Goal: Information Seeking & Learning: Find contact information

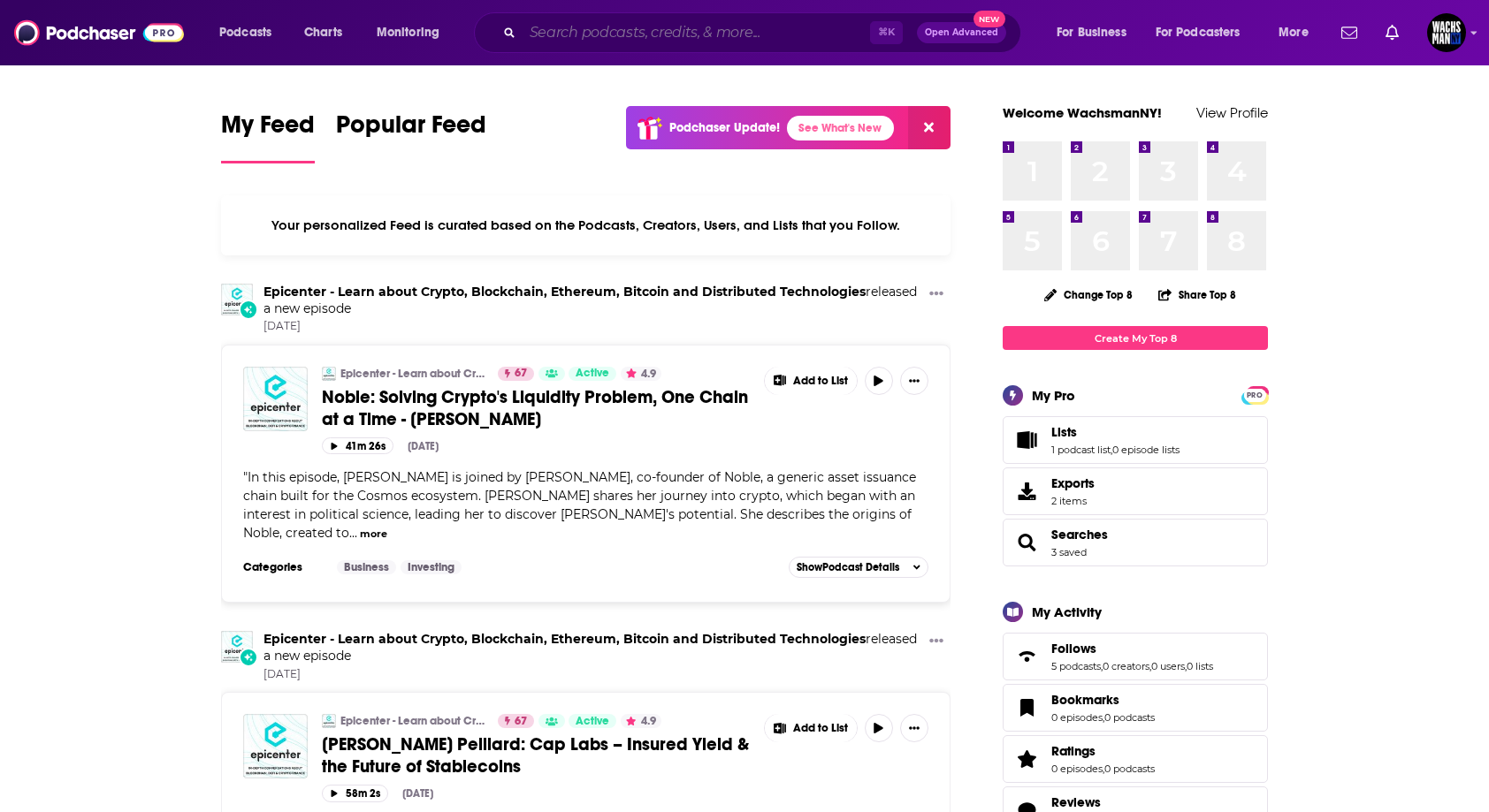
click at [754, 35] on input "Search podcasts, credits, & more..." at bounding box center [696, 32] width 347 height 28
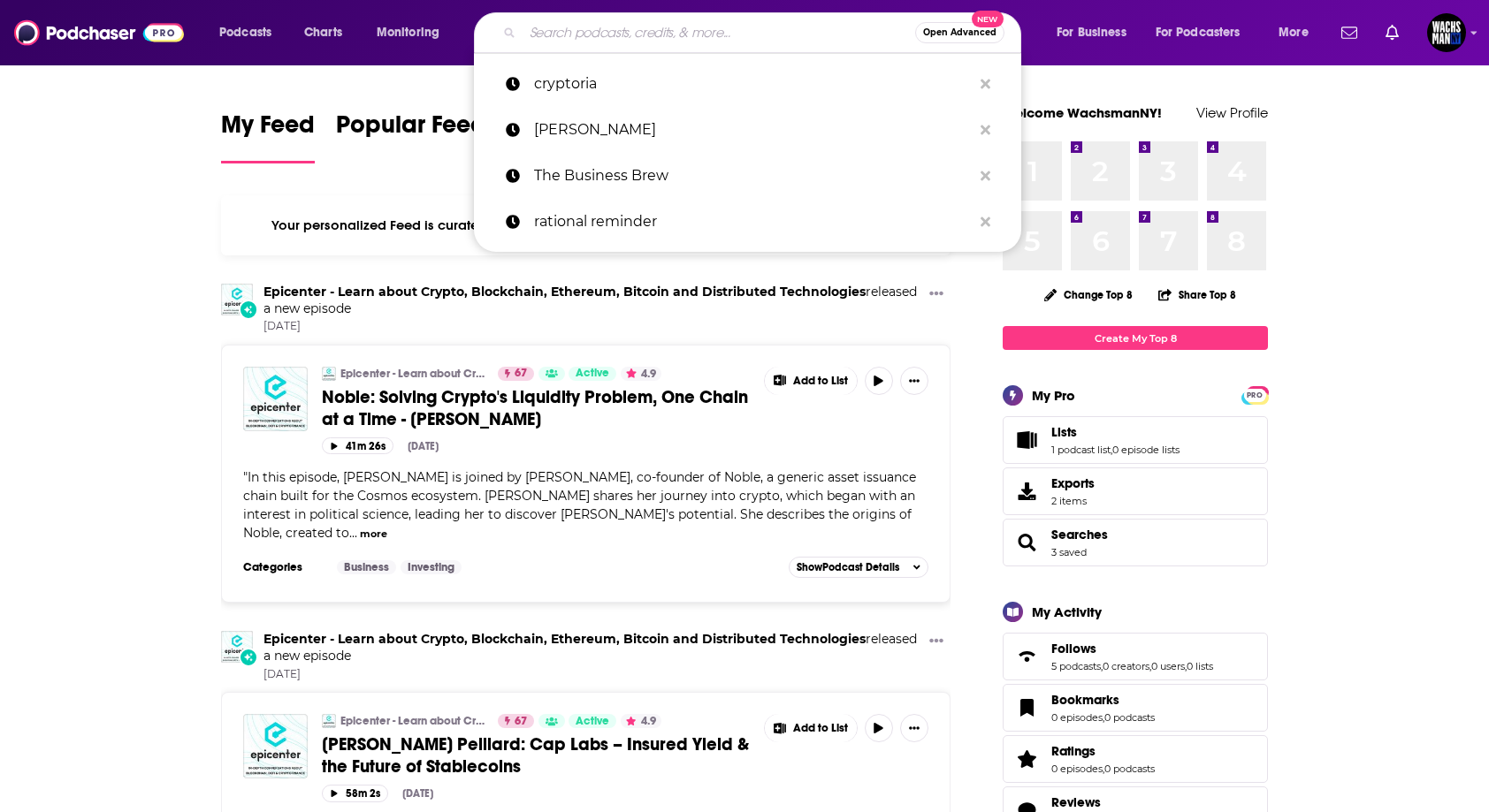
paste input "Bitcoin Audible"
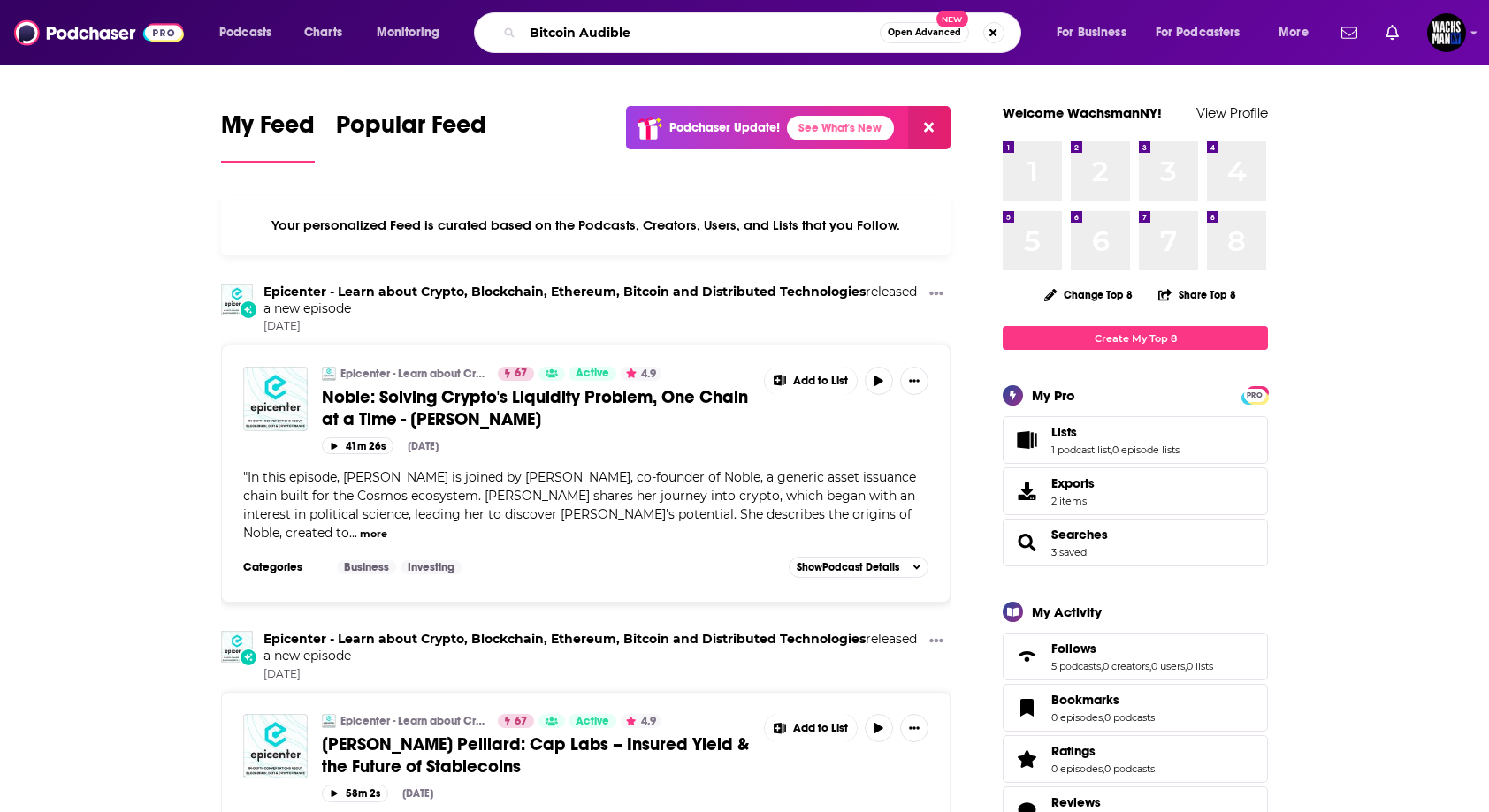
type input "Bitcoin Audible"
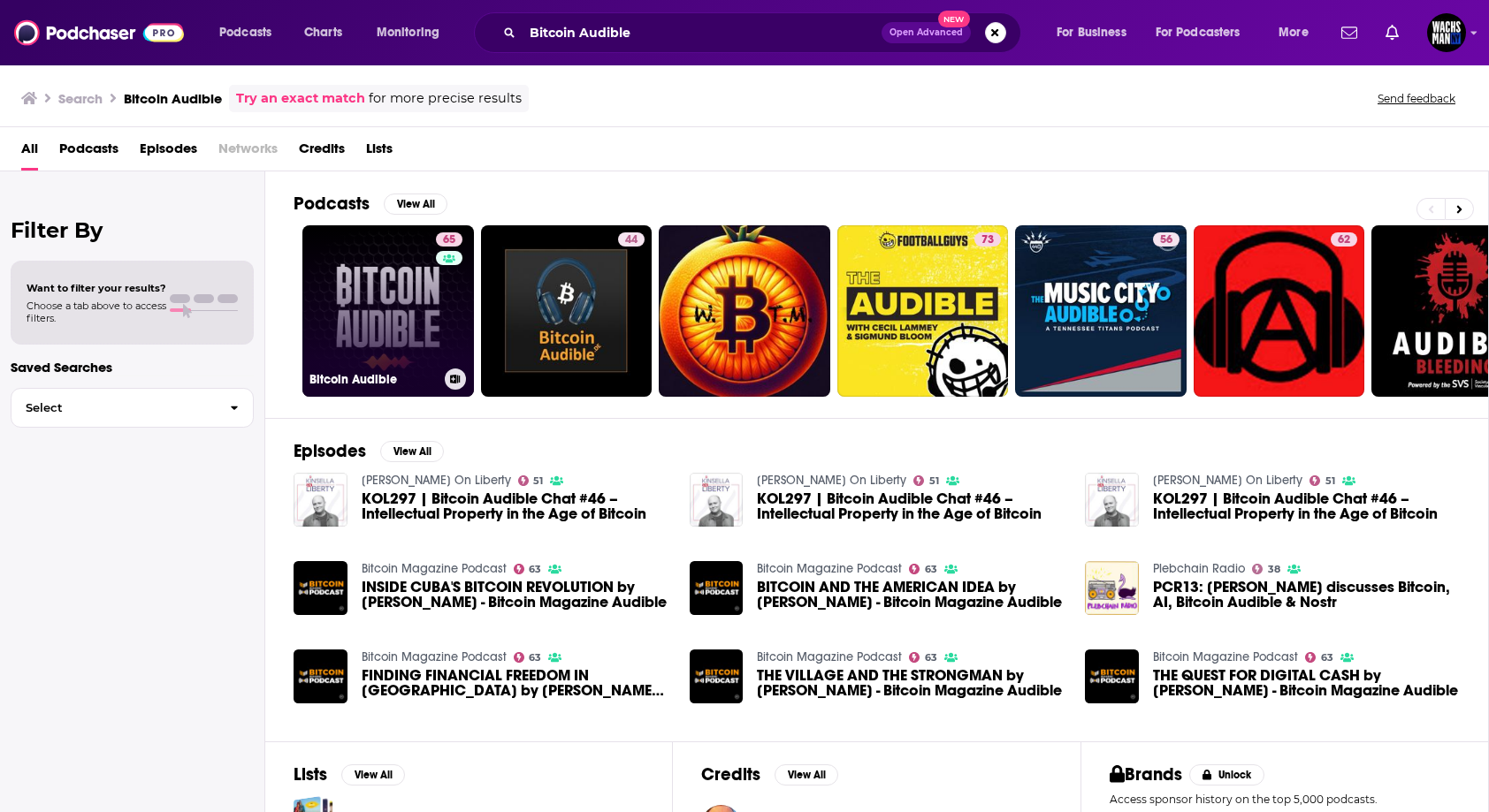
click at [397, 288] on link "65 Bitcoin Audible" at bounding box center [387, 311] width 171 height 171
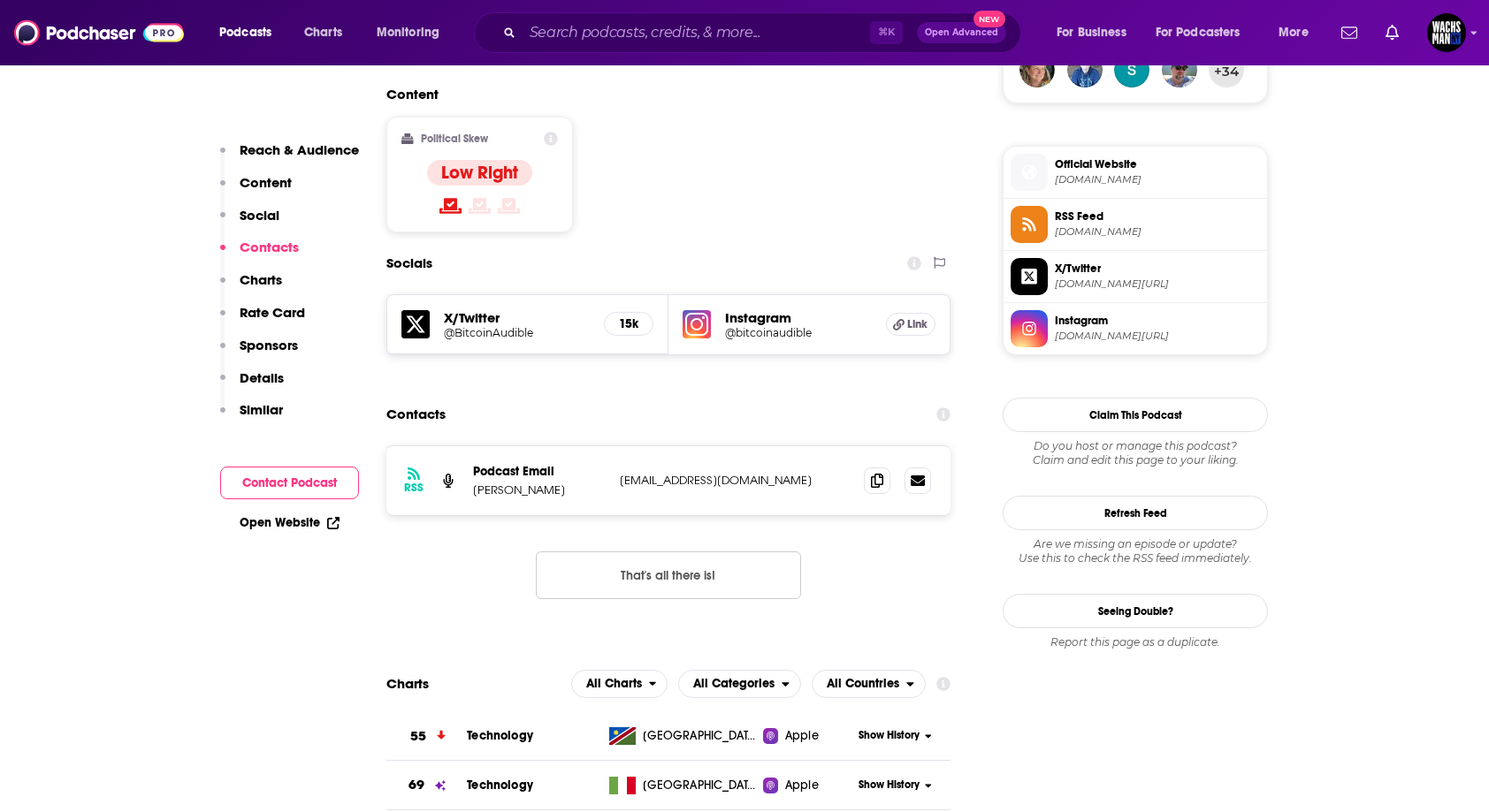
scroll to position [1352, 0]
click at [793, 475] on p "guy@bitcoinaudible.com" at bounding box center [734, 482] width 230 height 15
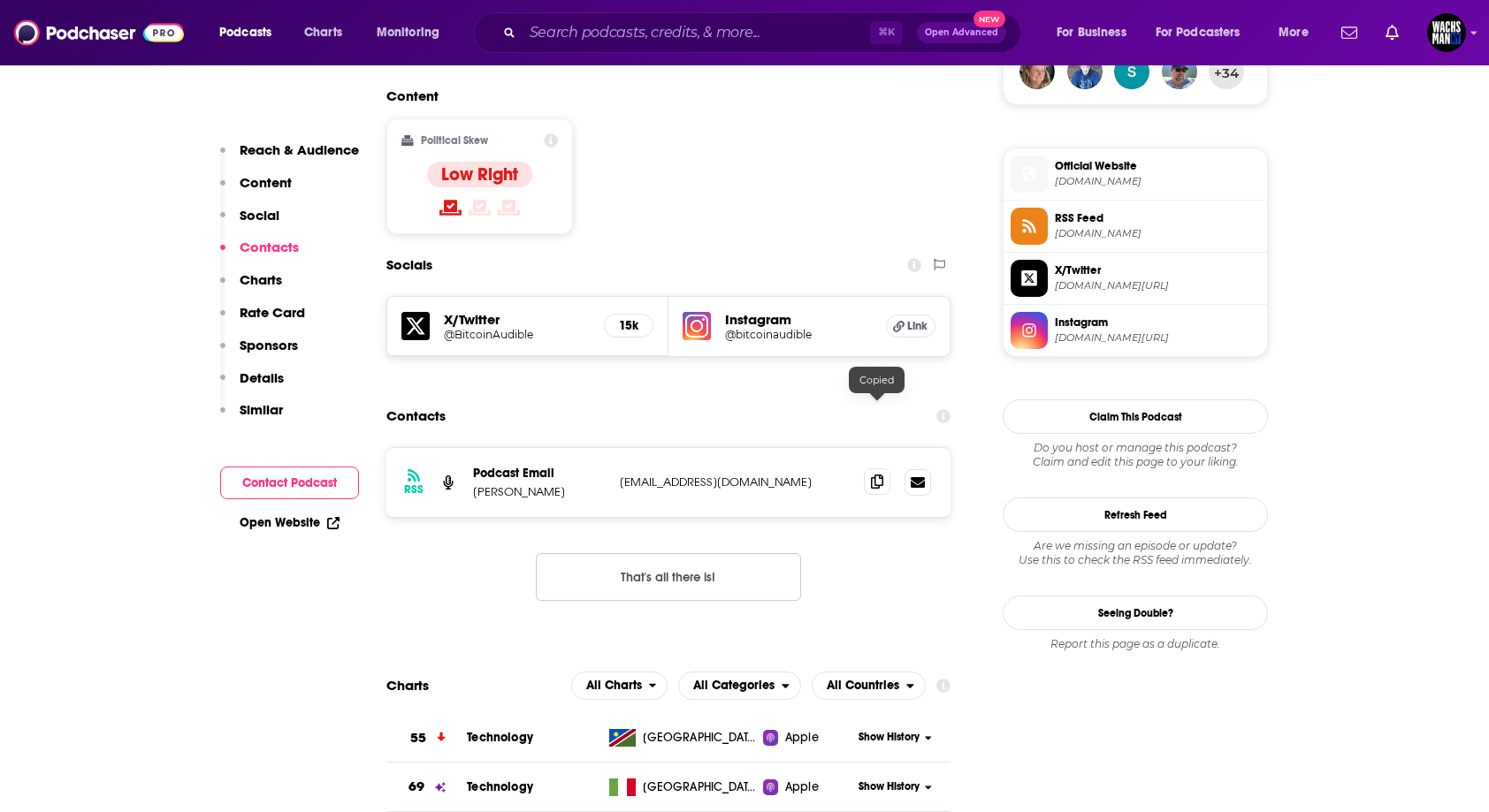
click at [878, 475] on icon at bounding box center [877, 482] width 13 height 14
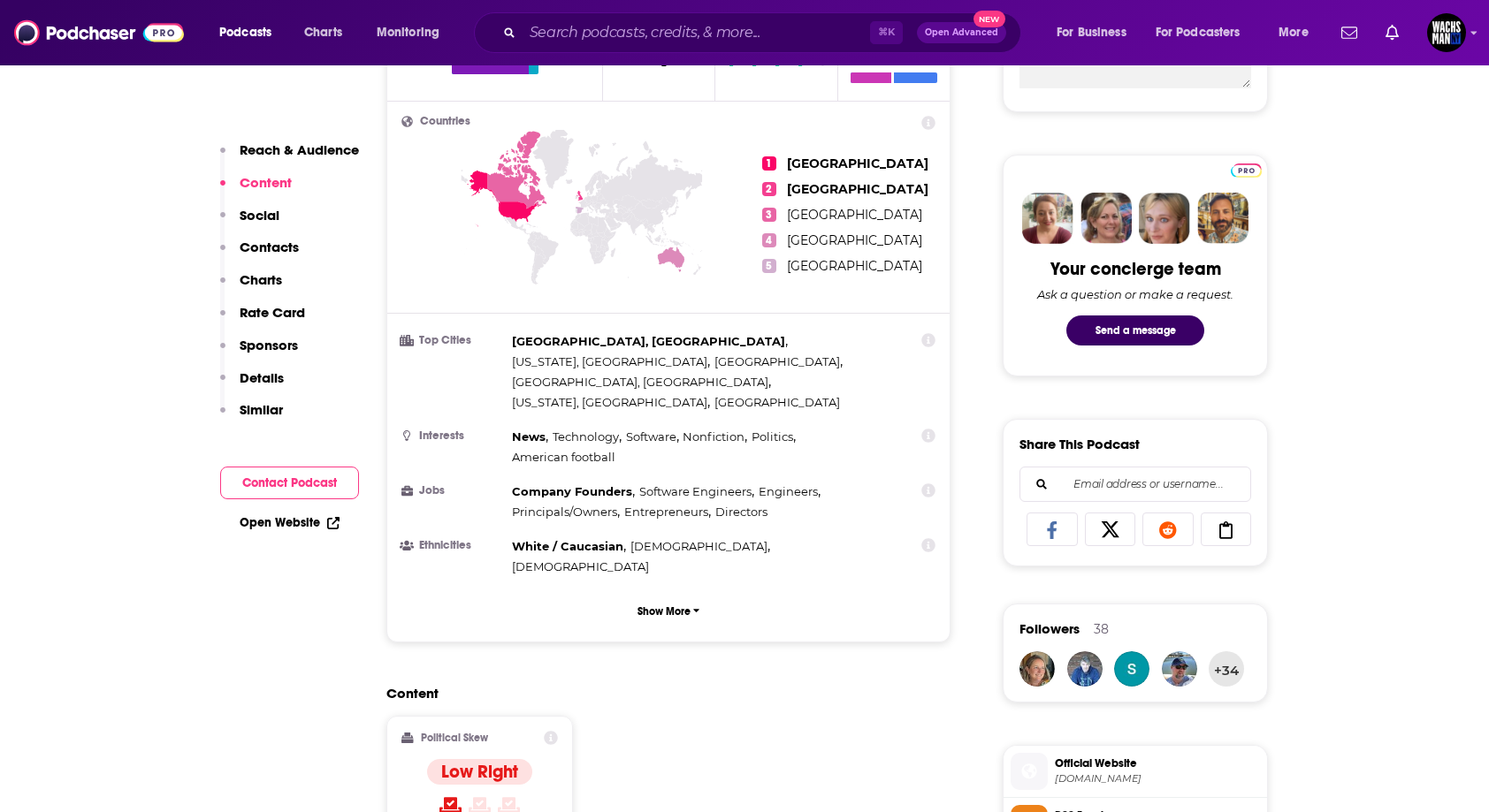
scroll to position [134, 0]
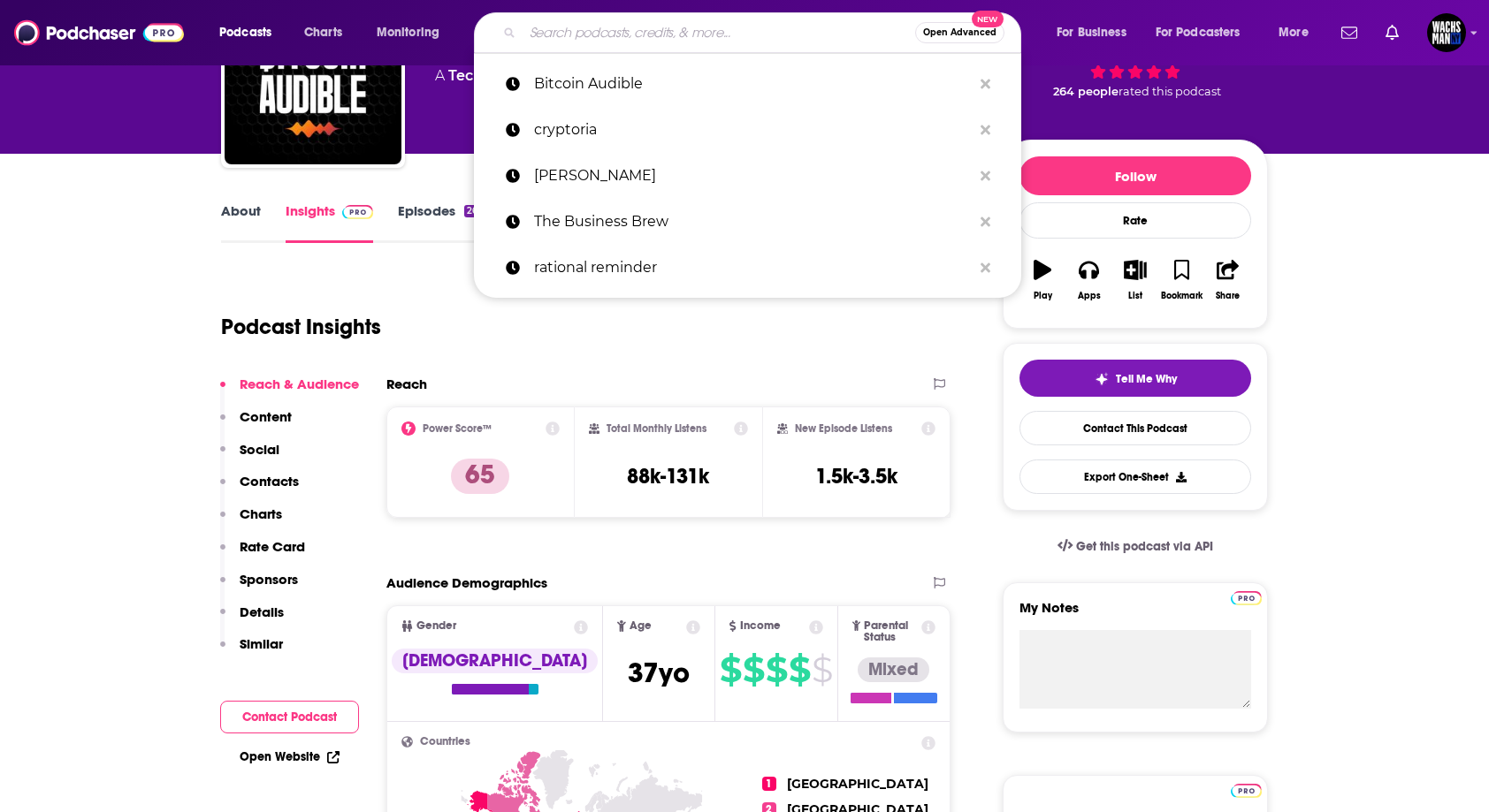
click at [634, 30] on input "Search podcasts, credits, & more..." at bounding box center [720, 32] width 393 height 28
paste input "Coin Corner"
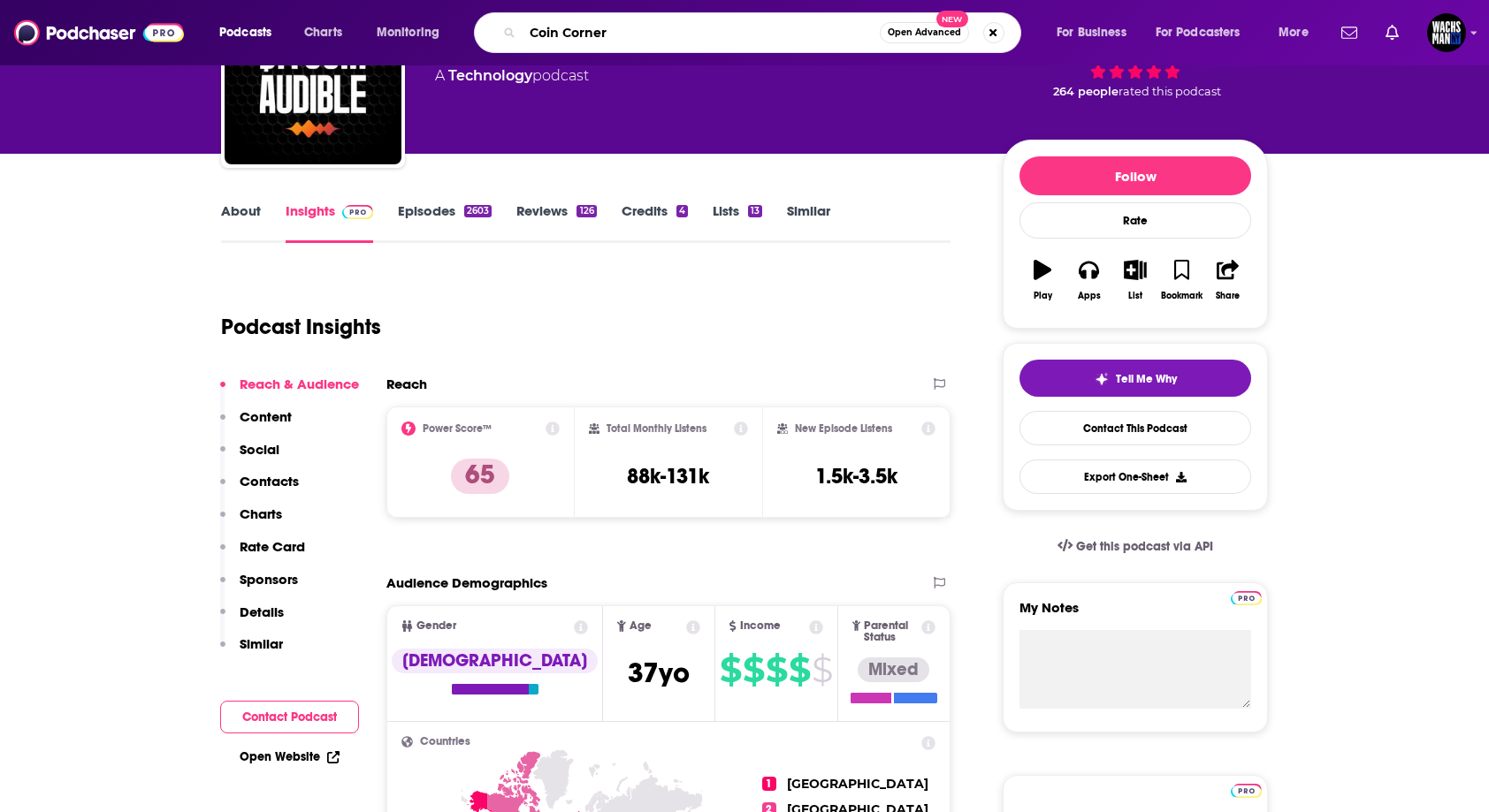
type input "Coin Corner"
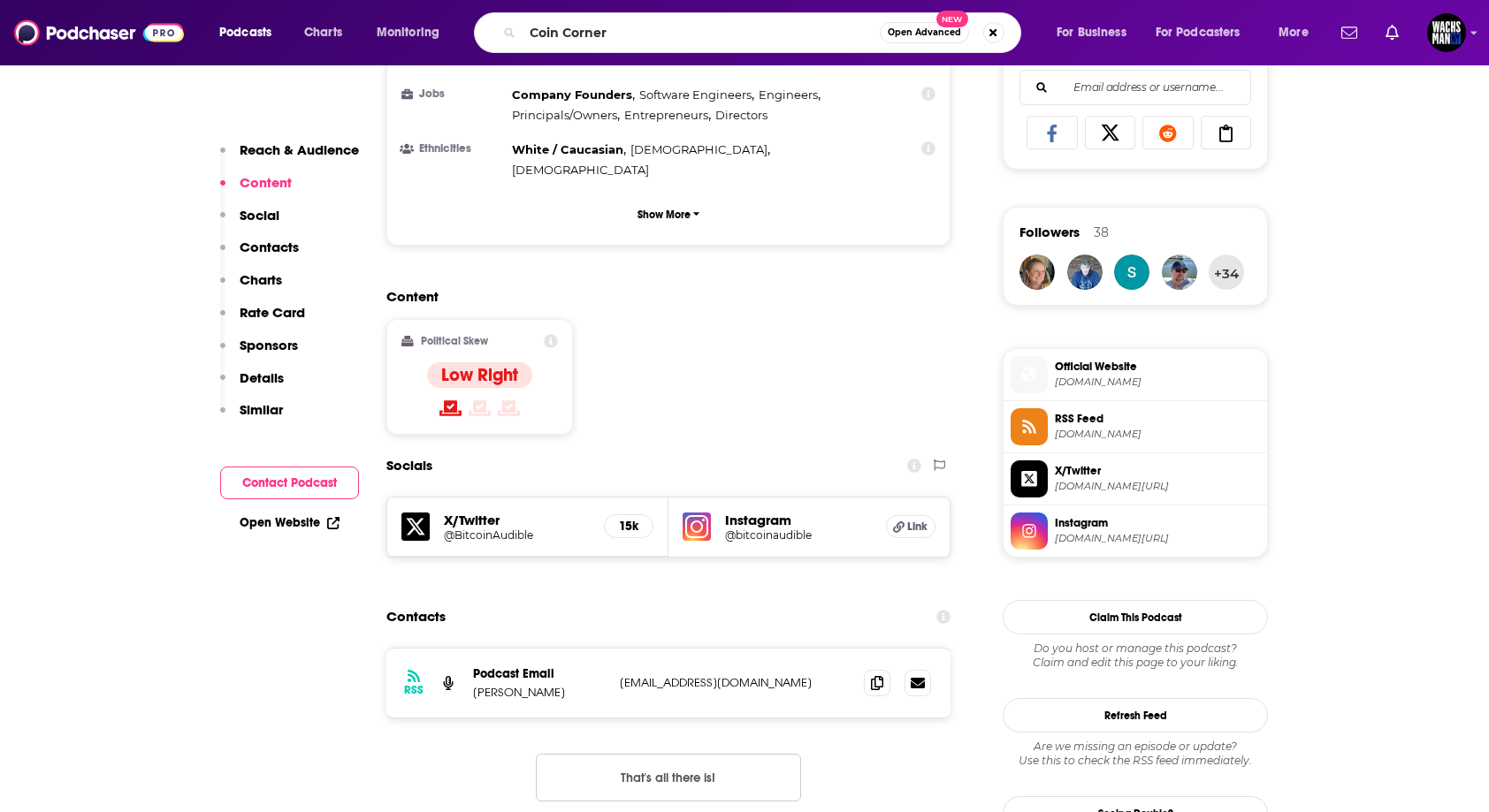
scroll to position [1245, 0]
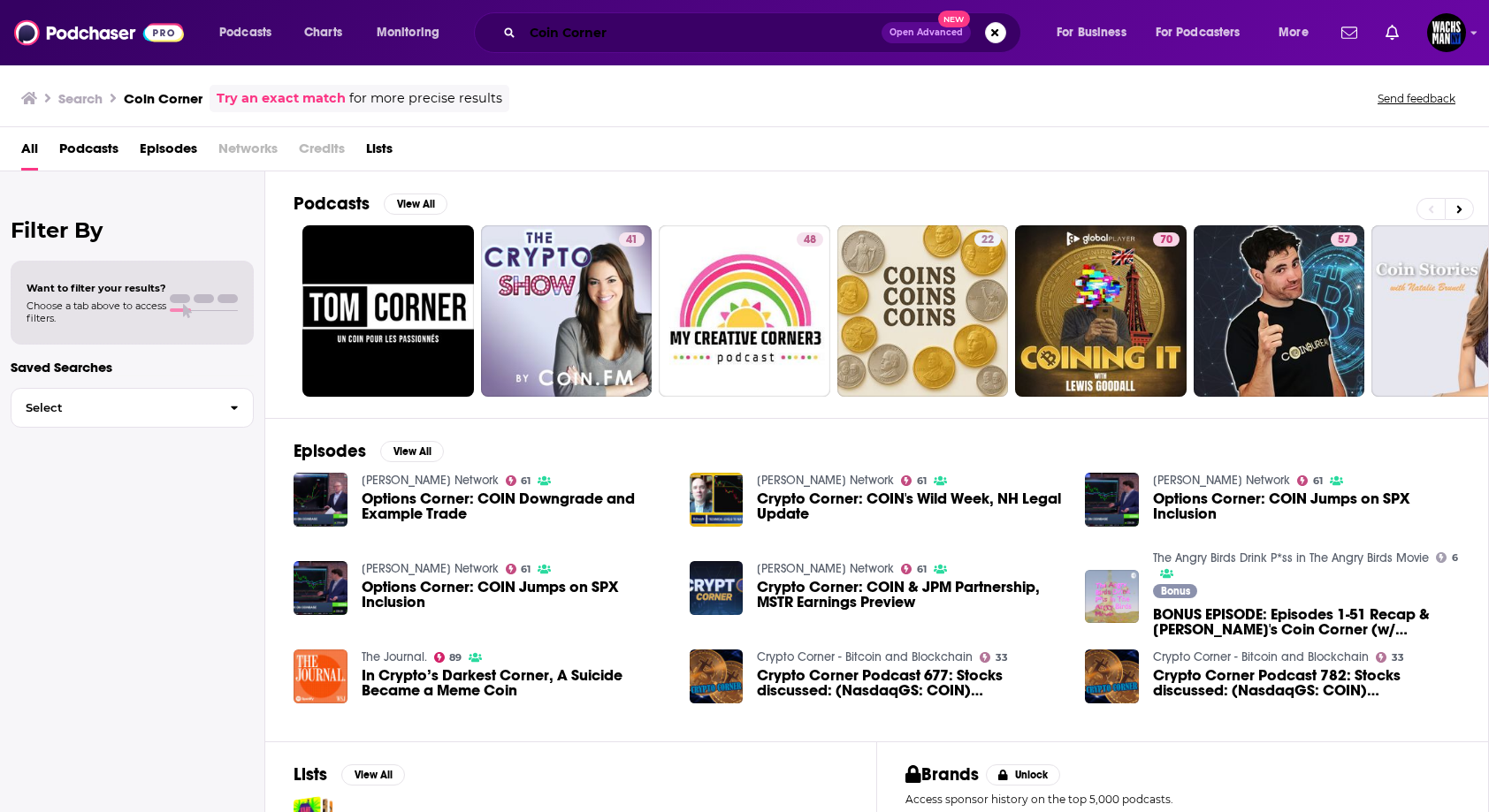
click at [756, 42] on input "Coin Corner" at bounding box center [702, 32] width 359 height 28
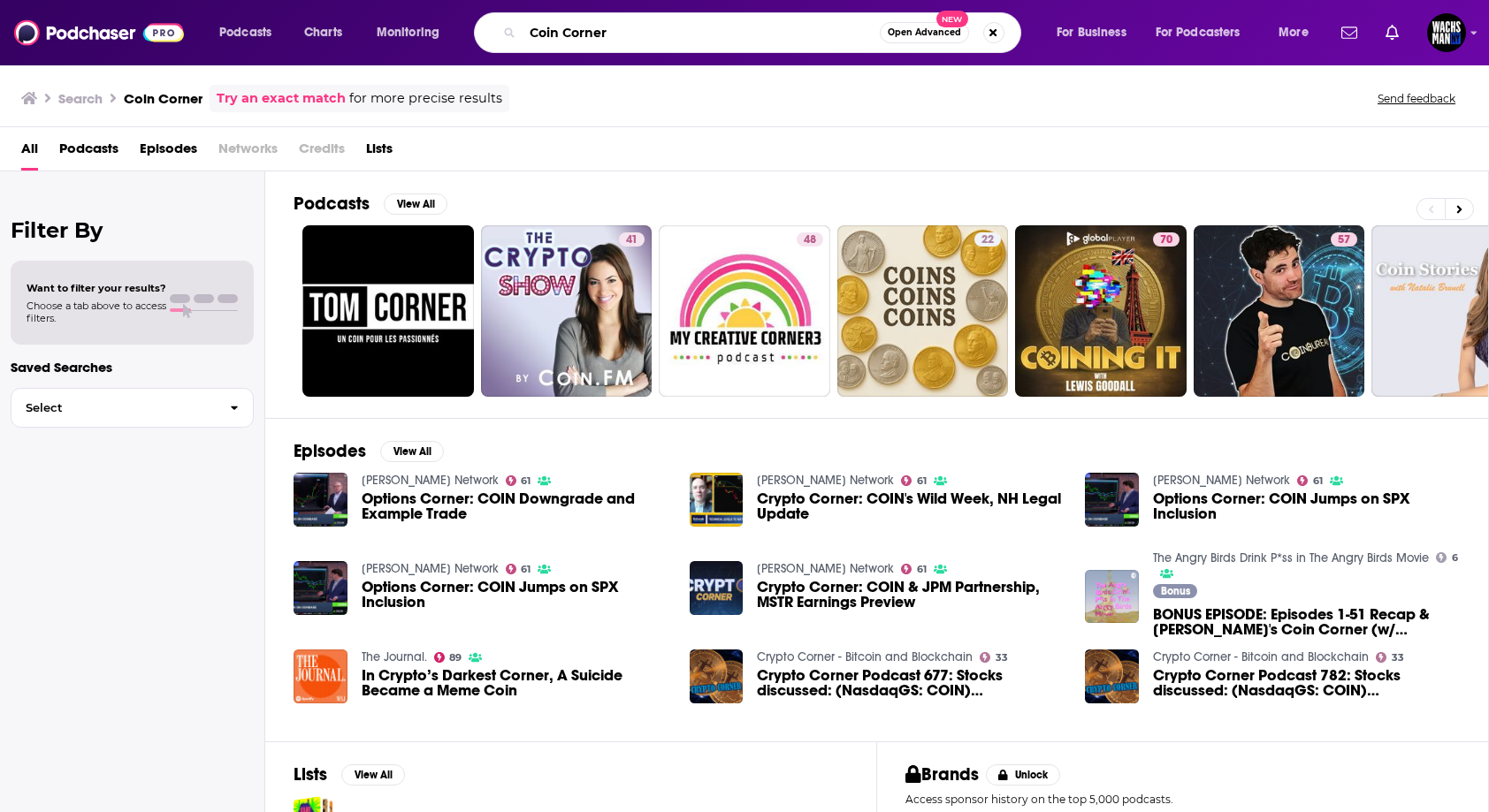
click at [756, 42] on input "Coin Corner" at bounding box center [701, 32] width 357 height 28
paste input "Desk Podcast Network"
type input "CoinDesk Podcast Network"
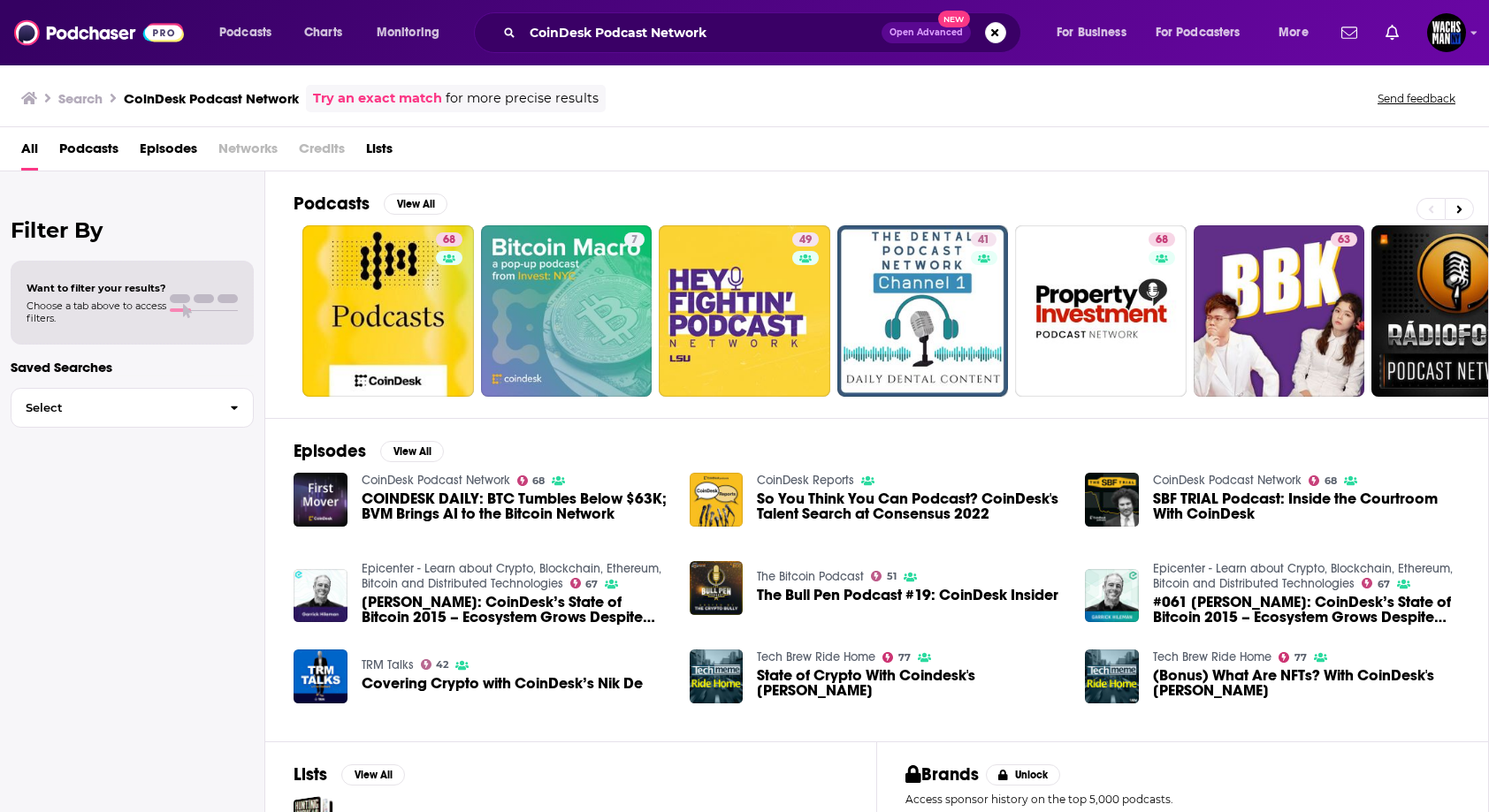
click at [419, 481] on link "CoinDesk Podcast Network" at bounding box center [436, 480] width 149 height 15
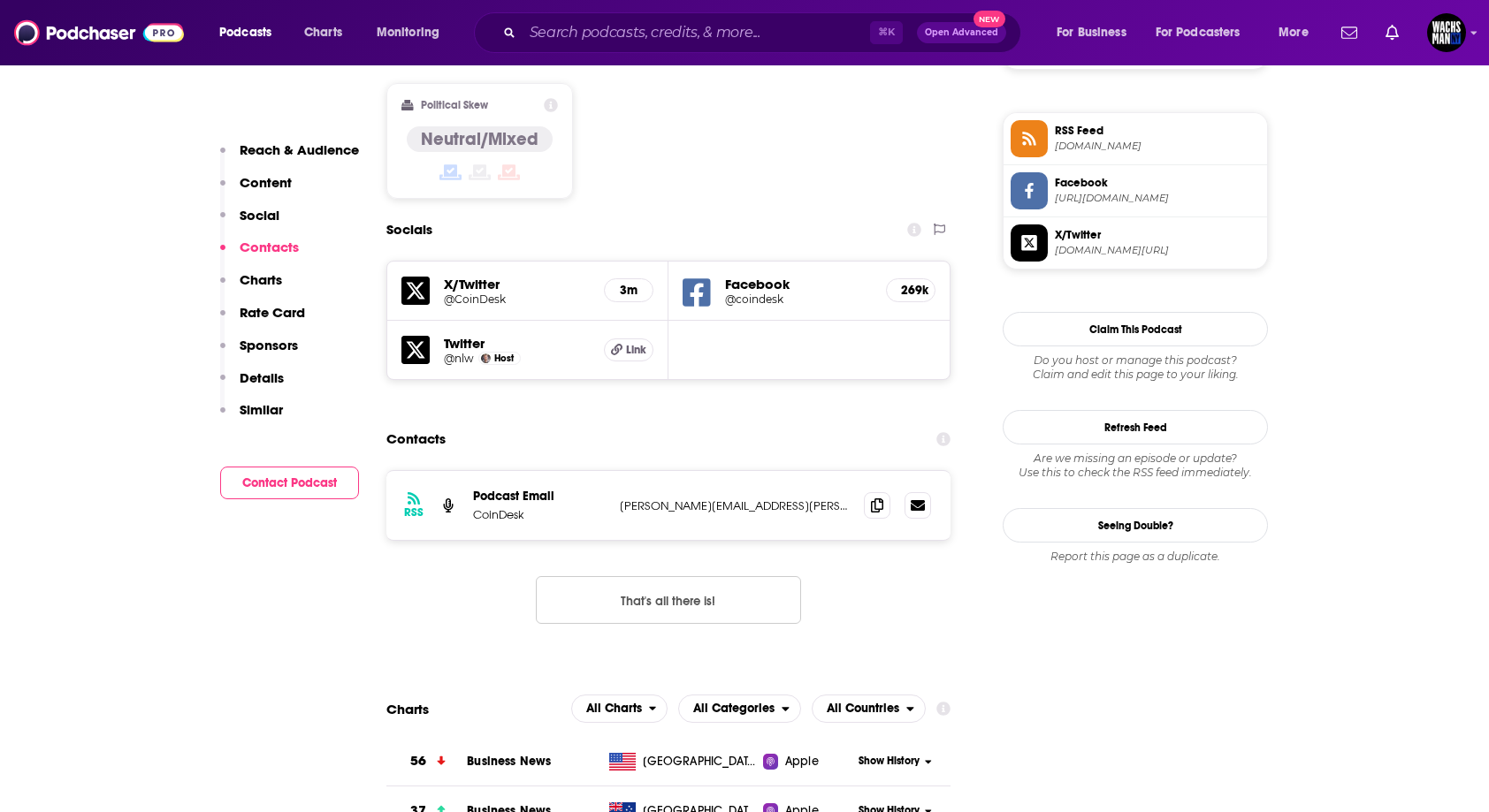
scroll to position [1469, 0]
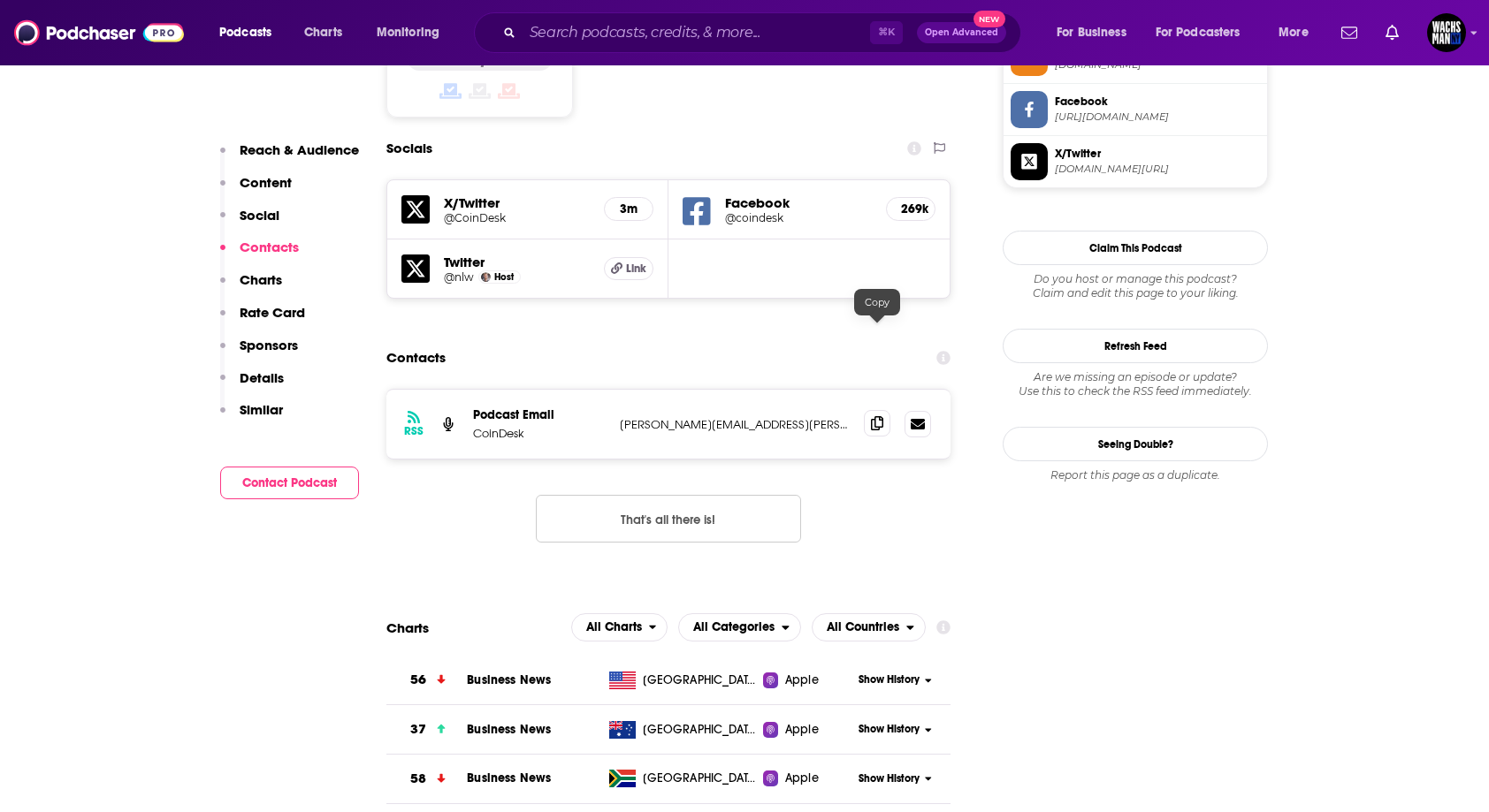
click at [875, 416] on icon at bounding box center [877, 423] width 13 height 14
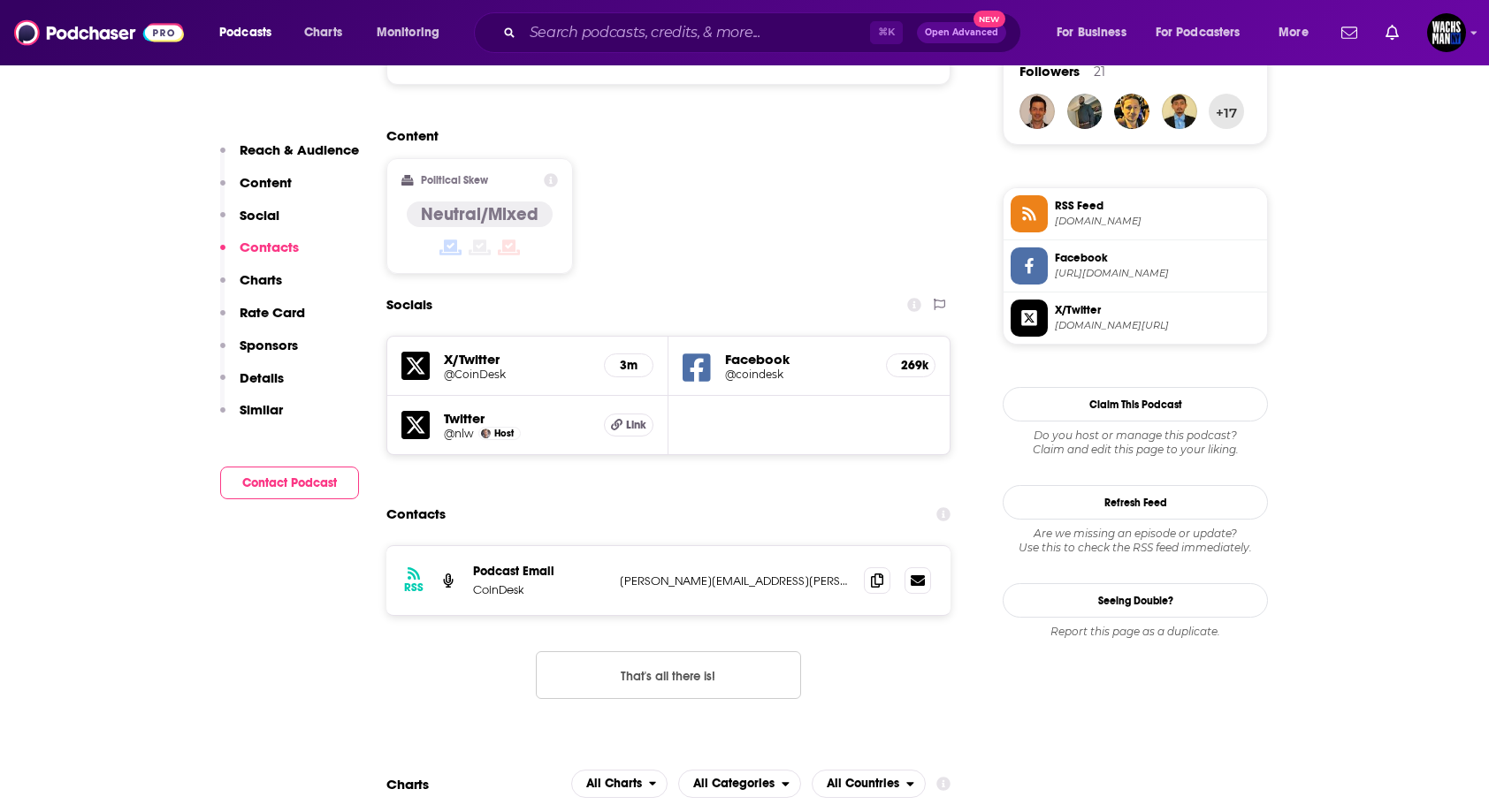
scroll to position [1220, 0]
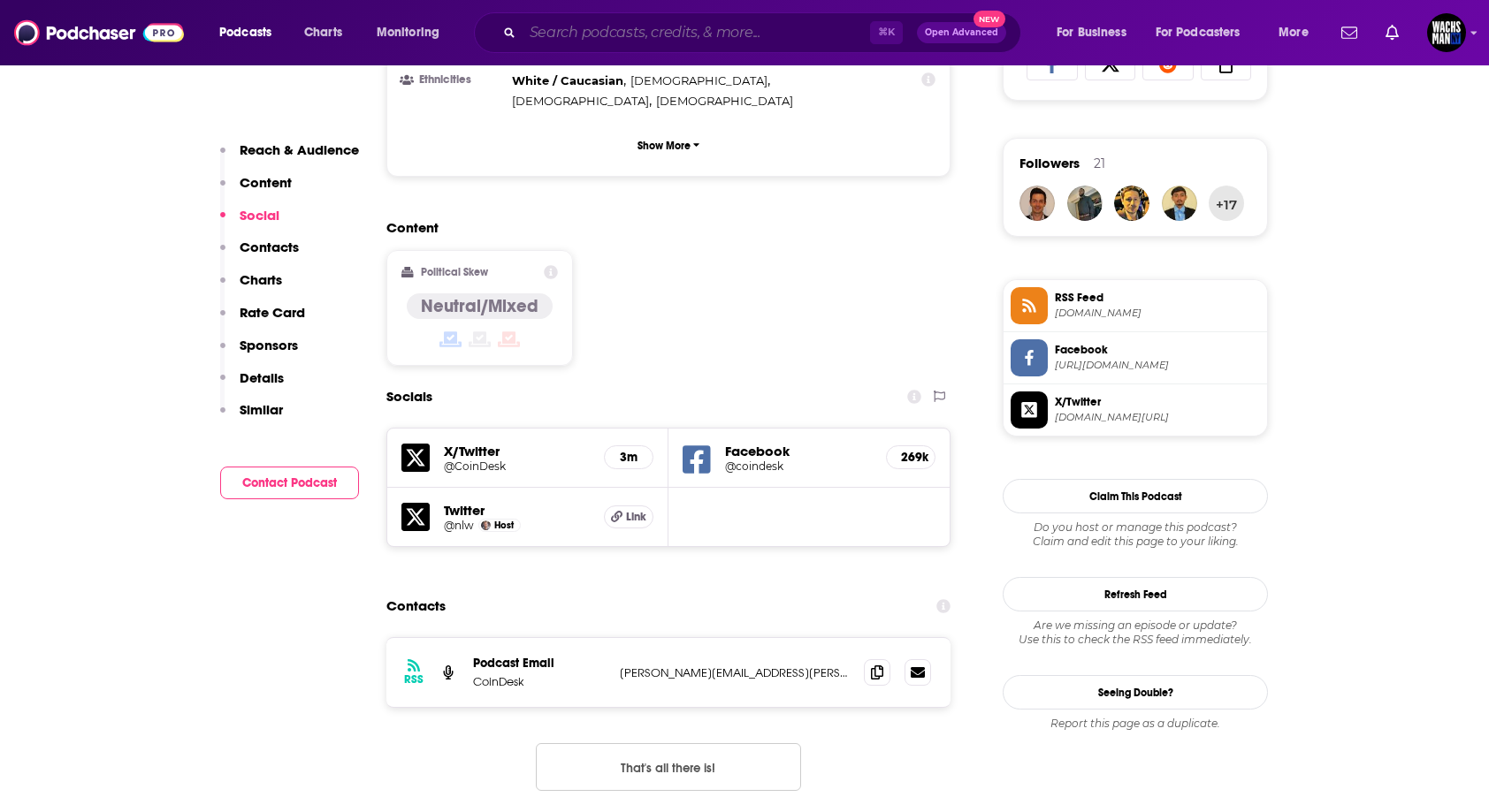
click at [576, 27] on input "Search podcasts, credits, & more..." at bounding box center [696, 32] width 347 height 28
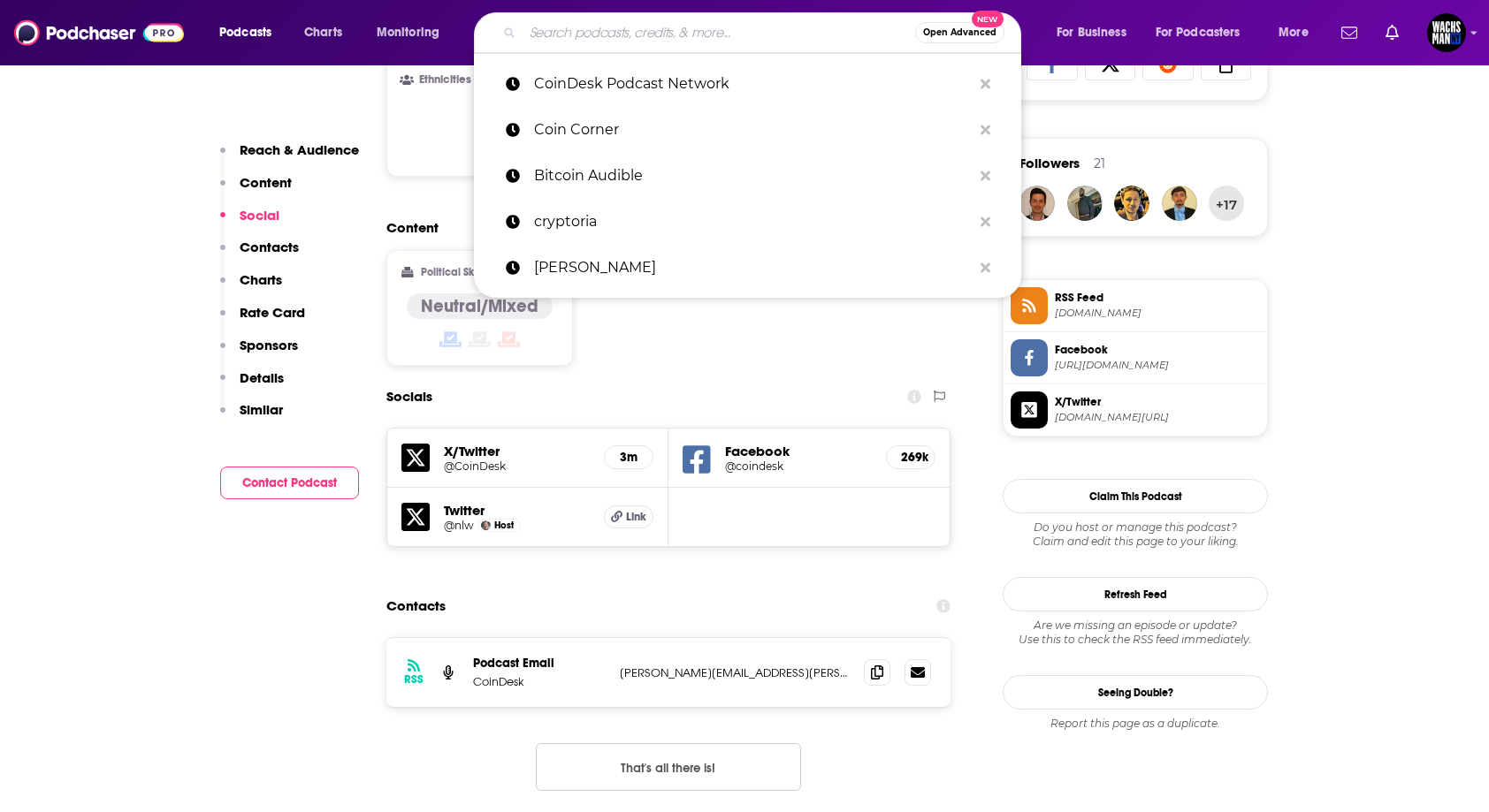
type input "v"
paste input "Mr Obnoxious"
type input "Mr Obnoxious"
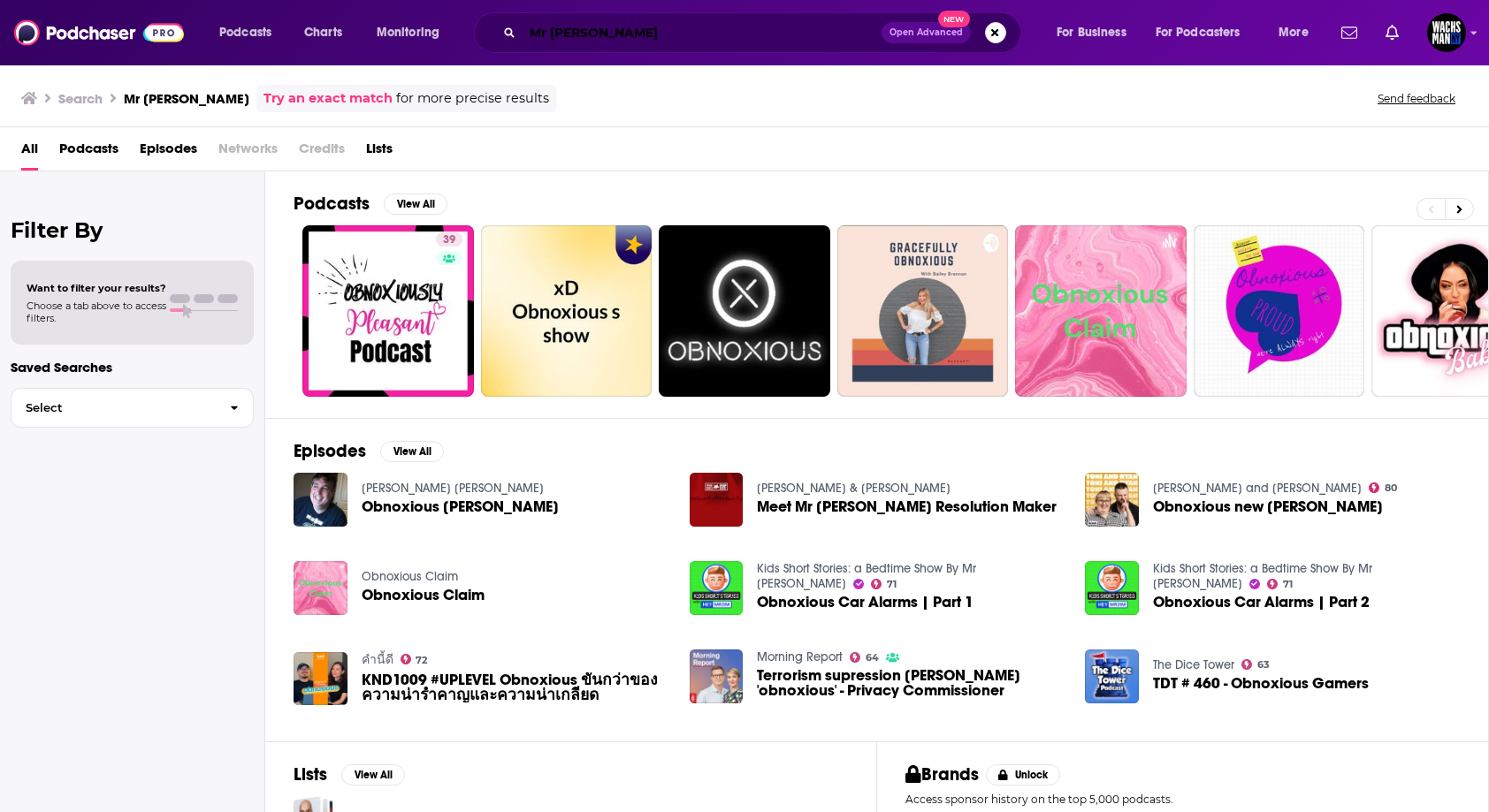
click at [547, 30] on input "Mr Obnoxious" at bounding box center [702, 32] width 359 height 28
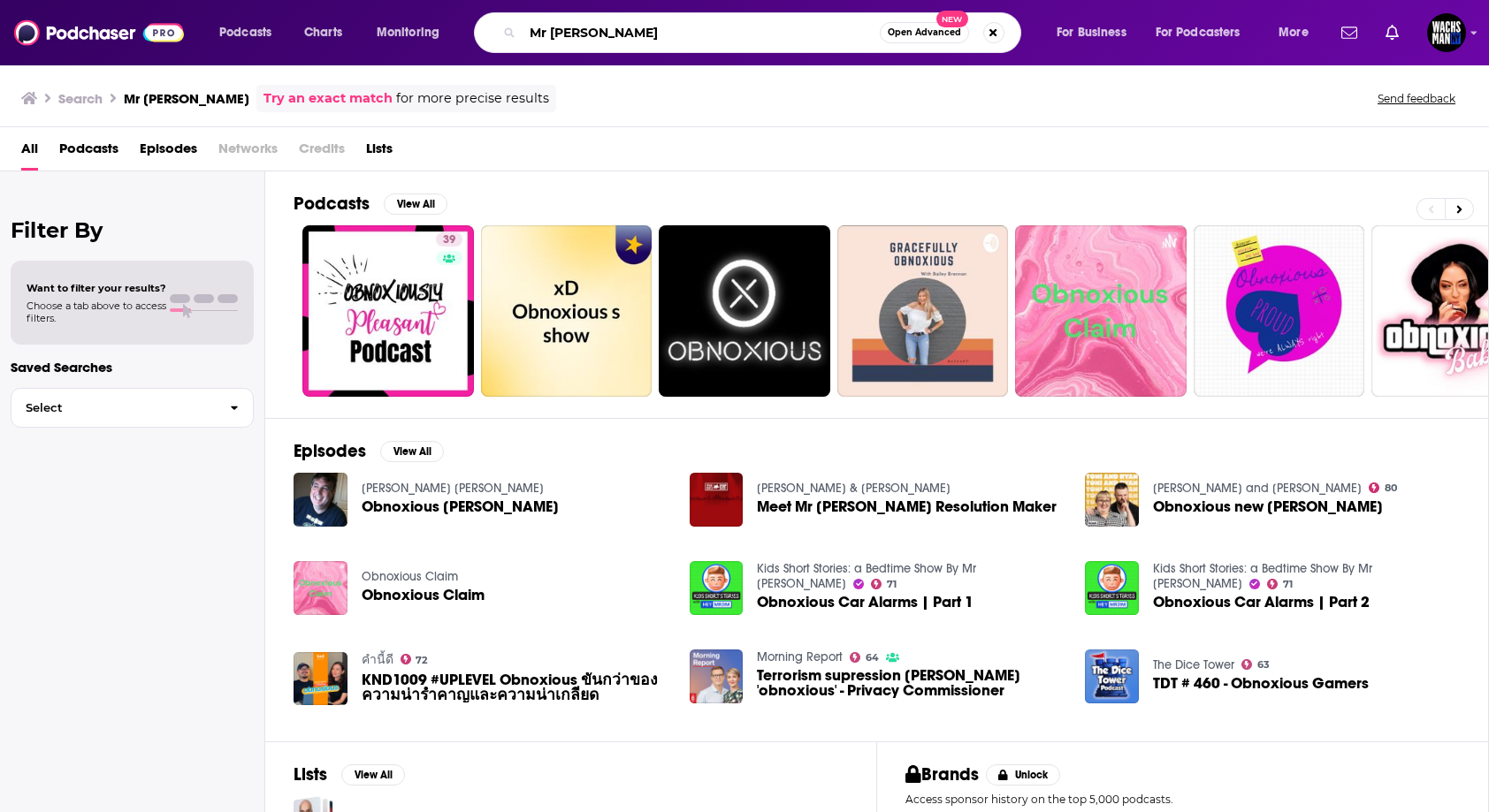
click at [547, 30] on input "Mr Obnoxious" at bounding box center [701, 32] width 357 height 28
paste input "The Peter McCormack Show"
type input "The Peter McCormack Show"
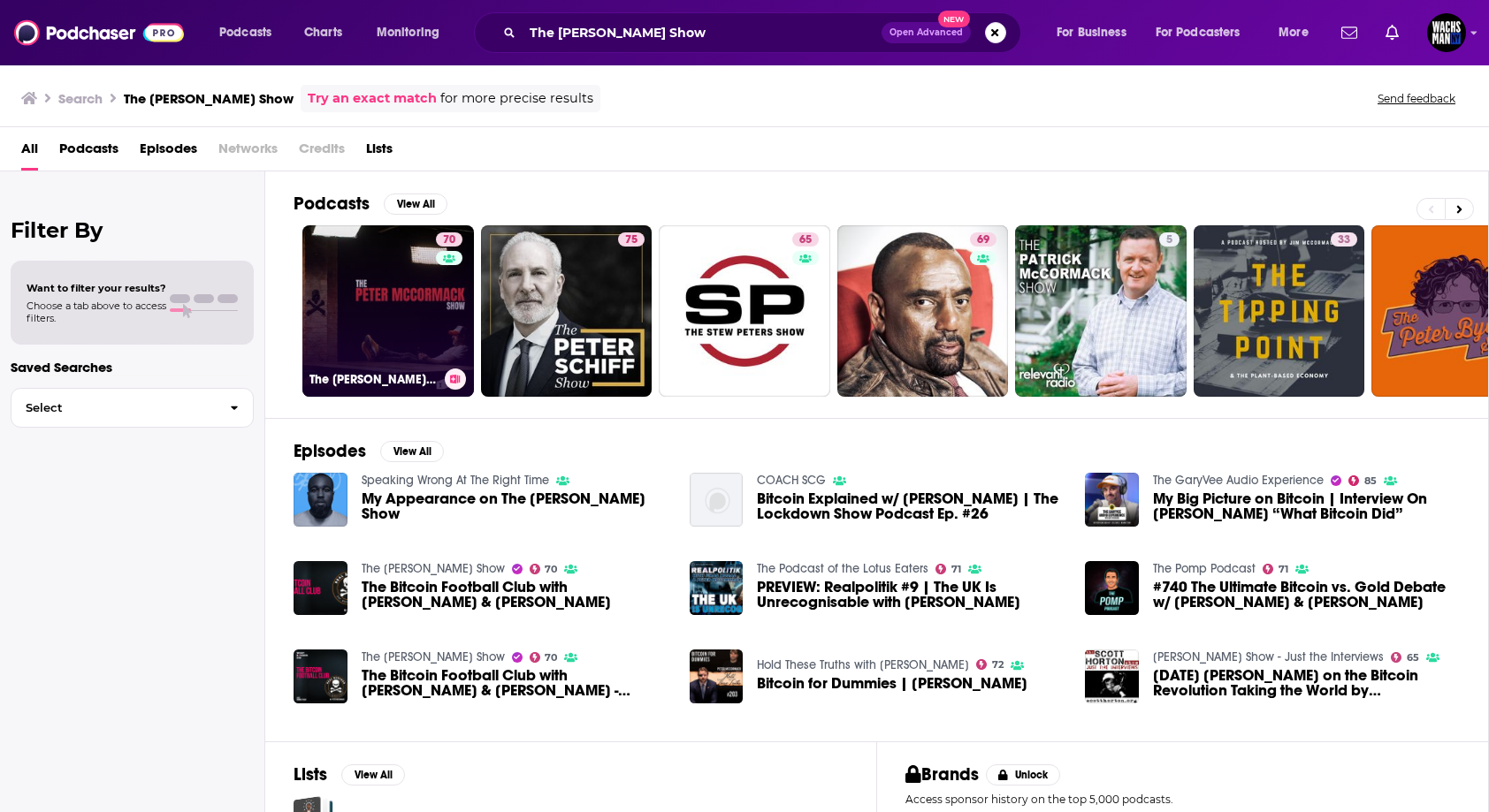
click at [322, 351] on link "70 The Peter McCormack Show" at bounding box center [387, 311] width 171 height 171
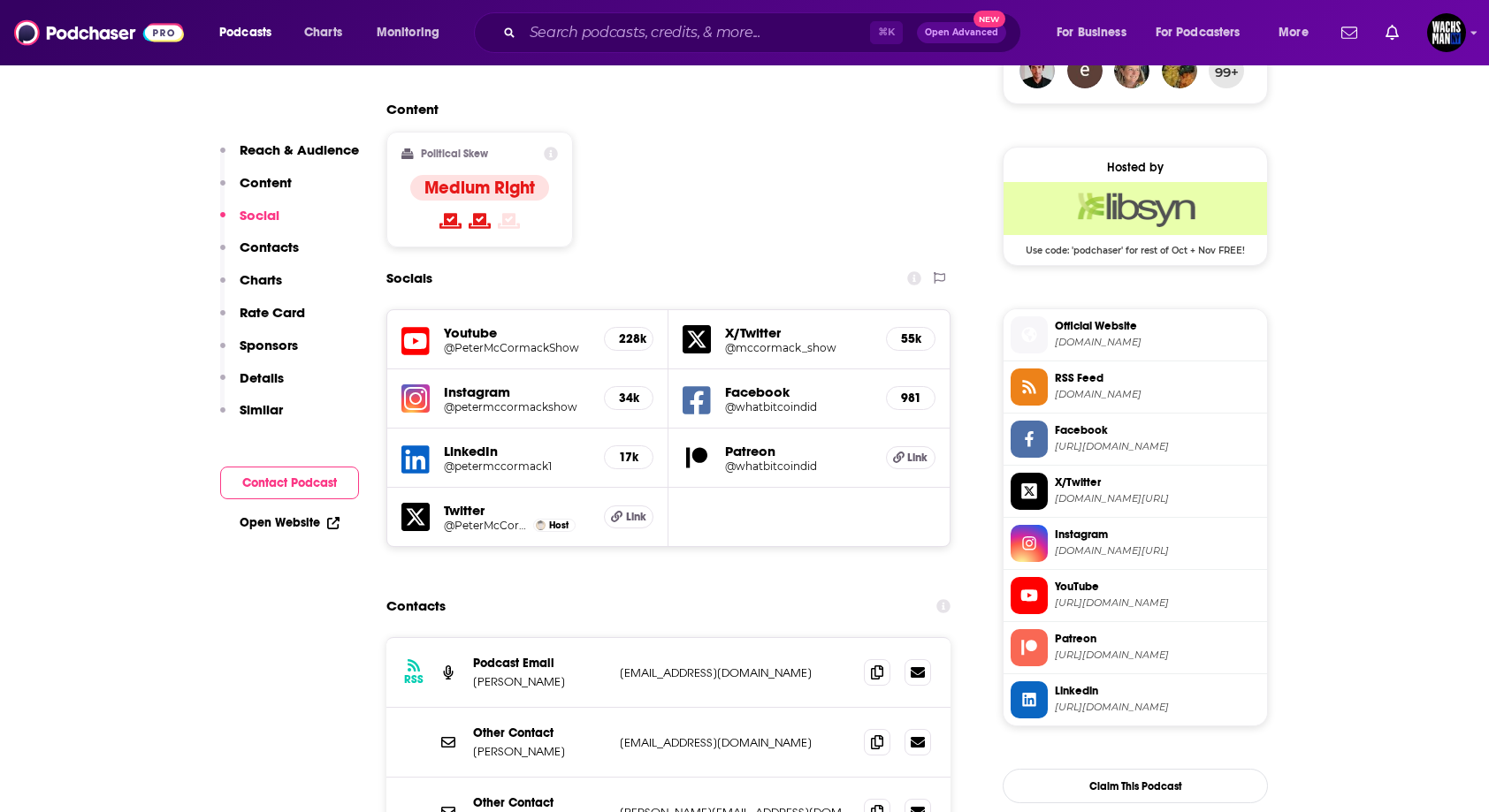
scroll to position [1439, 0]
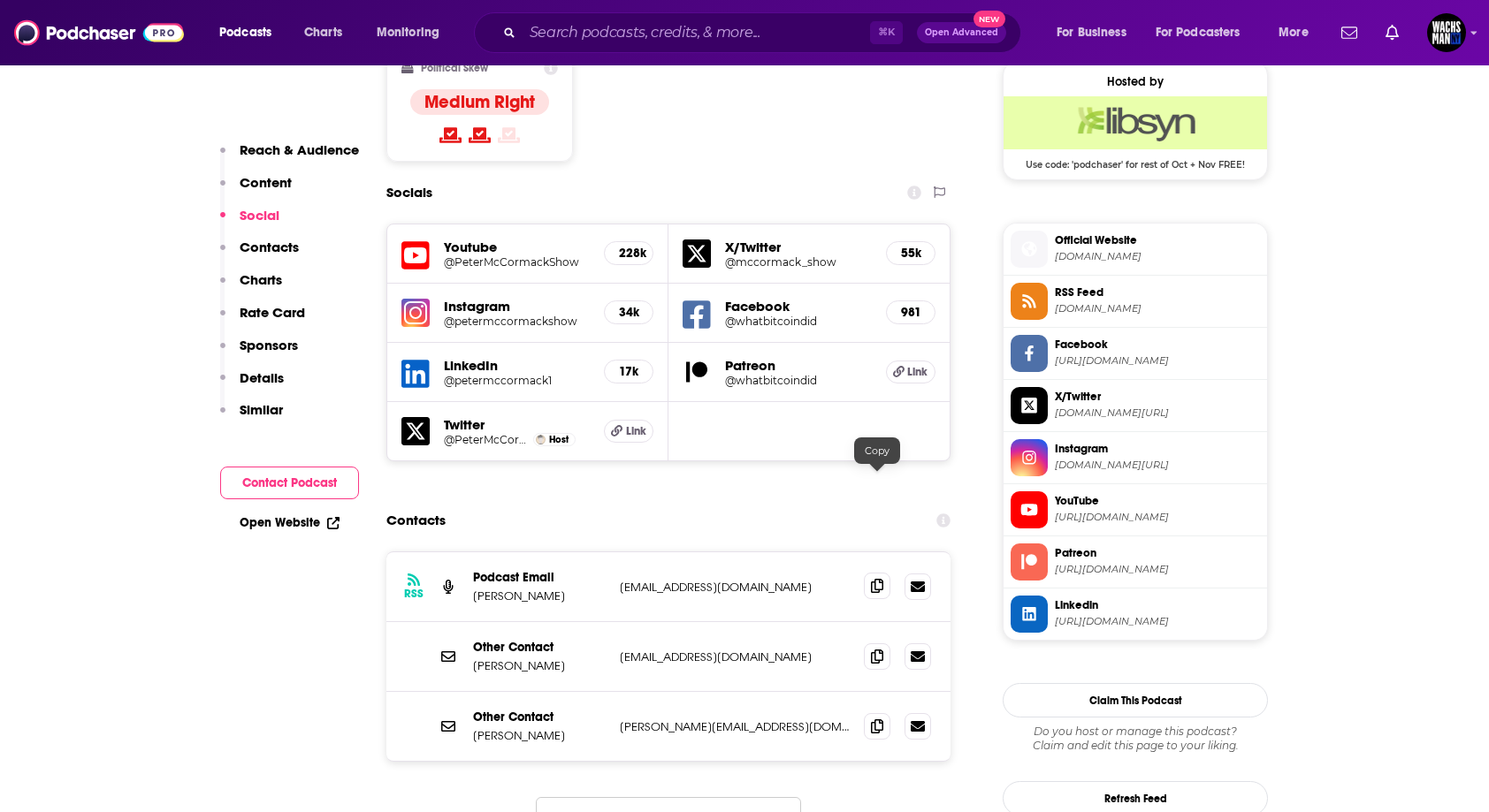
click at [872, 578] on icon at bounding box center [877, 585] width 13 height 14
click at [880, 718] on icon at bounding box center [877, 725] width 13 height 14
click at [639, 39] on input "Search podcasts, credits, & more..." at bounding box center [696, 32] width 347 height 28
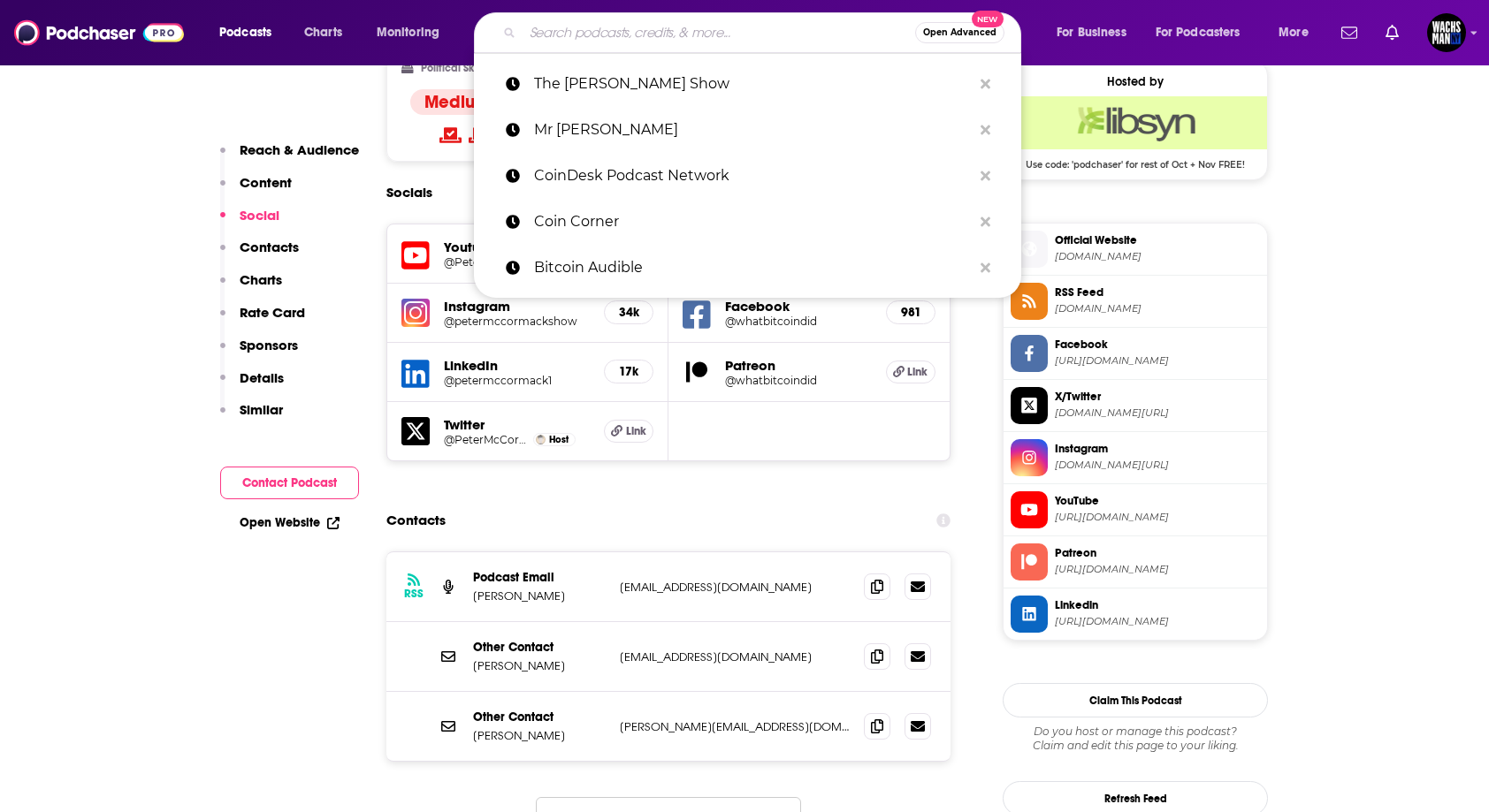
click at [639, 39] on input "Search podcasts, credits, & more..." at bounding box center [720, 32] width 393 height 28
paste input "Simply Bitcoin"
type input "Simply Bitcoin"
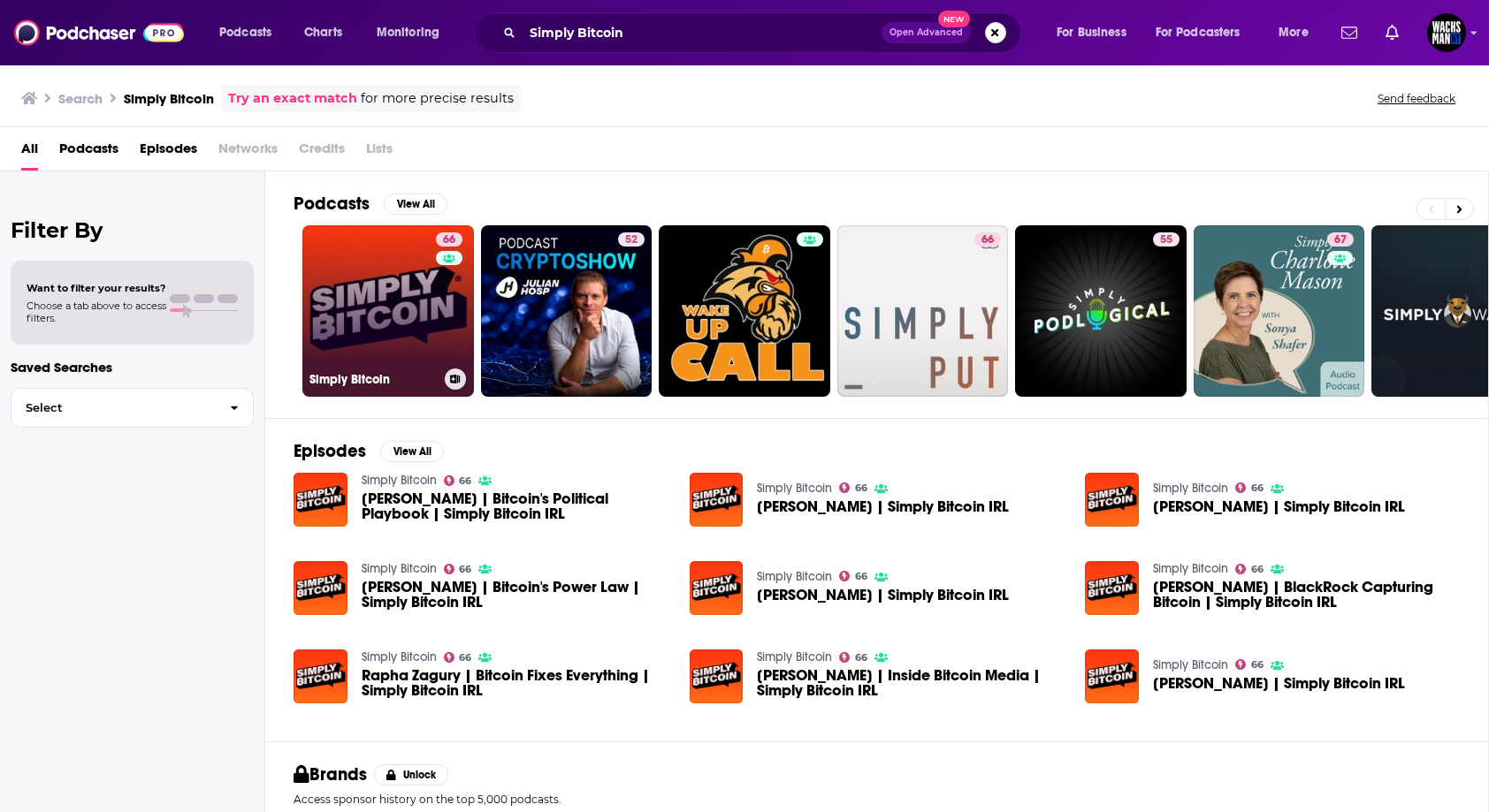
click at [378, 334] on link "66 Simply Bitcoin" at bounding box center [387, 311] width 171 height 171
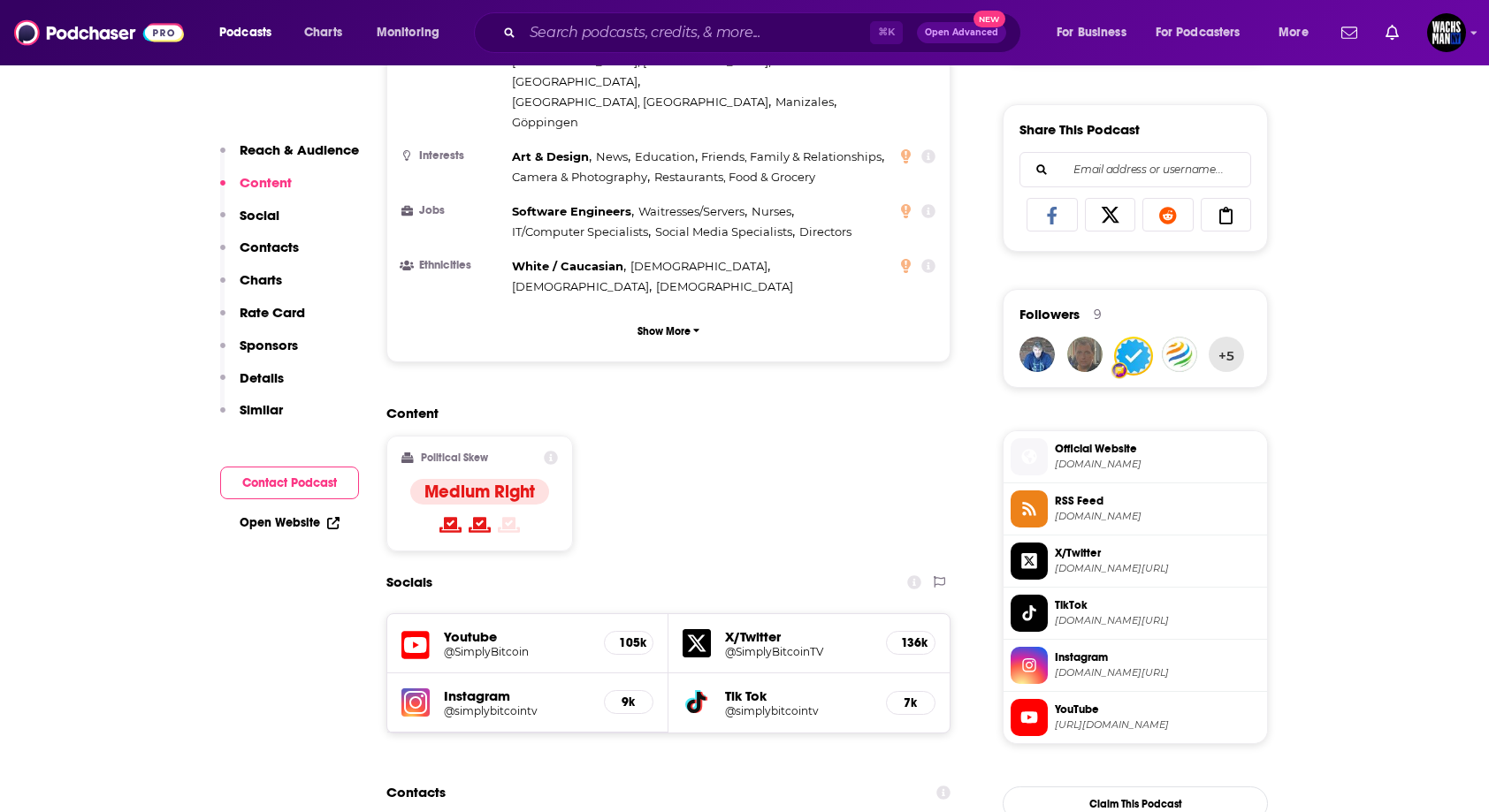
scroll to position [1075, 0]
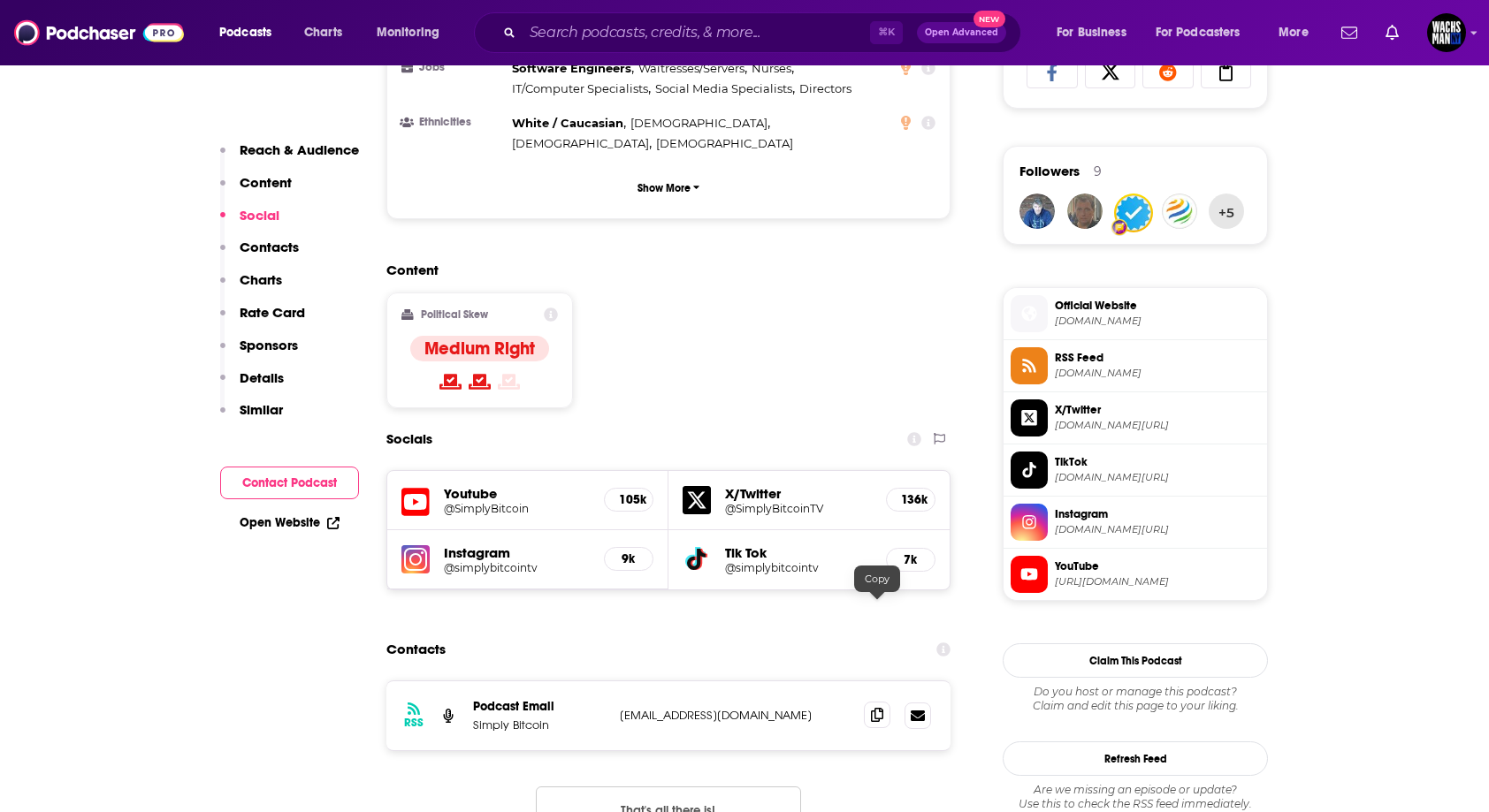
click at [880, 702] on span at bounding box center [877, 714] width 26 height 26
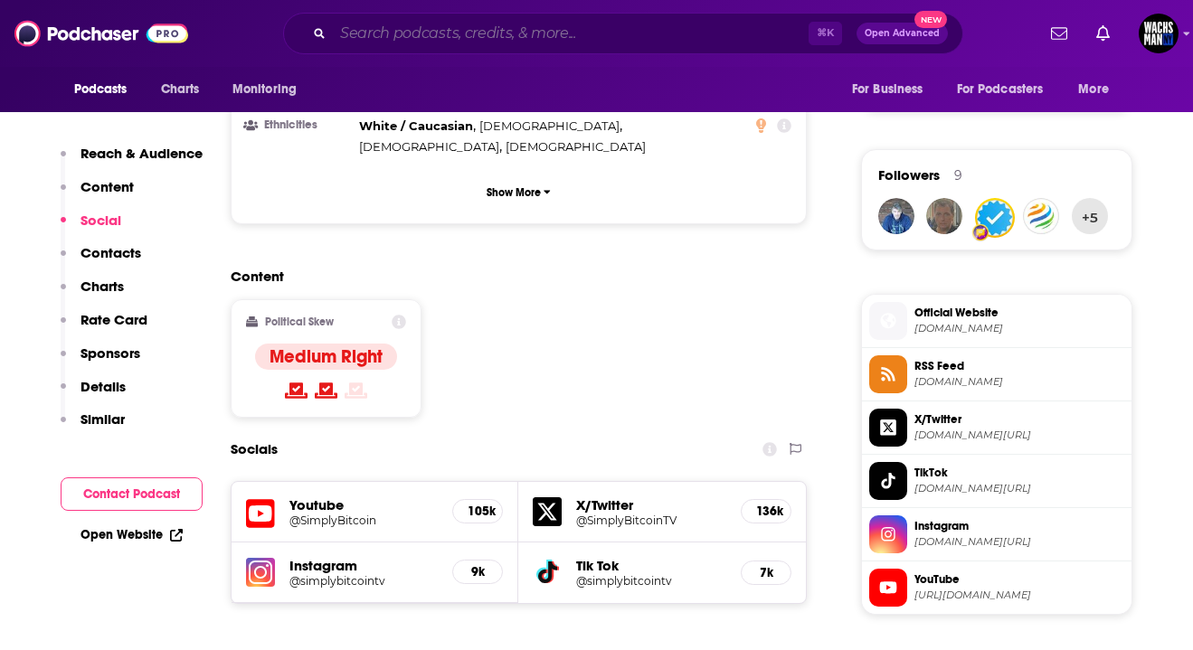
click at [387, 39] on input "Search podcasts, credits, & more..." at bounding box center [571, 33] width 476 height 29
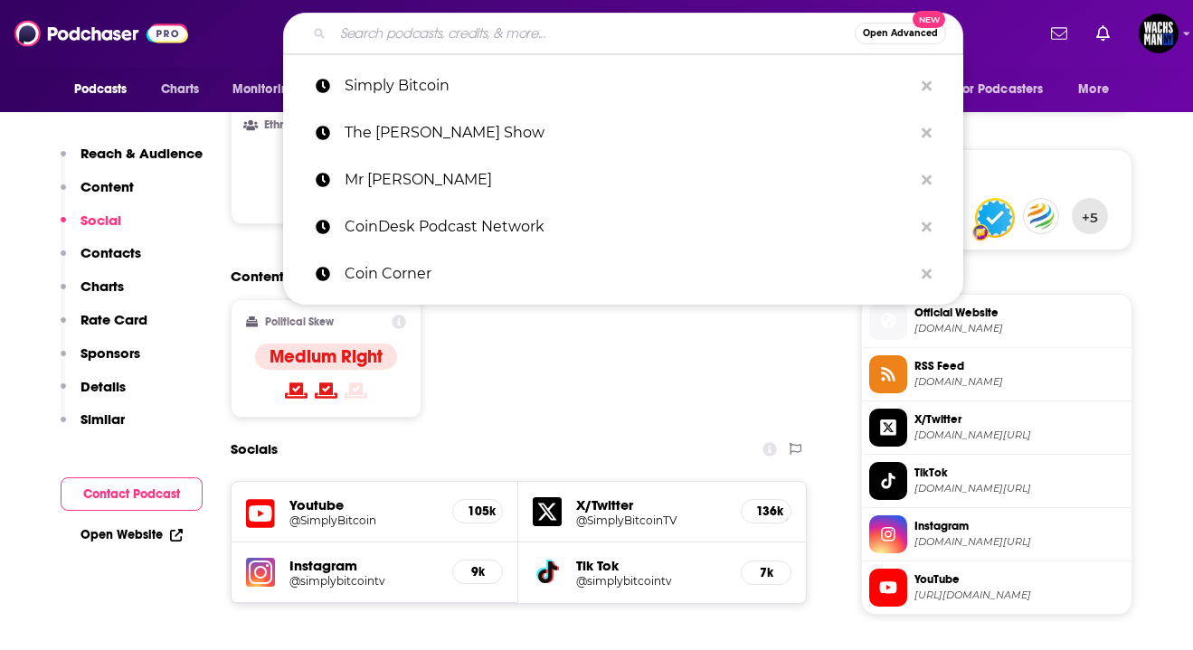
paste input "Stephan Livera Podcast ("
type input "Stephan Livera Podcast ("
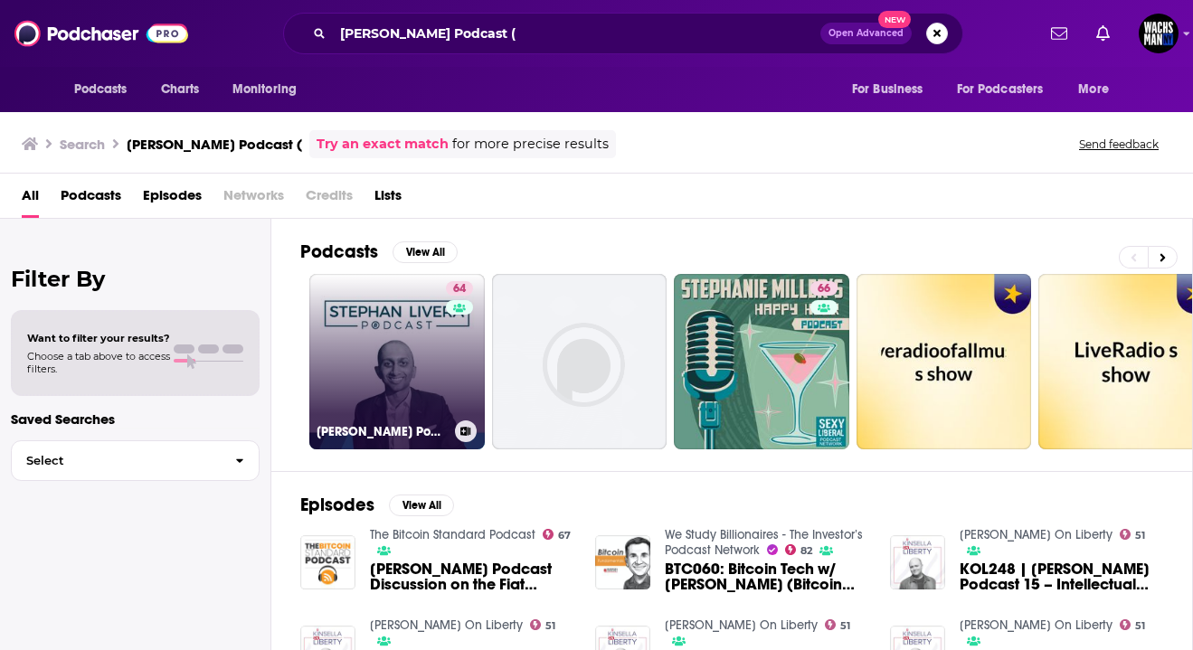
click at [385, 354] on link "64 Stephan Livera Podcast" at bounding box center [396, 361] width 175 height 175
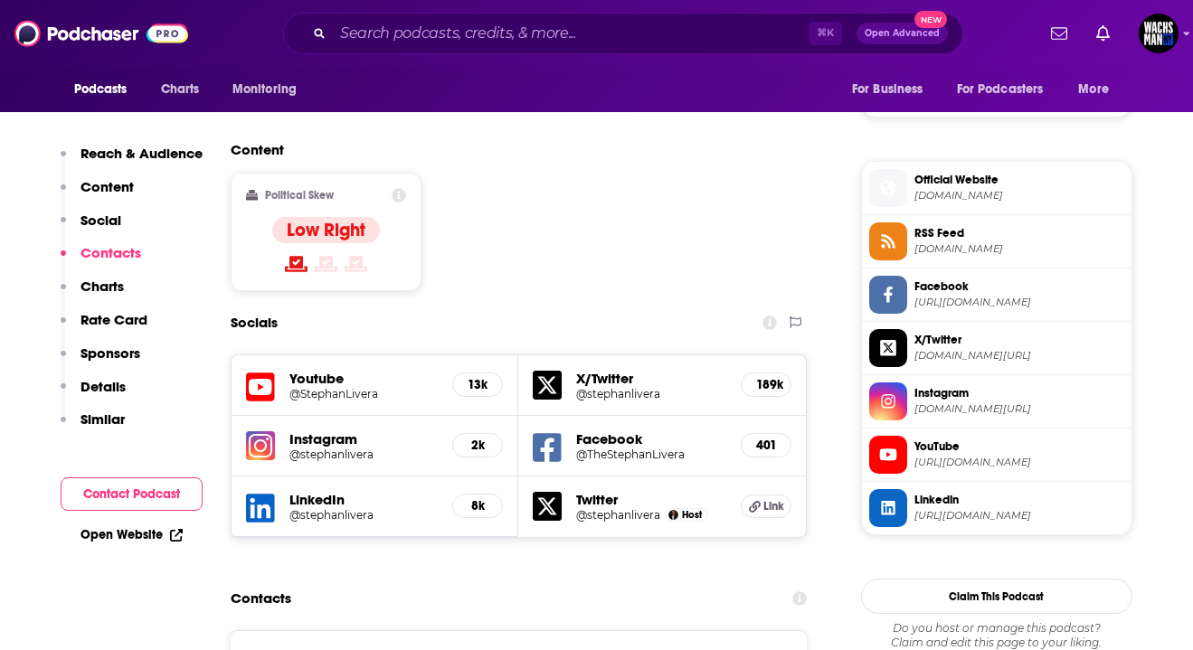
scroll to position [1568, 0]
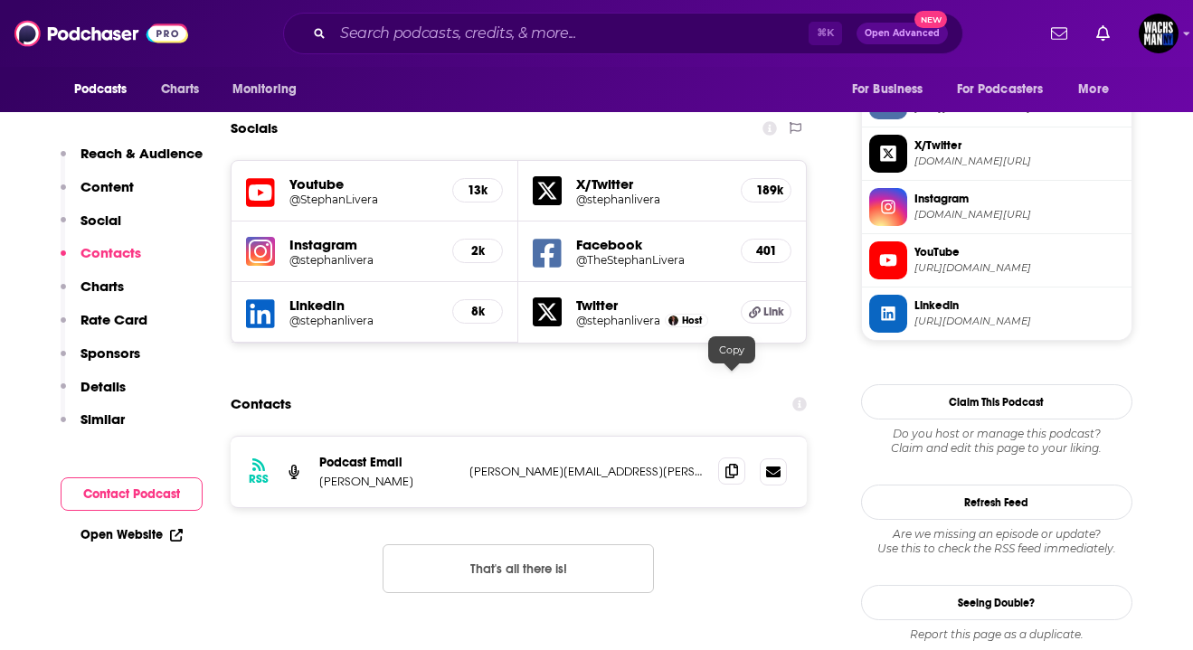
click at [728, 464] on icon at bounding box center [731, 471] width 13 height 14
click at [509, 41] on input "Search podcasts, credits, & more..." at bounding box center [571, 33] width 476 height 29
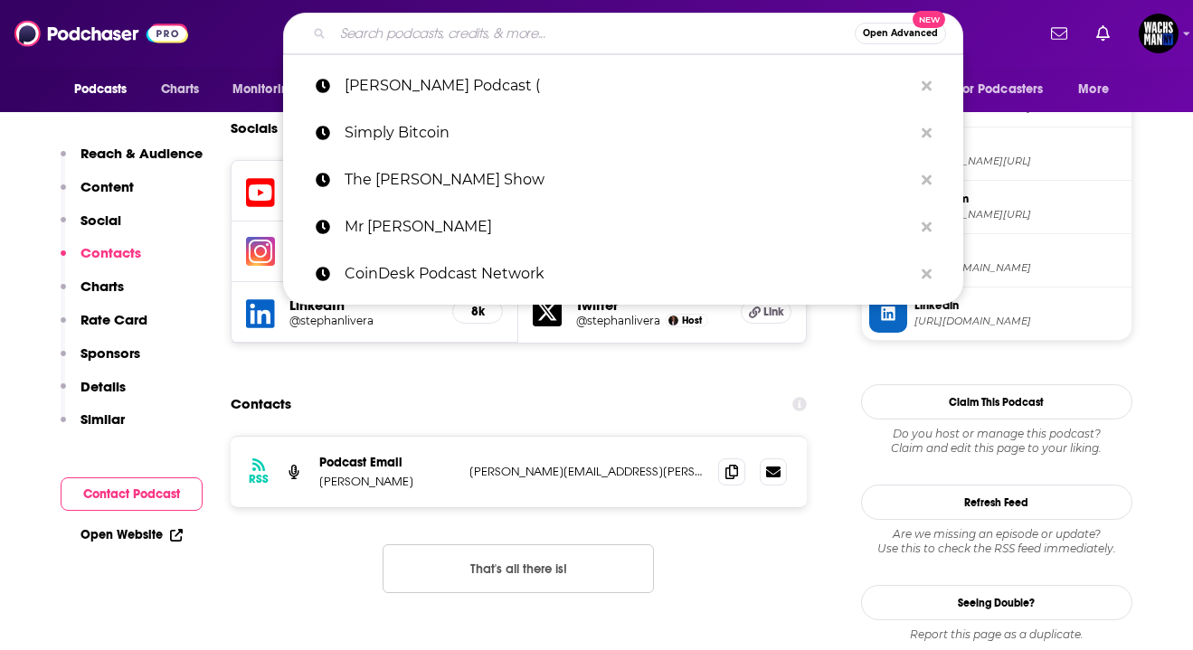
paste input "Swan Signal Live - A Bitcoin Show"
type input "Swan Signal Live - A Bitcoin Show"
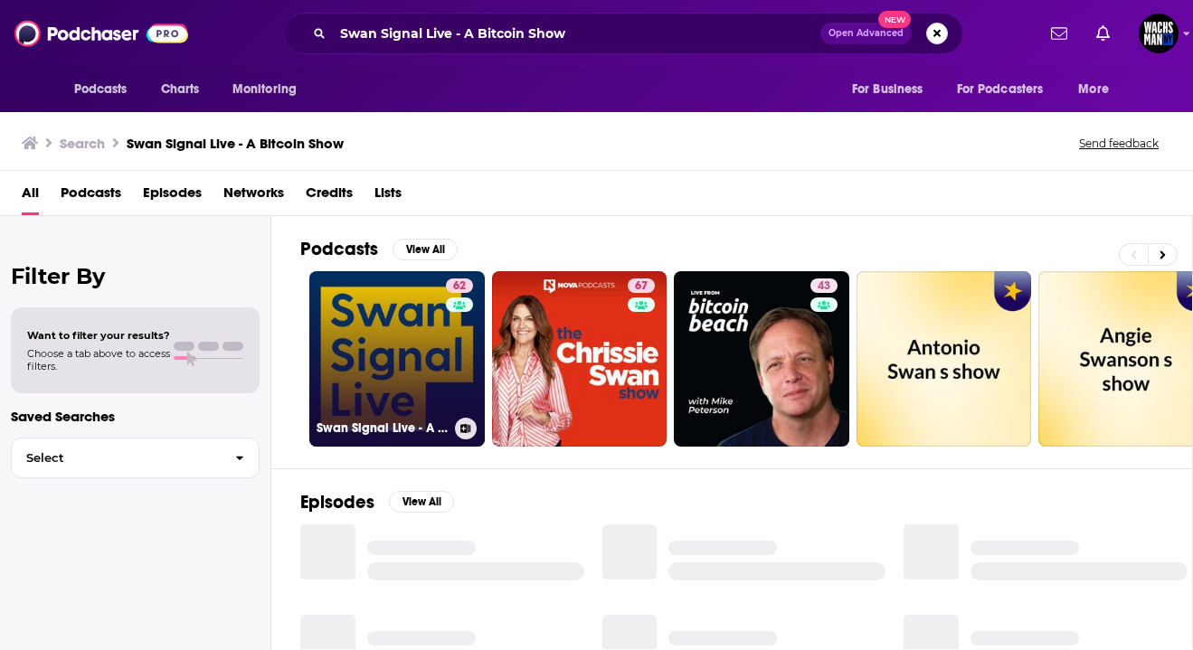
click at [376, 346] on link "62 Swan Signal Live - A Bitcoin Show" at bounding box center [396, 358] width 175 height 175
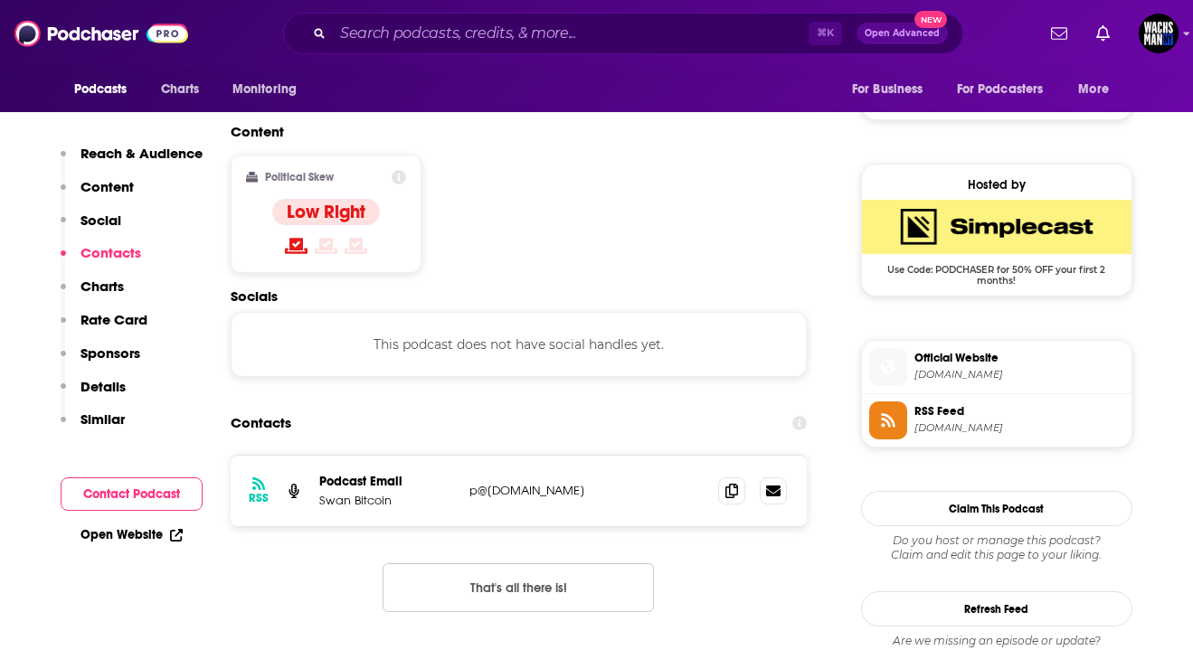
scroll to position [1403, 0]
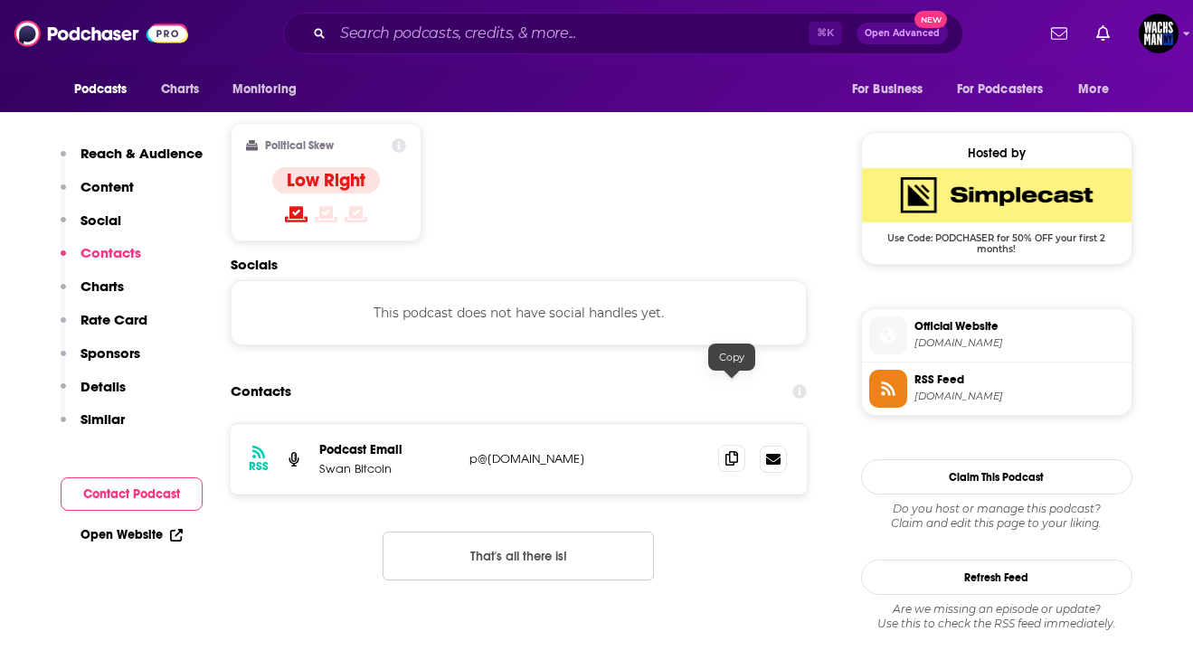
click at [734, 451] on icon at bounding box center [731, 458] width 13 height 14
click at [449, 33] on input "Search podcasts, credits, & more..." at bounding box center [571, 33] width 476 height 29
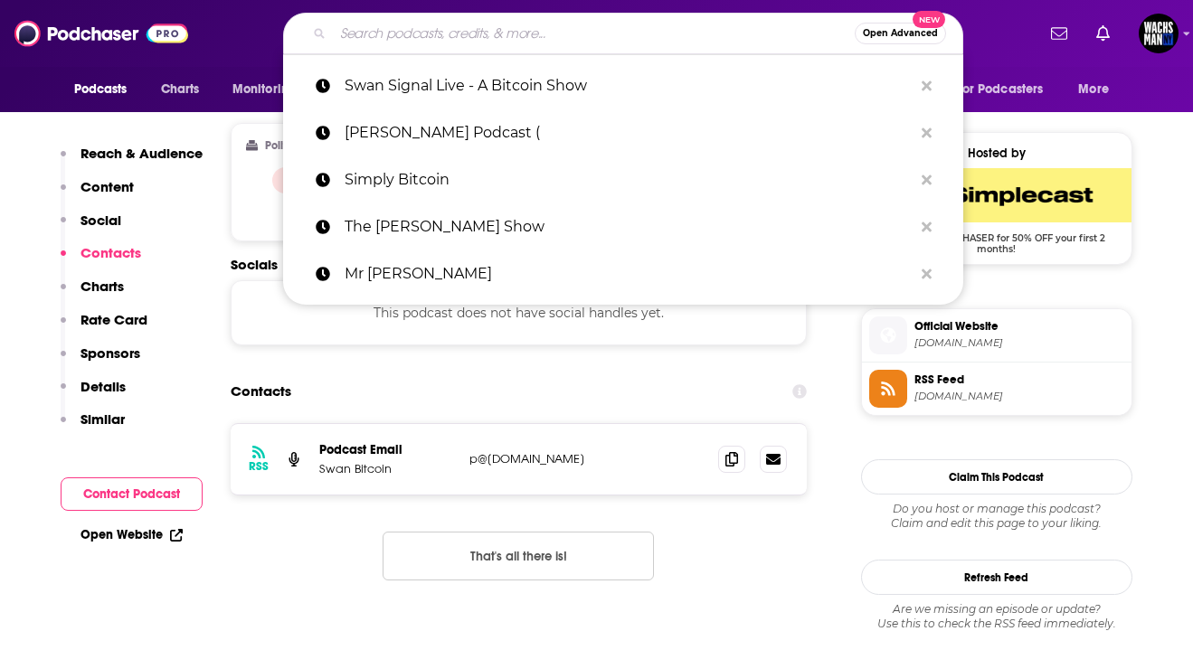
paste input "The Bitcoin Layer"
type input "The Bitcoin Layer"
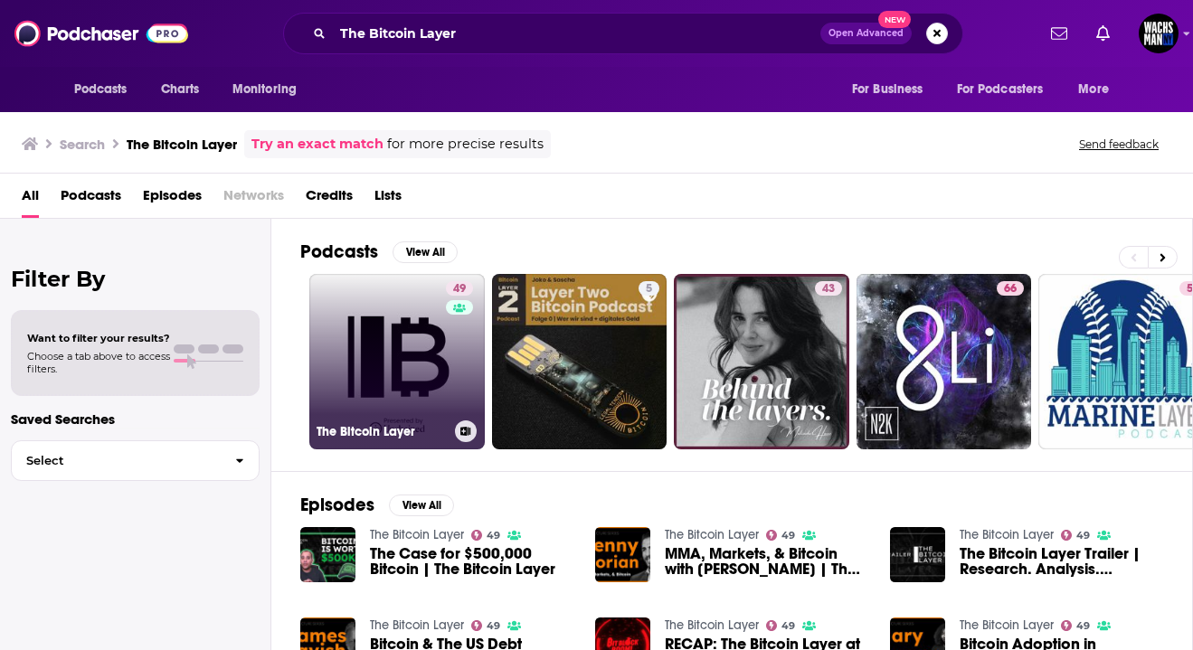
click at [410, 390] on link "49 The Bitcoin Layer" at bounding box center [396, 361] width 175 height 175
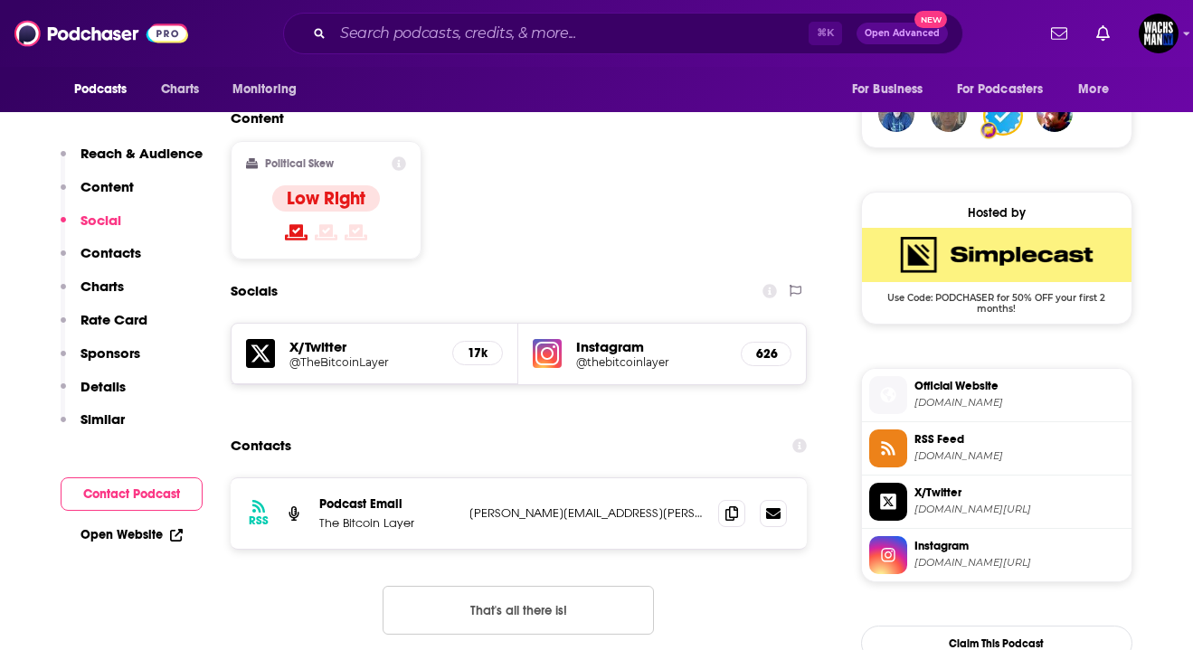
scroll to position [1412, 0]
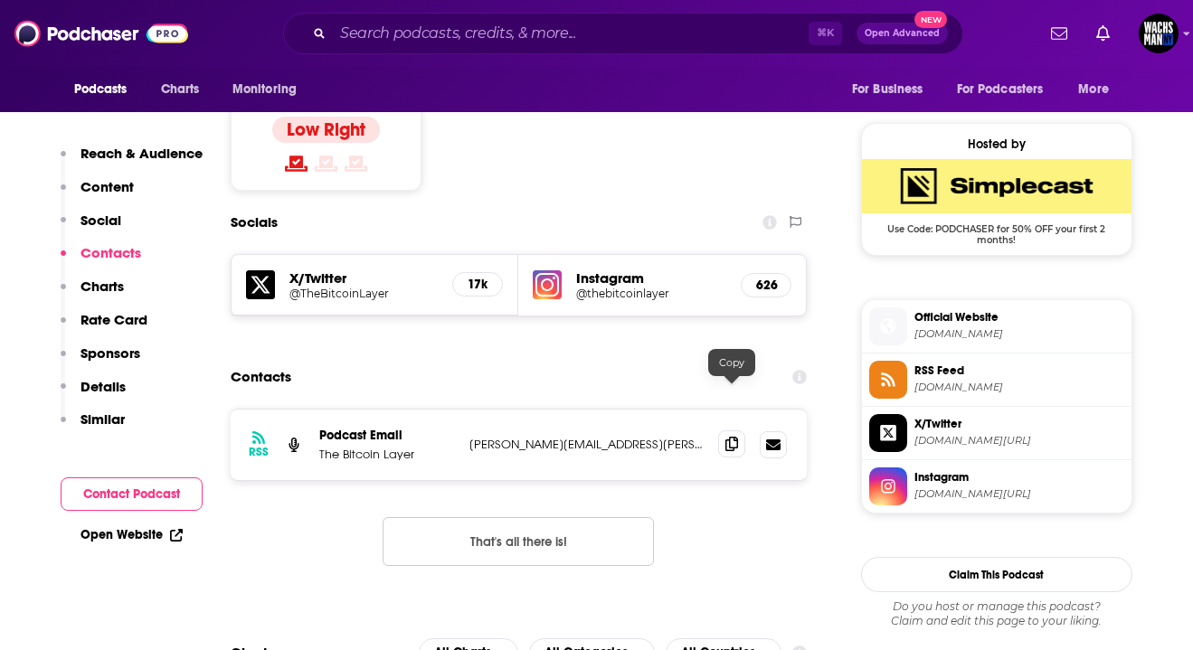
click at [739, 431] on span at bounding box center [731, 444] width 27 height 27
click at [577, 34] on input "Search podcasts, credits, & more..." at bounding box center [571, 33] width 476 height 29
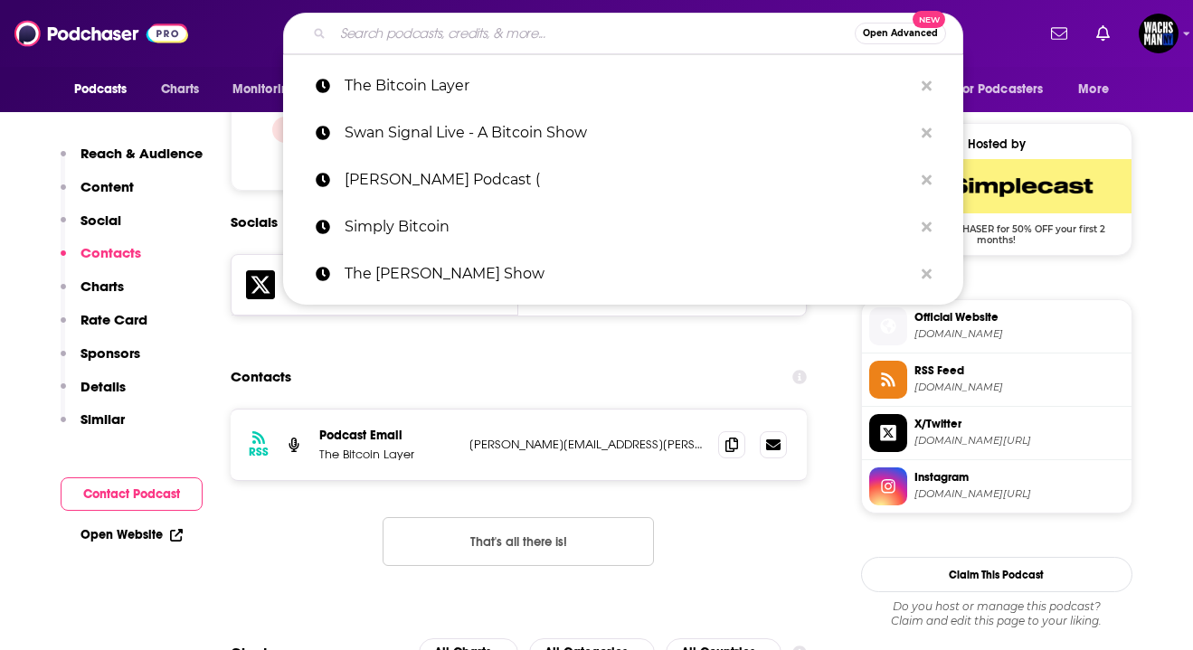
paste input "The Bitcoin Podcast"
type input "The Bitcoin Podcast"
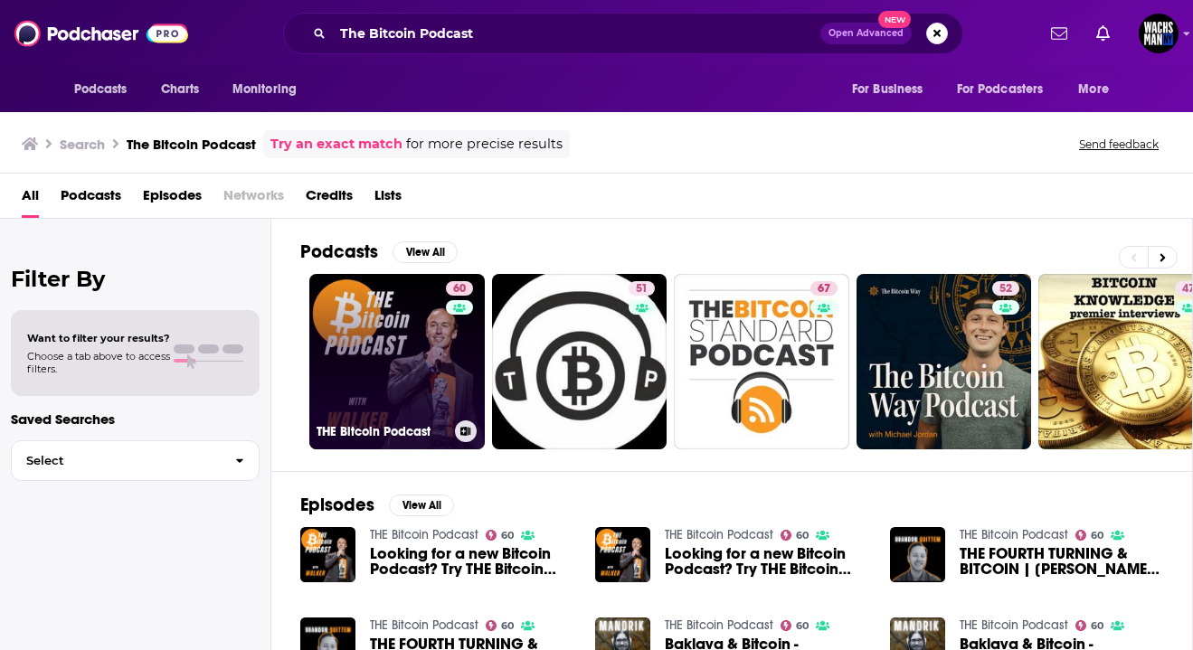
click at [334, 358] on link "60 THE Bitcoin Podcast" at bounding box center [396, 361] width 175 height 175
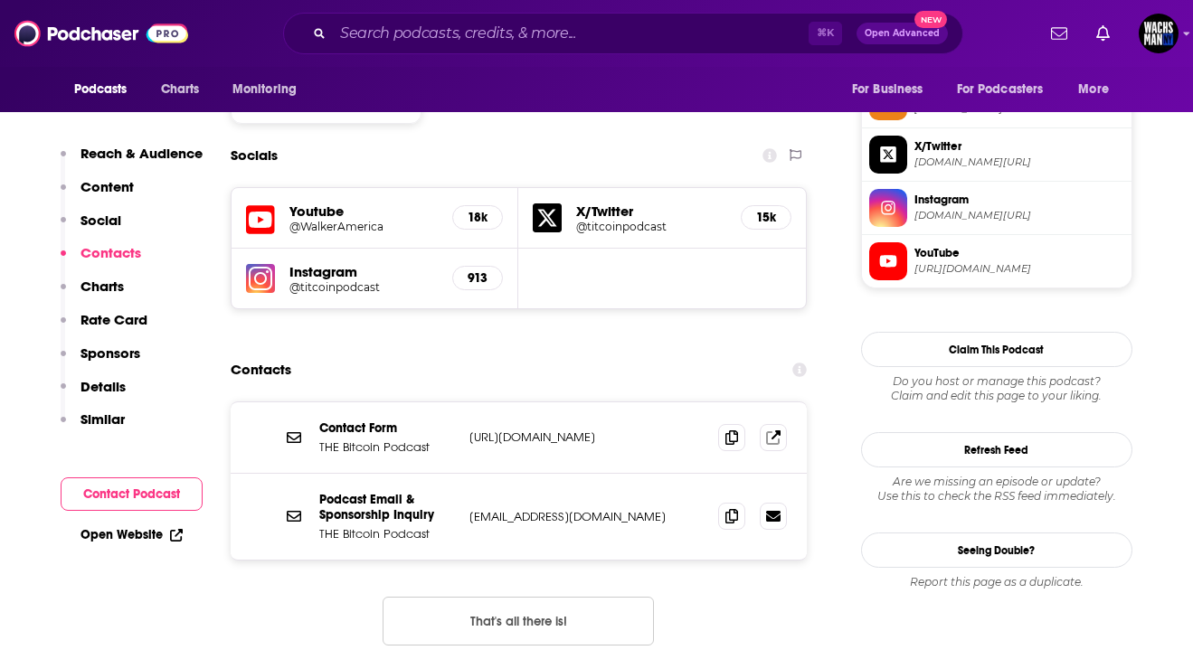
scroll to position [1519, 0]
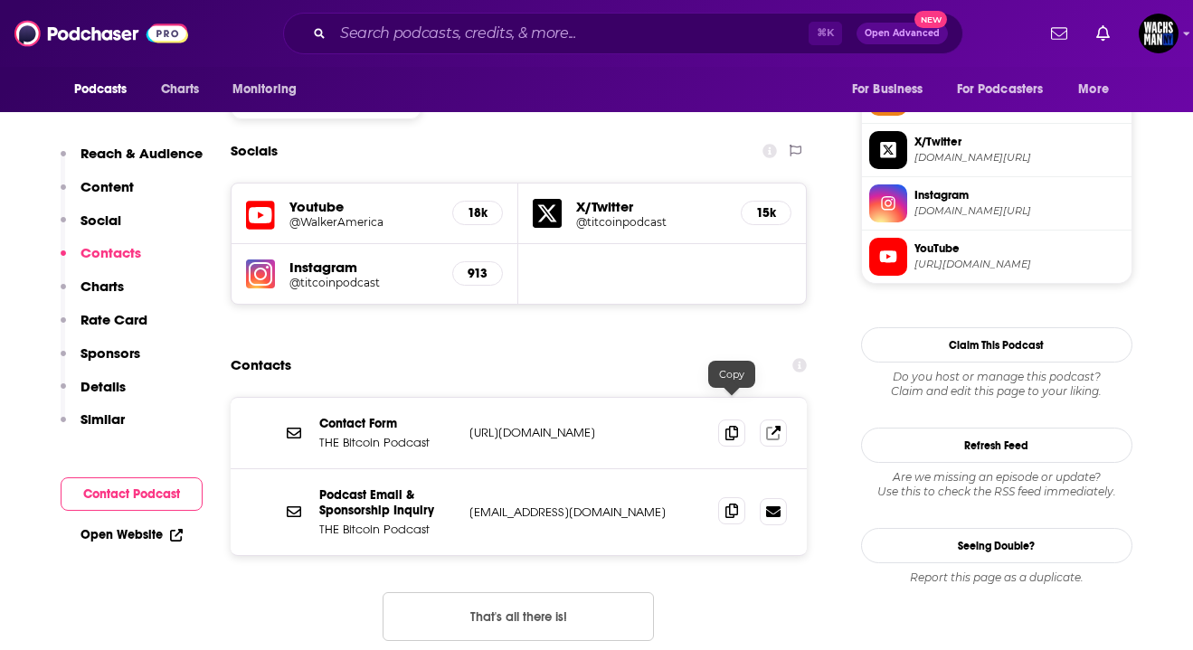
click at [722, 497] on span at bounding box center [731, 510] width 27 height 27
click at [678, 26] on input "Search podcasts, credits, & more..." at bounding box center [571, 33] width 476 height 29
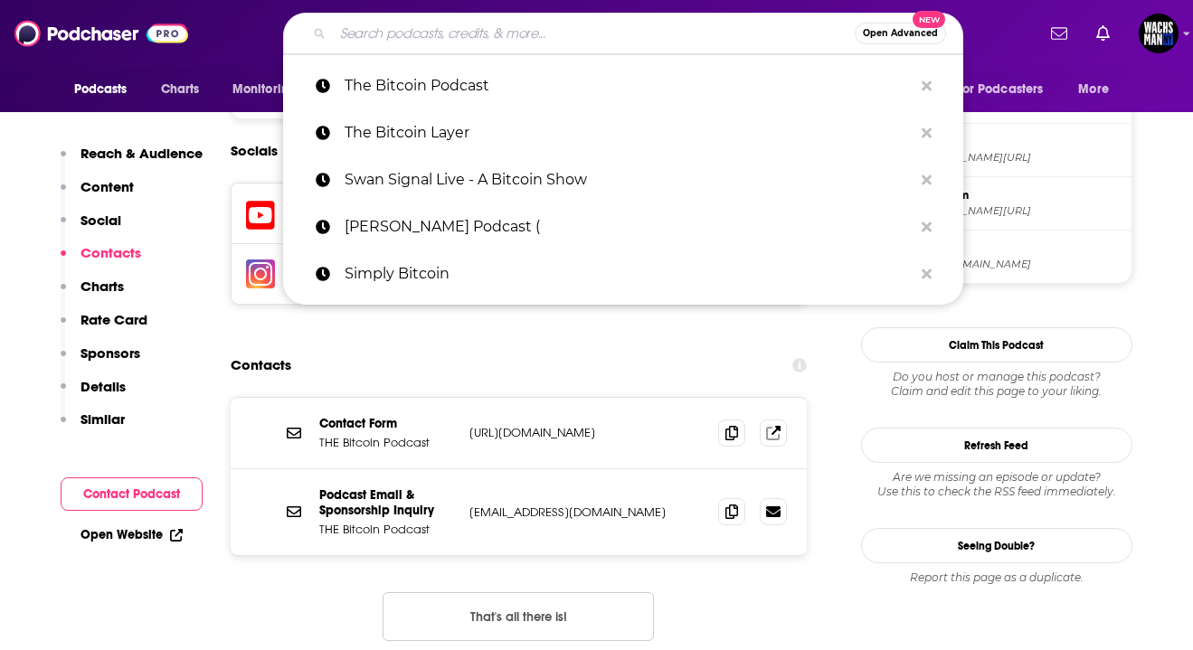
paste input "The Bitcoin Standard Podcast"
type input "The Bitcoin Standard Podcast"
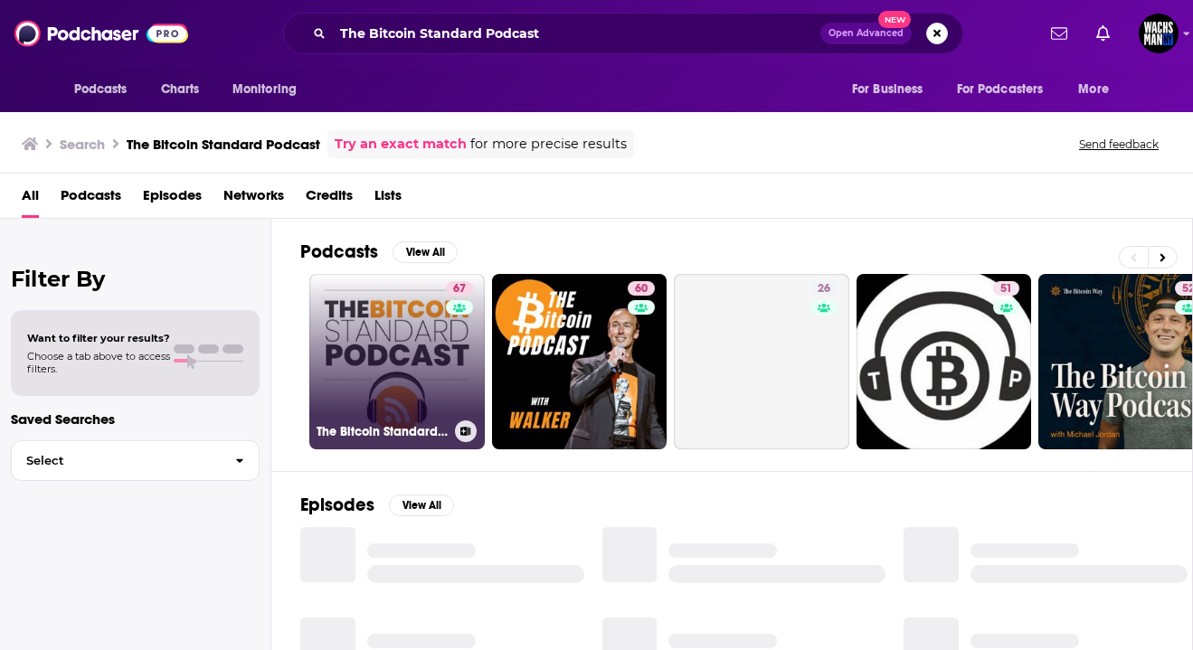
scroll to position [81, 0]
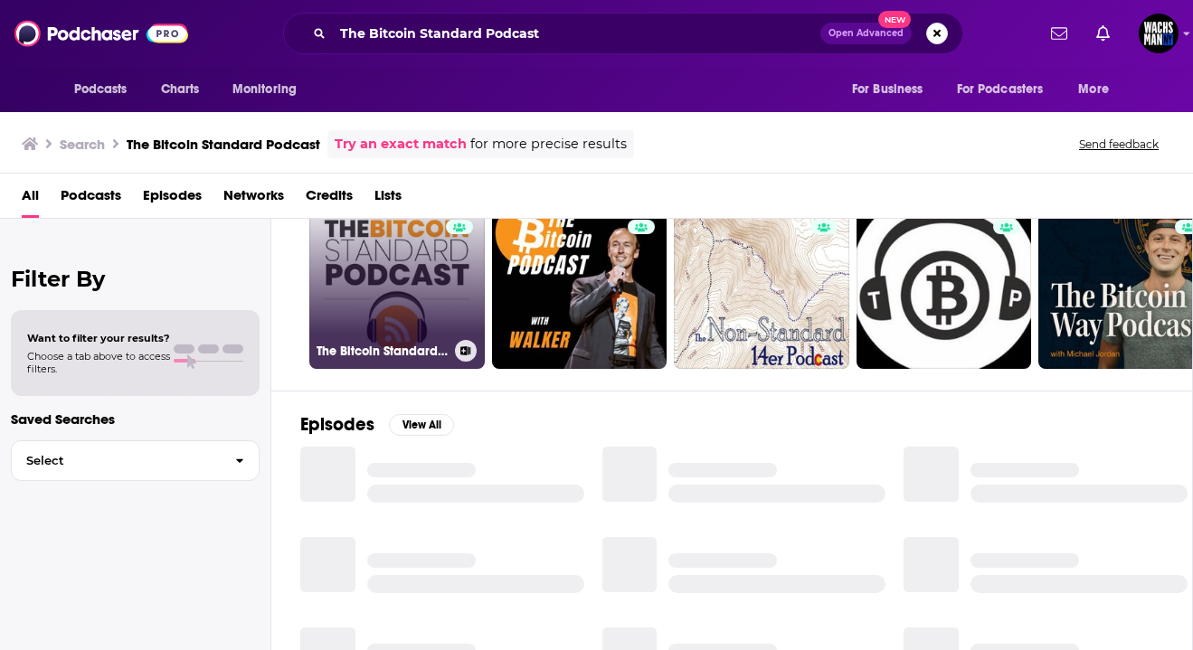
click at [440, 317] on link "67 The Bitcoin Standard Podcast" at bounding box center [396, 281] width 175 height 175
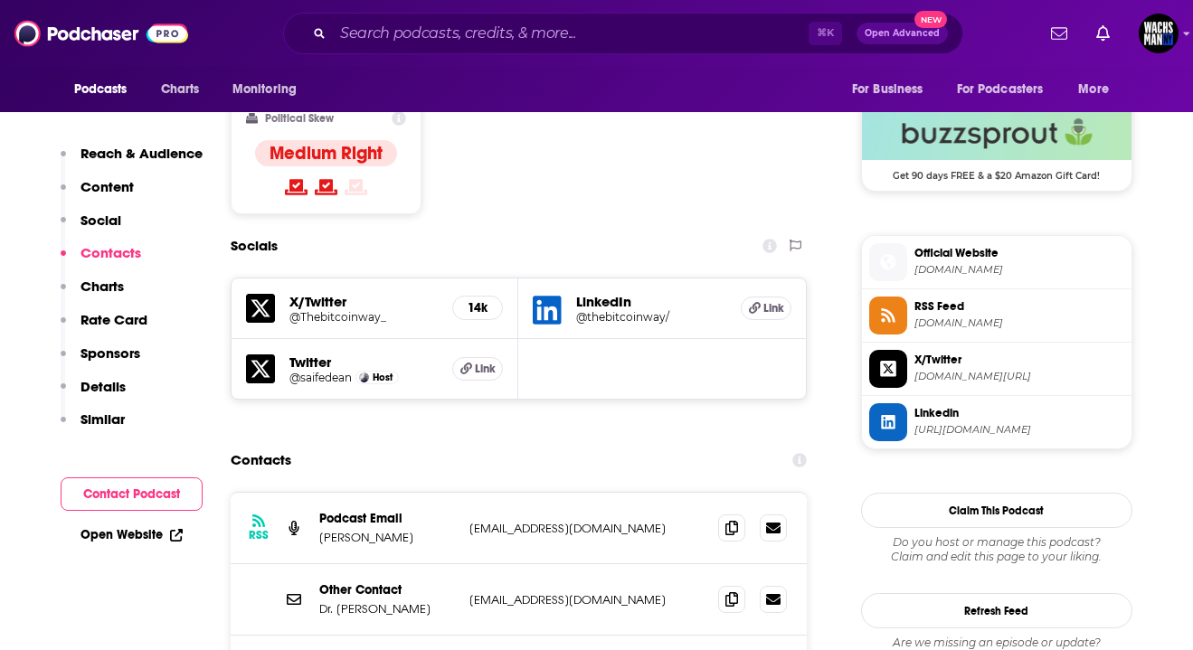
scroll to position [1470, 0]
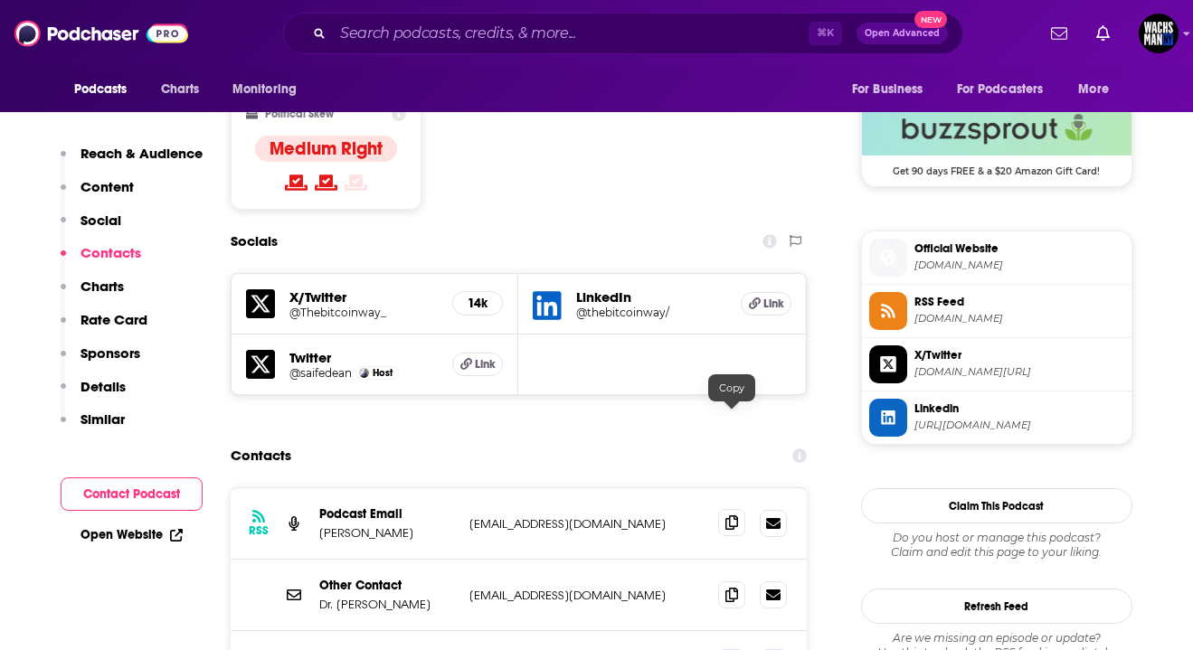
click at [730, 516] on icon at bounding box center [731, 523] width 13 height 14
click at [644, 30] on input "Search podcasts, credits, & more..." at bounding box center [571, 33] width 476 height 29
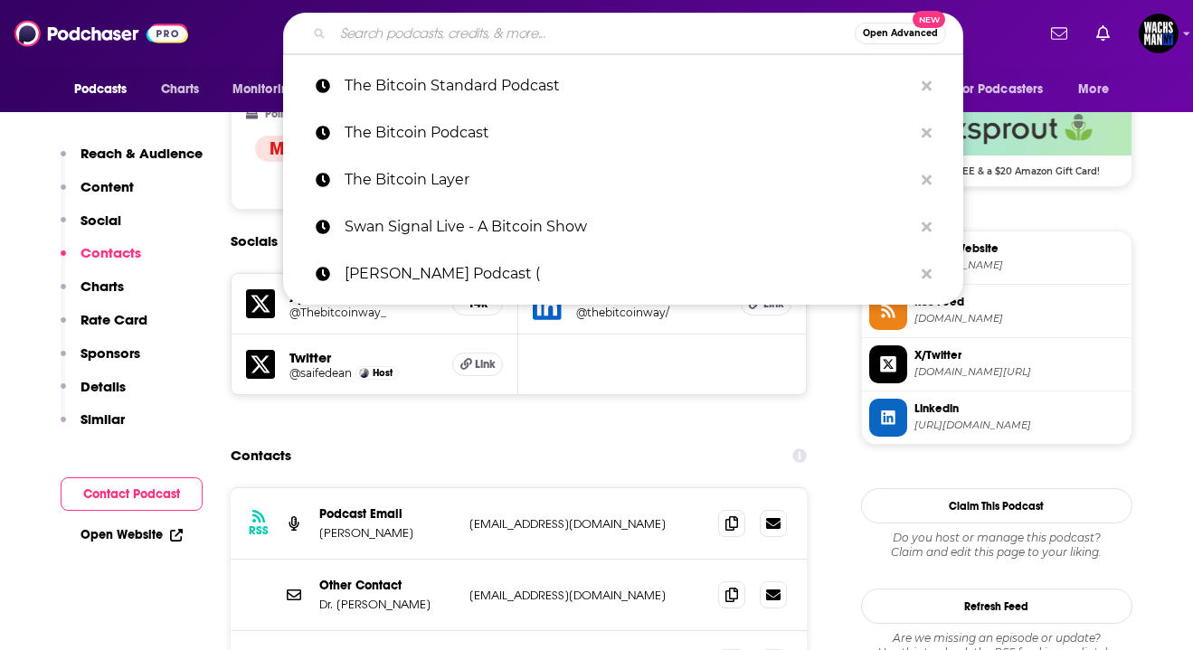
paste input "The Breakdown"
type input "The Breakdown"
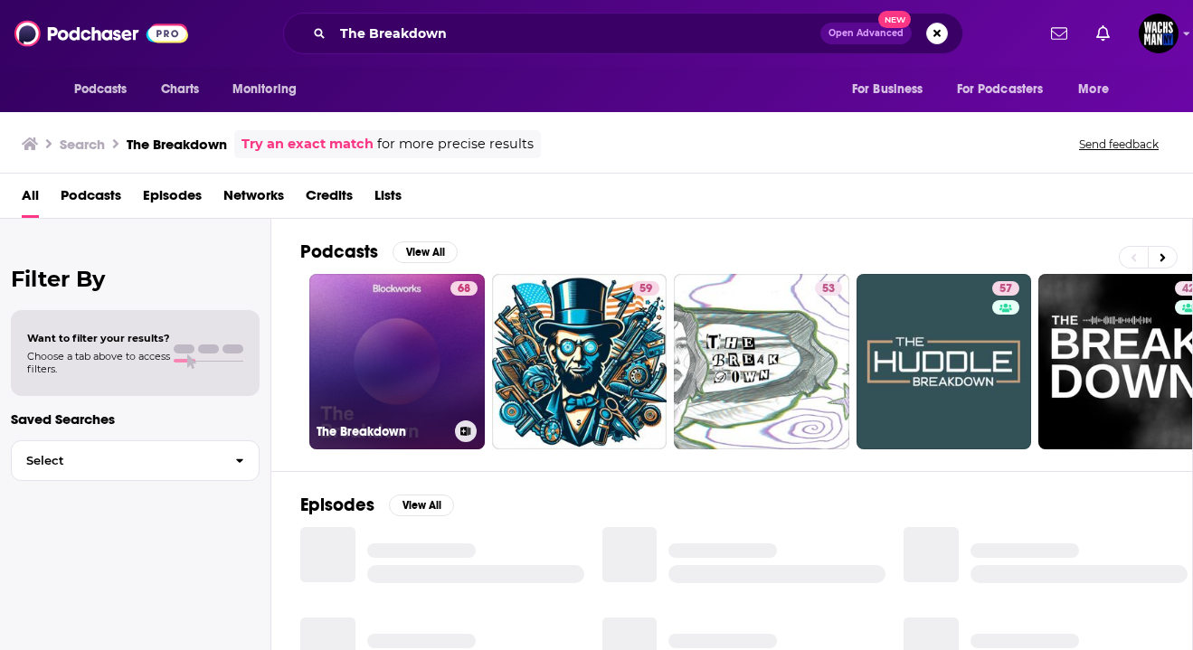
click at [420, 386] on link "68 The Breakdown" at bounding box center [396, 361] width 175 height 175
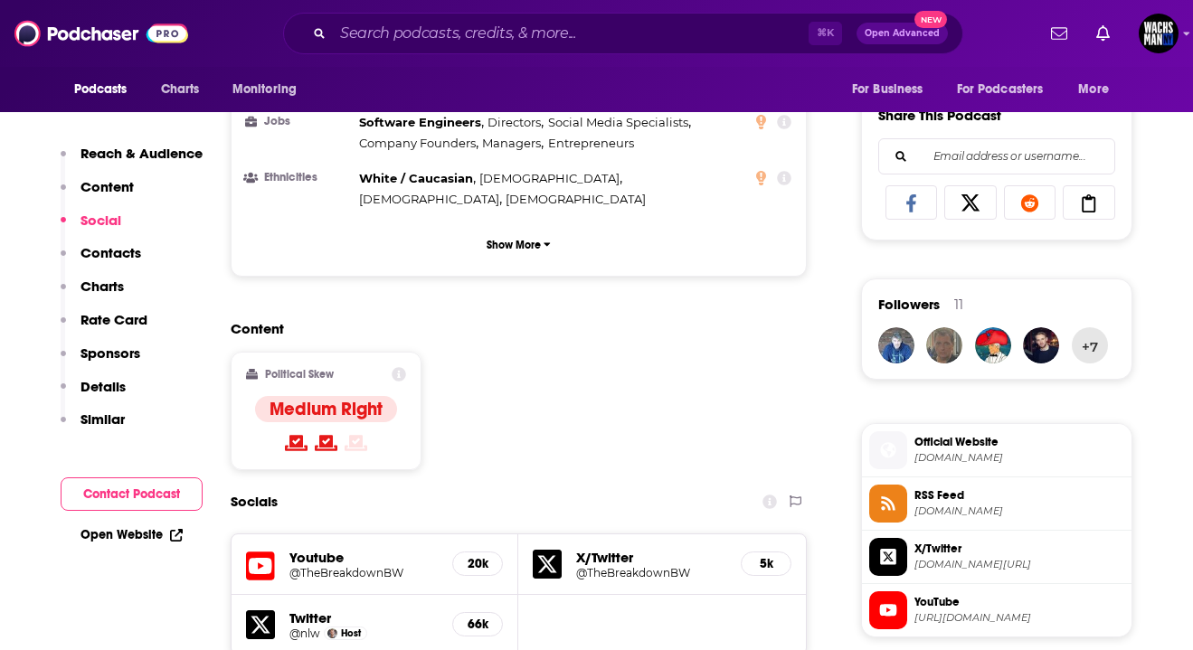
scroll to position [1402, 0]
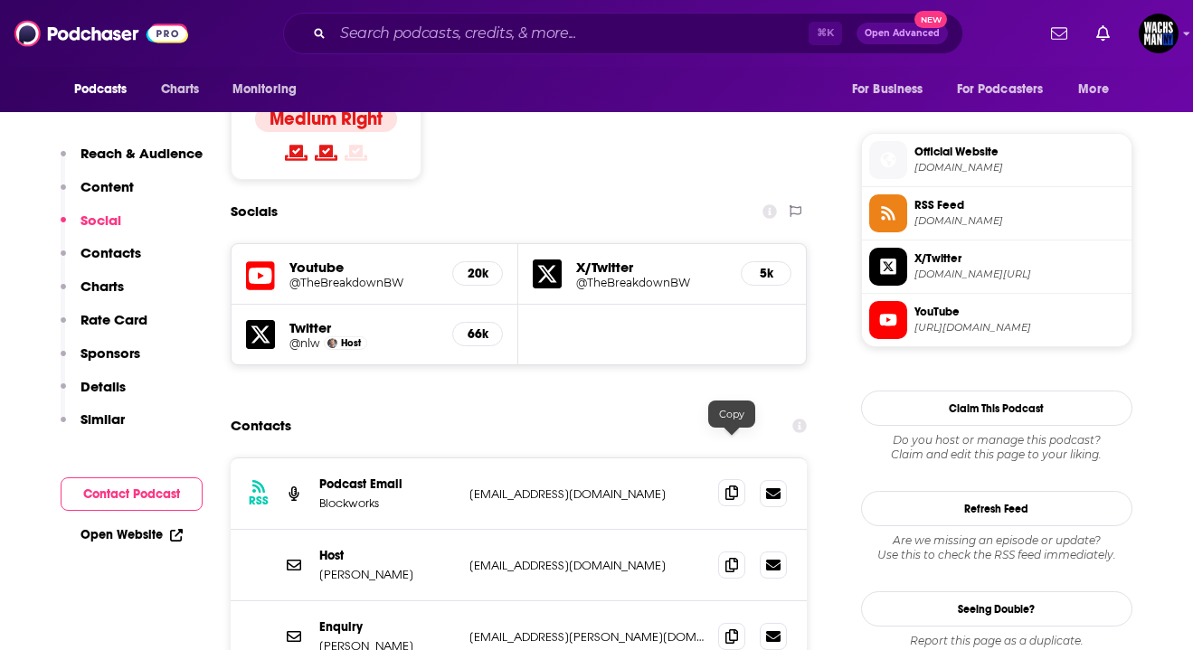
click at [722, 479] on span at bounding box center [731, 492] width 27 height 27
click at [729, 551] on span at bounding box center [731, 564] width 27 height 27
click at [521, 34] on input "Search podcasts, credits, & more..." at bounding box center [571, 33] width 476 height 29
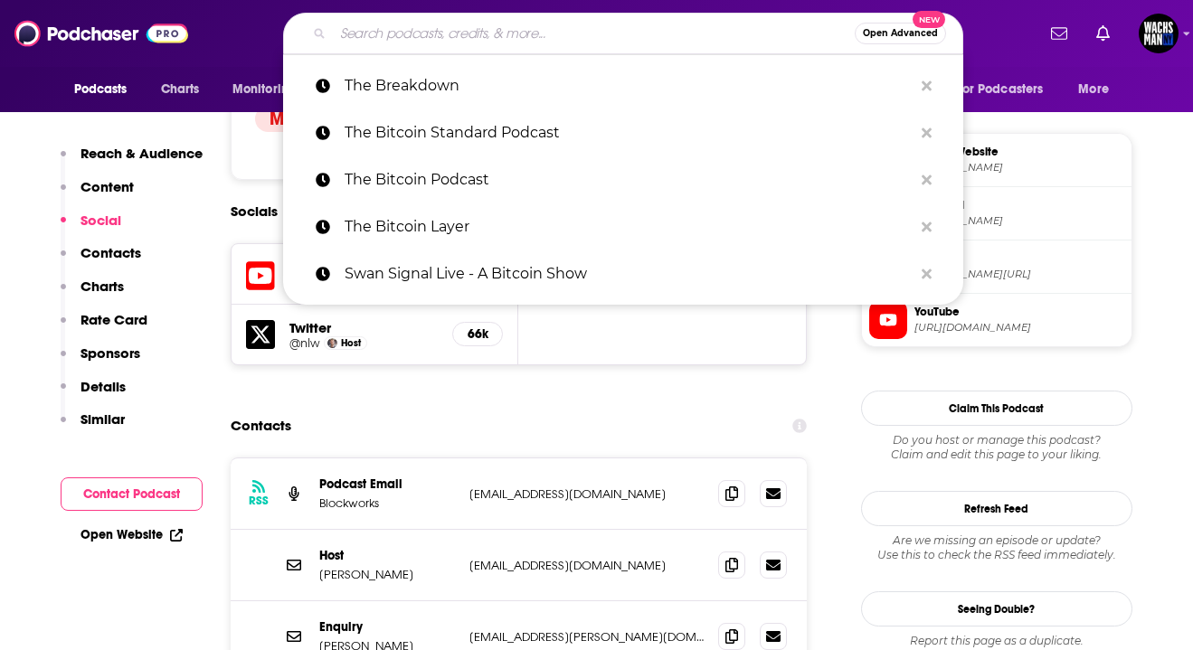
paste input "The Pomp Podcast"
type input "The Pomp Podcast"
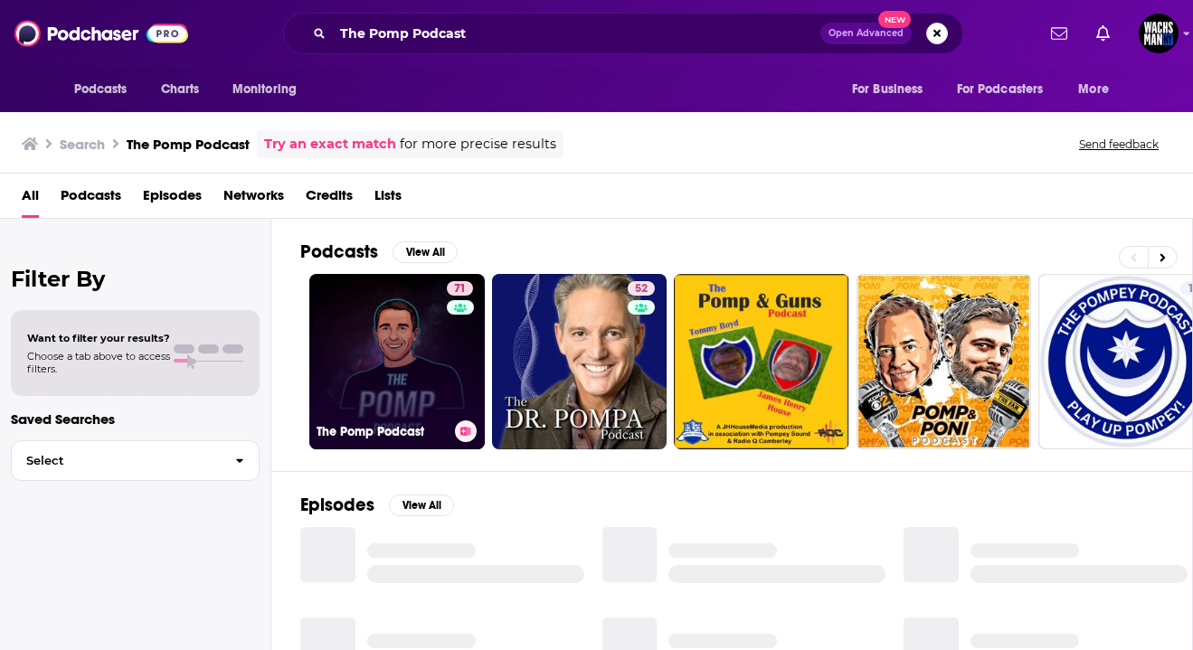
click at [376, 348] on link "71 The Pomp Podcast" at bounding box center [396, 361] width 175 height 175
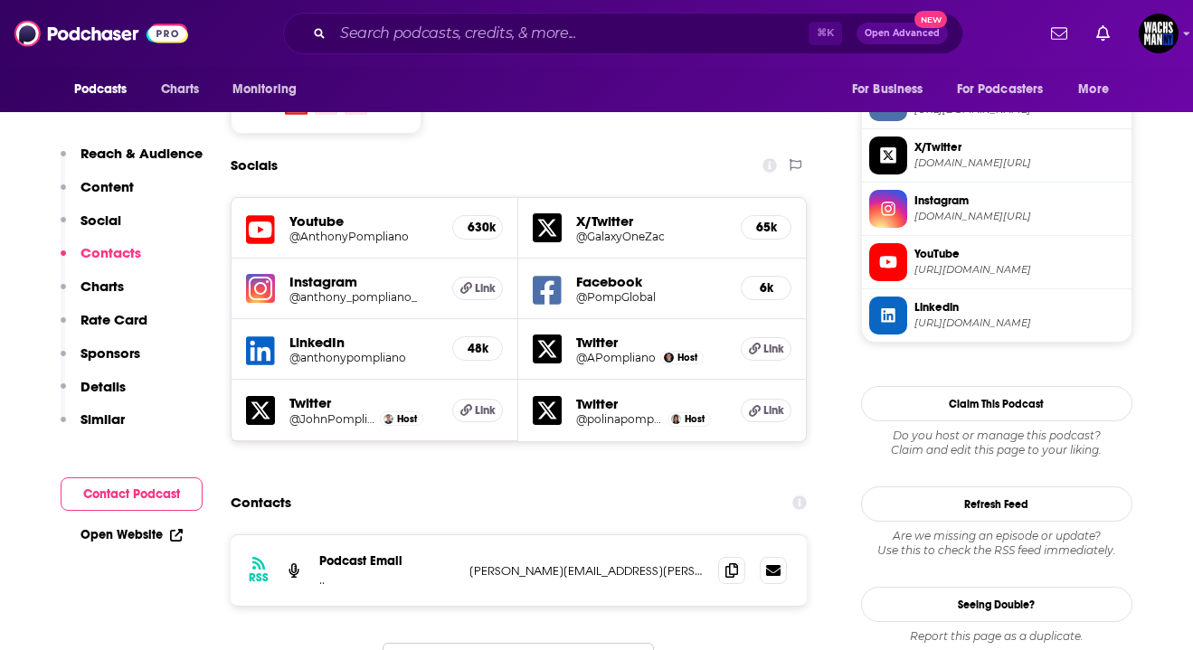
scroll to position [1791, 0]
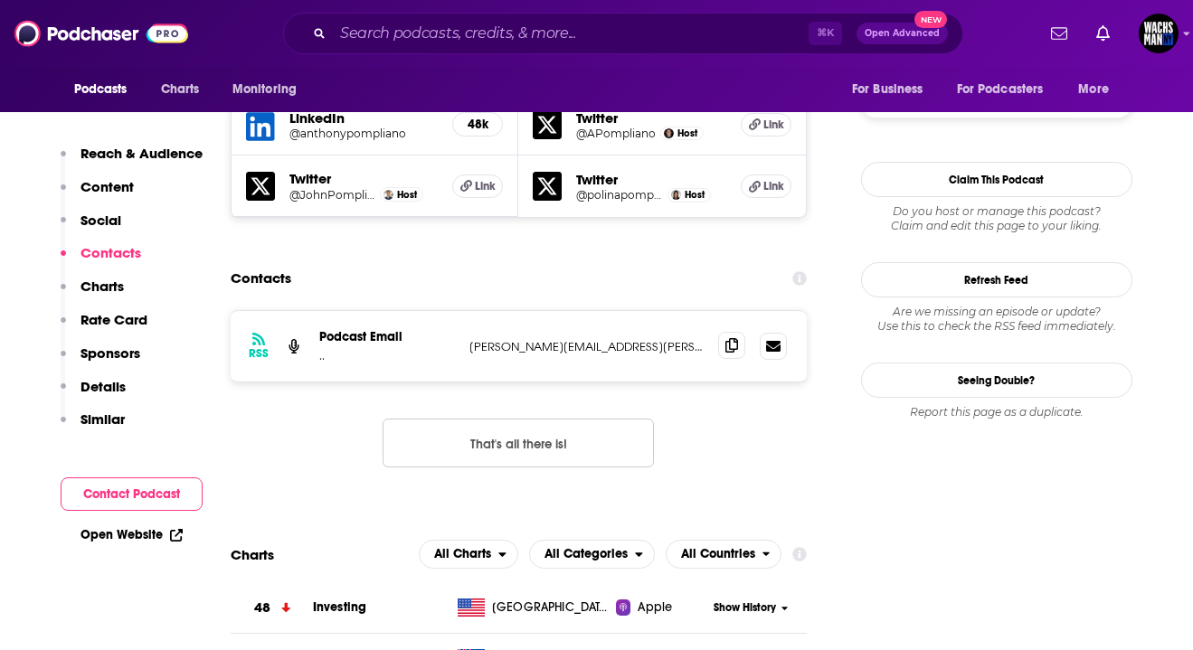
click at [731, 338] on icon at bounding box center [731, 345] width 13 height 14
click at [575, 33] on input "Search podcasts, credits, & more..." at bounding box center [571, 33] width 476 height 29
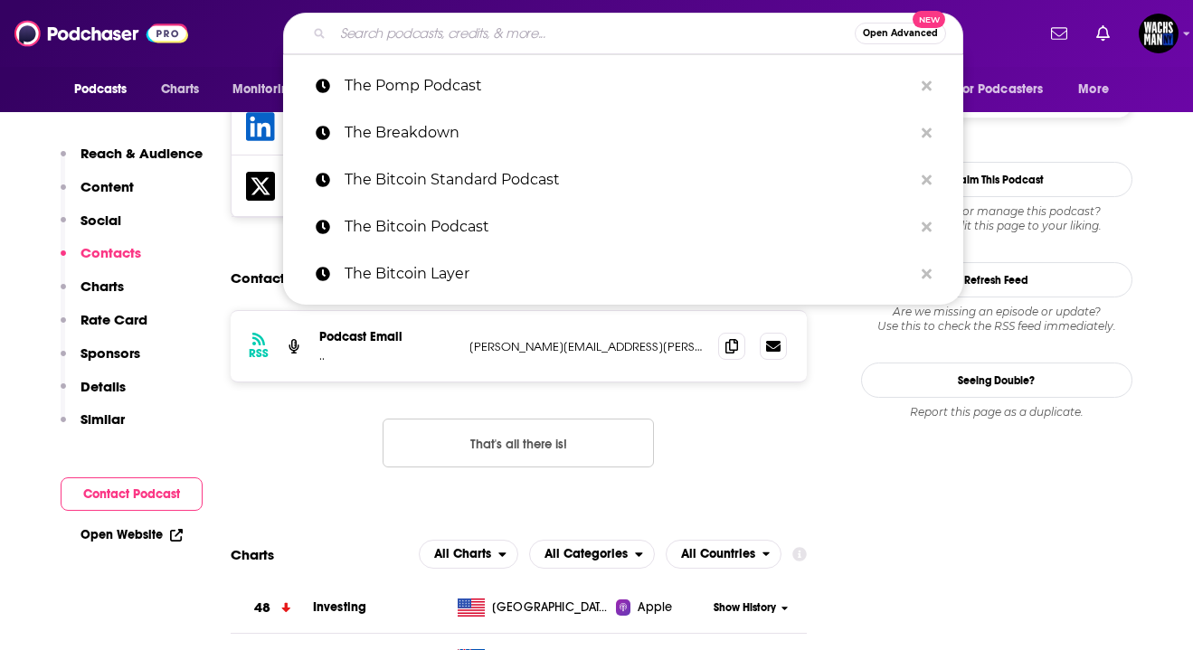
paste input "The "What is Money?" Show"
type input "The "What is Money?" Show"
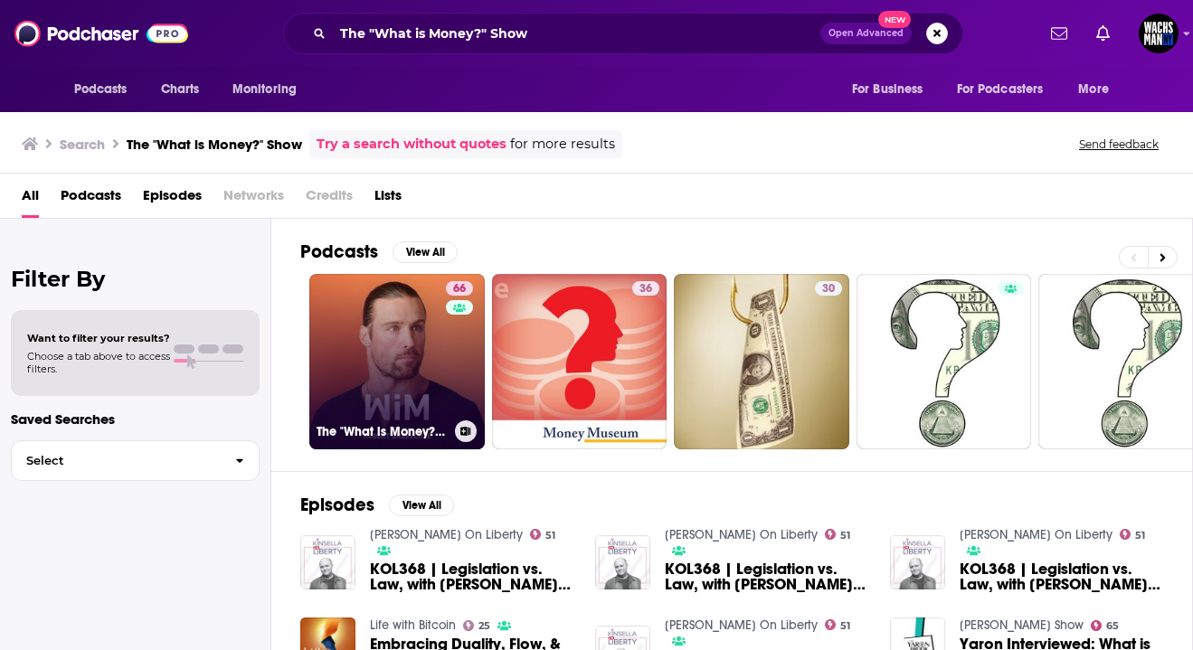
click at [385, 384] on link "66 The "What is Money?" Show" at bounding box center [396, 361] width 175 height 175
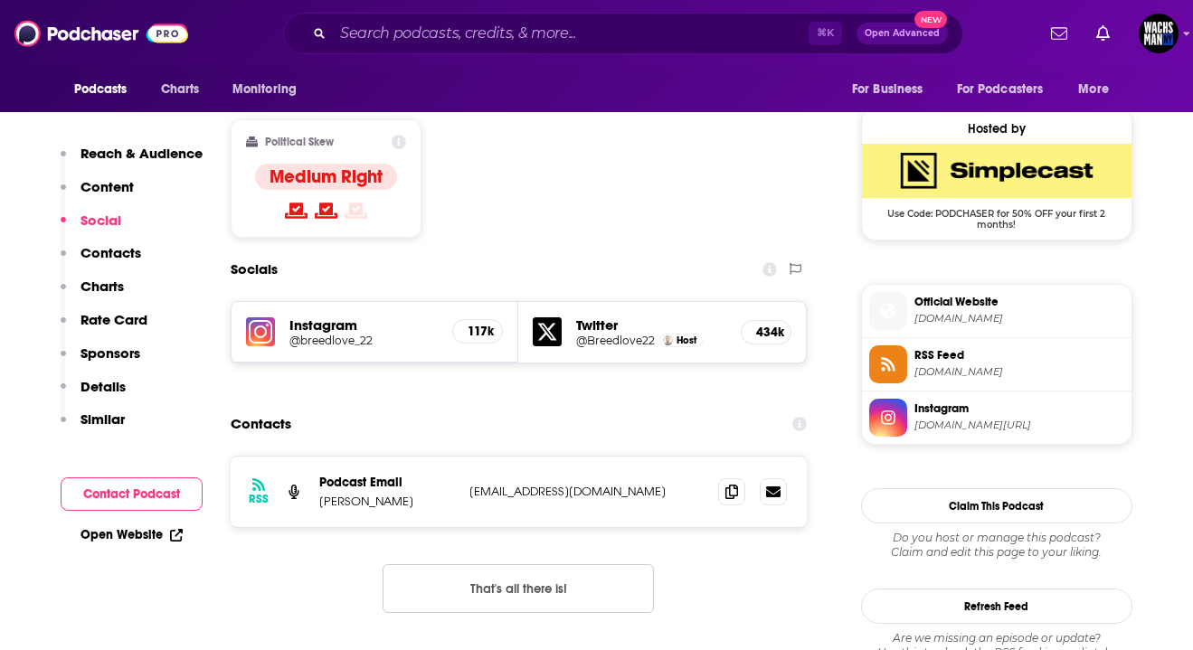
scroll to position [1430, 0]
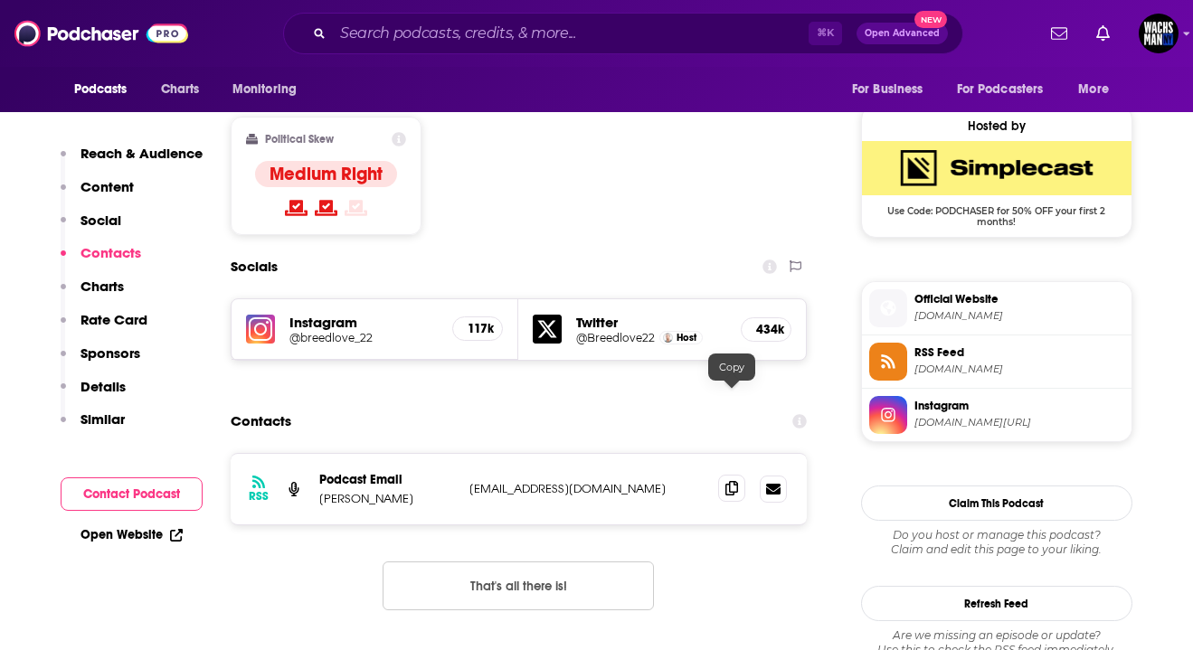
click at [726, 481] on icon at bounding box center [731, 488] width 13 height 14
click at [362, 26] on input "Search podcasts, credits, & more..." at bounding box center [571, 33] width 476 height 29
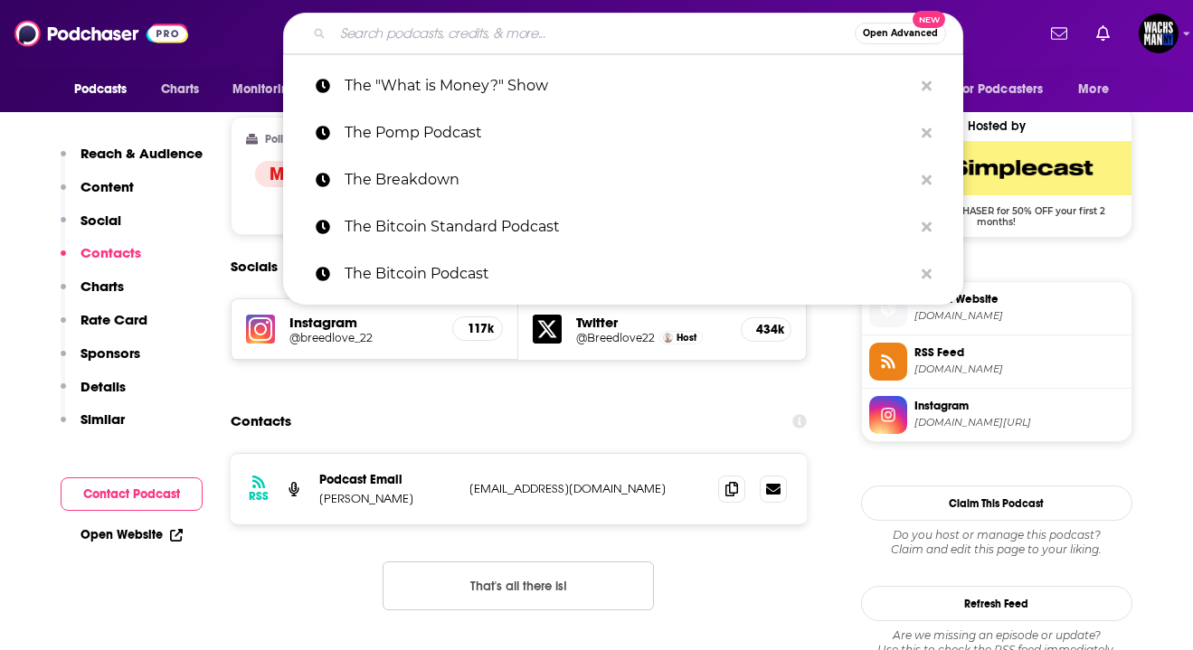
paste input "The Smart Economy Podcast"
type input "The Smart Economy Podcast"
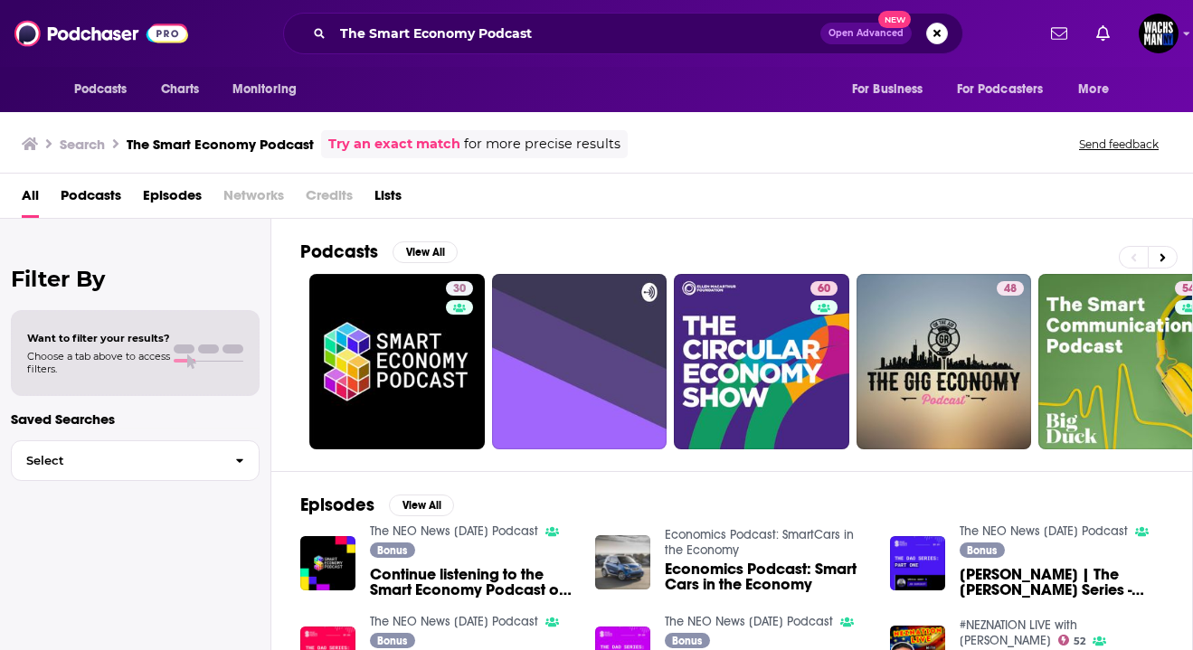
scroll to position [23, 0]
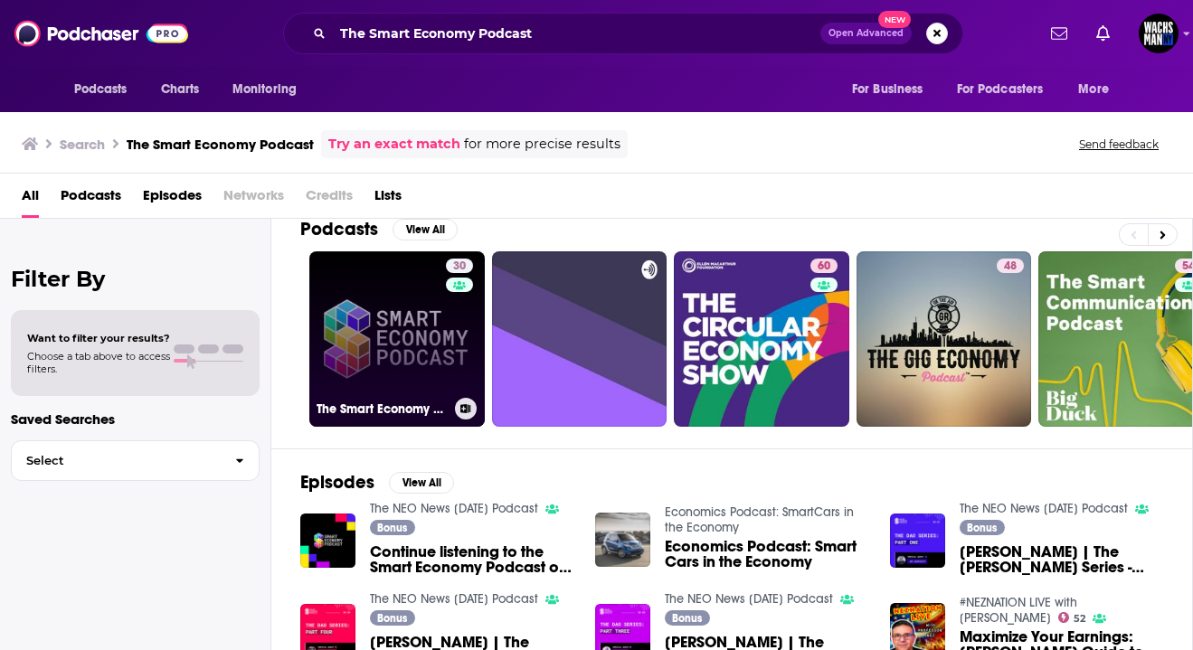
click at [389, 355] on link "30 The Smart Economy Podcast: Real-World Blockchain Applications with Crypto, D…" at bounding box center [396, 338] width 175 height 175
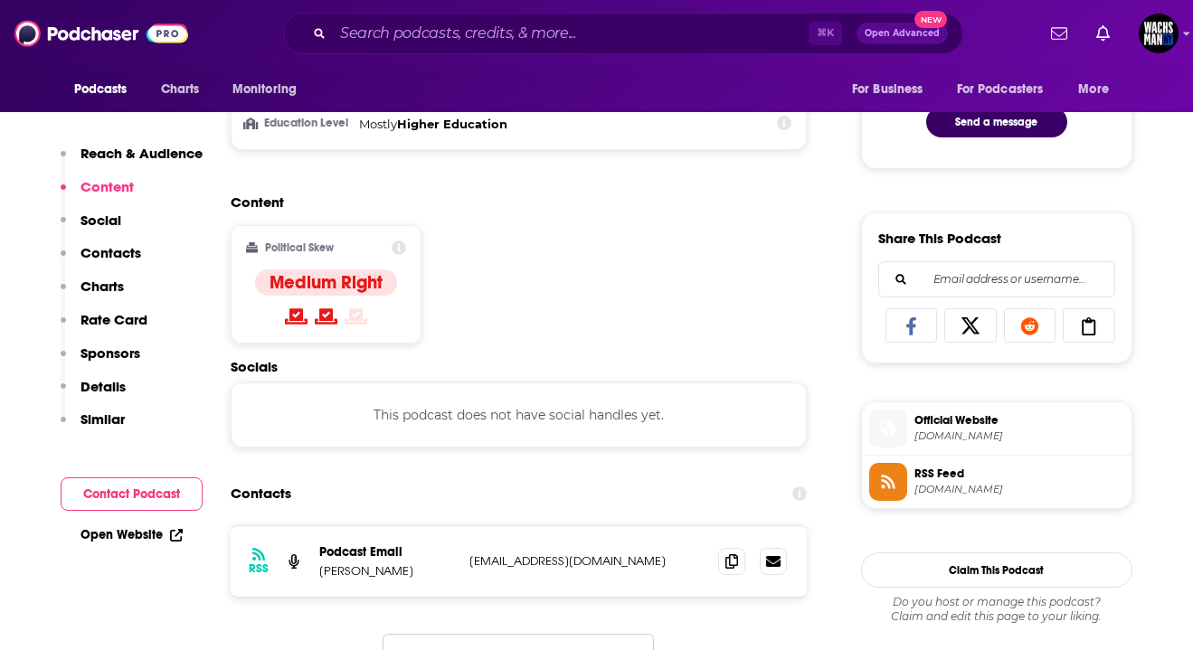
scroll to position [991, 0]
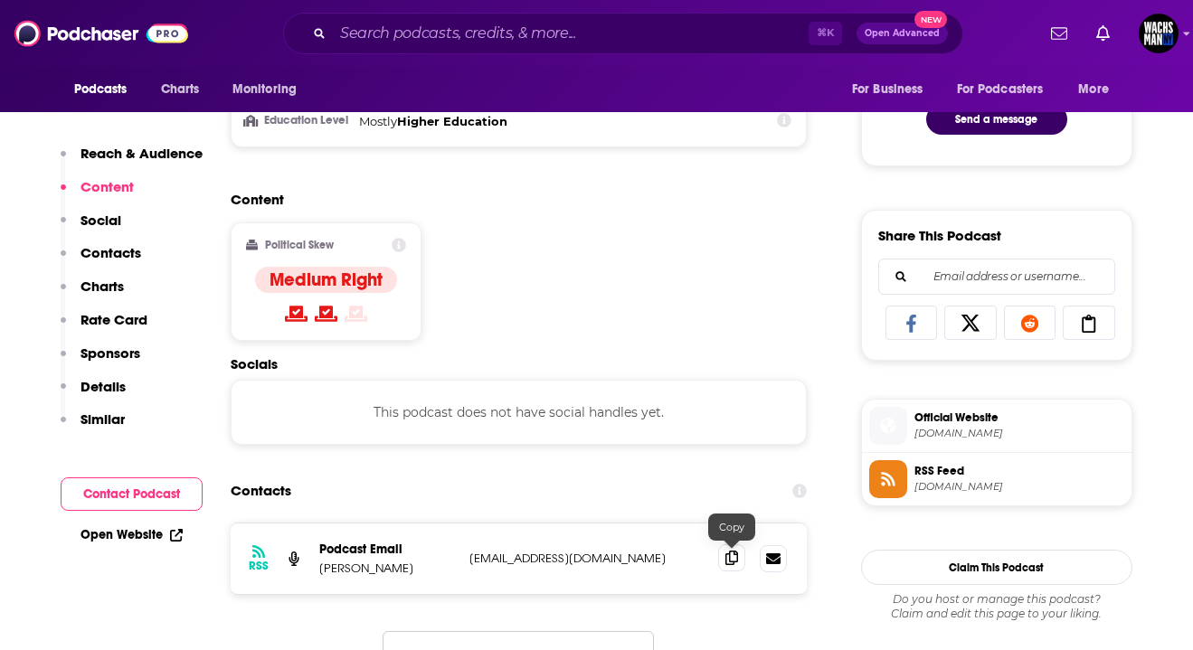
click at [723, 563] on span at bounding box center [731, 558] width 27 height 27
click at [619, 36] on input "Search podcasts, credits, & more..." at bounding box center [571, 33] width 476 height 29
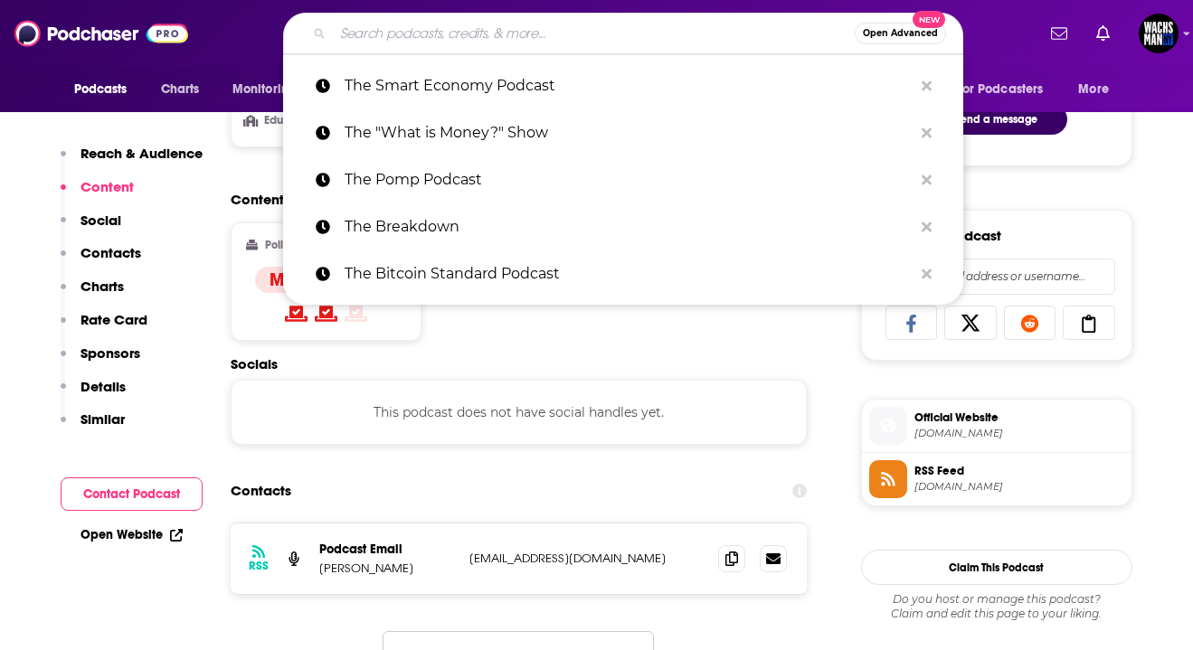
click at [619, 36] on input "Search podcasts, credits, & more..." at bounding box center [594, 33] width 522 height 29
type input "v"
paste input "Crypto Hipster"
type input "Crypto Hipster"
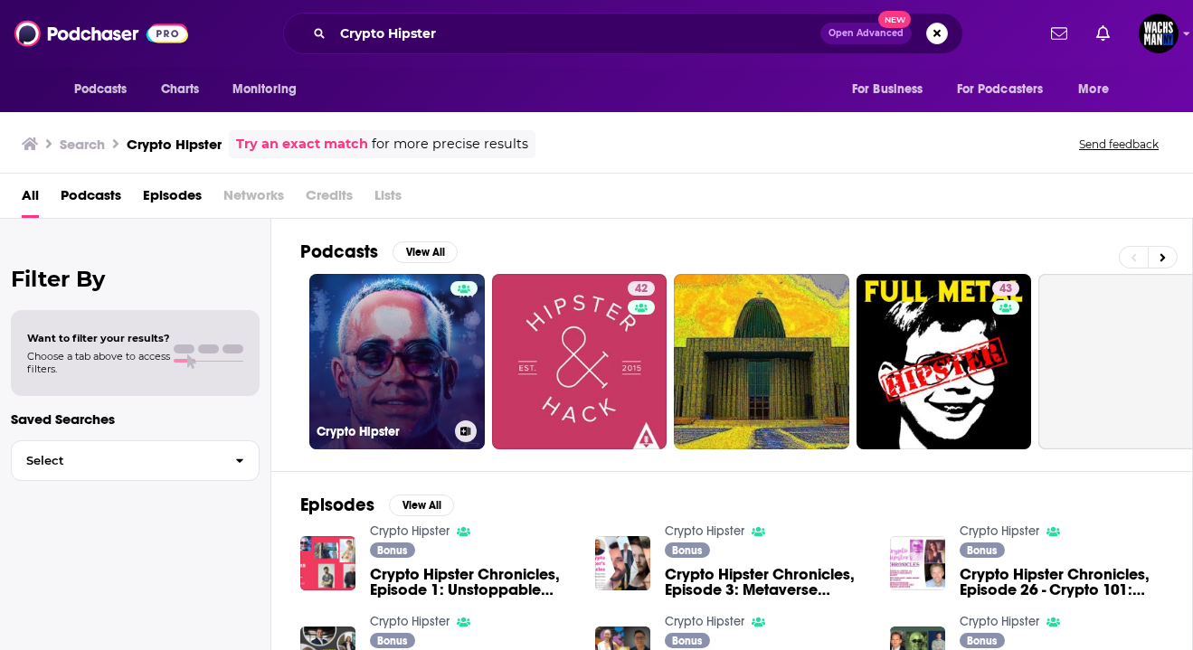
click at [355, 385] on link "Crypto Hipster" at bounding box center [396, 361] width 175 height 175
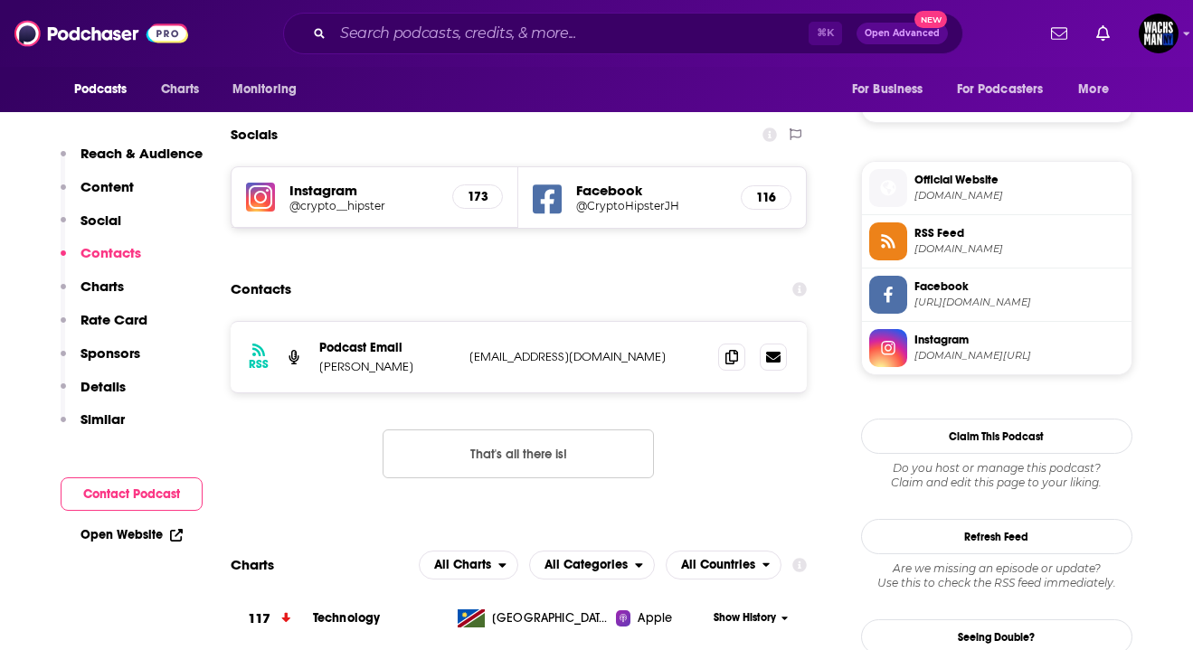
scroll to position [1241, 0]
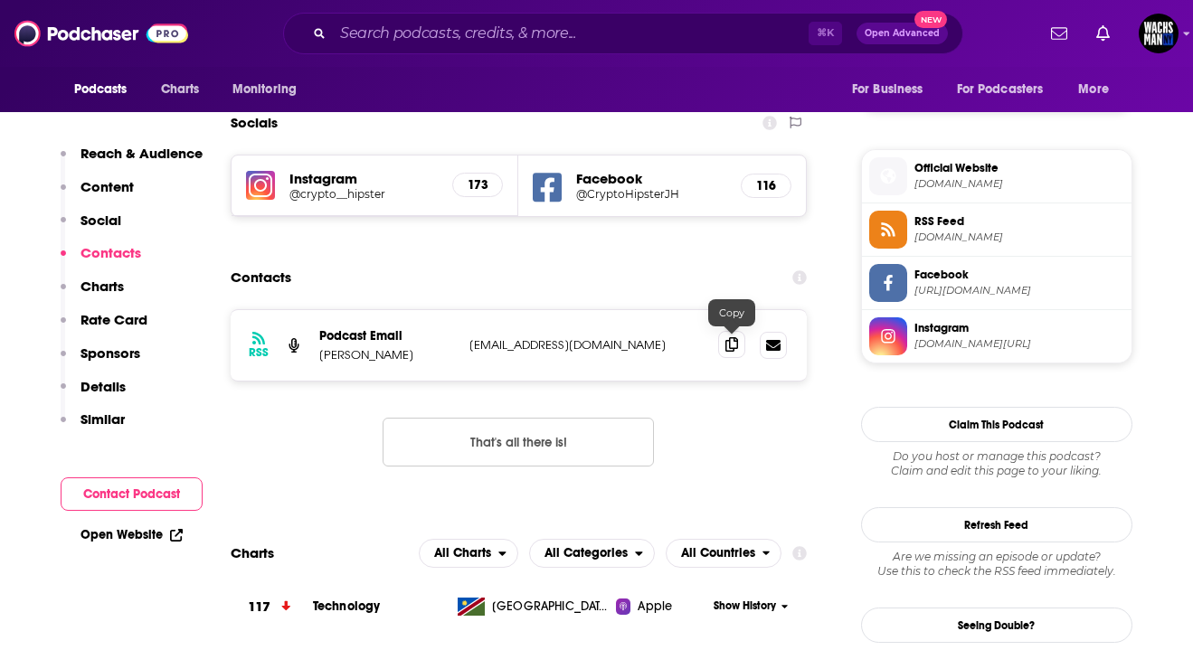
click at [734, 351] on icon at bounding box center [731, 344] width 13 height 14
click at [358, 44] on input "Search podcasts, credits, & more..." at bounding box center [571, 33] width 476 height 29
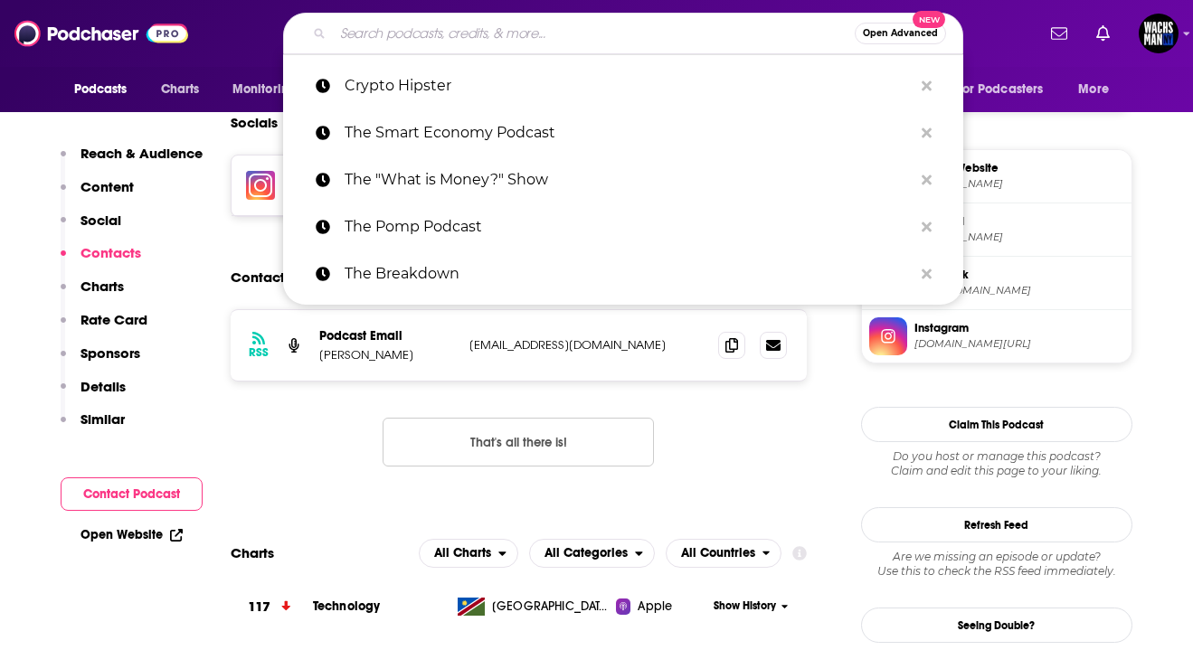
paste input "BTC TOUCHPOINT"
type input "BTC TOUCHPOINT"
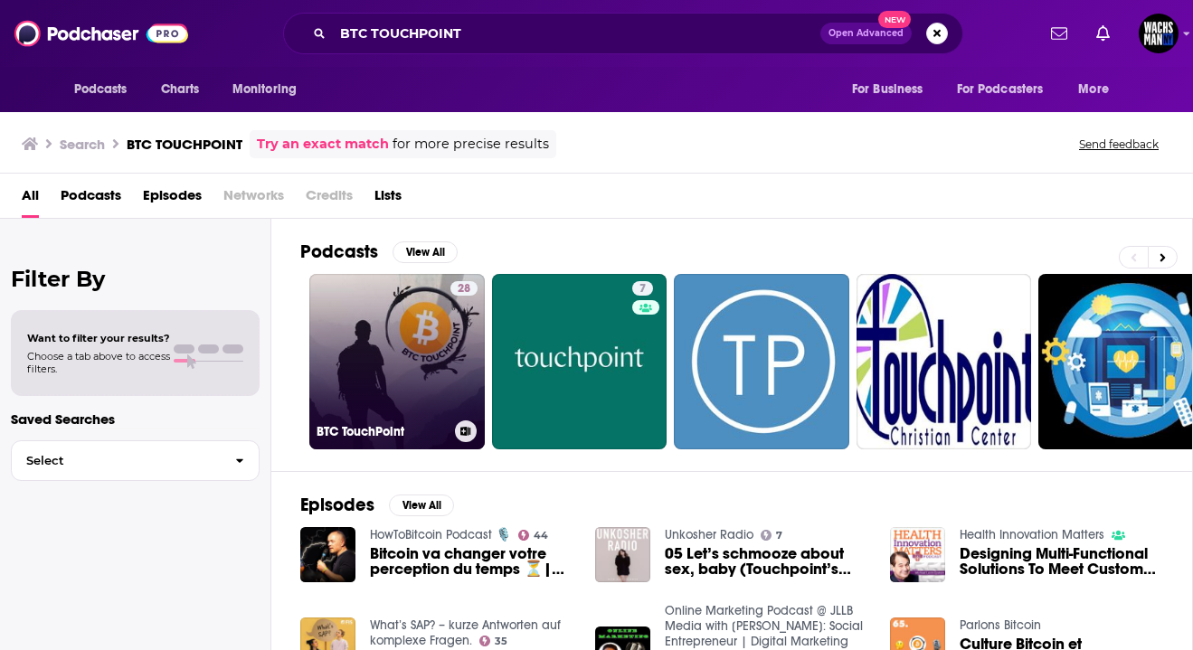
click at [327, 384] on link "28 BTC TouchPoint" at bounding box center [396, 361] width 175 height 175
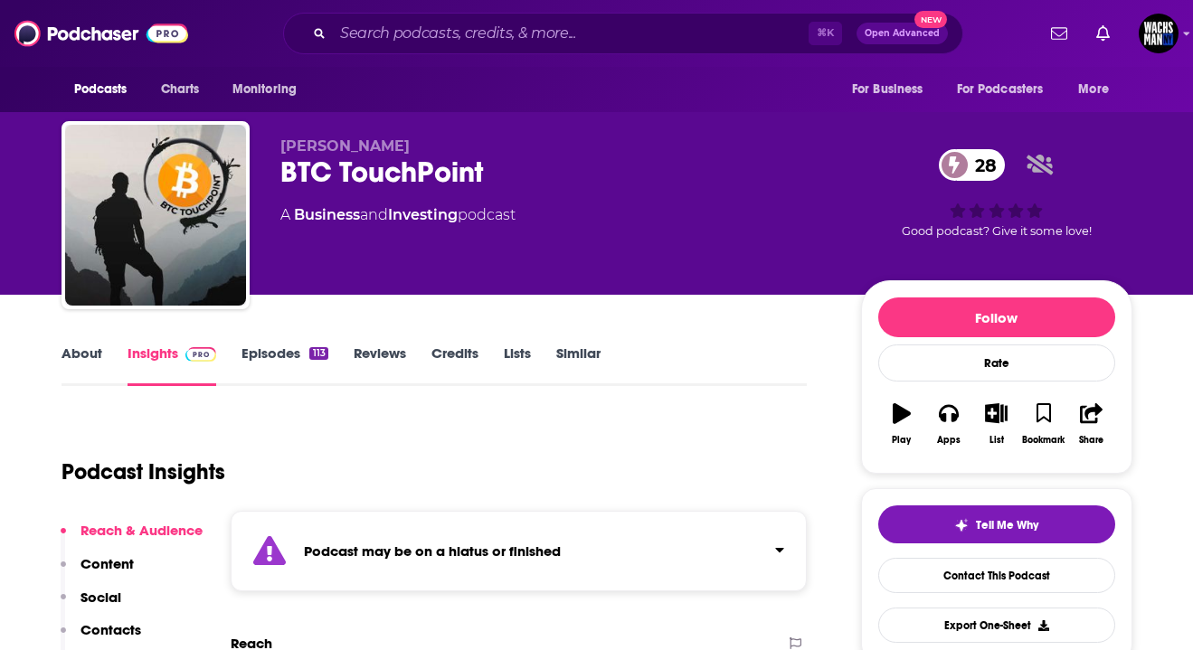
scroll to position [49, 0]
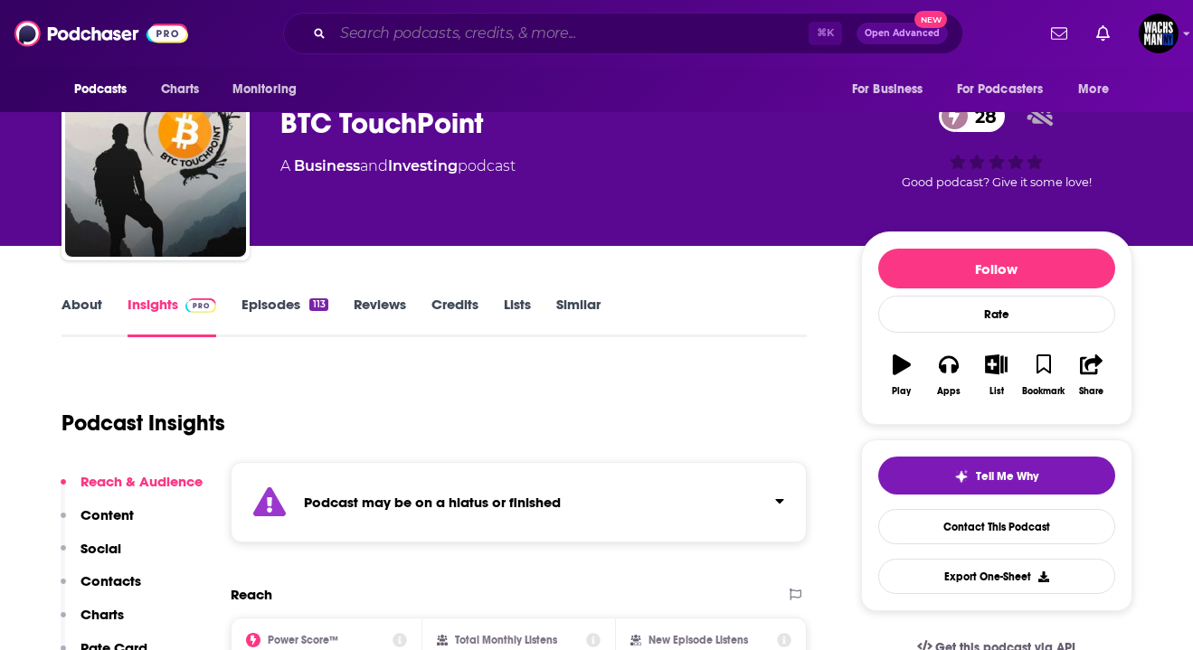
click at [393, 29] on input "Search podcasts, credits, & more..." at bounding box center [571, 33] width 476 height 29
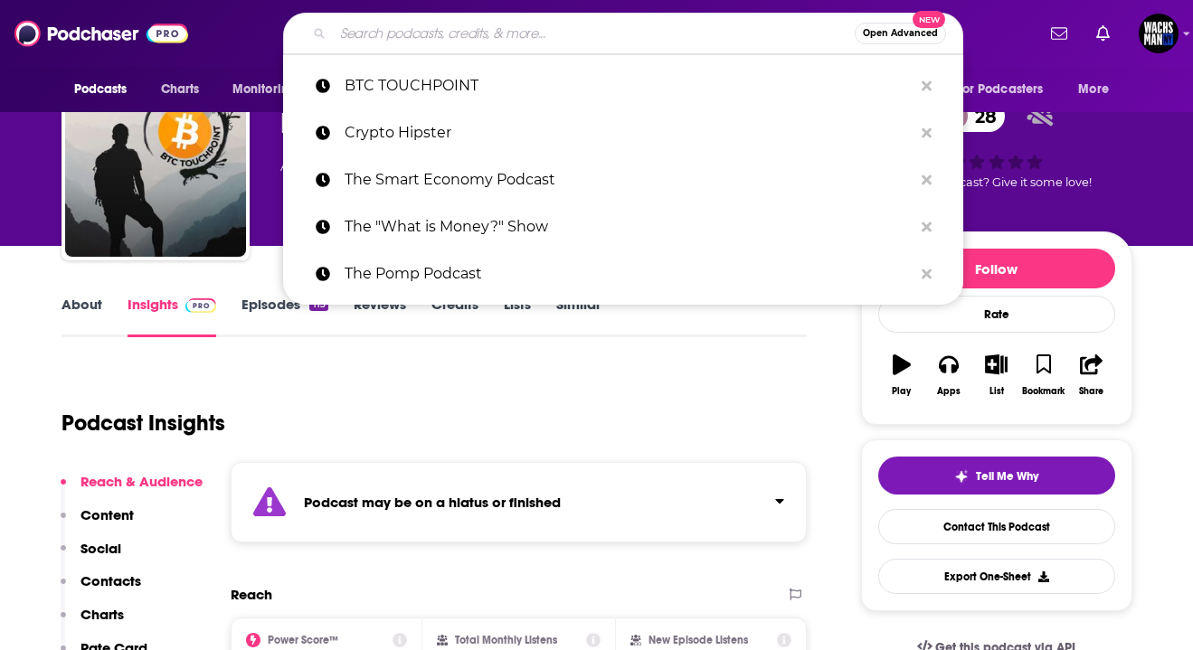
paste input "Les informés de l'éco"
type input "Les informés de l'éco"
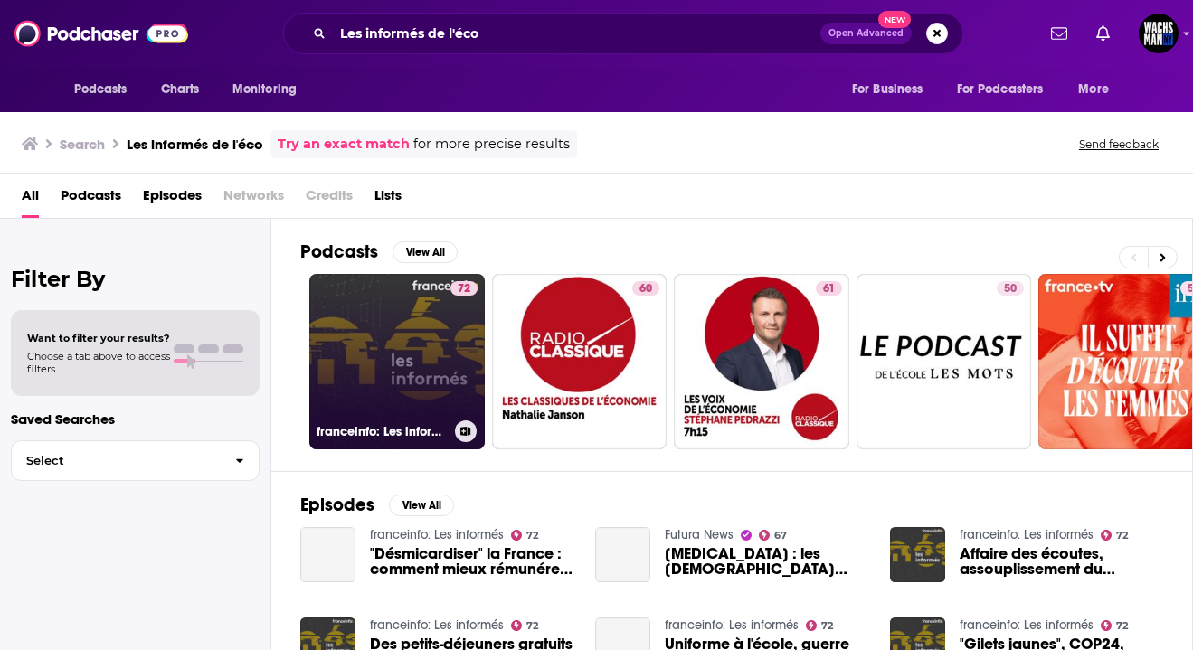
click at [352, 402] on link "72 franceinfo: Les informés" at bounding box center [396, 361] width 175 height 175
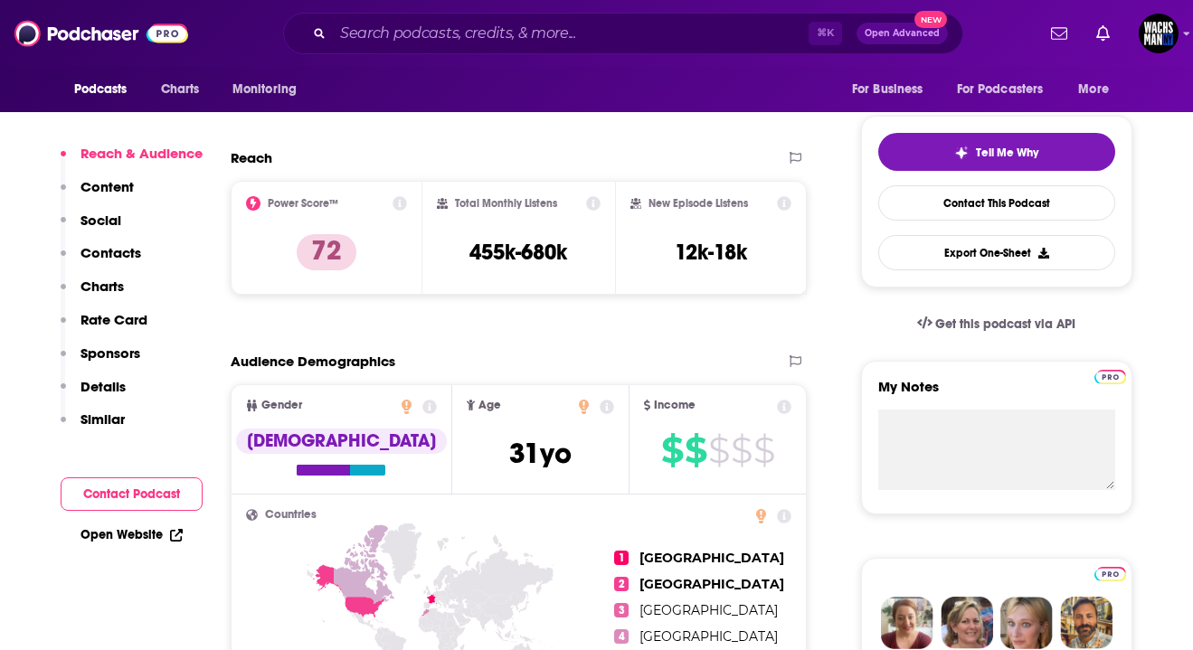
scroll to position [381, 0]
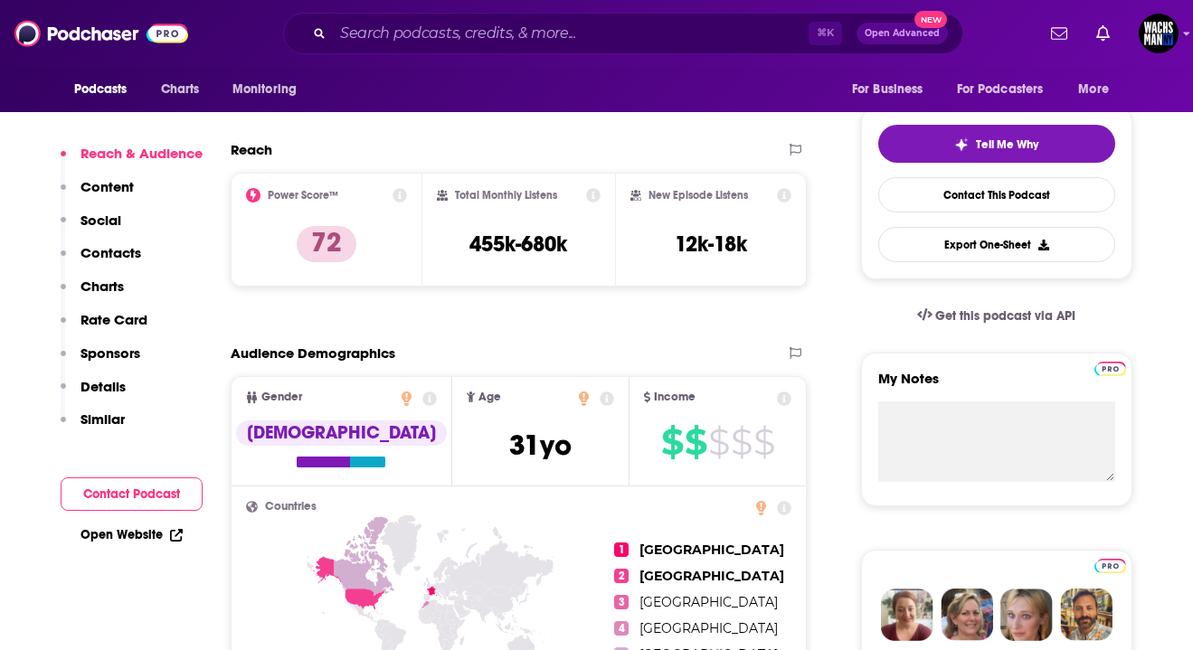
click at [486, 254] on h3 "455k-680k" at bounding box center [518, 244] width 98 height 27
click at [497, 251] on h3 "455k-680k" at bounding box center [518, 244] width 98 height 27
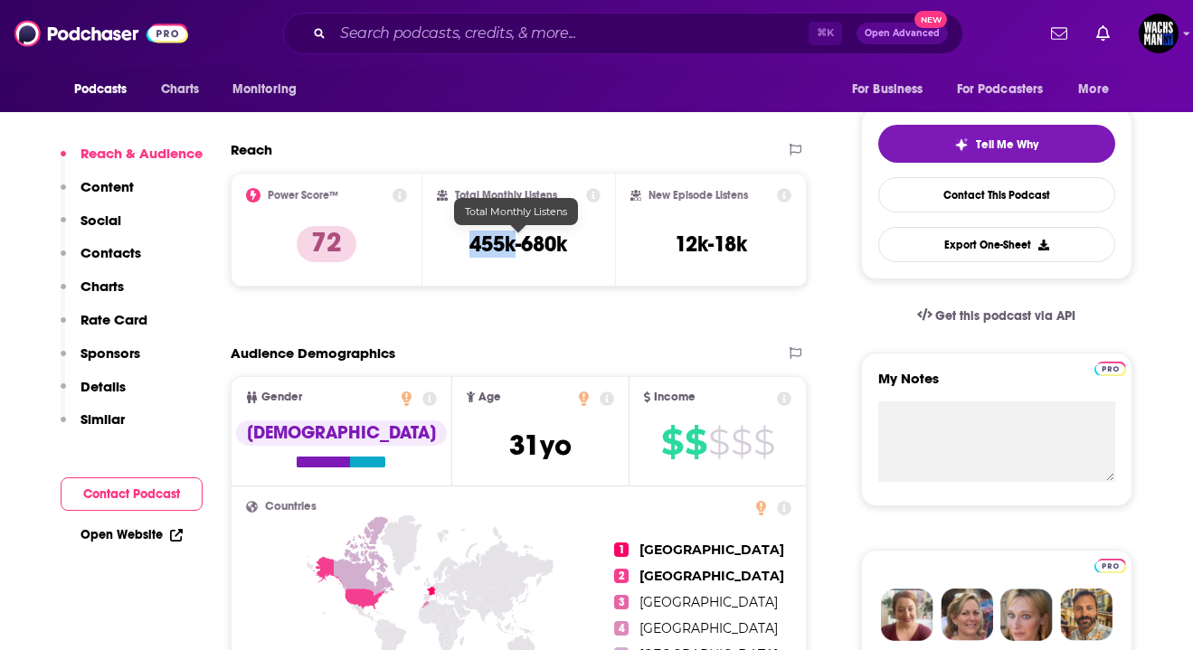
click at [497, 251] on h3 "455k-680k" at bounding box center [518, 244] width 98 height 27
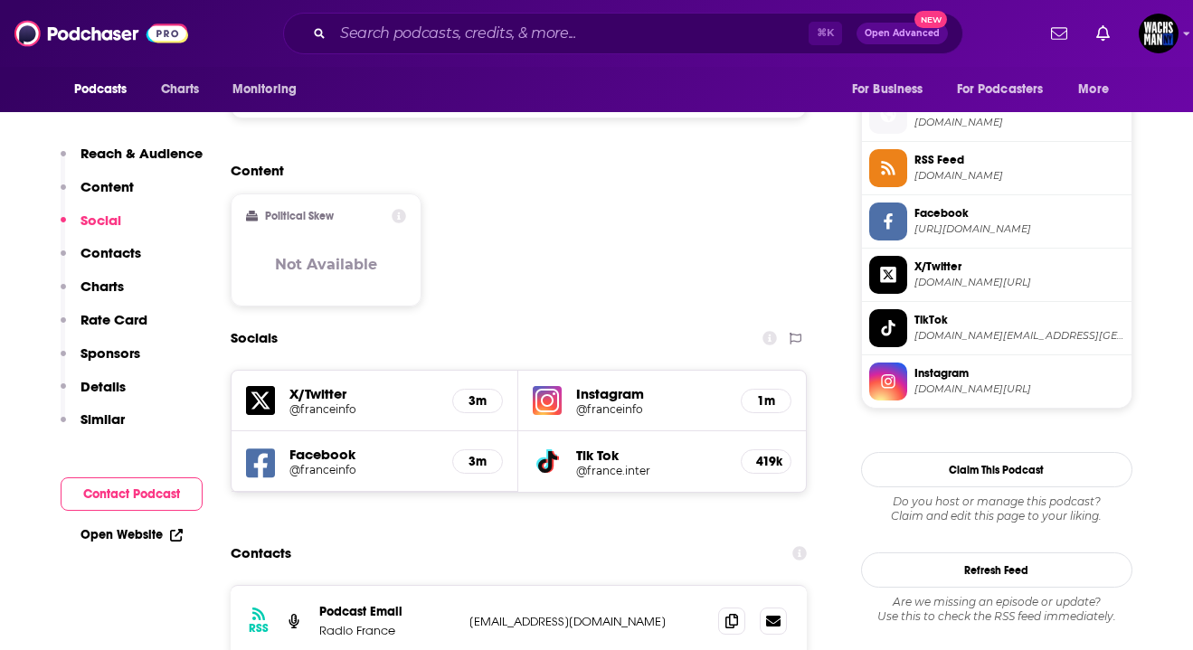
scroll to position [1373, 0]
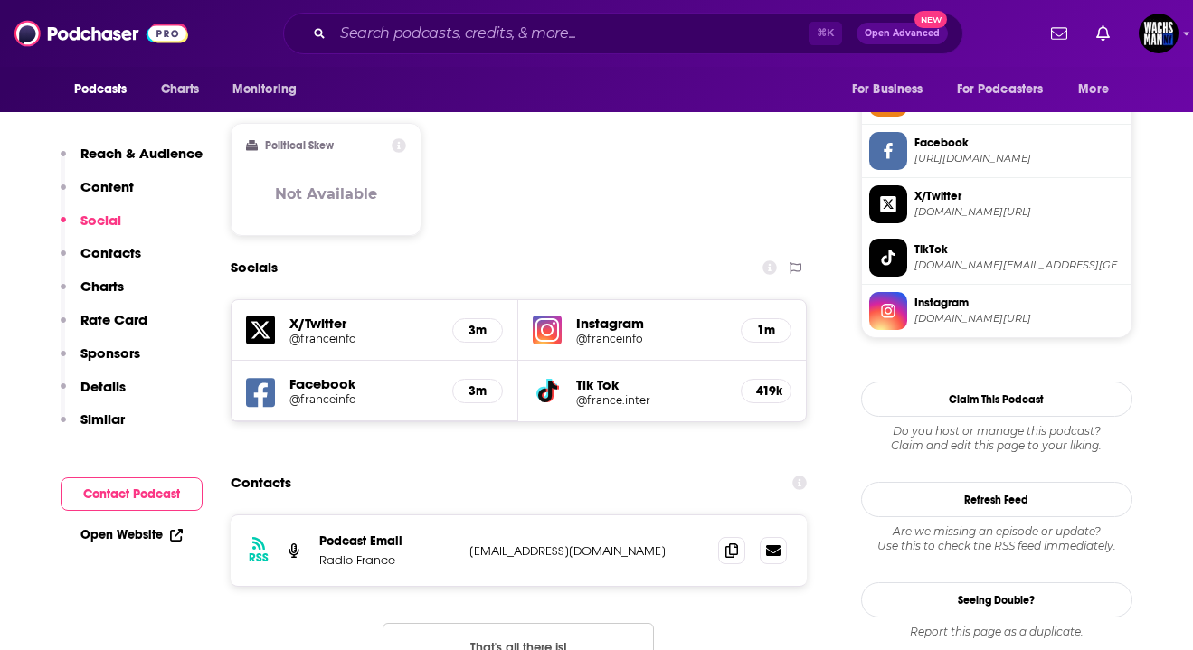
click at [652, 544] on p "podcast@radiofrance.com" at bounding box center [586, 551] width 235 height 15
click at [735, 536] on span at bounding box center [731, 549] width 27 height 27
click at [504, 28] on input "Search podcasts, credits, & more..." at bounding box center [571, 33] width 476 height 29
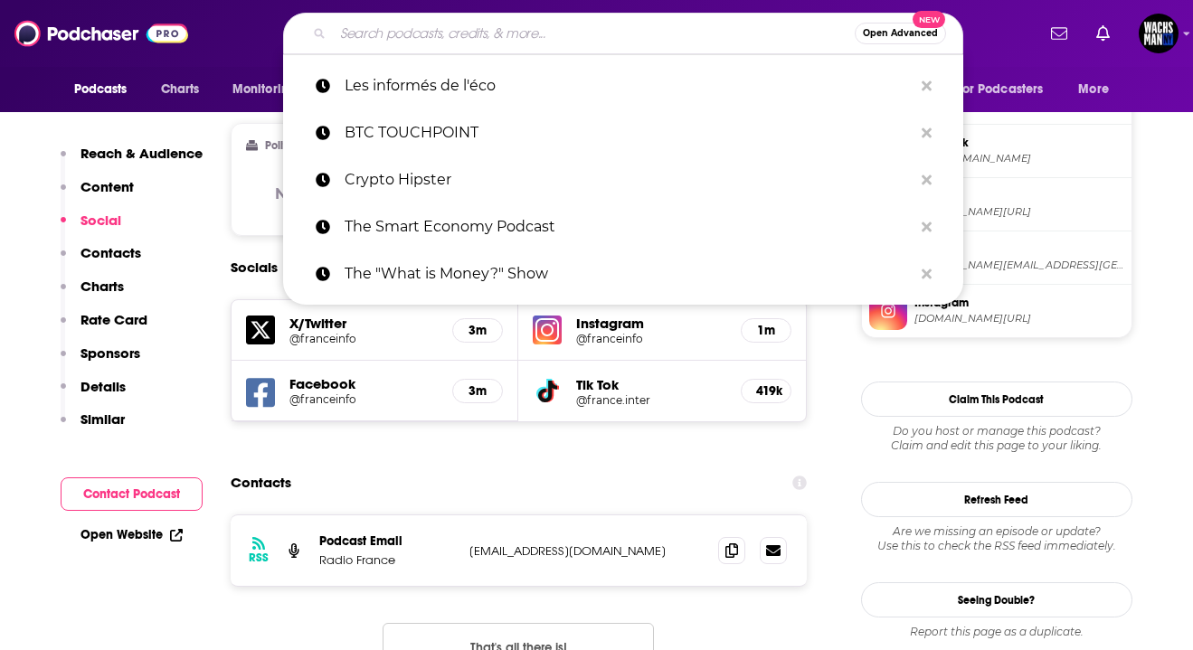
paste input "Finance et crypto-monnaies avec [PERSON_NAME]"
type input "Finance et crypto-monnaies avec [PERSON_NAME]"
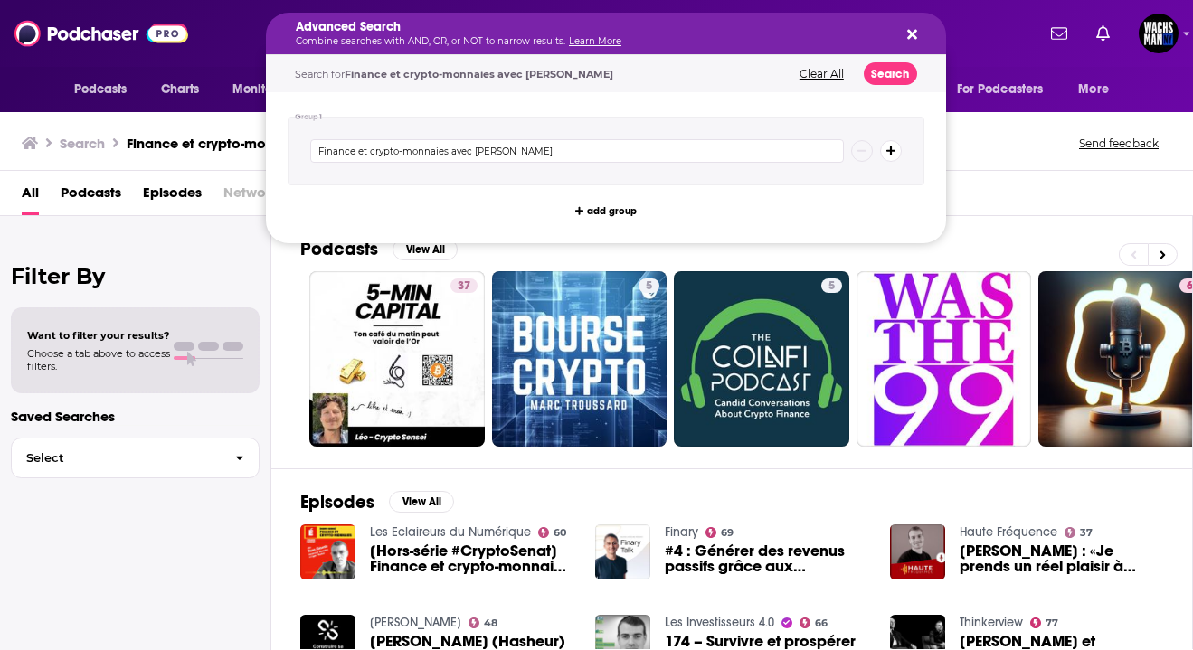
click at [355, 39] on p "Combine searches with AND, OR, or NOT to narrow results. Learn More" at bounding box center [592, 41] width 592 height 9
click at [597, 251] on div "Podcasts View All" at bounding box center [746, 254] width 892 height 33
click at [506, 33] on h5 "Advanced Search" at bounding box center [592, 27] width 592 height 13
click at [116, 94] on span "Podcasts" at bounding box center [100, 89] width 53 height 25
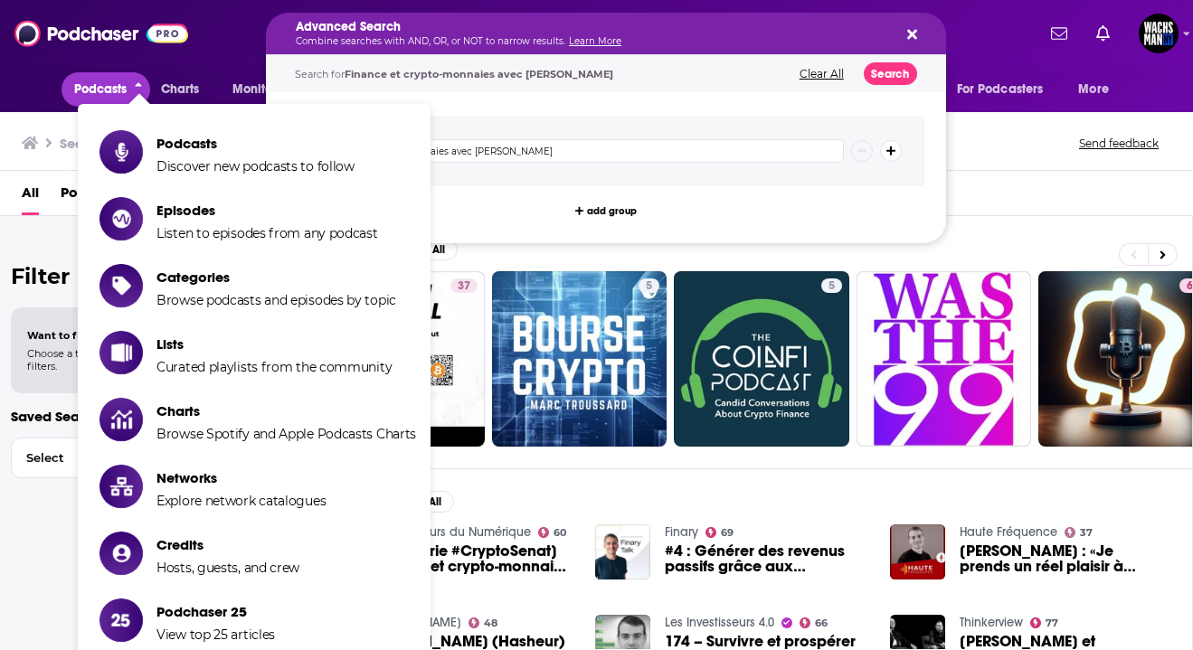
click at [157, 138] on span "Podcasts" at bounding box center [255, 143] width 198 height 17
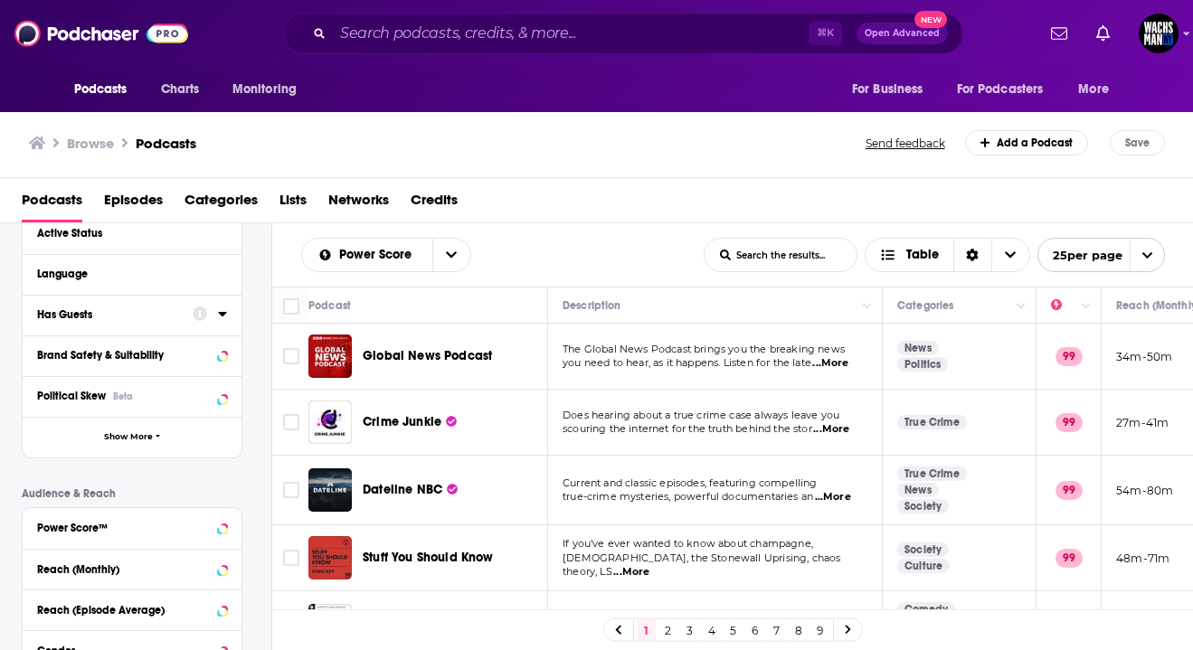
scroll to position [133, 0]
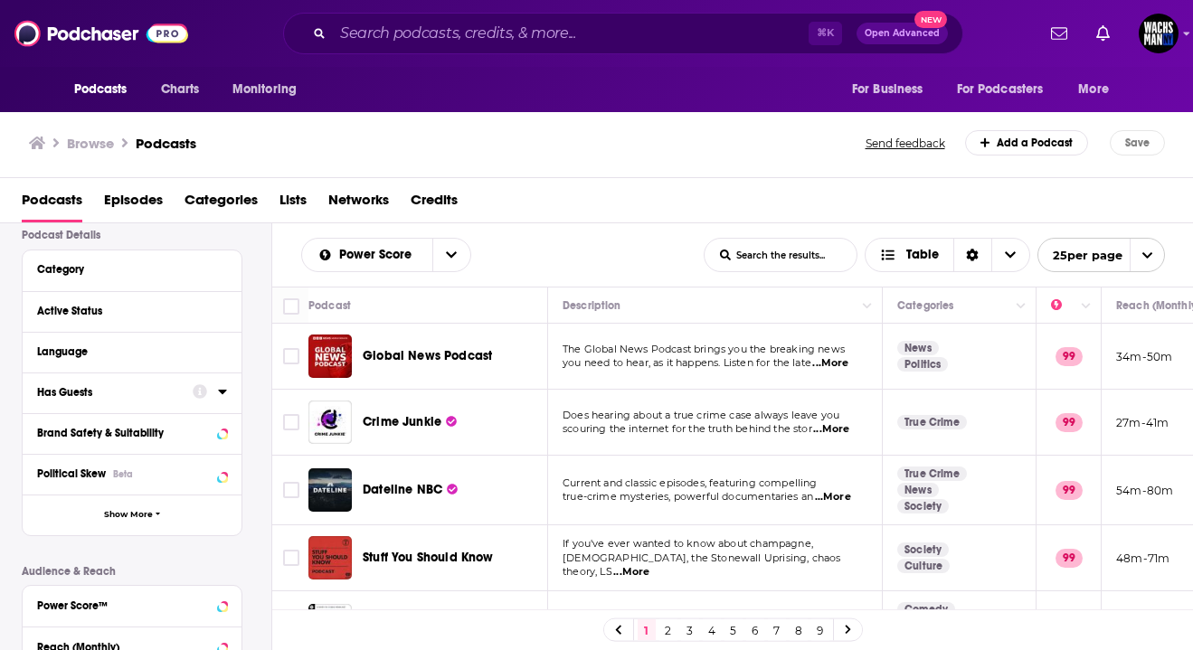
click at [91, 365] on div "Language" at bounding box center [132, 352] width 219 height 41
click at [80, 353] on div "Language" at bounding box center [121, 352] width 169 height 13
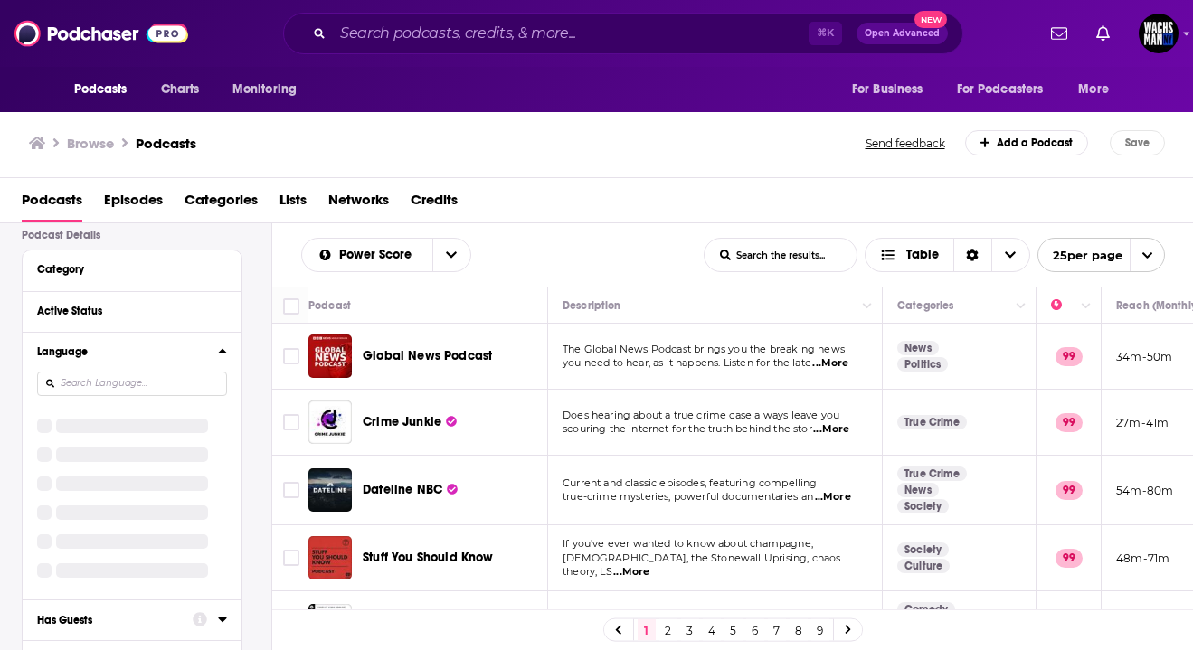
click at [138, 387] on input at bounding box center [132, 384] width 190 height 24
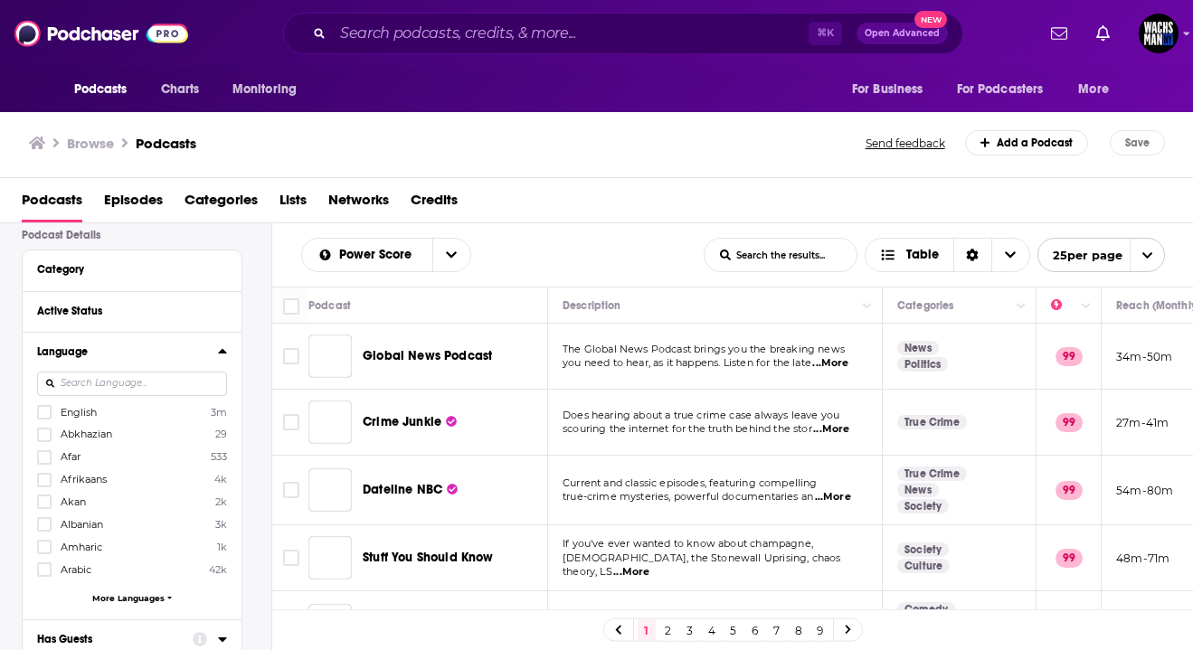
scroll to position [24, 0]
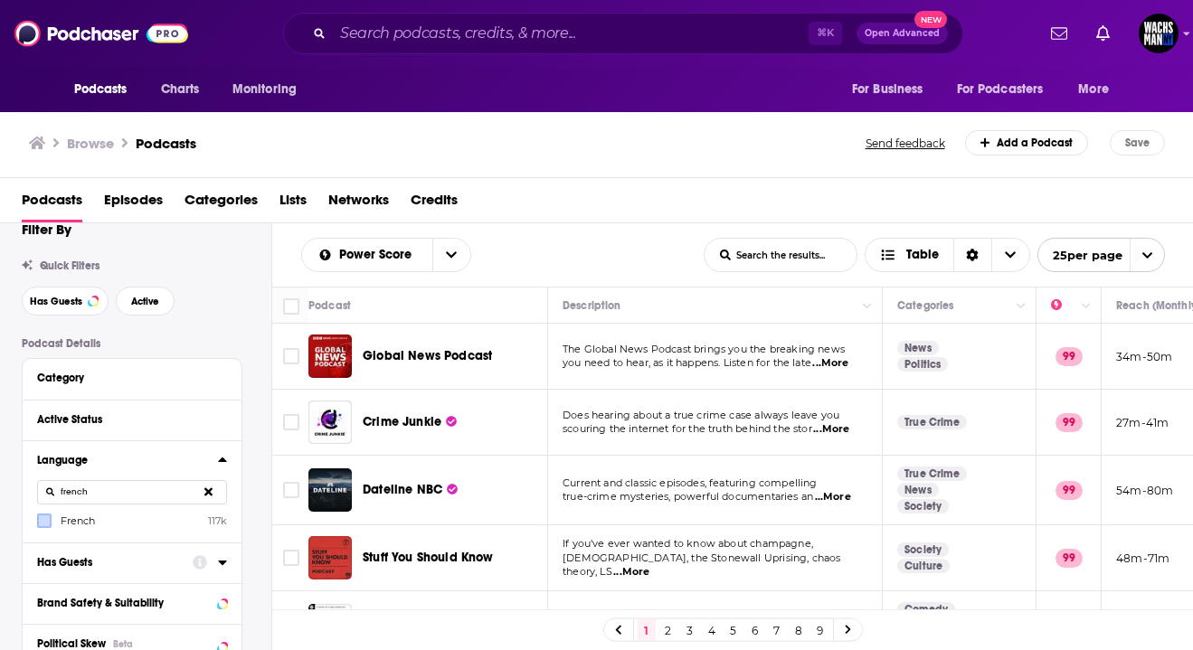
type input "french"
click at [44, 528] on label at bounding box center [44, 521] width 14 height 14
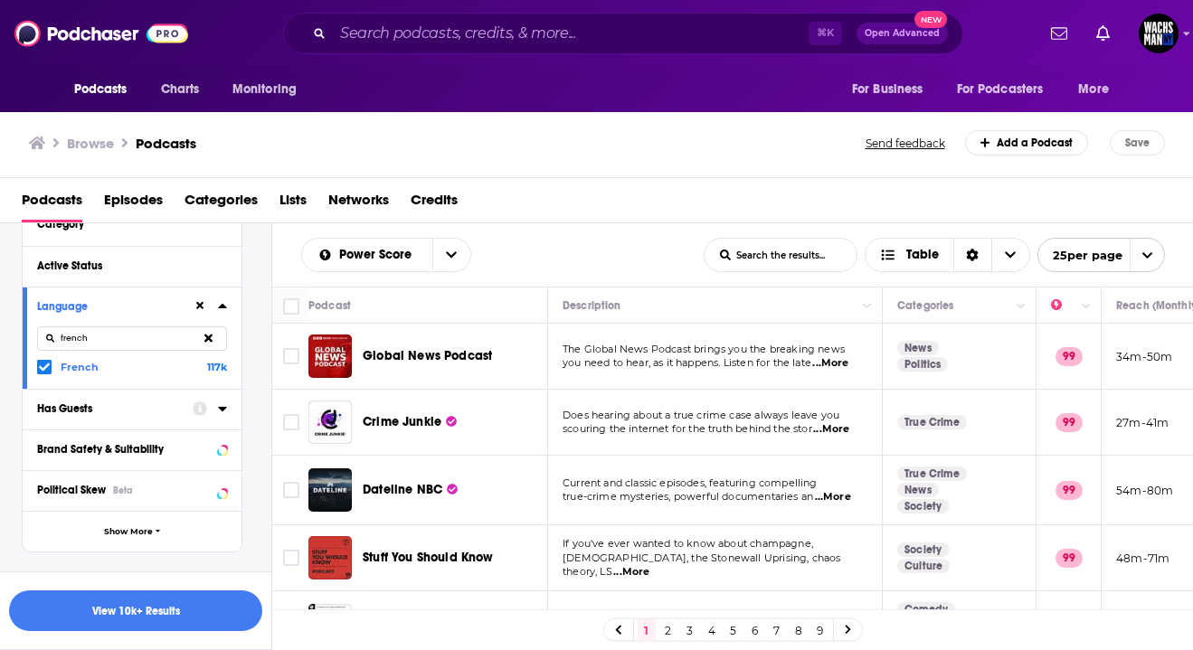
scroll to position [184, 0]
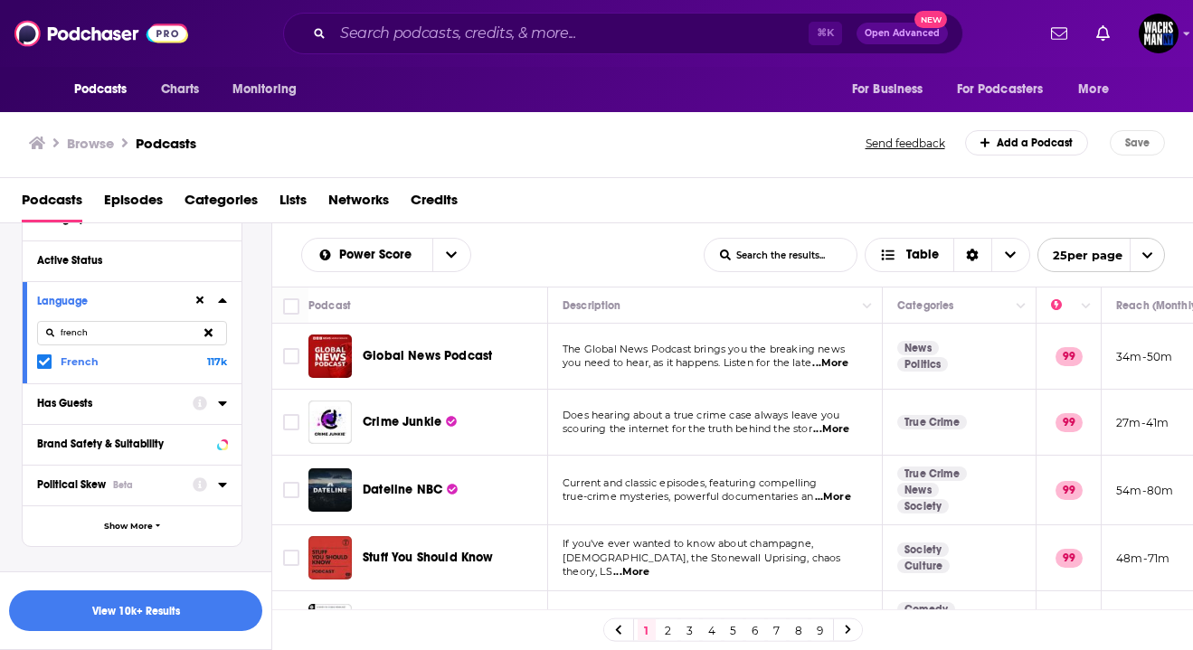
click at [219, 488] on icon at bounding box center [222, 485] width 9 height 14
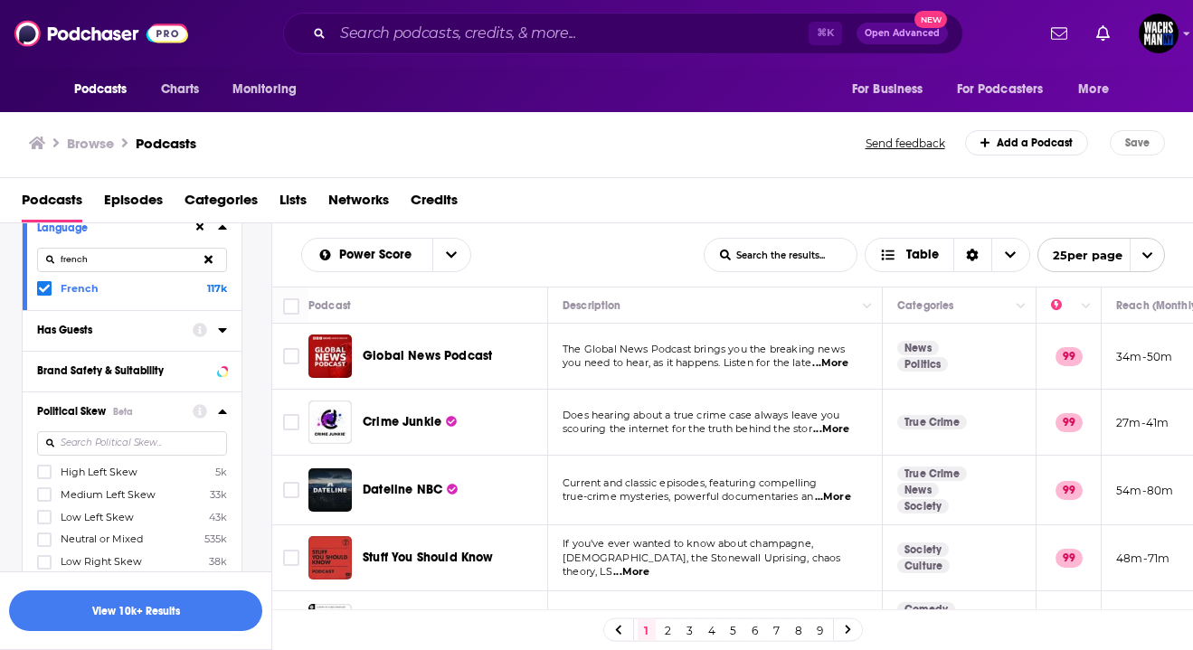
scroll to position [255, 0]
click at [225, 420] on icon at bounding box center [222, 413] width 9 height 14
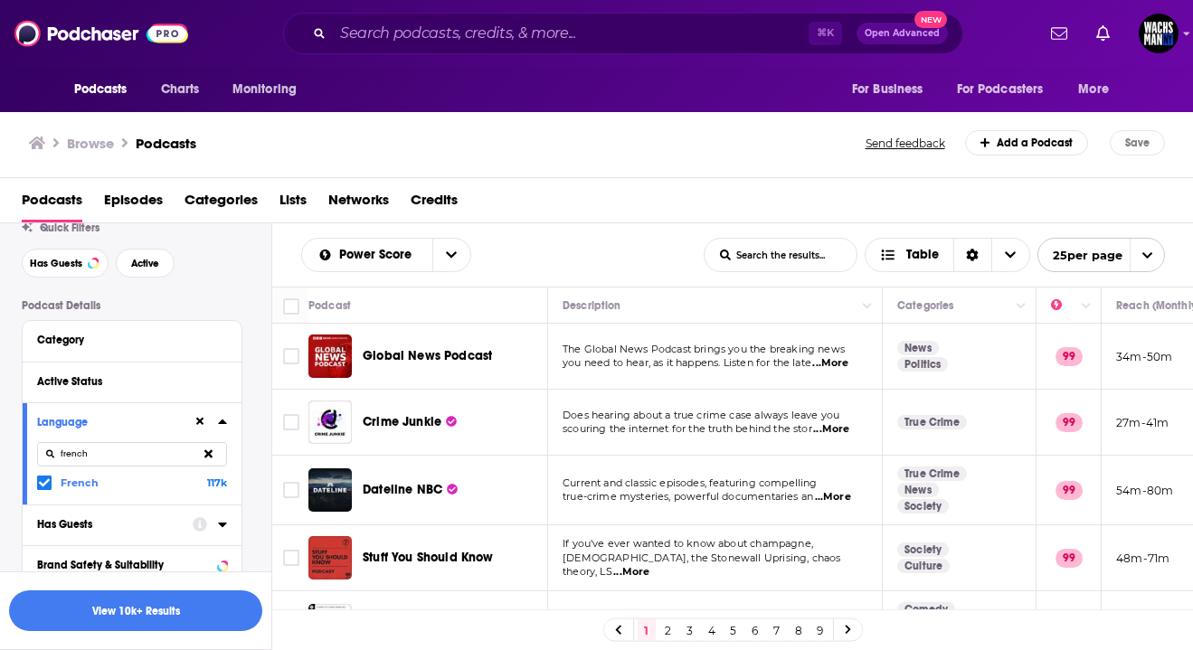
scroll to position [59, 0]
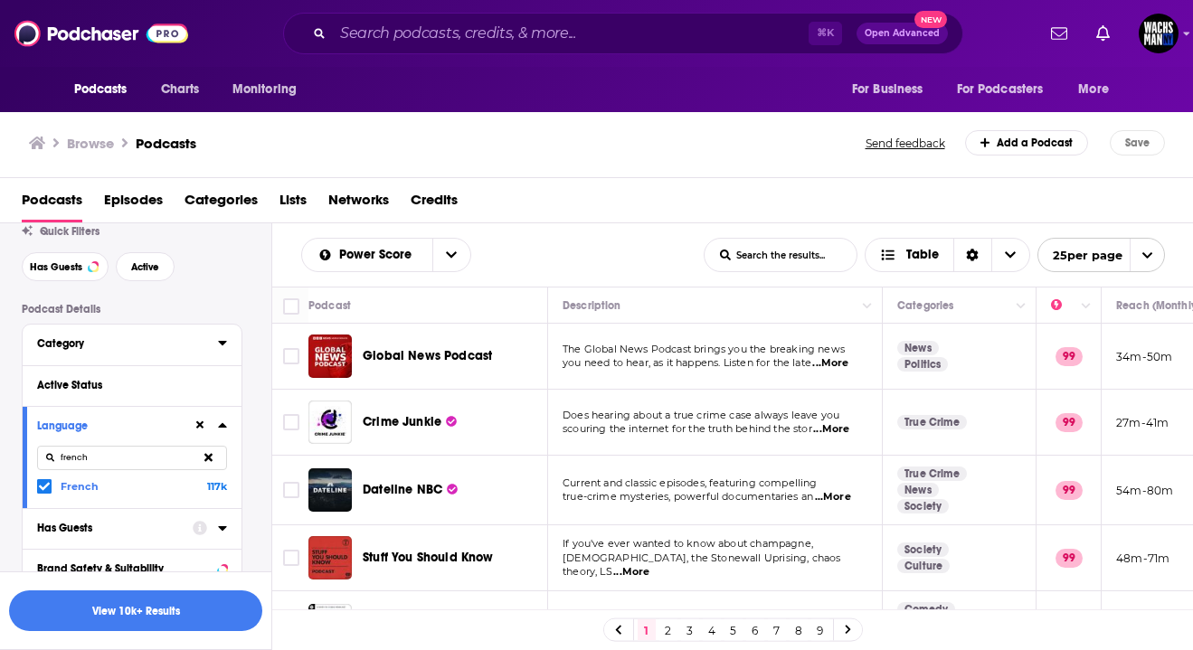
click at [183, 346] on div "Category" at bounding box center [121, 343] width 169 height 13
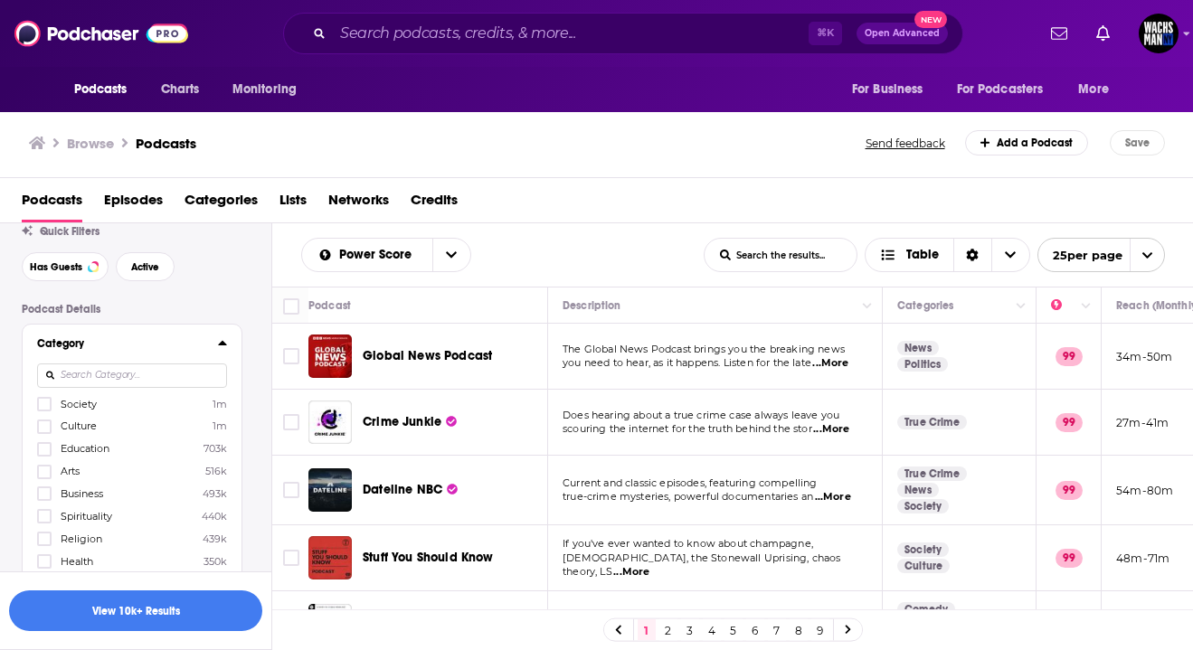
click at [187, 373] on input at bounding box center [132, 376] width 190 height 24
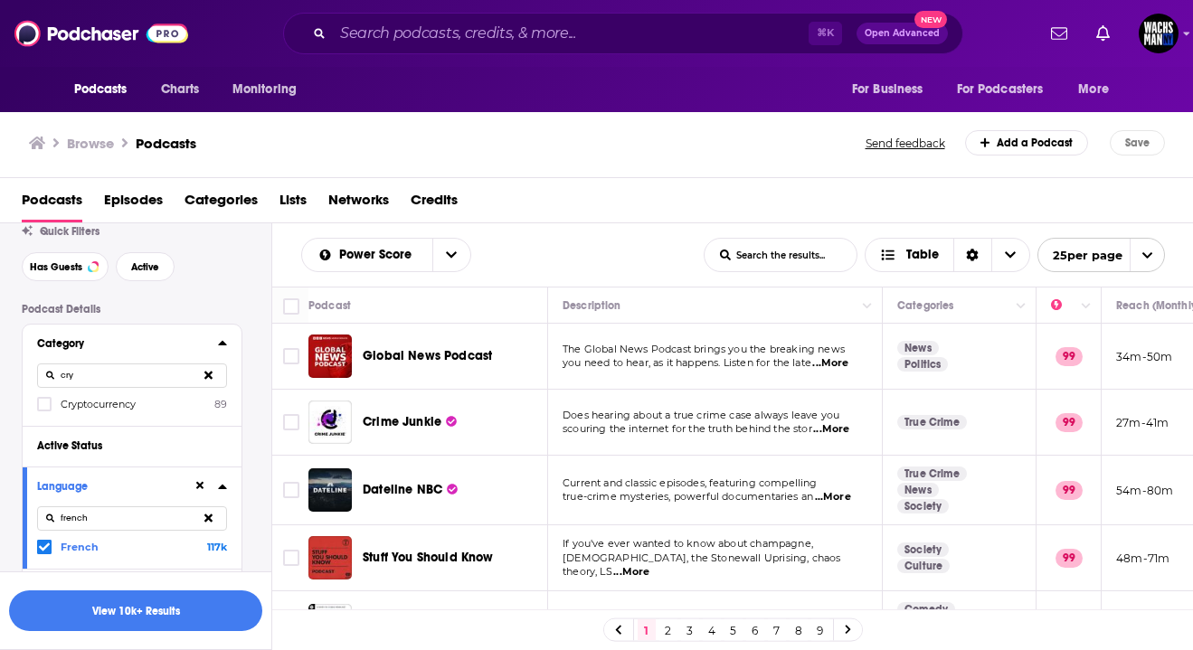
click at [145, 404] on label "Cryptocurrency 89" at bounding box center [132, 403] width 190 height 15
click at [44, 410] on input "multiSelectOption-cryptocurrency-category-0" at bounding box center [44, 410] width 0 height 0
click at [111, 403] on span "Cryptocurrency" at bounding box center [103, 404] width 85 height 13
click at [44, 408] on input "multiSelectOption-cryptocurrency-category-0" at bounding box center [44, 408] width 0 height 0
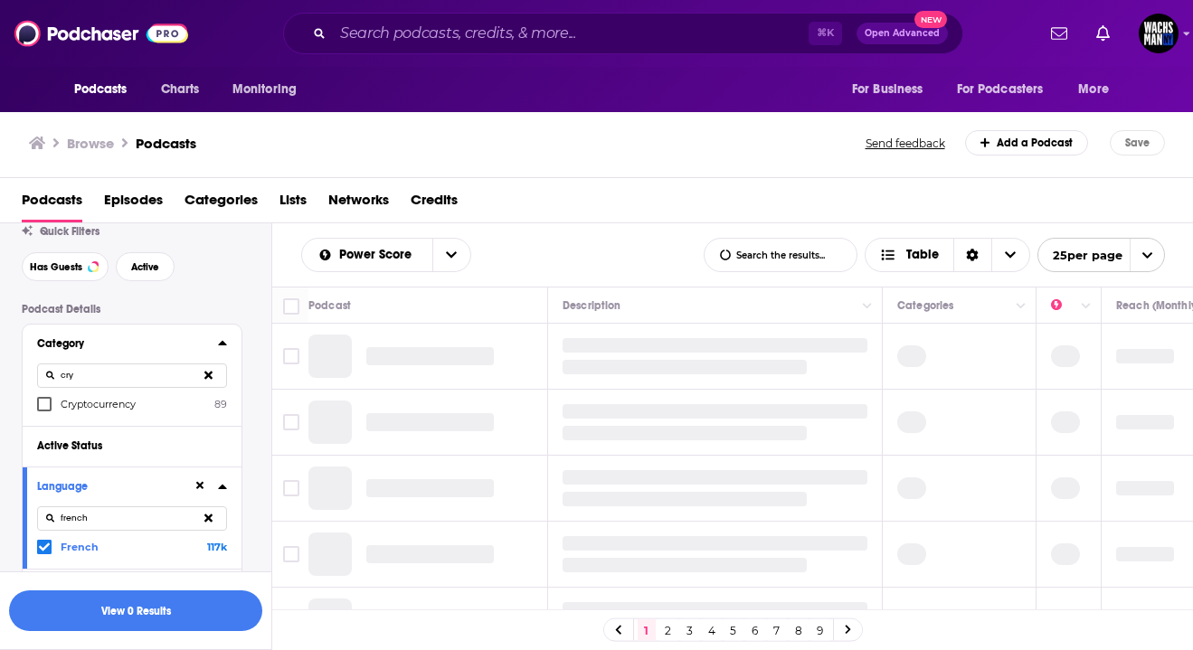
click at [100, 411] on span "Cryptocurrency" at bounding box center [98, 404] width 75 height 13
click at [44, 410] on input "multiSelectOption-cryptocurrency-category-0" at bounding box center [44, 410] width 0 height 0
click at [100, 381] on input "cry" at bounding box center [132, 376] width 190 height 24
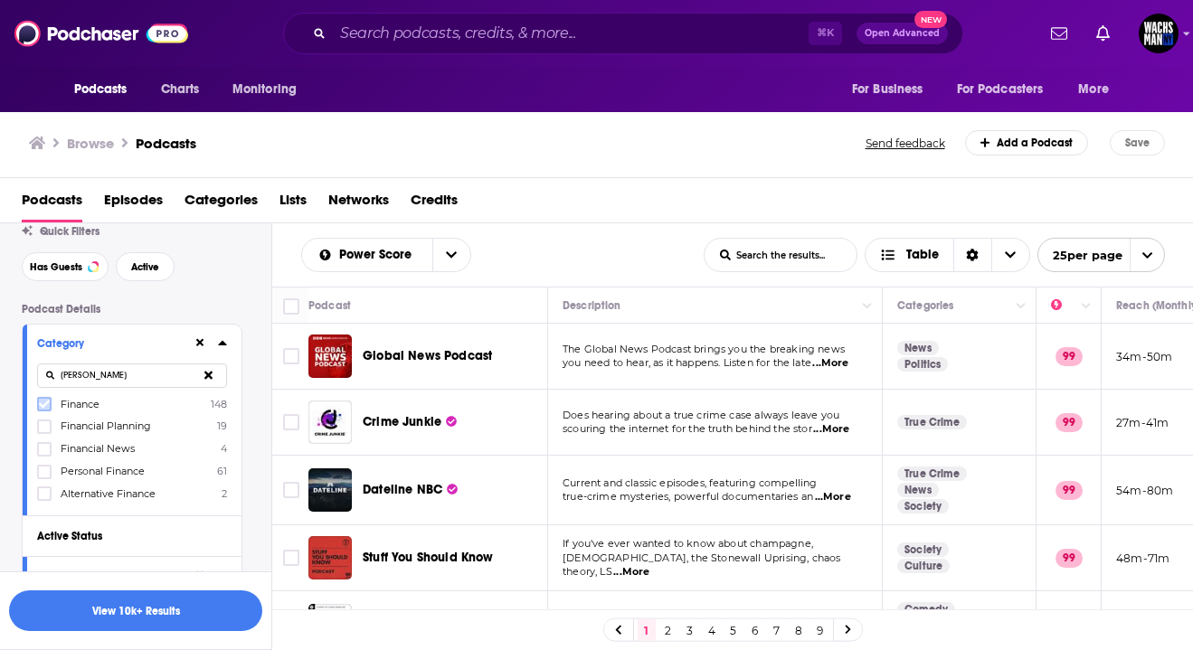
click at [48, 406] on icon at bounding box center [44, 404] width 11 height 11
click at [41, 448] on icon at bounding box center [44, 449] width 11 height 11
click at [40, 493] on icon at bounding box center [44, 494] width 11 height 8
click at [70, 381] on input "[PERSON_NAME]" at bounding box center [132, 376] width 190 height 24
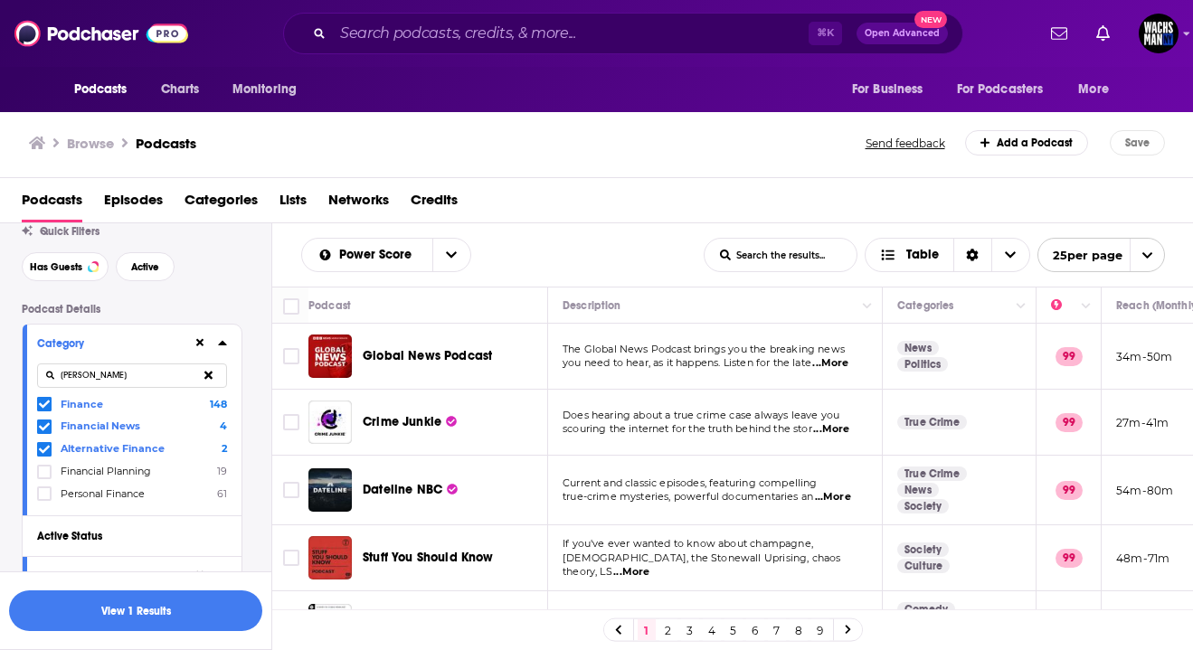
click at [70, 381] on input "[PERSON_NAME]" at bounding box center [132, 376] width 190 height 24
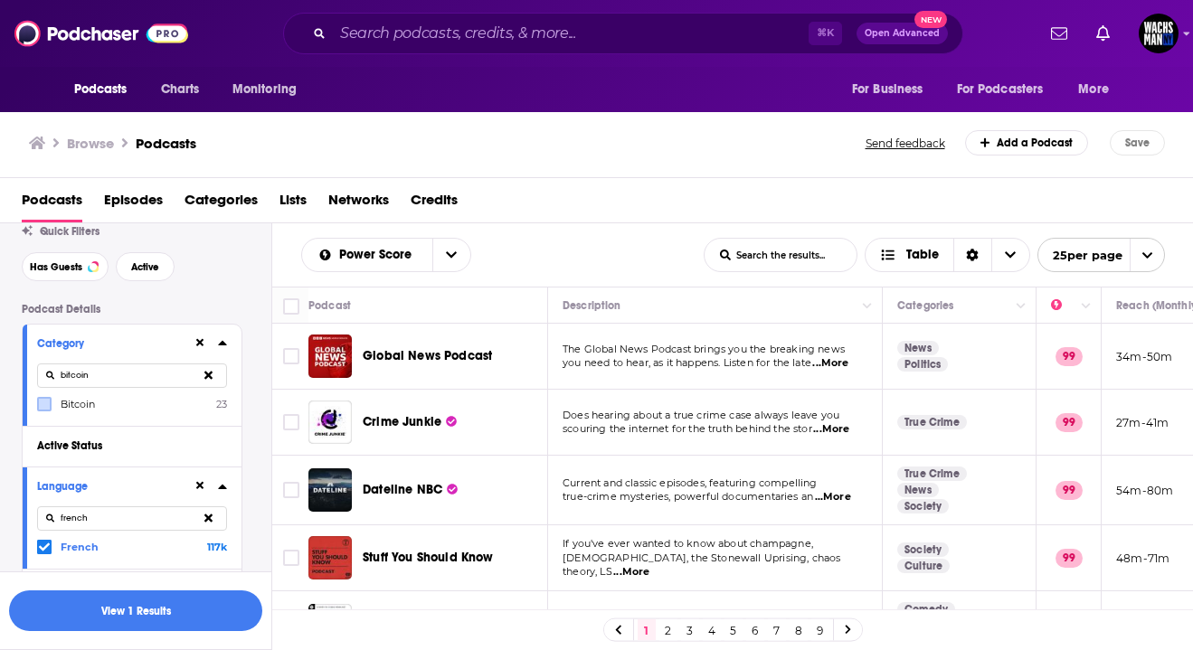
type input "bitcoin"
click at [43, 400] on icon at bounding box center [44, 404] width 11 height 11
click at [73, 385] on input "bitcoin" at bounding box center [132, 376] width 190 height 24
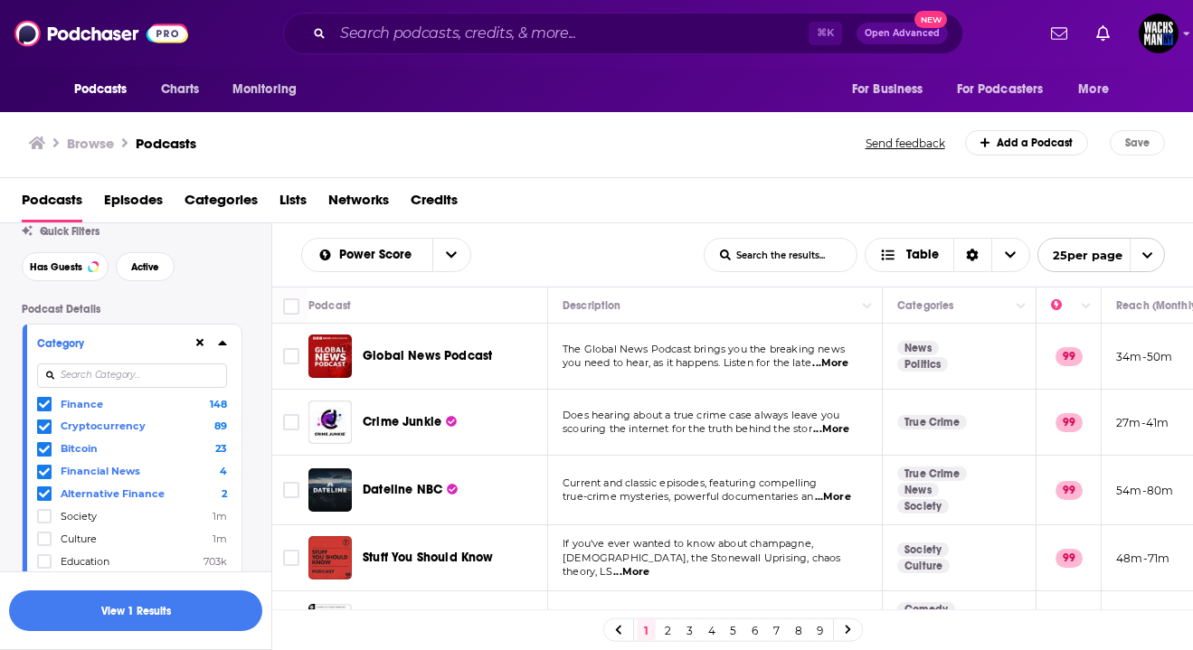
type input "e"
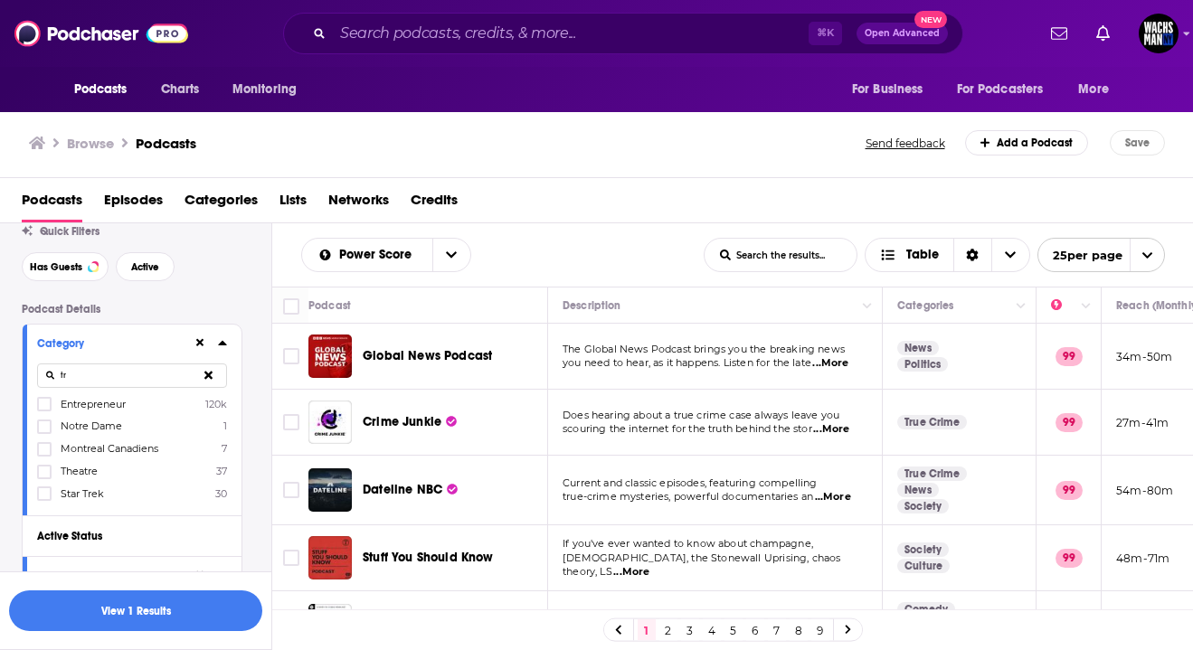
type input "t"
type input "busi"
click at [47, 407] on icon at bounding box center [44, 404] width 11 height 11
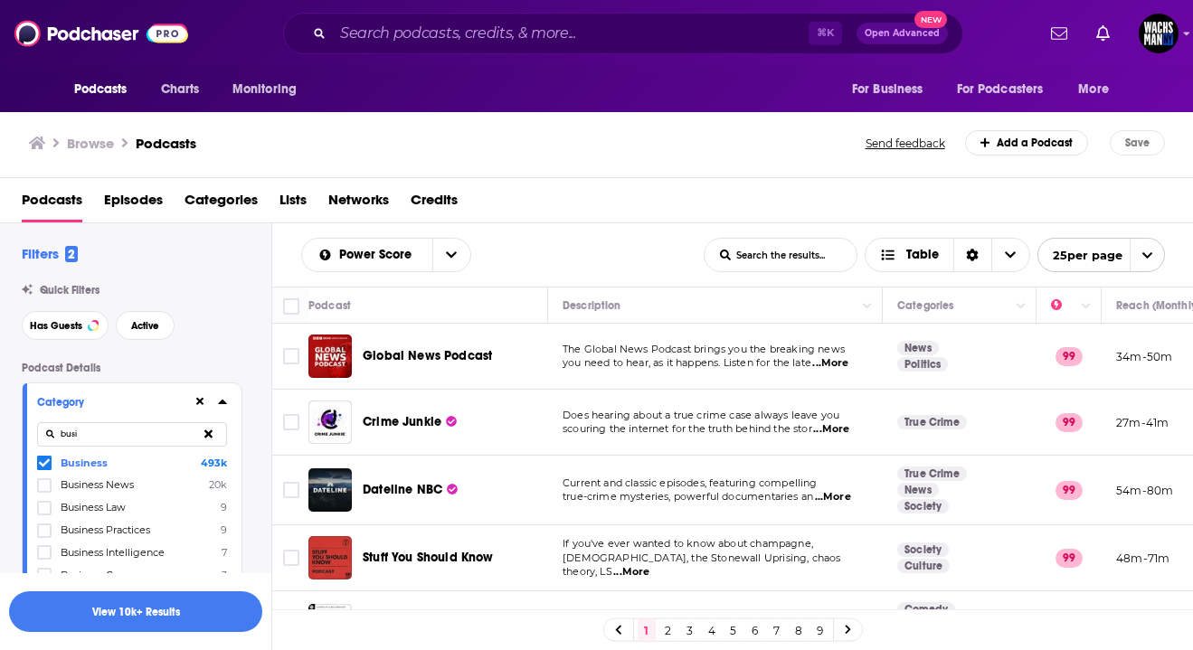
scroll to position [59, 0]
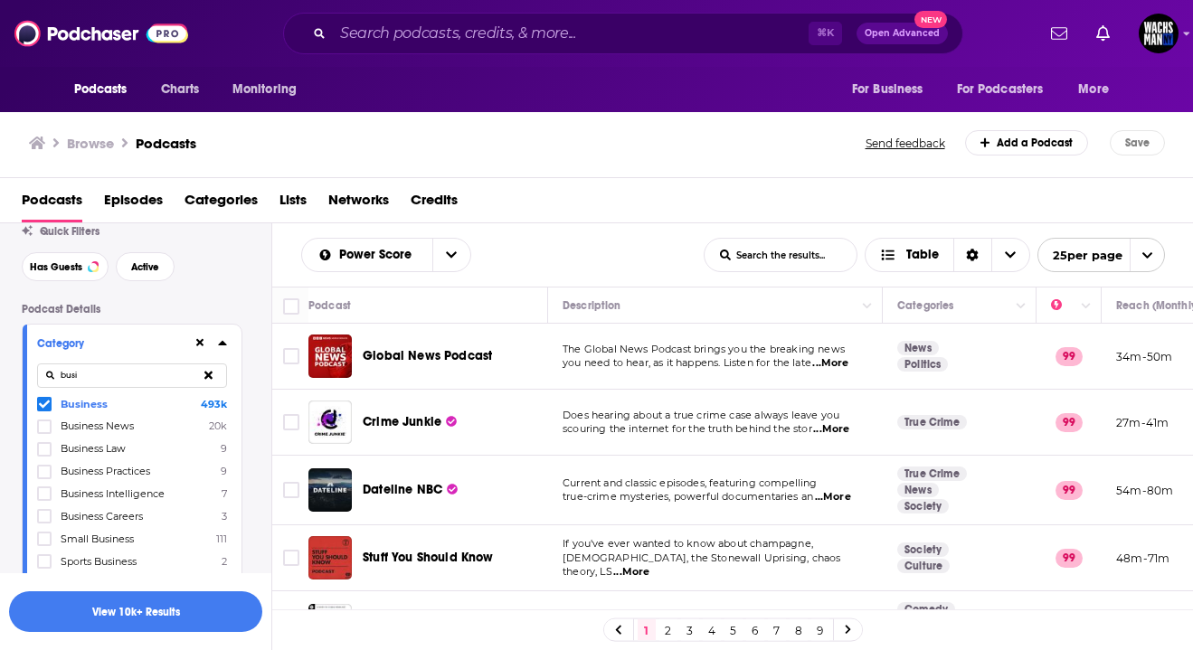
click at [43, 403] on icon at bounding box center [44, 404] width 11 height 11
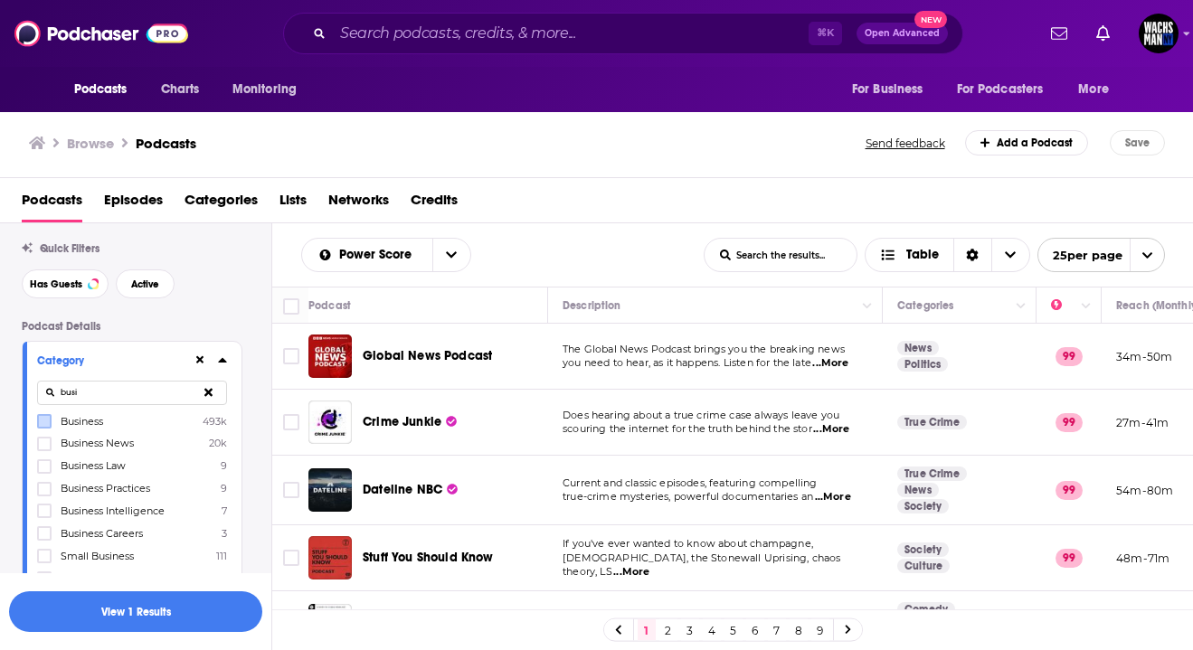
scroll to position [19, 0]
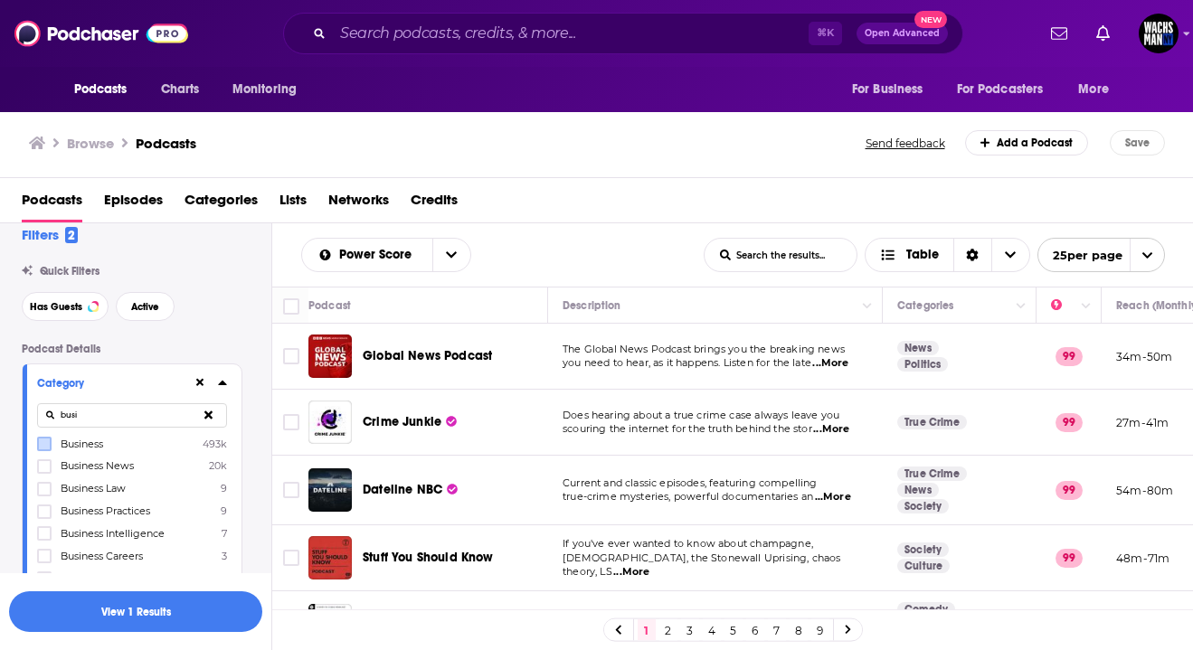
click at [208, 421] on icon at bounding box center [208, 415] width 8 height 12
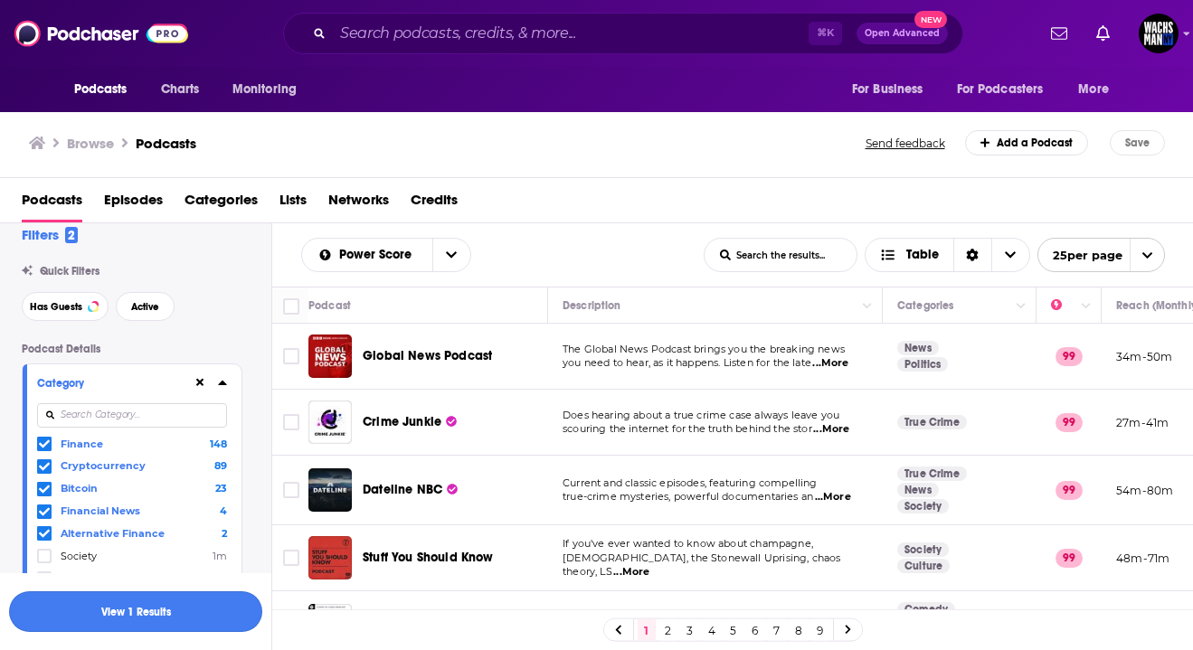
click at [112, 607] on button "View 1 Results" at bounding box center [135, 612] width 253 height 41
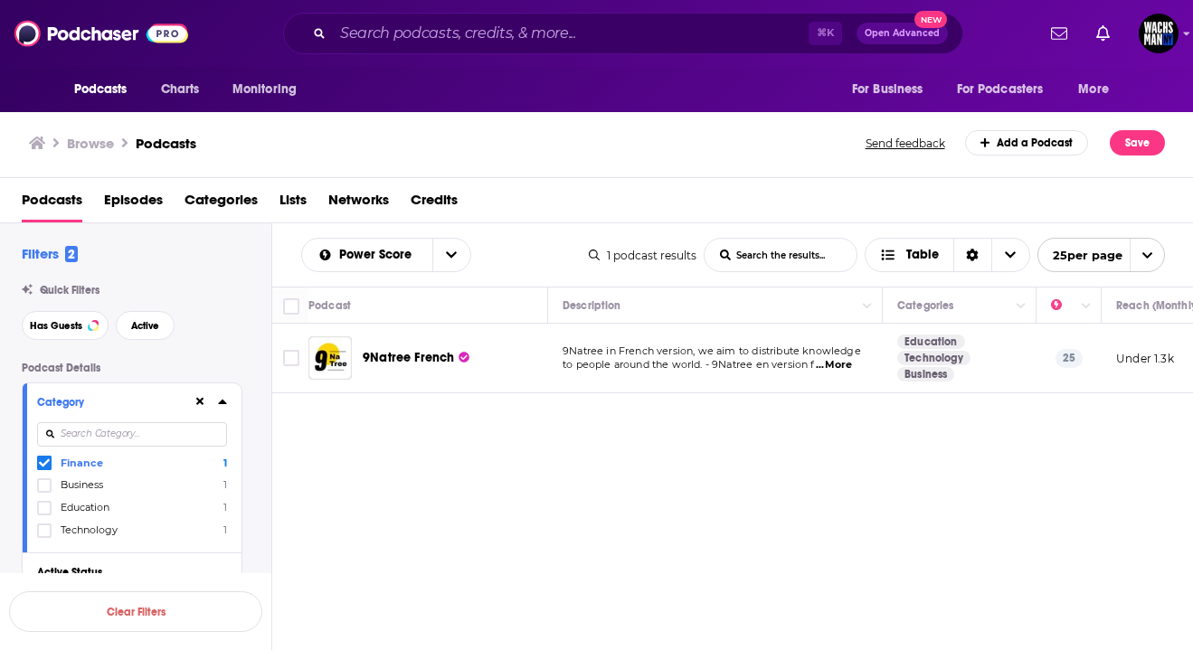
click at [60, 503] on label "Education 1" at bounding box center [132, 507] width 190 height 15
click at [44, 514] on input "multiSelectOption-education-2" at bounding box center [44, 514] width 0 height 0
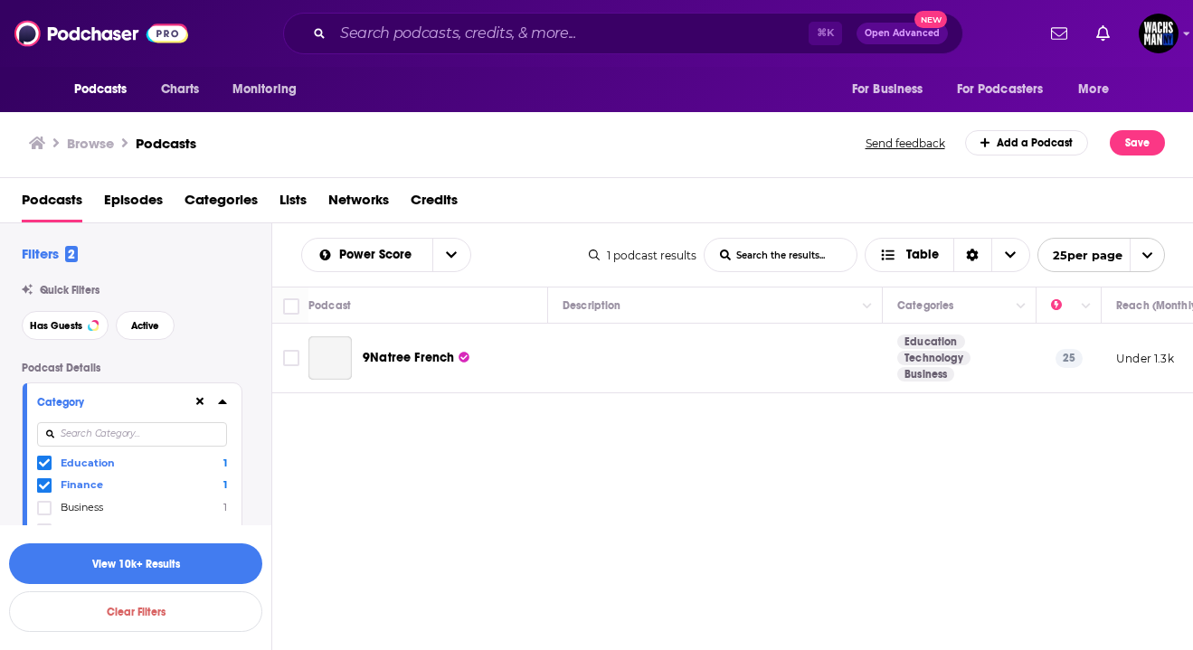
click at [43, 469] on icon at bounding box center [44, 463] width 11 height 11
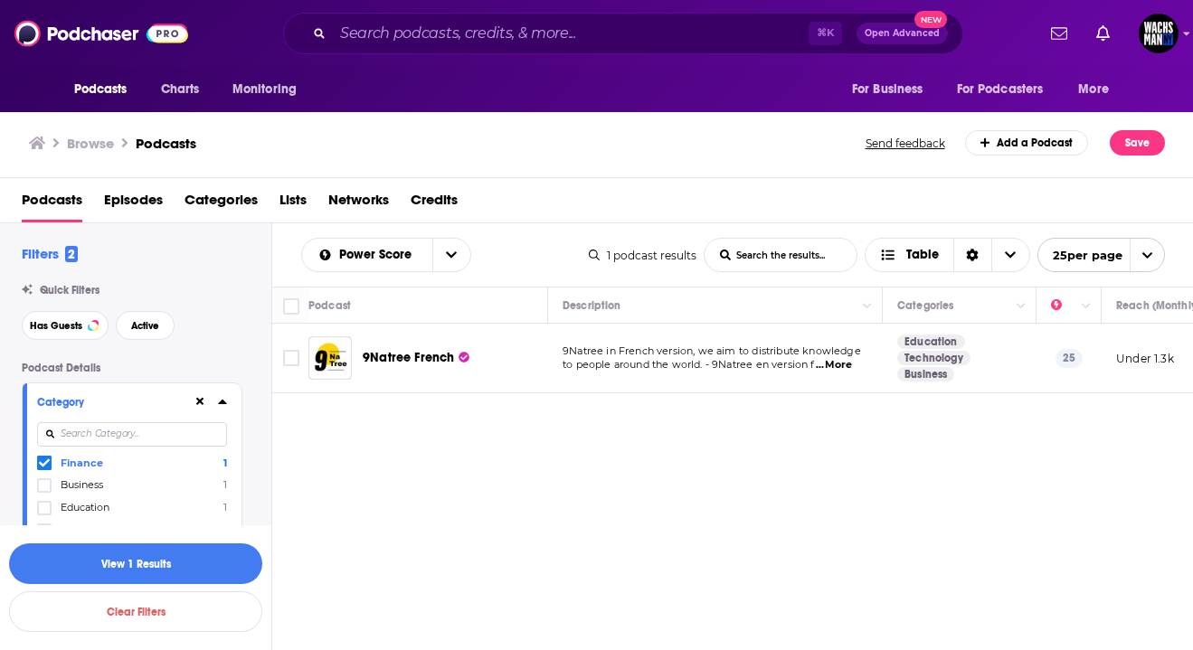
click at [65, 438] on input at bounding box center [132, 434] width 190 height 24
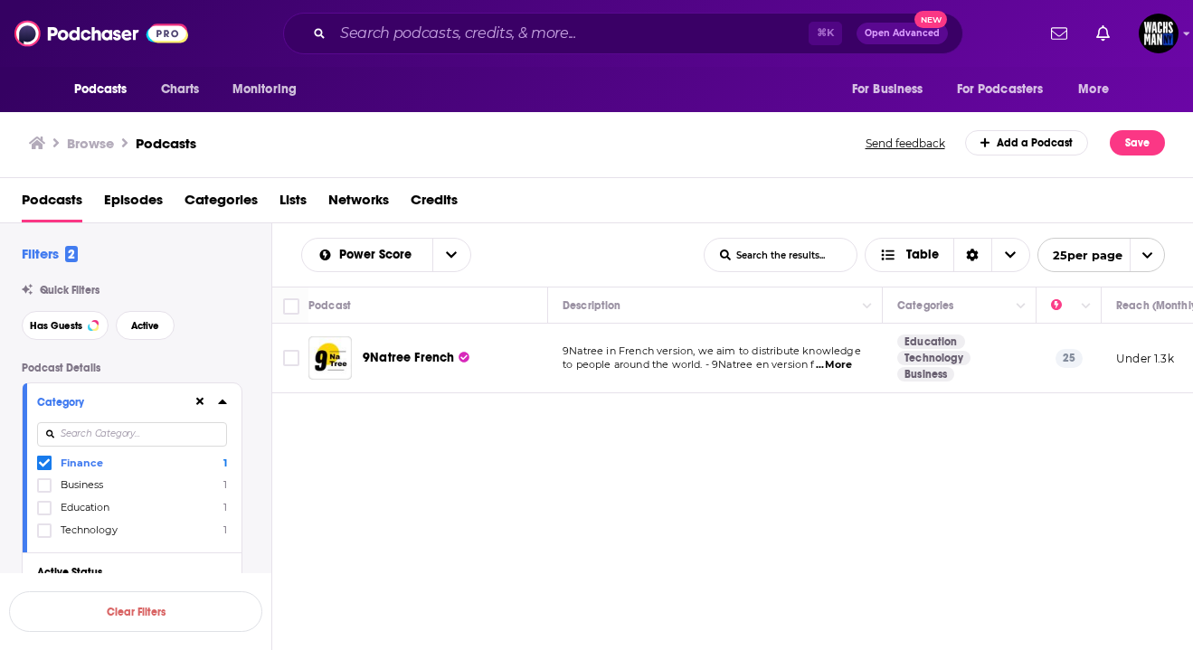
click at [69, 447] on input at bounding box center [132, 434] width 190 height 24
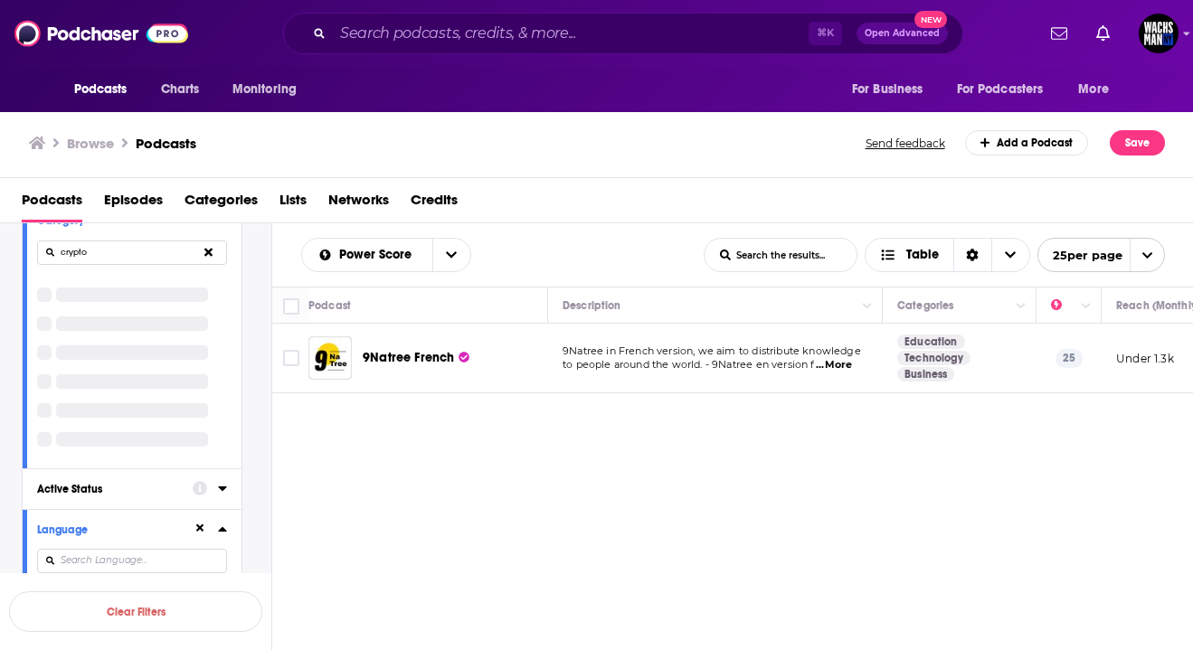
scroll to position [184, 0]
type input "crypto"
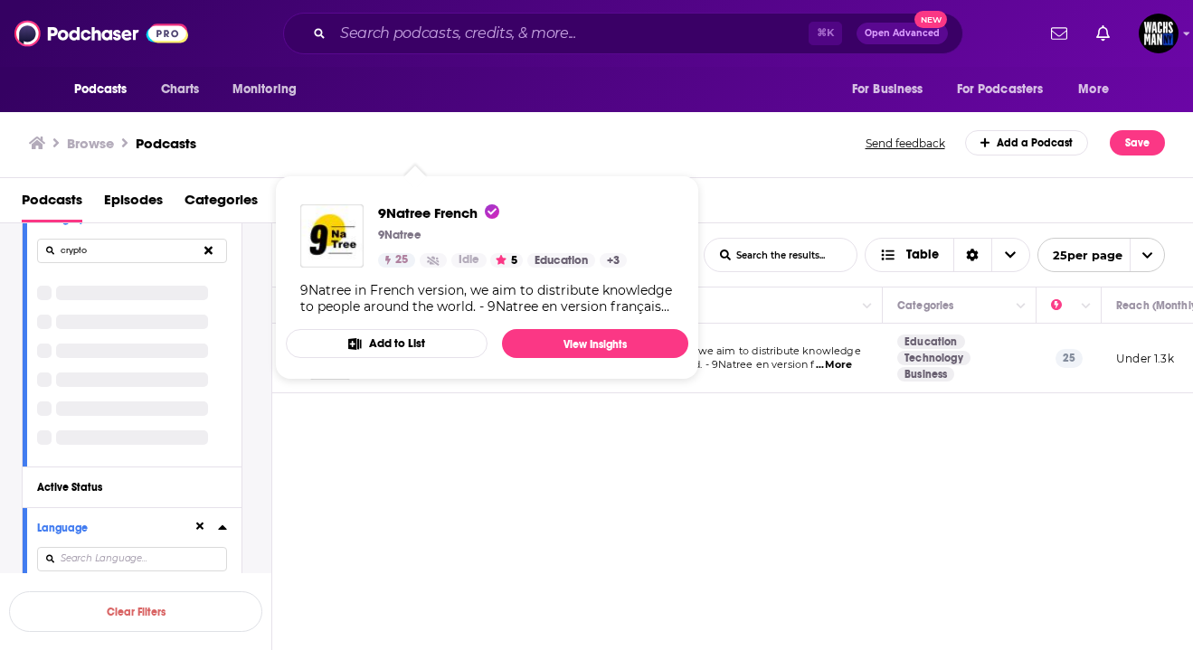
click at [406, 356] on button "Add to List" at bounding box center [387, 343] width 202 height 29
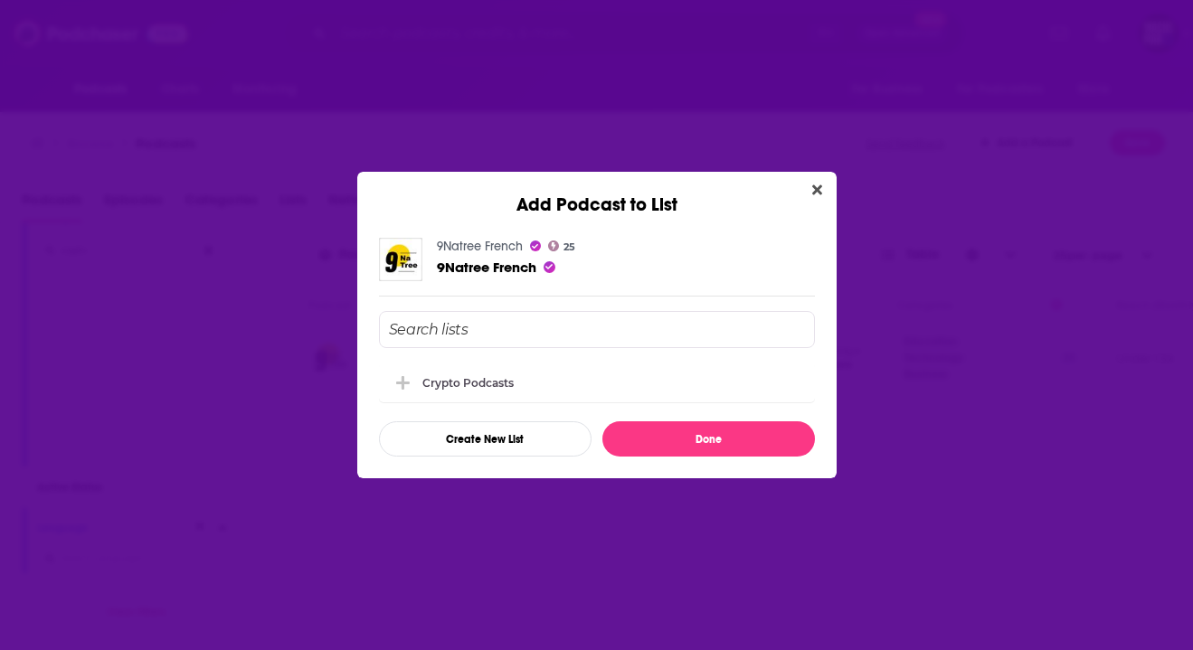
click at [802, 196] on div "Add Podcast to List" at bounding box center [596, 194] width 479 height 44
click at [817, 186] on icon "Close" at bounding box center [817, 190] width 10 height 14
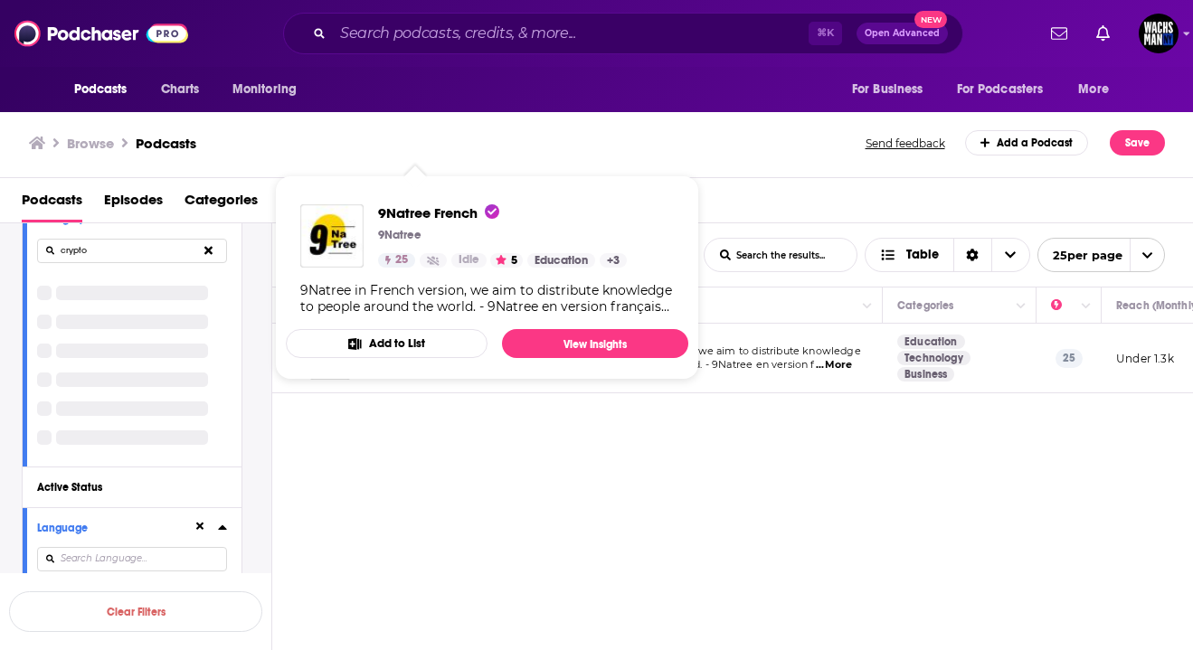
click at [212, 335] on div at bounding box center [132, 365] width 190 height 188
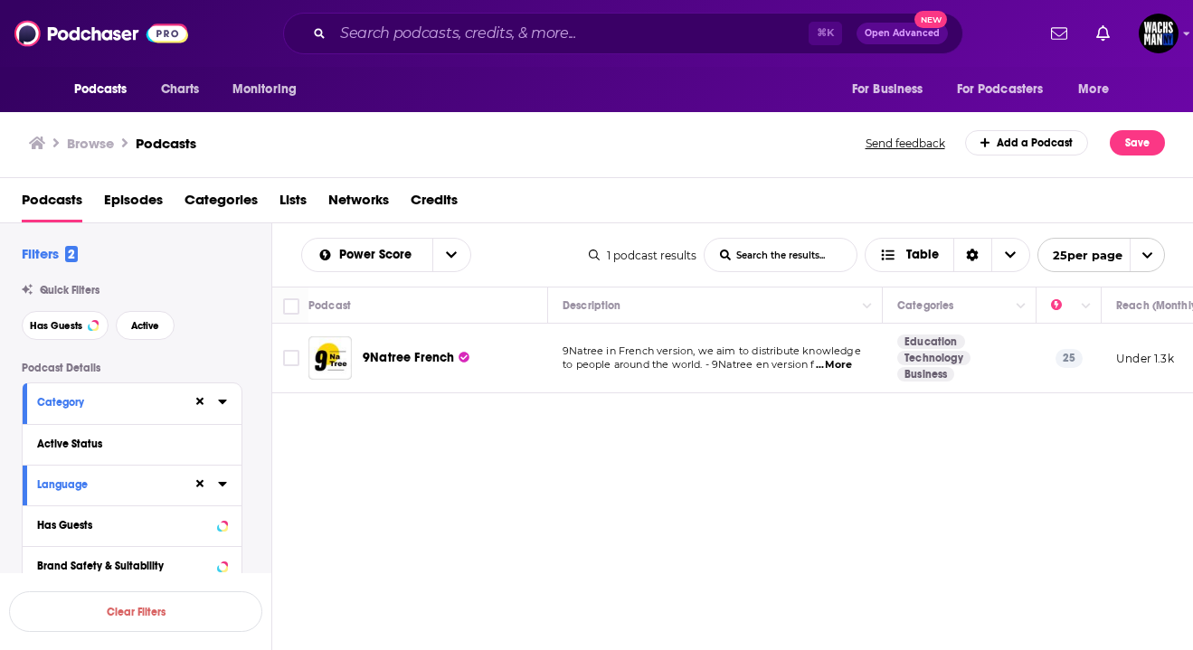
click at [226, 483] on icon at bounding box center [222, 484] width 9 height 14
click at [224, 404] on icon at bounding box center [222, 401] width 9 height 14
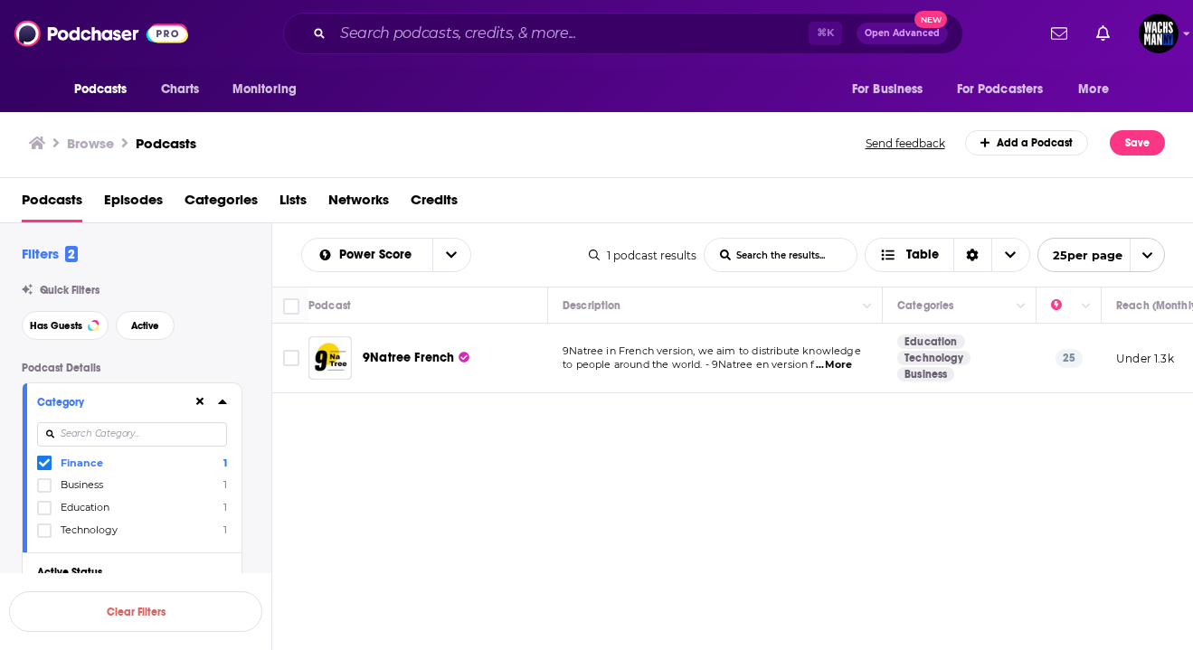
click at [157, 433] on input at bounding box center [132, 434] width 190 height 24
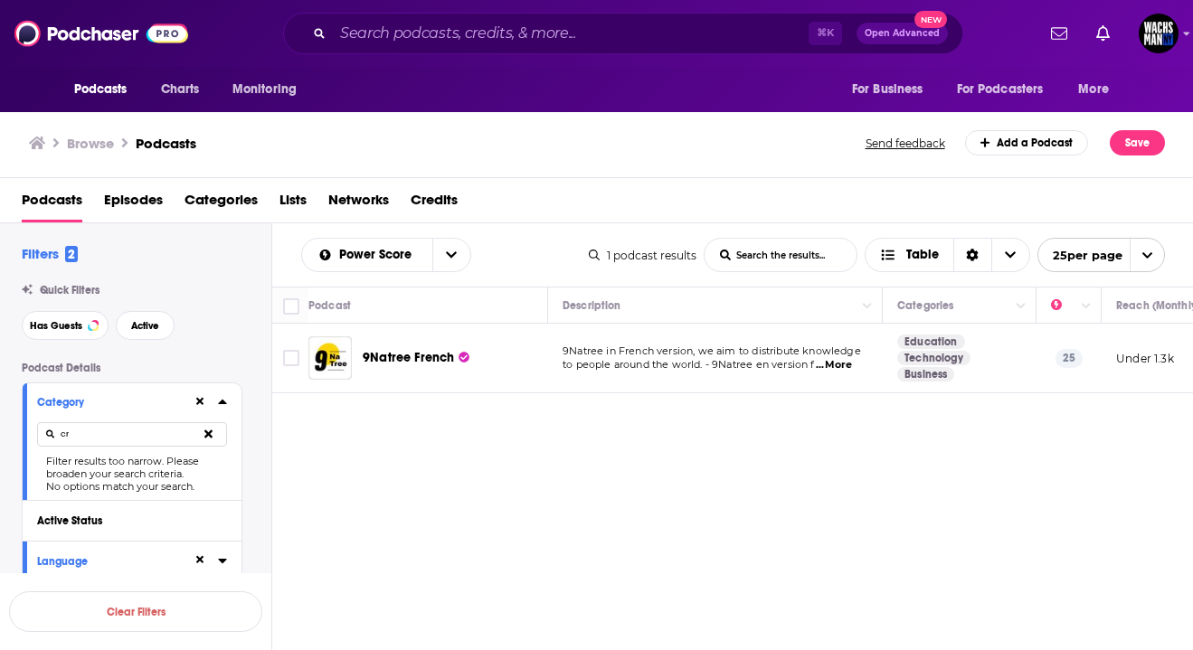
type input "c"
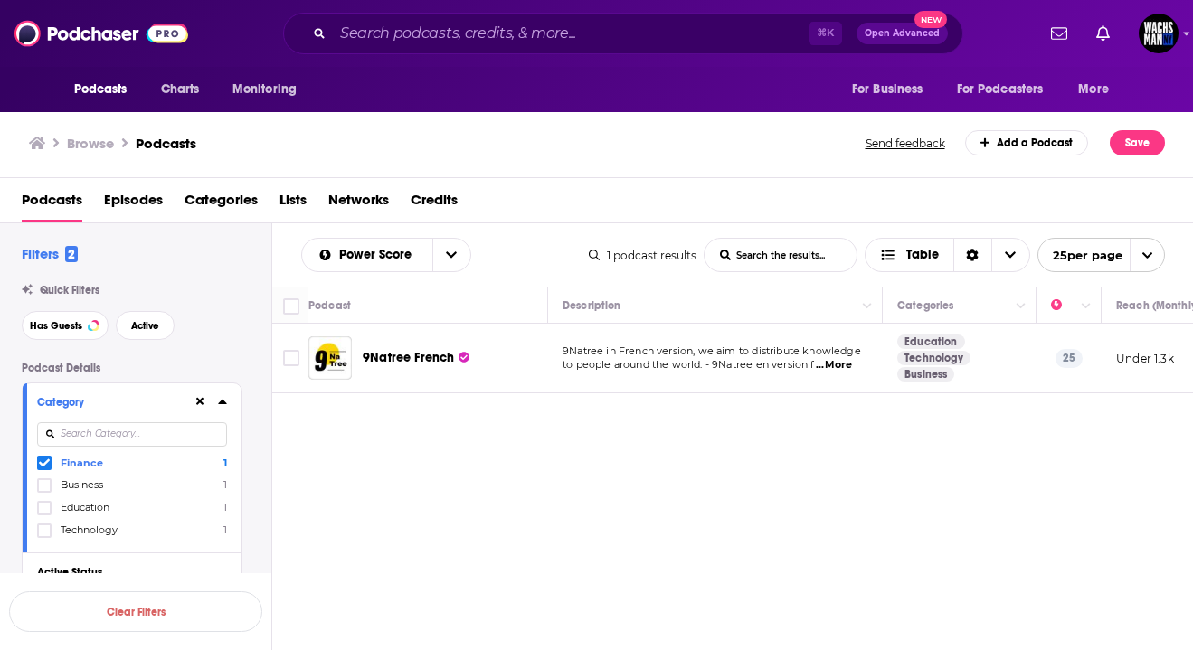
click at [42, 459] on span at bounding box center [44, 463] width 14 height 14
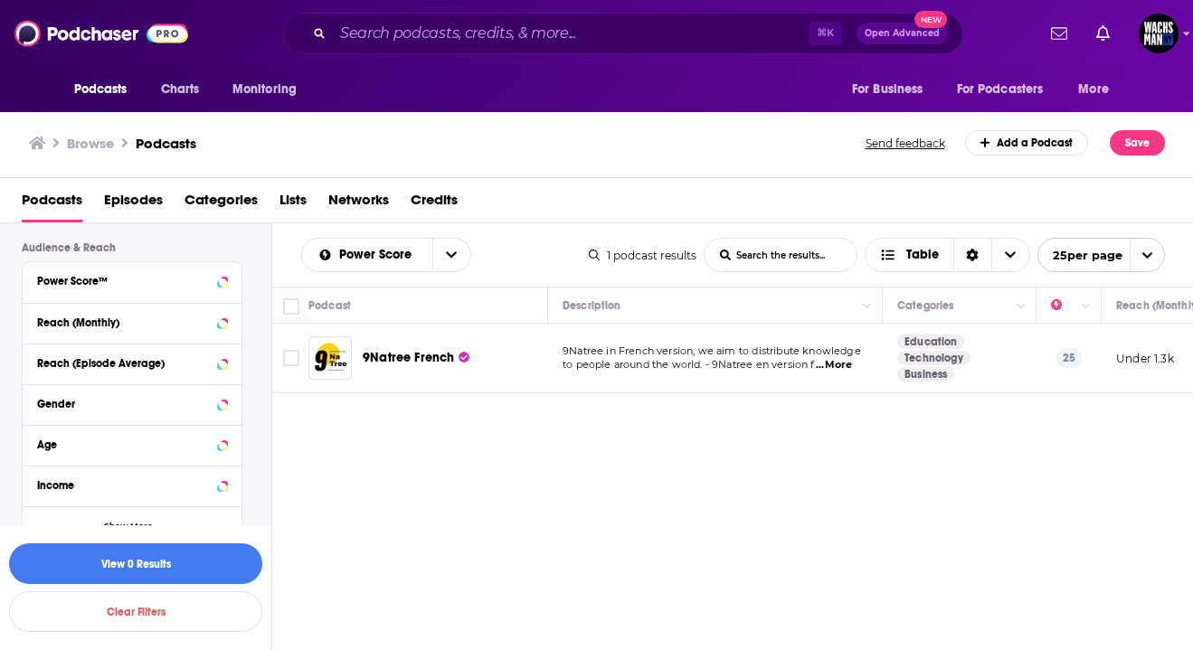
scroll to position [618, 0]
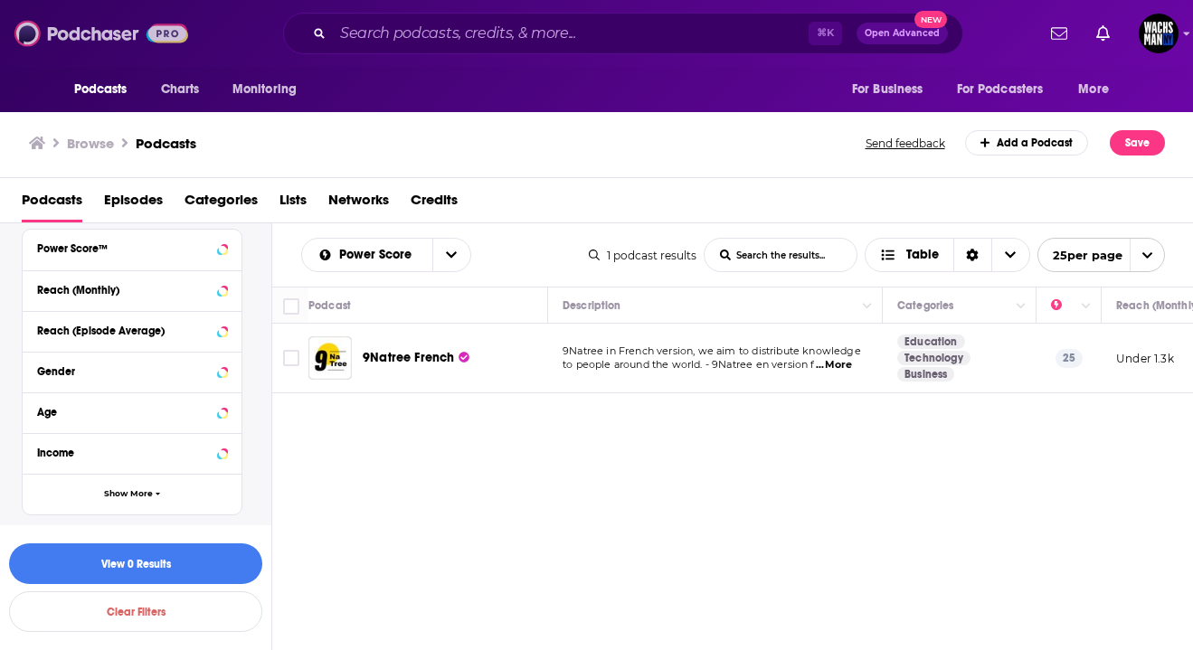
click at [103, 20] on img at bounding box center [101, 33] width 174 height 34
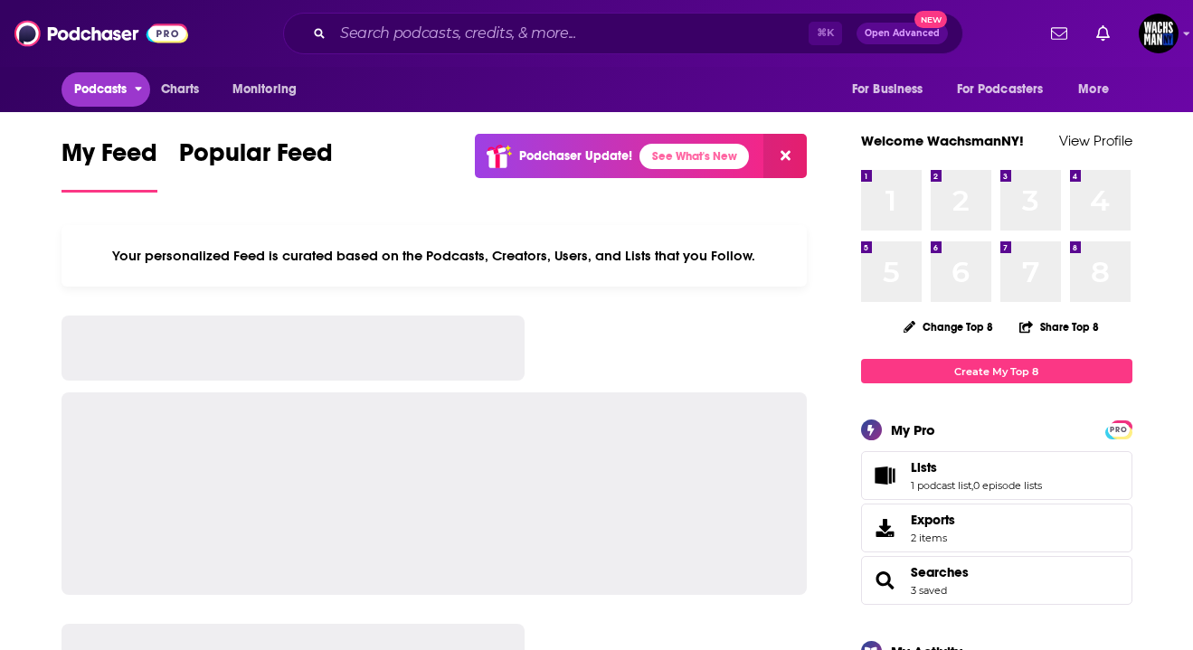
click at [99, 102] on button "Podcasts" at bounding box center [107, 89] width 90 height 34
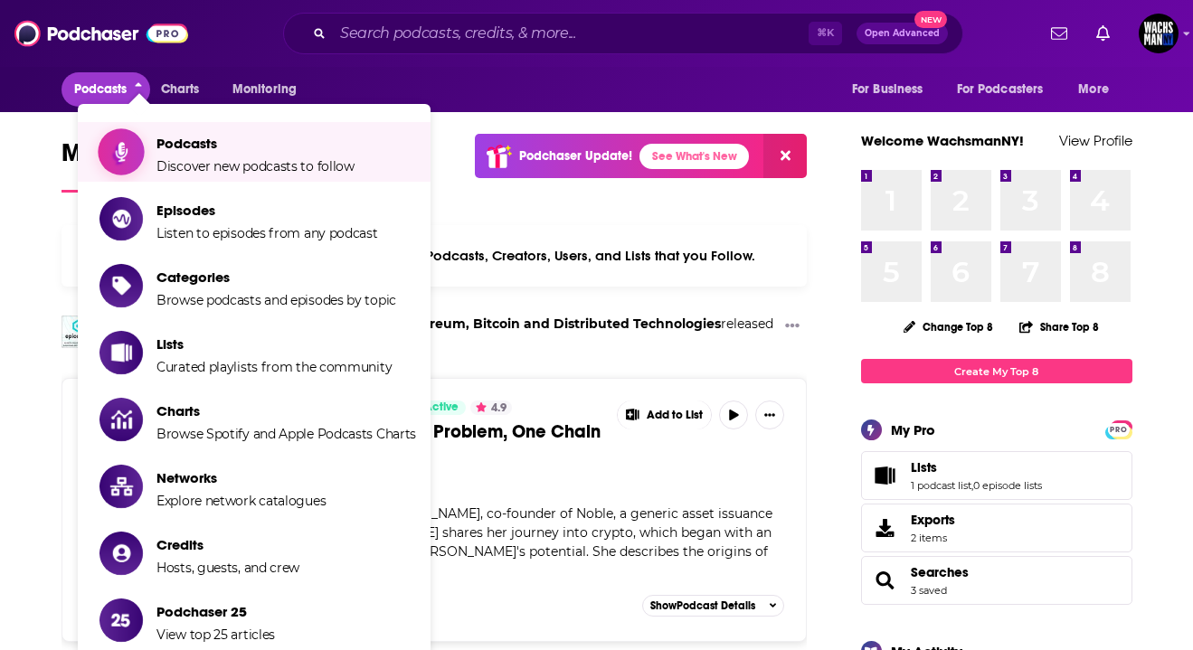
click at [150, 162] on link "Podcasts Discover new podcasts to follow" at bounding box center [257, 151] width 317 height 45
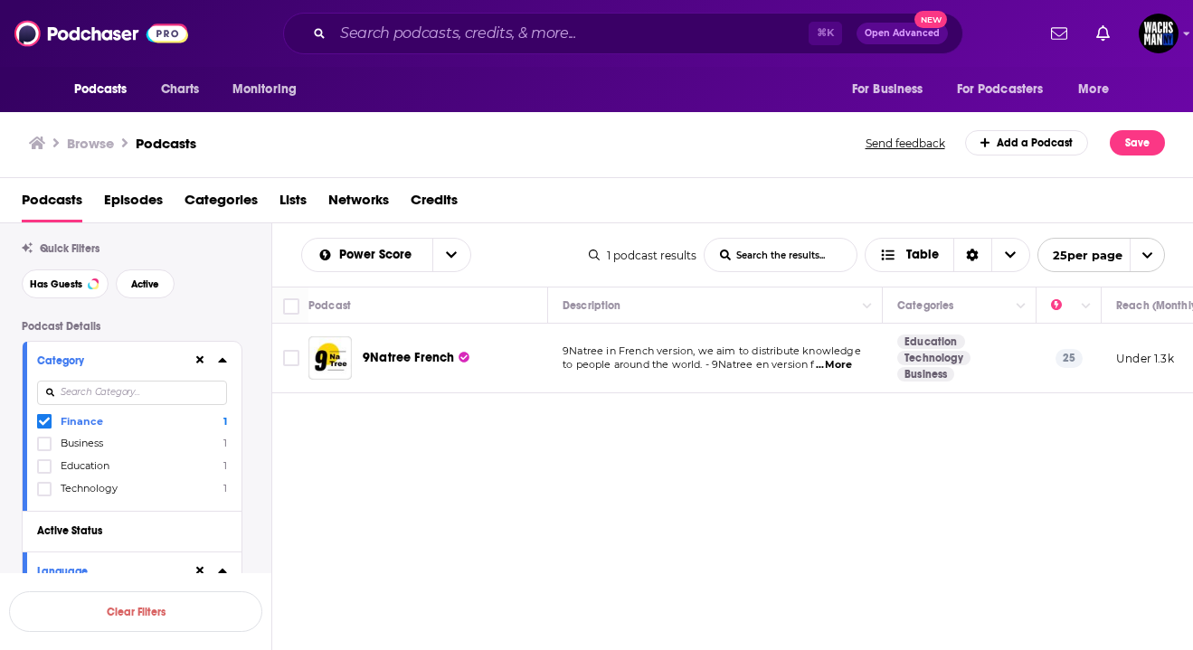
scroll to position [39, 0]
click at [45, 425] on icon at bounding box center [44, 425] width 11 height 8
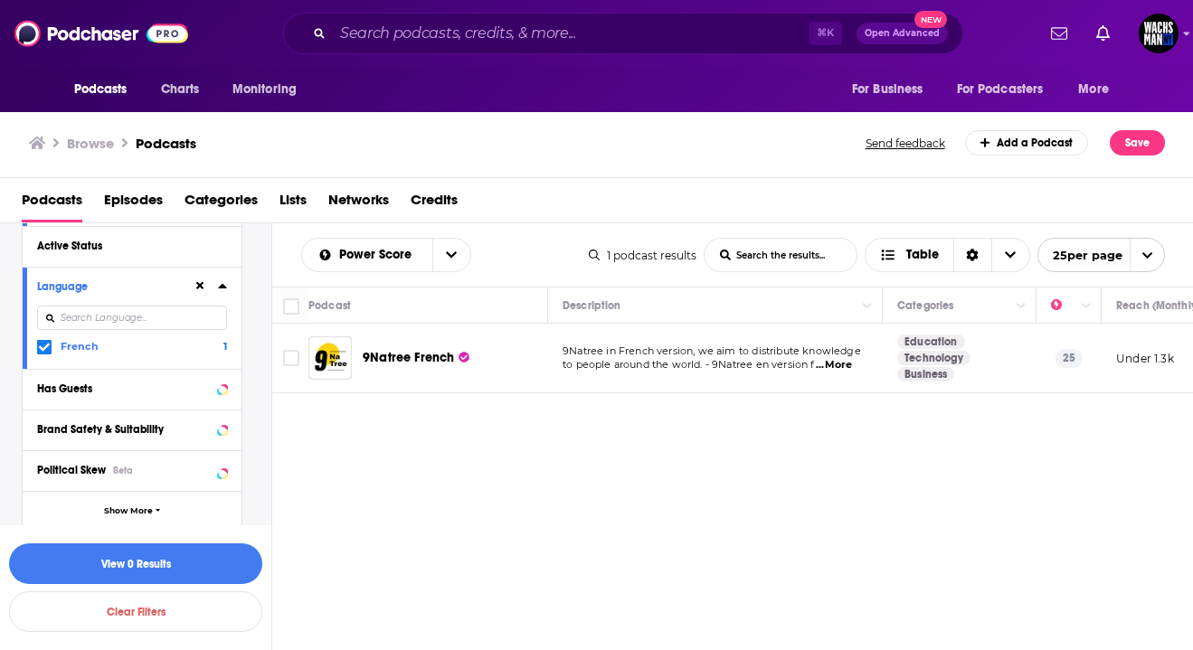
scroll to position [339, 0]
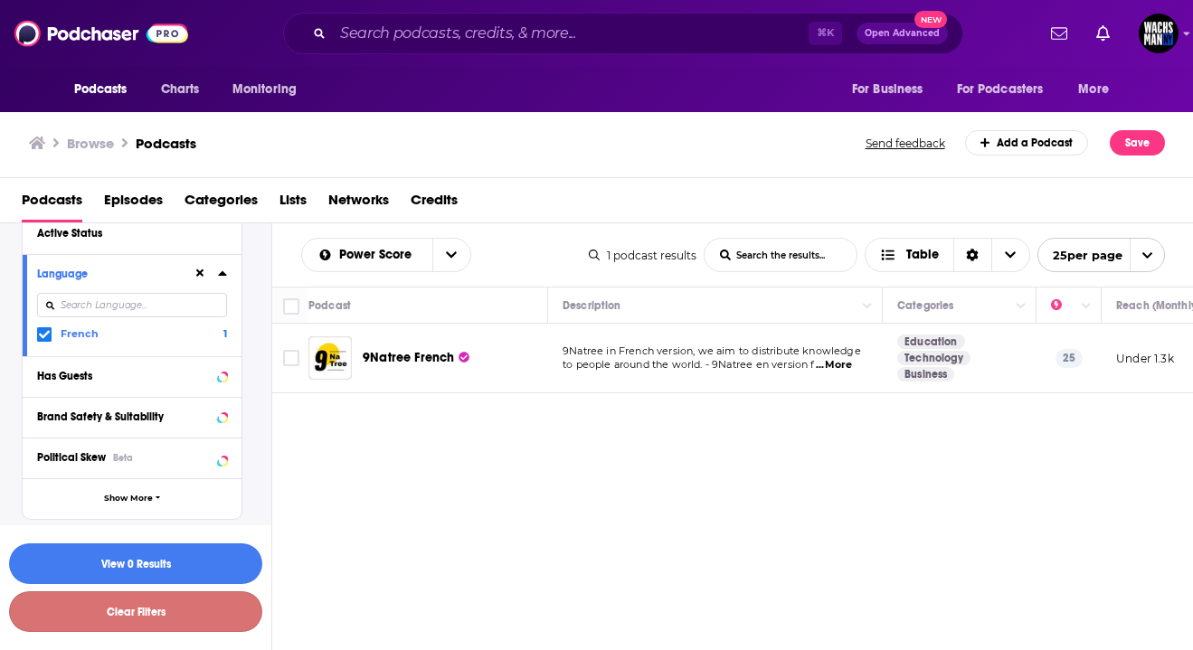
click at [68, 595] on button "Clear Filters" at bounding box center [135, 612] width 253 height 41
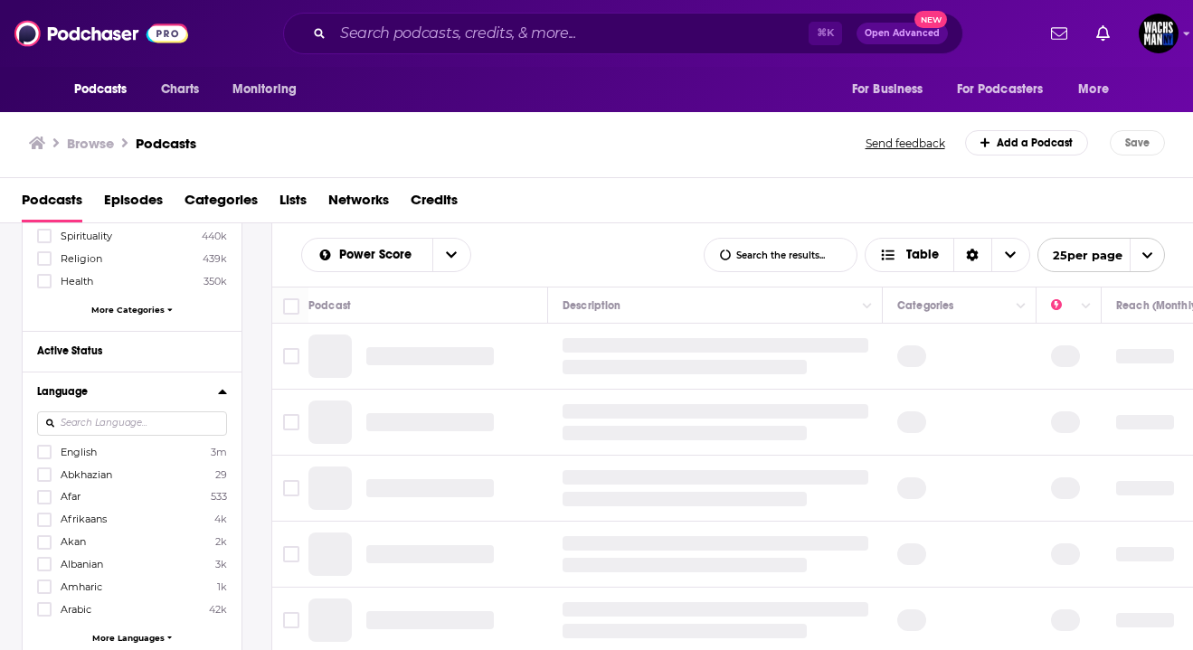
scroll to position [455, 0]
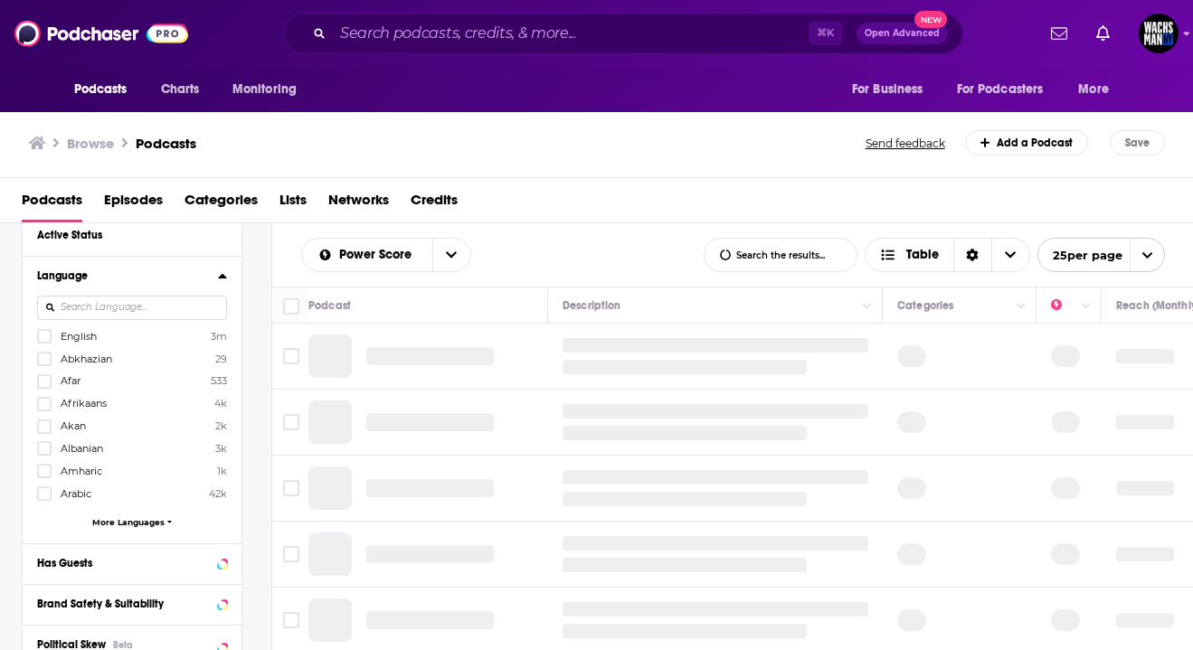
click at [73, 305] on input at bounding box center [132, 308] width 190 height 24
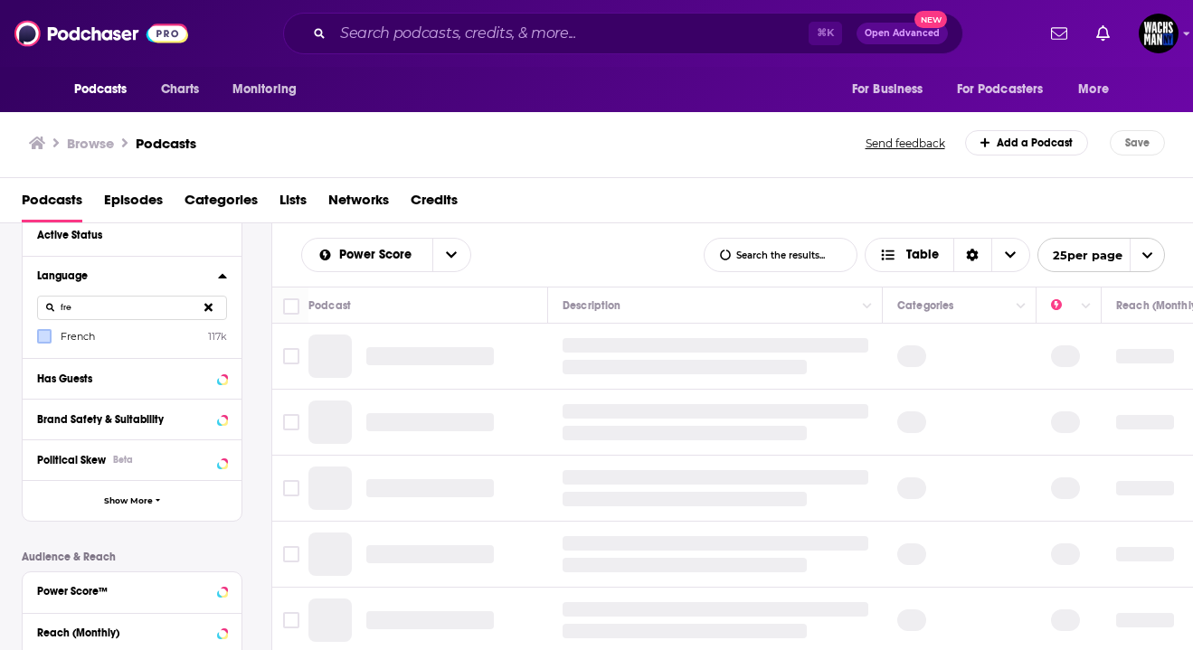
type input "fre"
click at [42, 331] on icon at bounding box center [44, 336] width 11 height 11
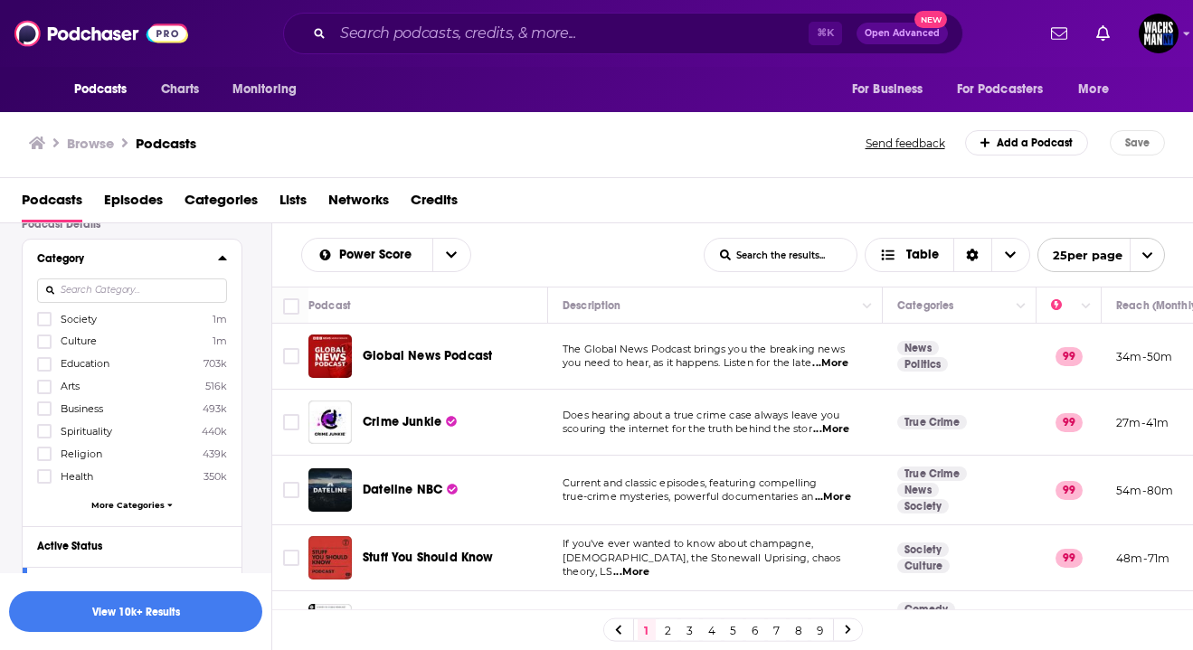
scroll to position [142, 0]
click at [95, 298] on input at bounding box center [132, 292] width 190 height 24
click at [45, 343] on icon at bounding box center [44, 343] width 11 height 11
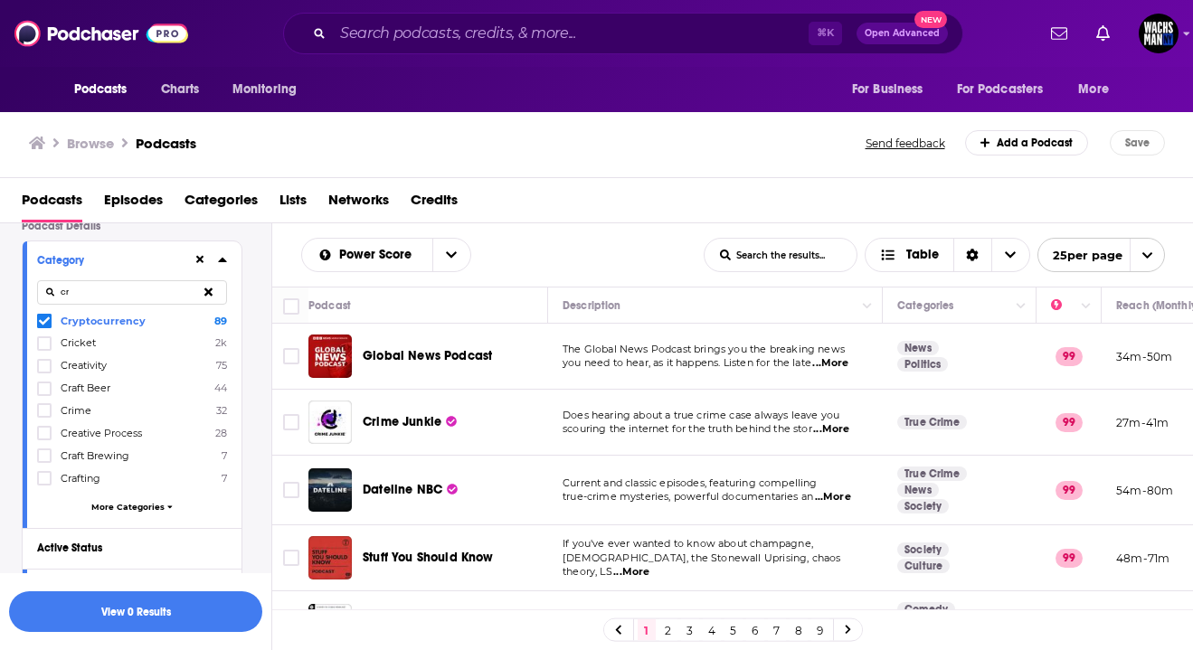
click at [73, 289] on input "cr" at bounding box center [132, 292] width 190 height 24
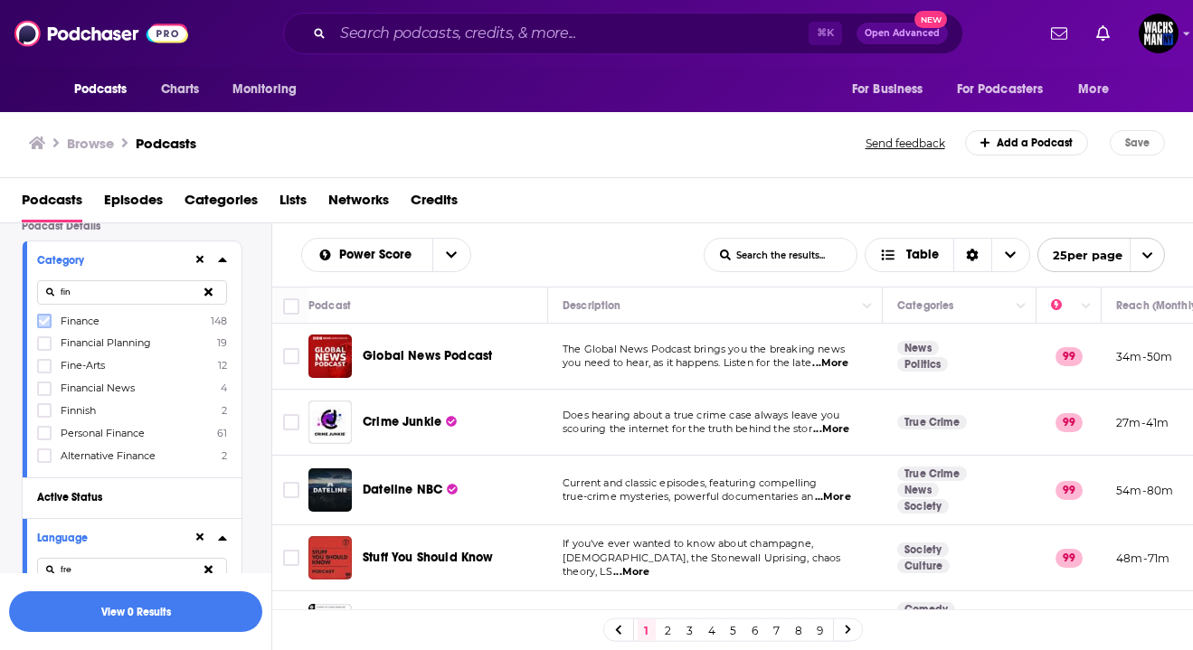
type input "fin"
click at [45, 318] on icon at bounding box center [44, 321] width 11 height 11
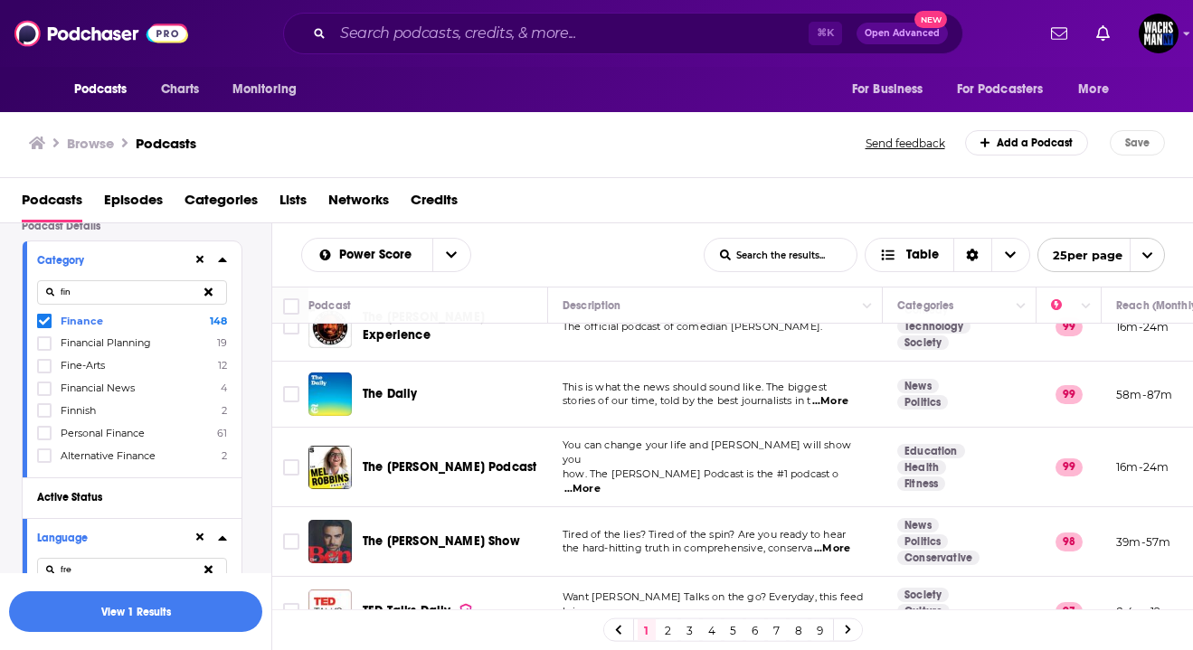
scroll to position [300, 0]
click at [752, 261] on input "List Search Input" at bounding box center [781, 255] width 152 height 33
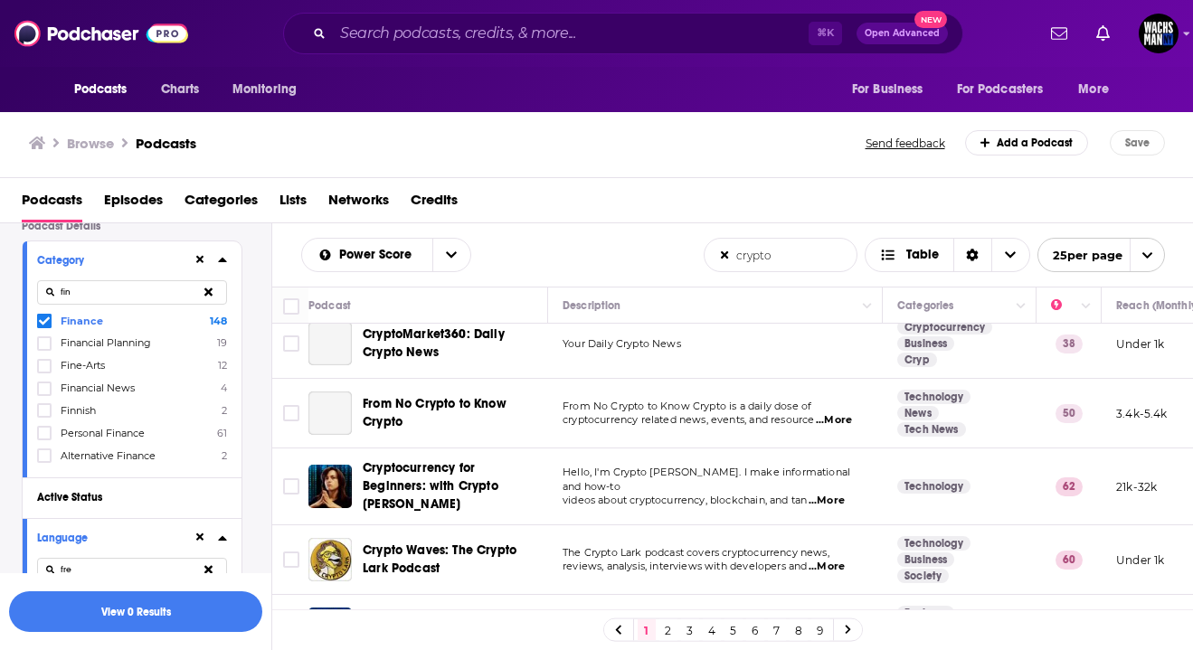
scroll to position [0, 0]
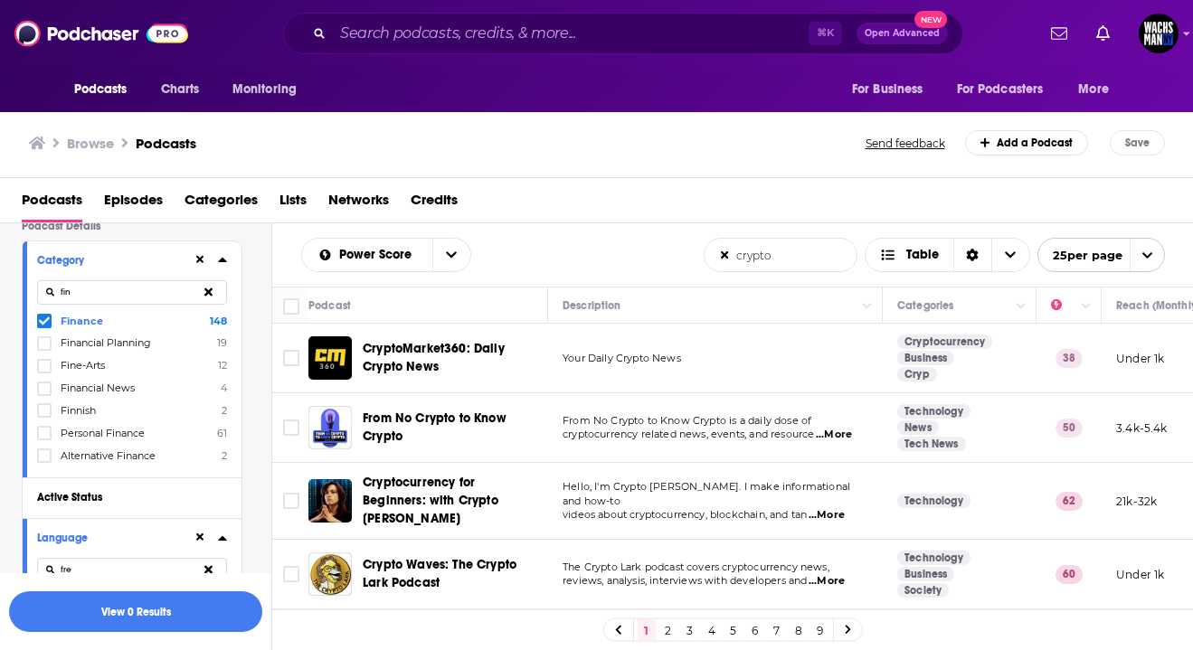
type input "crypto"
click at [44, 317] on icon at bounding box center [44, 321] width 11 height 11
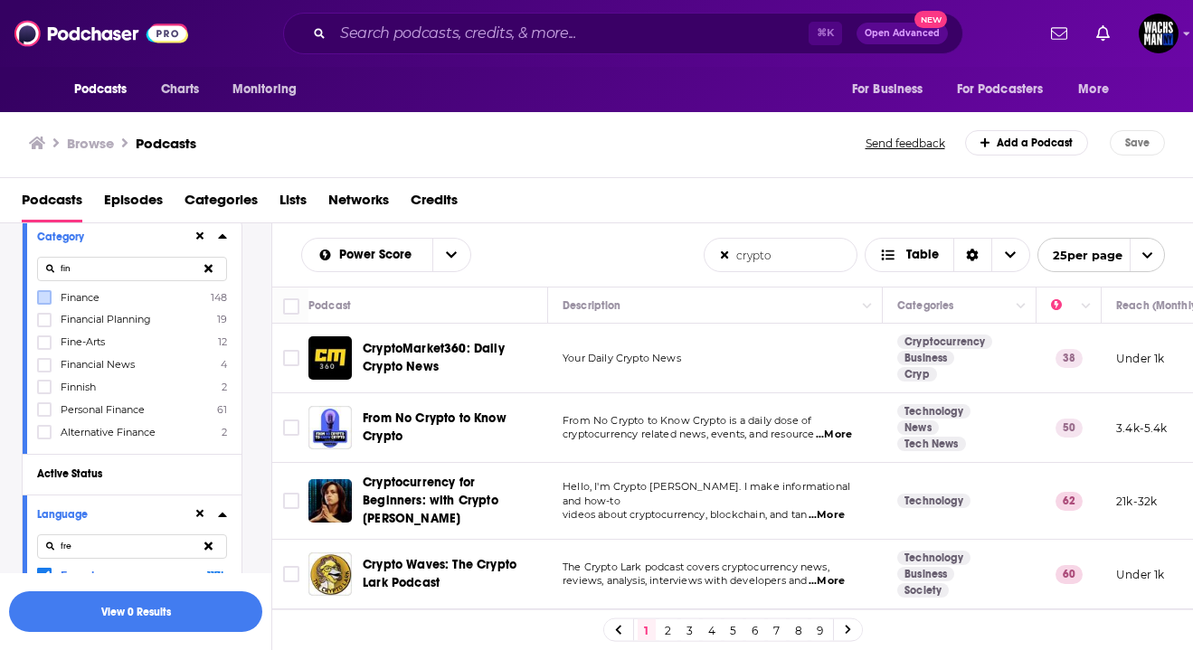
scroll to position [242, 0]
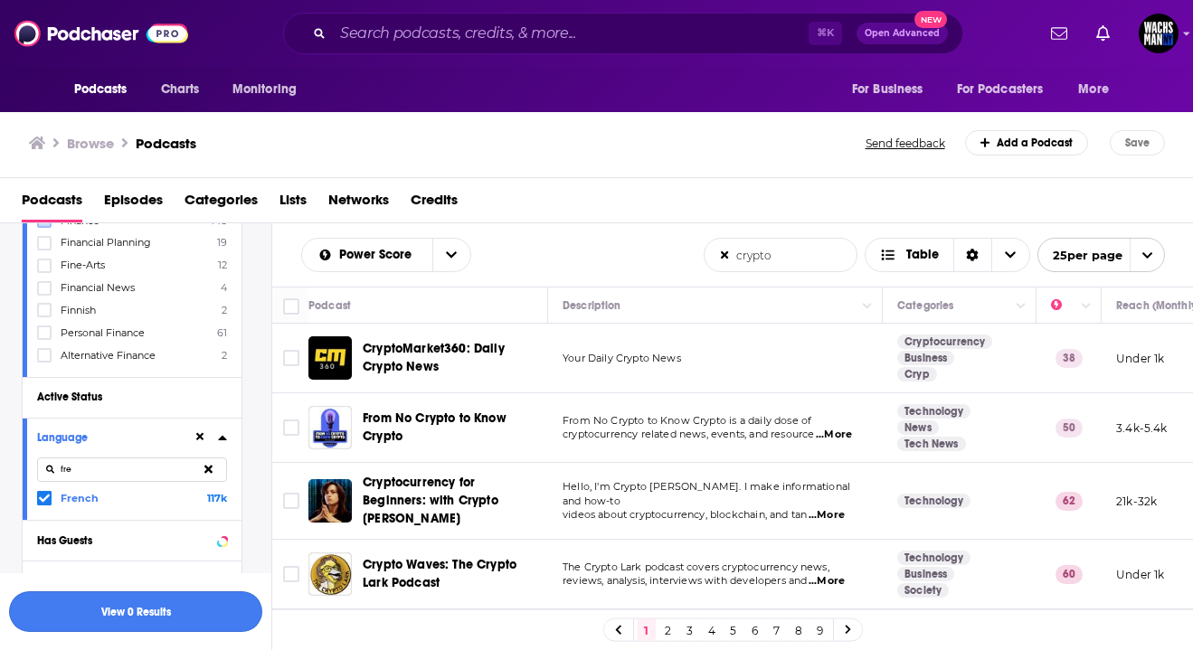
click at [85, 602] on button "View 0 Results" at bounding box center [135, 612] width 253 height 41
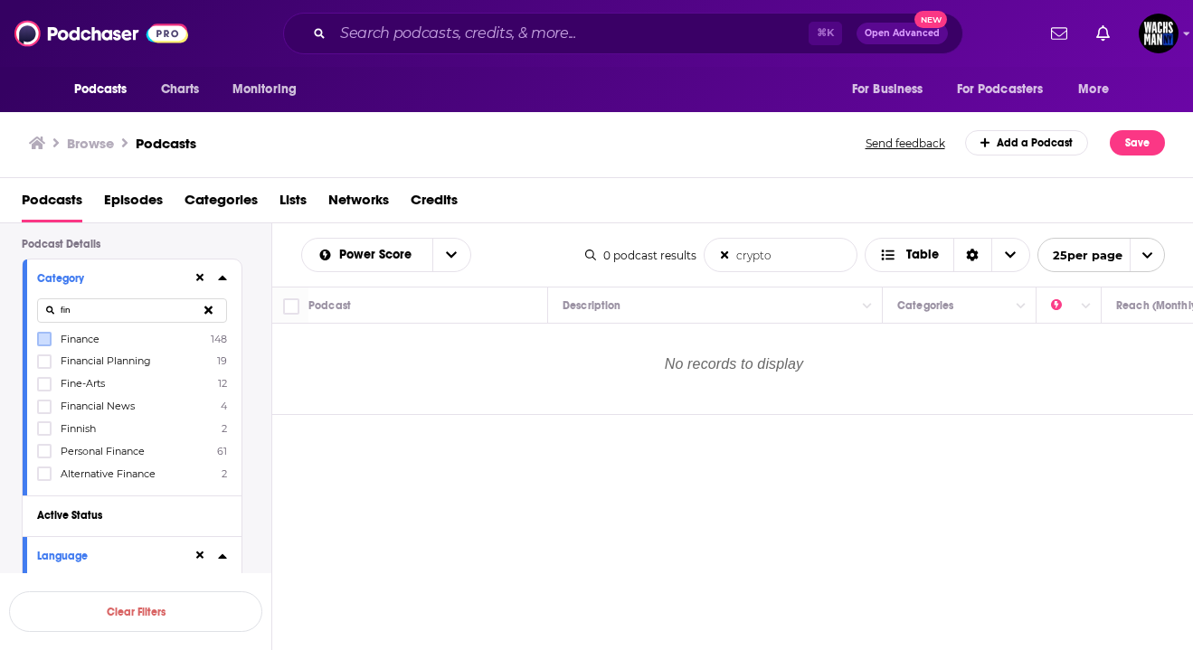
scroll to position [126, 0]
click at [206, 311] on icon at bounding box center [208, 308] width 8 height 8
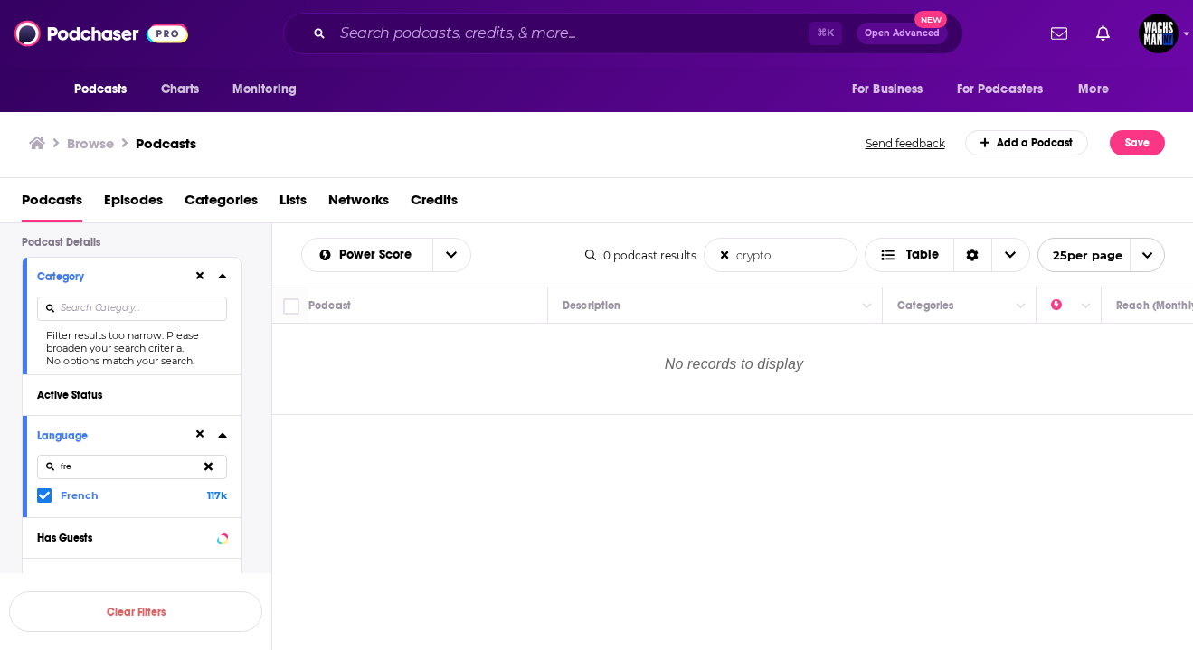
click at [151, 319] on input at bounding box center [132, 309] width 190 height 24
click at [43, 492] on icon at bounding box center [44, 495] width 11 height 11
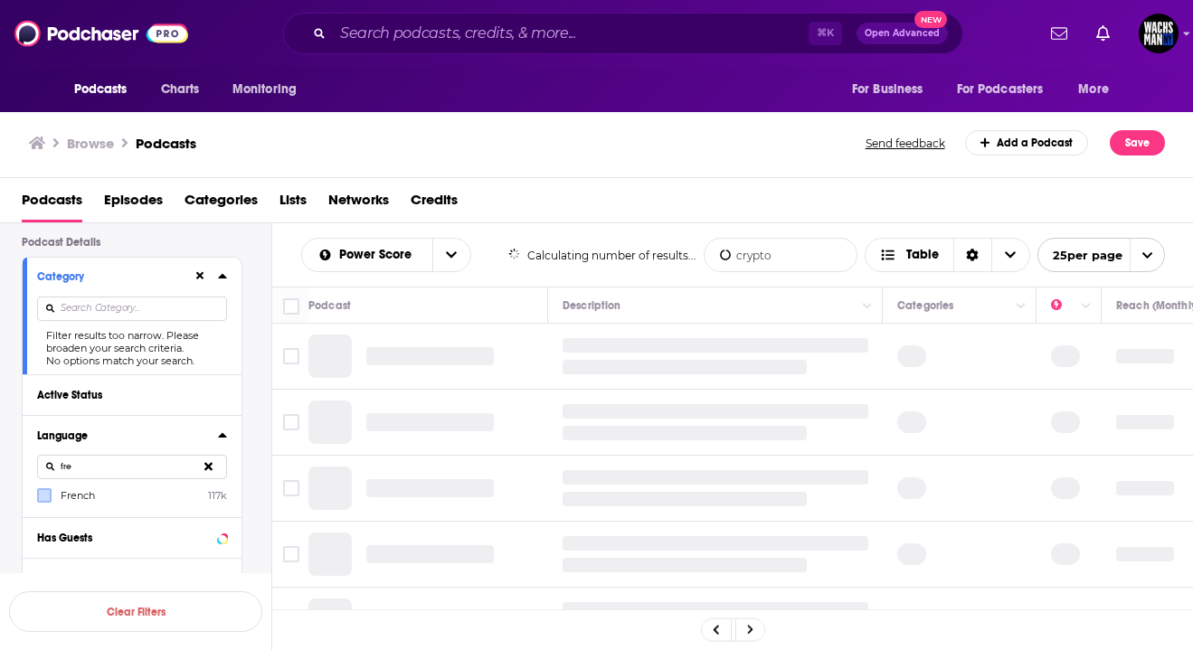
click at [78, 307] on input at bounding box center [132, 309] width 190 height 24
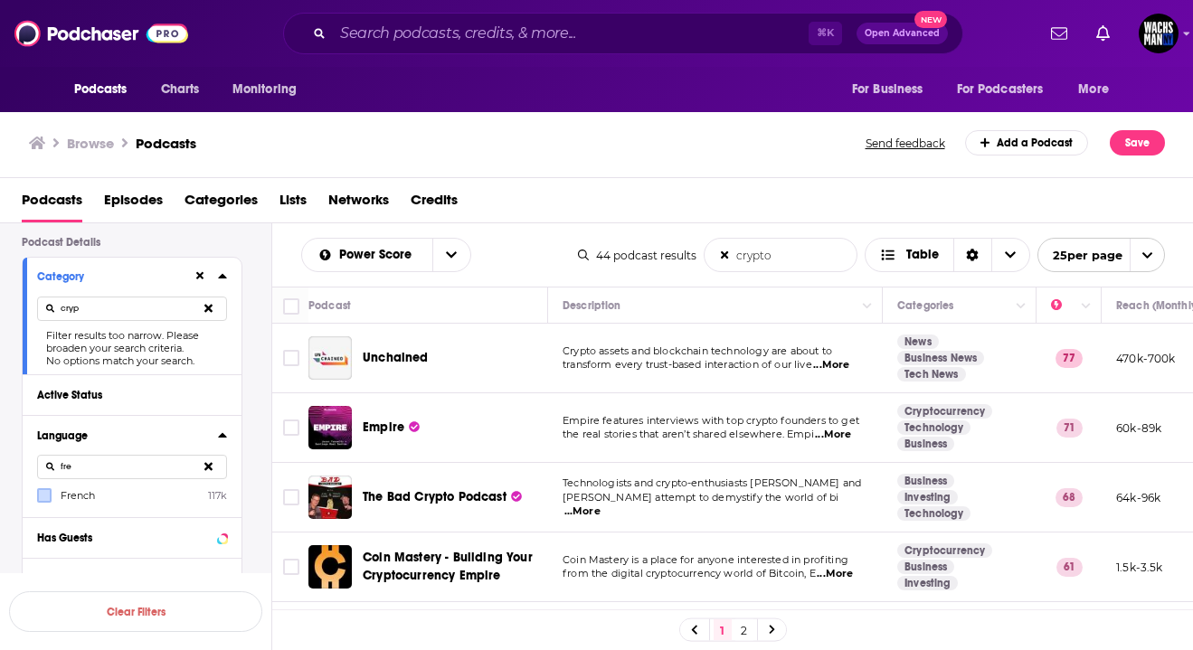
type input "cryp"
click at [211, 471] on icon at bounding box center [208, 467] width 8 height 8
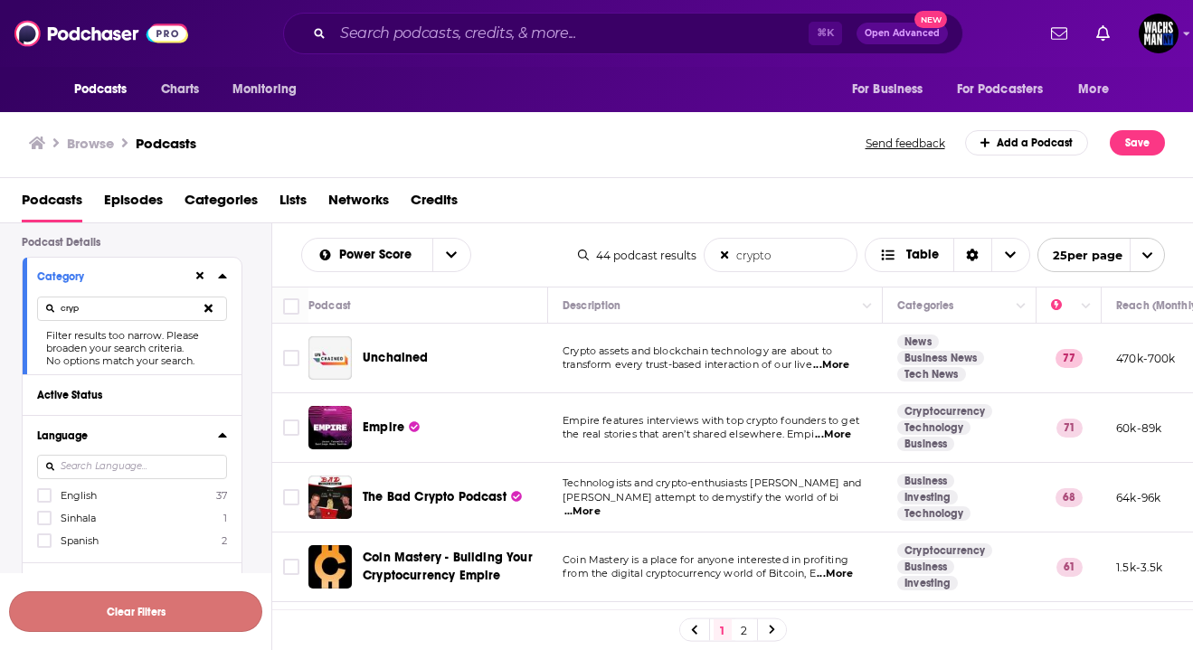
click at [138, 605] on button "Clear Filters" at bounding box center [135, 612] width 253 height 41
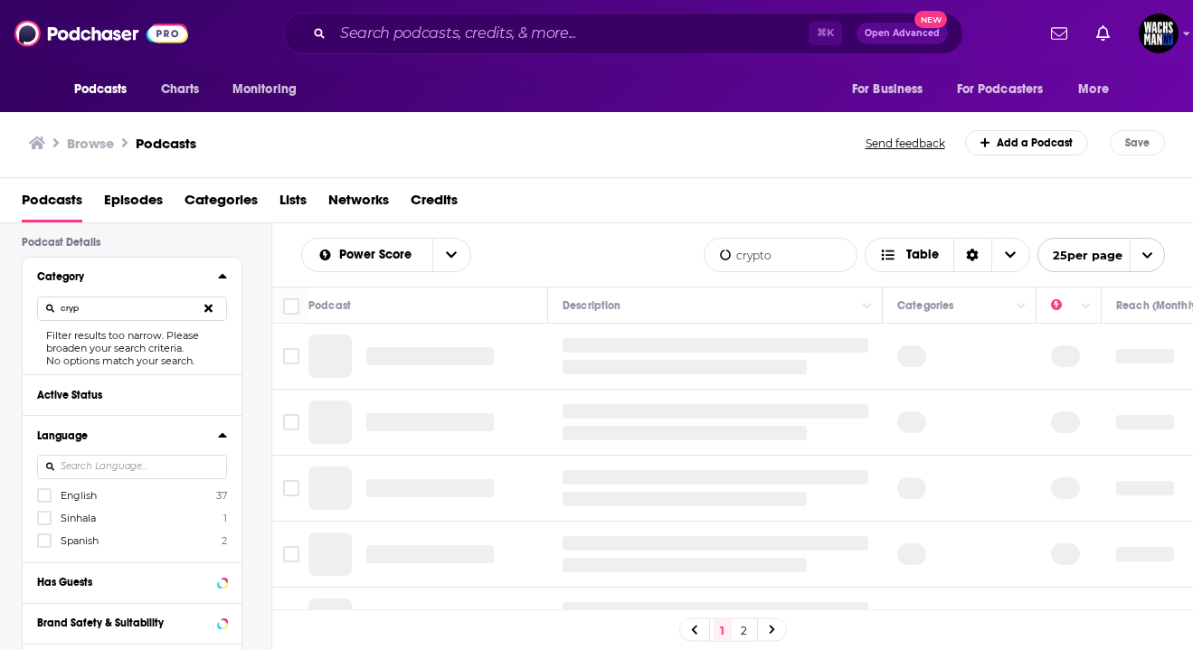
click at [105, 308] on input "cryp" at bounding box center [132, 309] width 190 height 24
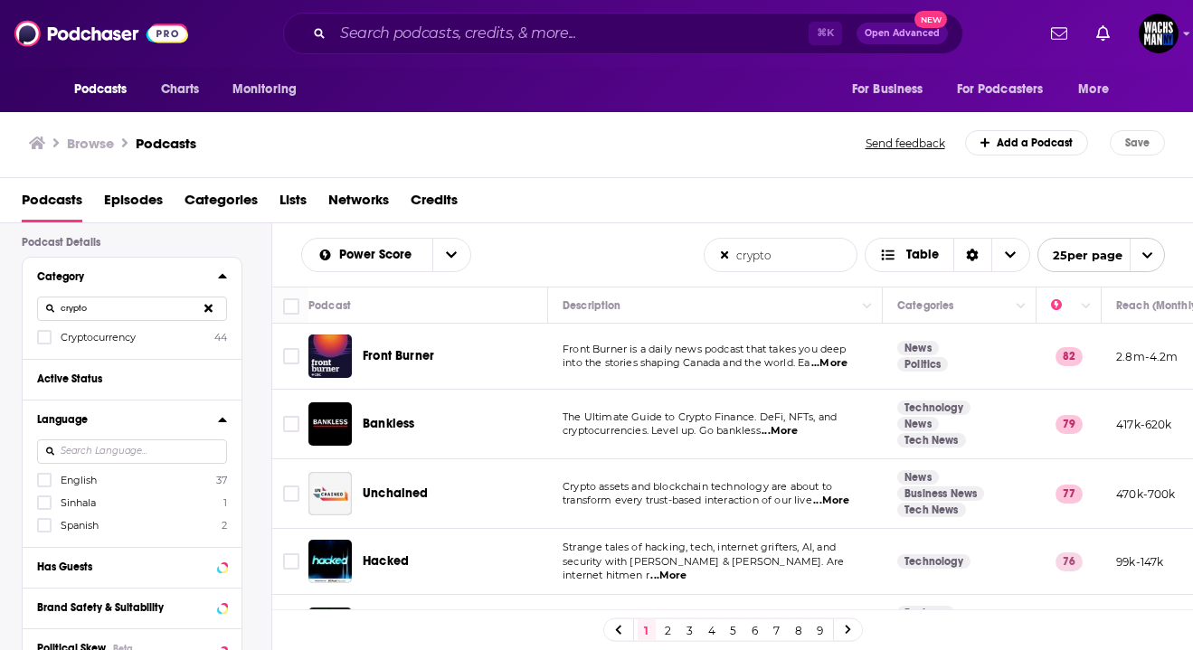
click at [88, 340] on span "Cryptocurrency" at bounding box center [98, 337] width 75 height 13
click at [44, 343] on input "multiSelectOption-cryptocurrency-category-0" at bounding box center [44, 343] width 0 height 0
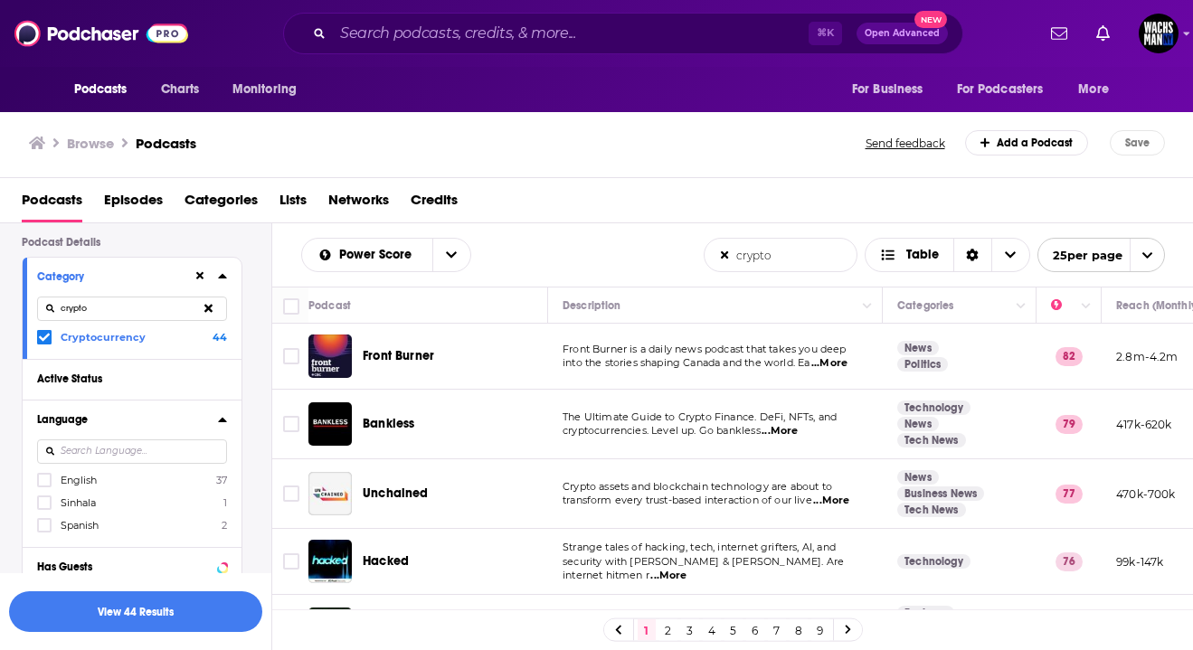
click at [99, 311] on input "crypto" at bounding box center [132, 309] width 190 height 24
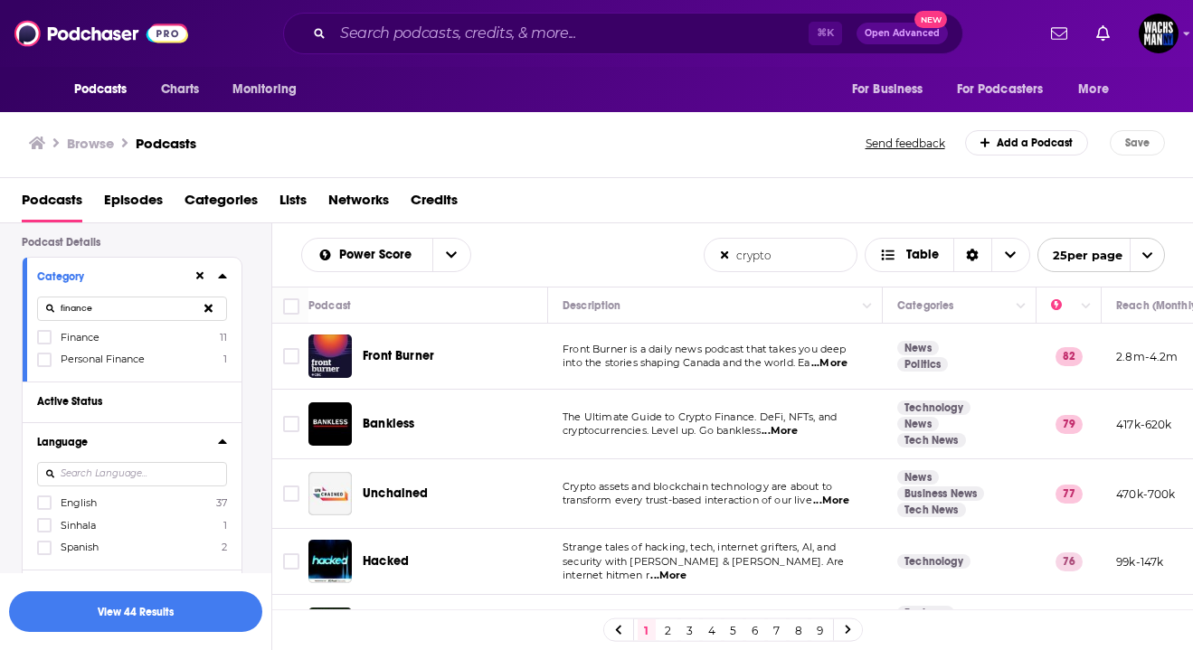
click at [101, 337] on label "Finance 11" at bounding box center [132, 336] width 190 height 15
click at [44, 343] on input "multiSelectOption-finance-0" at bounding box center [44, 343] width 0 height 0
click at [109, 310] on input "finance" at bounding box center [132, 309] width 190 height 24
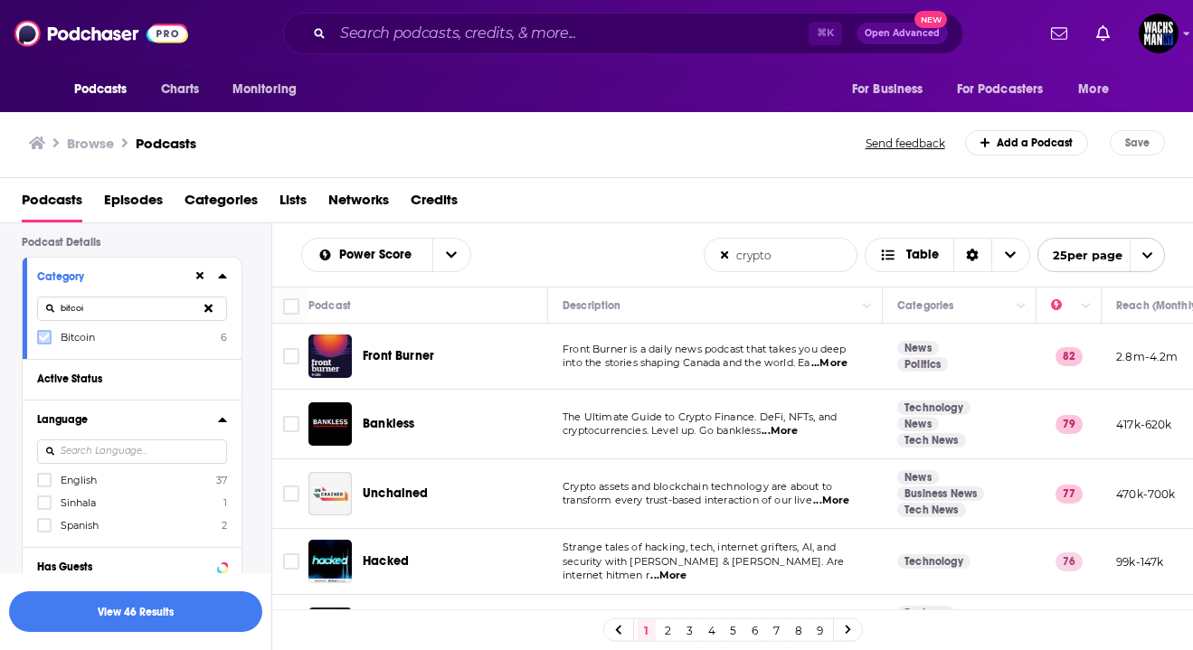
type input "bitcoi"
click at [44, 337] on icon at bounding box center [44, 337] width 11 height 11
click at [86, 310] on input "bitcoi" at bounding box center [132, 309] width 190 height 24
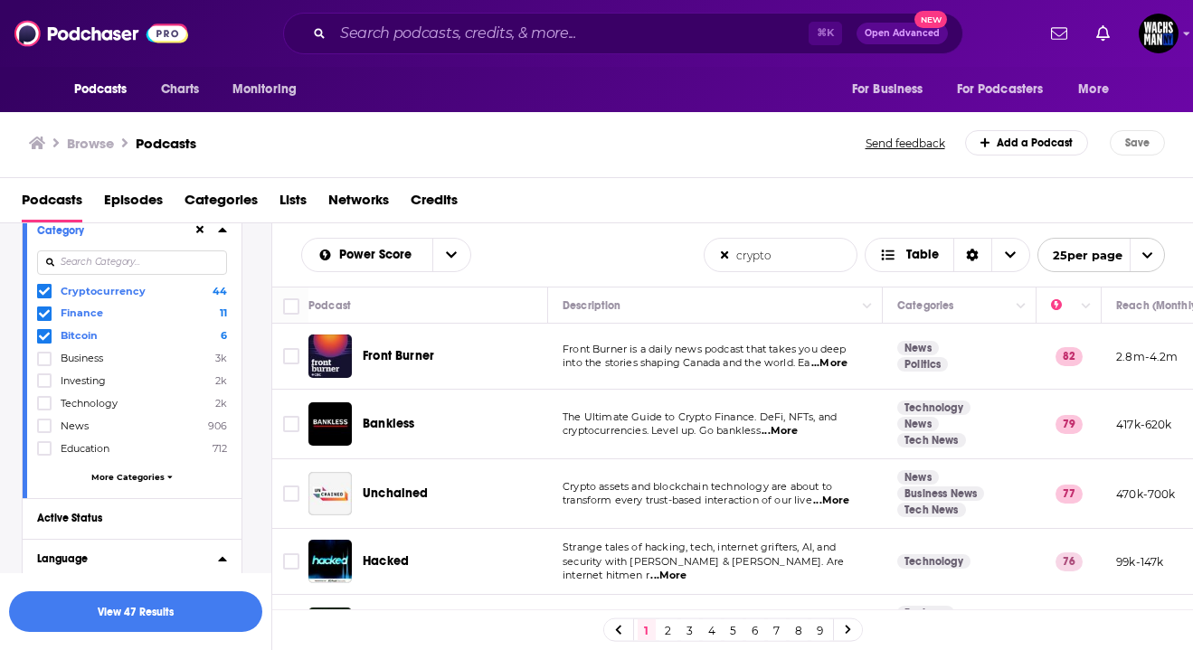
scroll to position [176, 0]
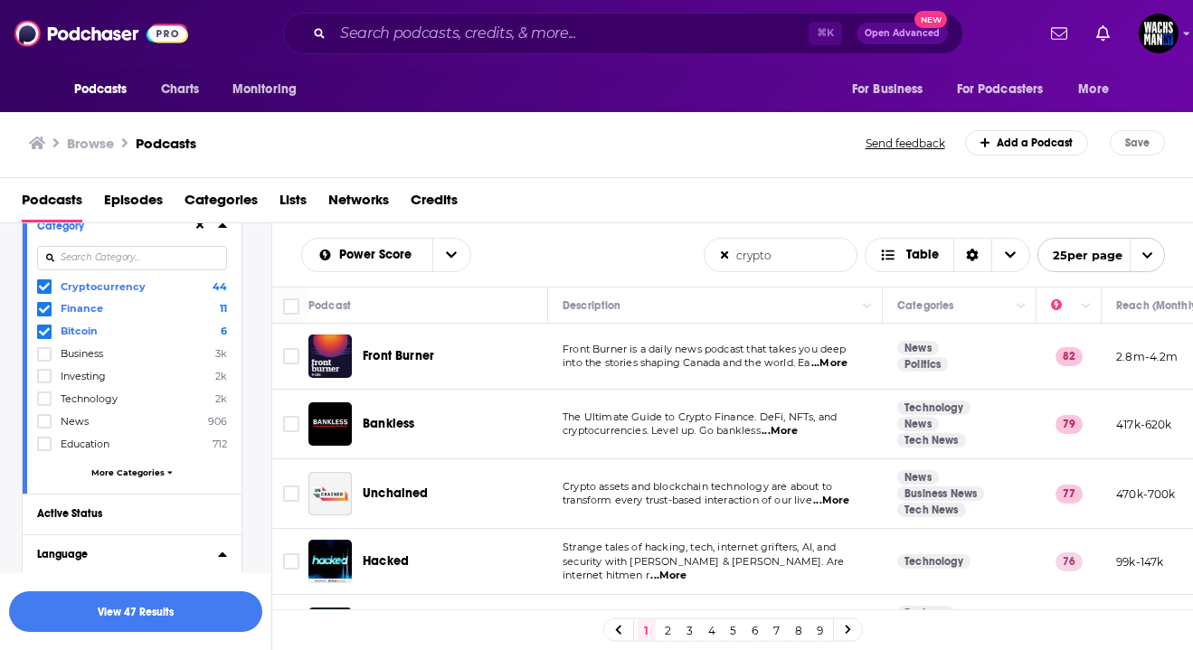
click at [105, 470] on span "More Categories" at bounding box center [127, 473] width 73 height 10
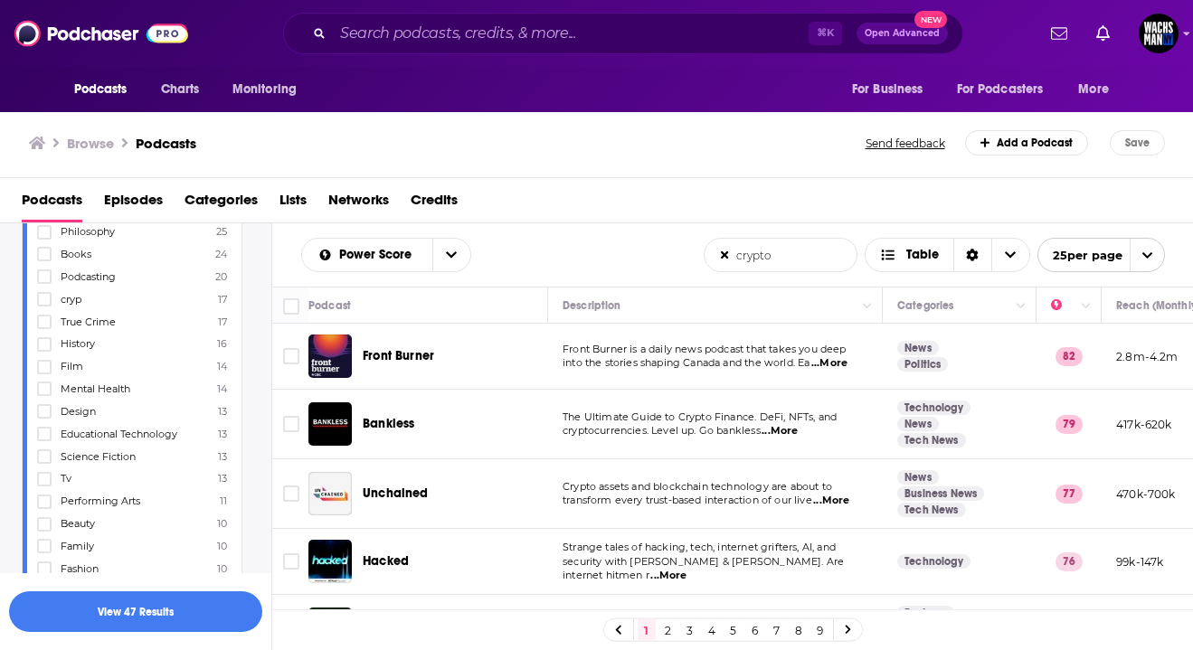
scroll to position [1091, 0]
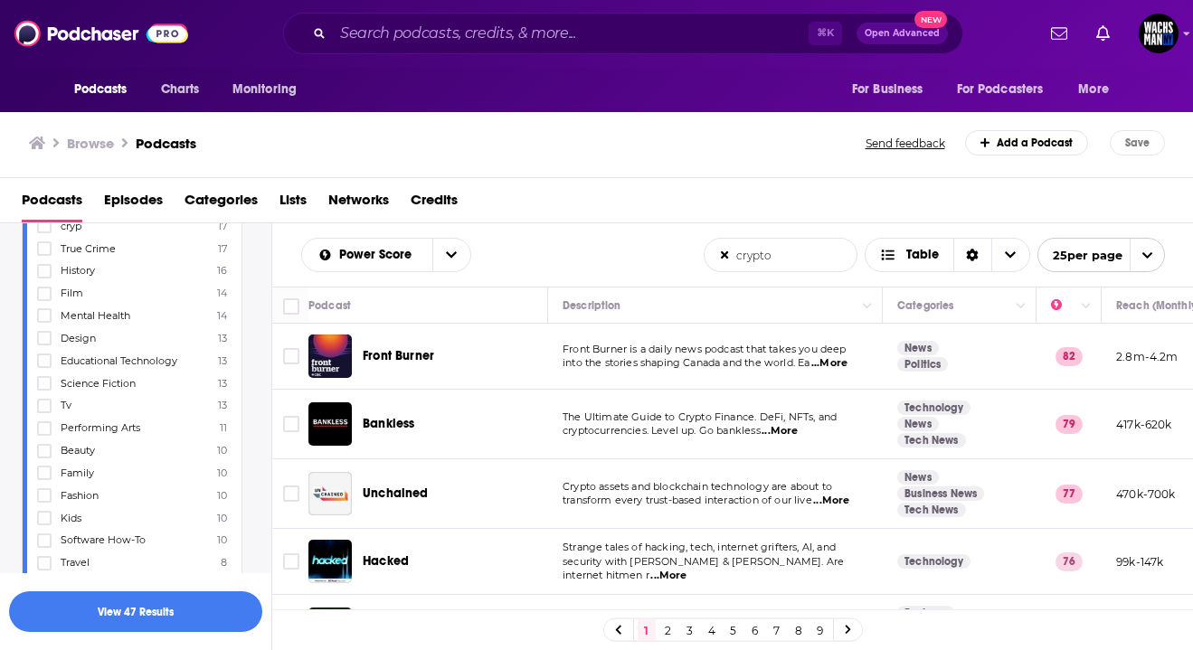
click at [44, 581] on icon at bounding box center [44, 586] width 11 height 11
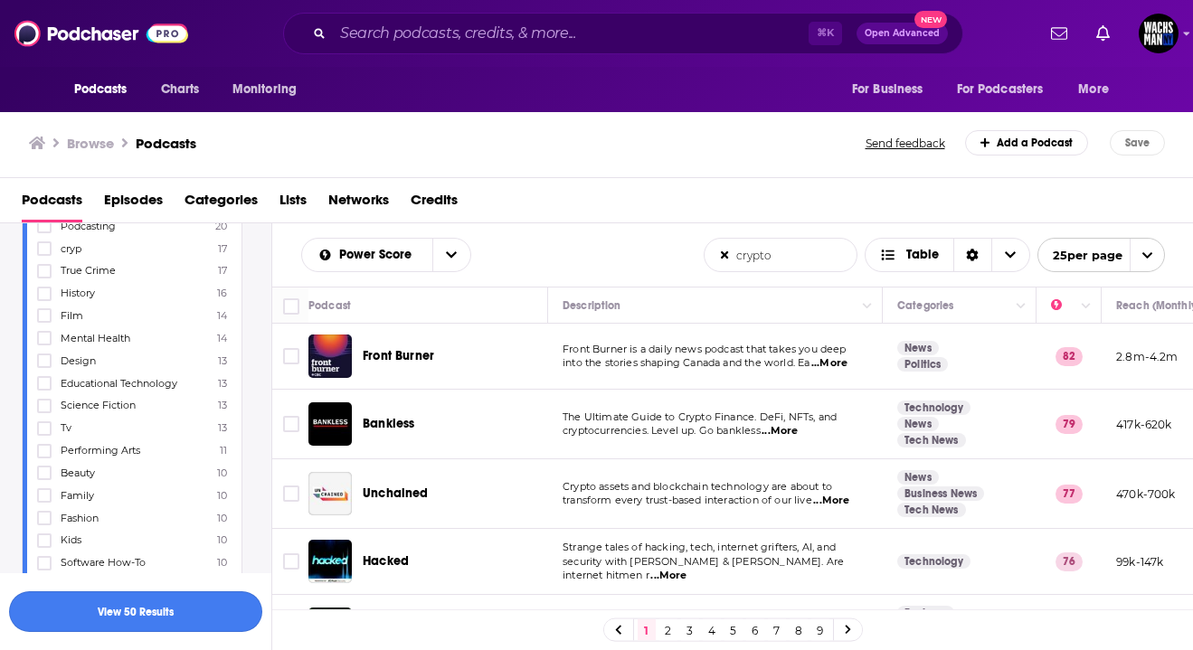
click at [81, 607] on button "View 50 Results" at bounding box center [135, 612] width 253 height 41
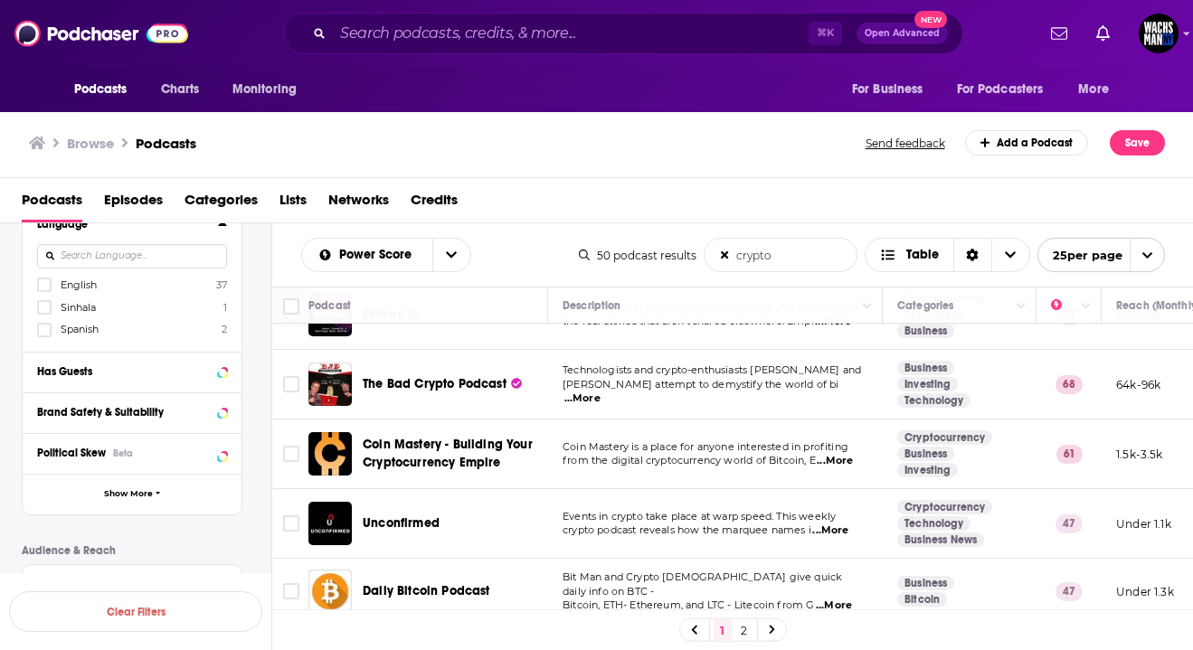
scroll to position [114, 0]
click at [445, 40] on input "Search podcasts, credits, & more..." at bounding box center [571, 33] width 476 height 29
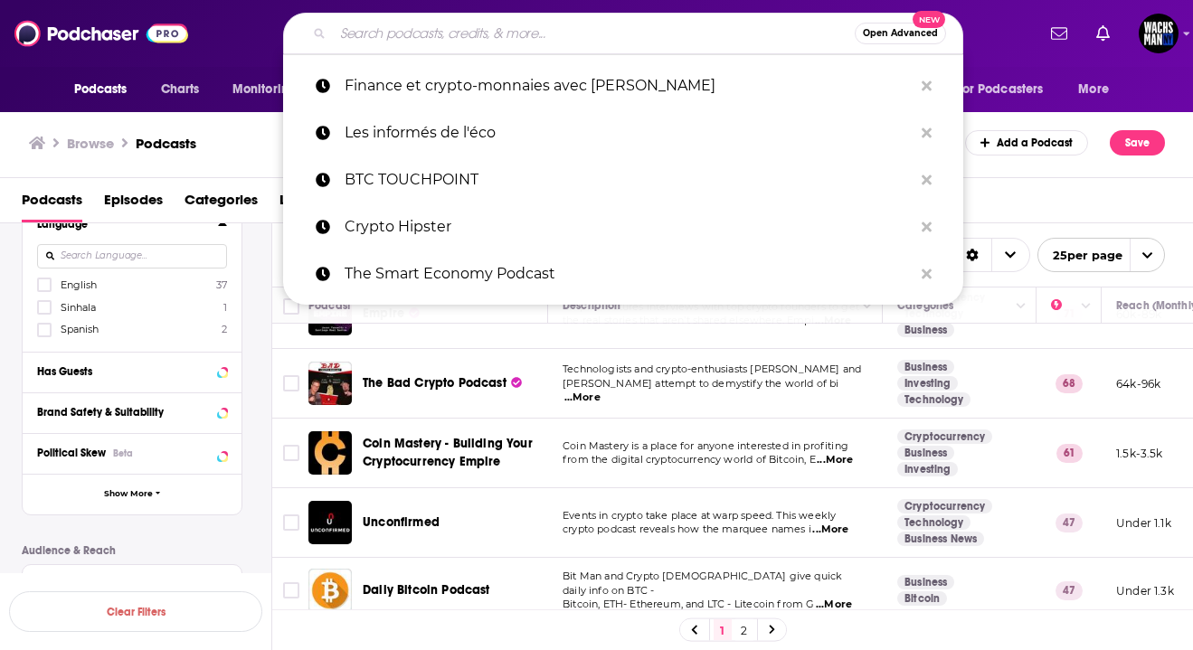
paste input "Demystify"
type input "Demystify"
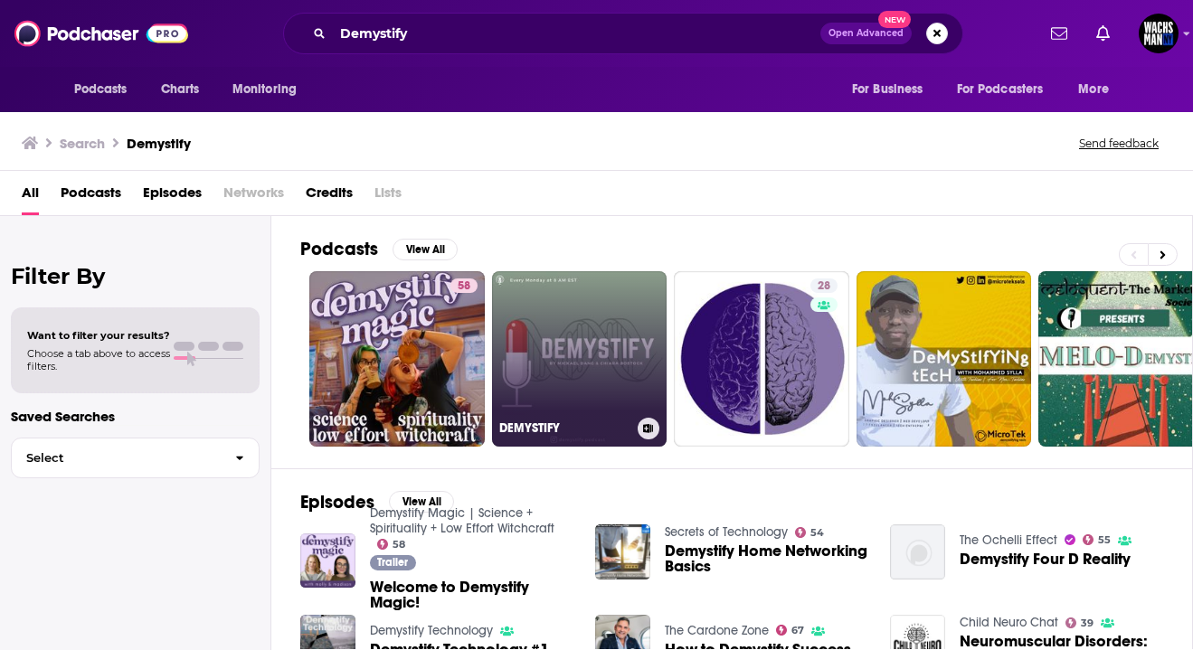
click at [554, 346] on link "DEMYSTIFY" at bounding box center [579, 358] width 175 height 175
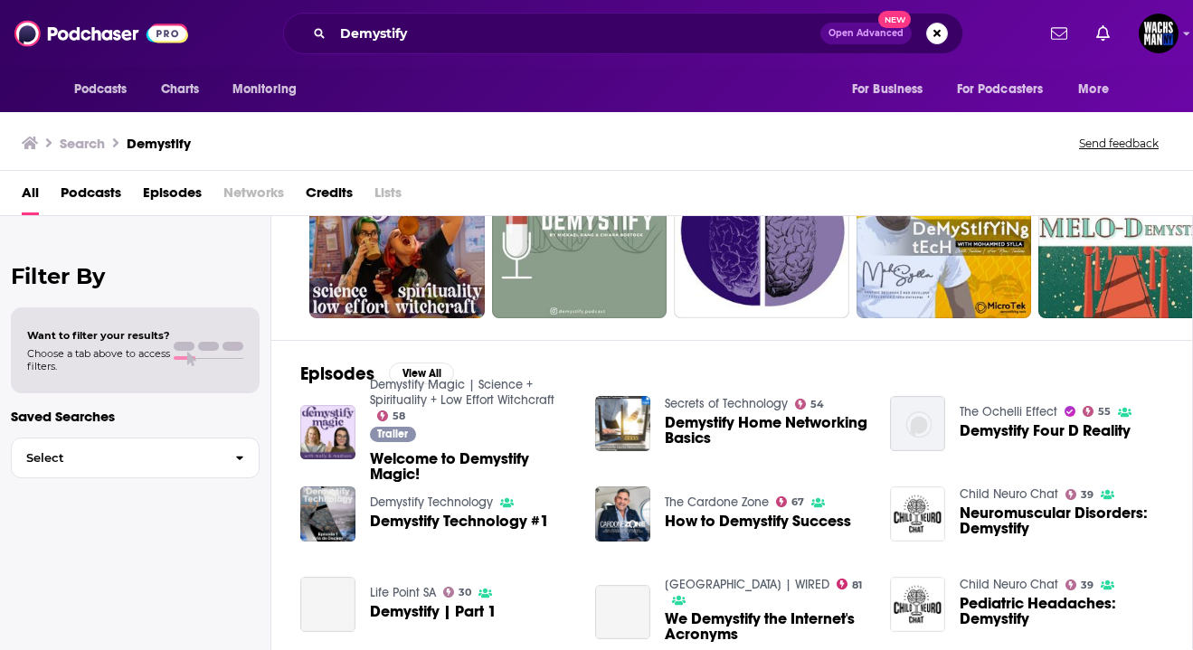
scroll to position [129, 0]
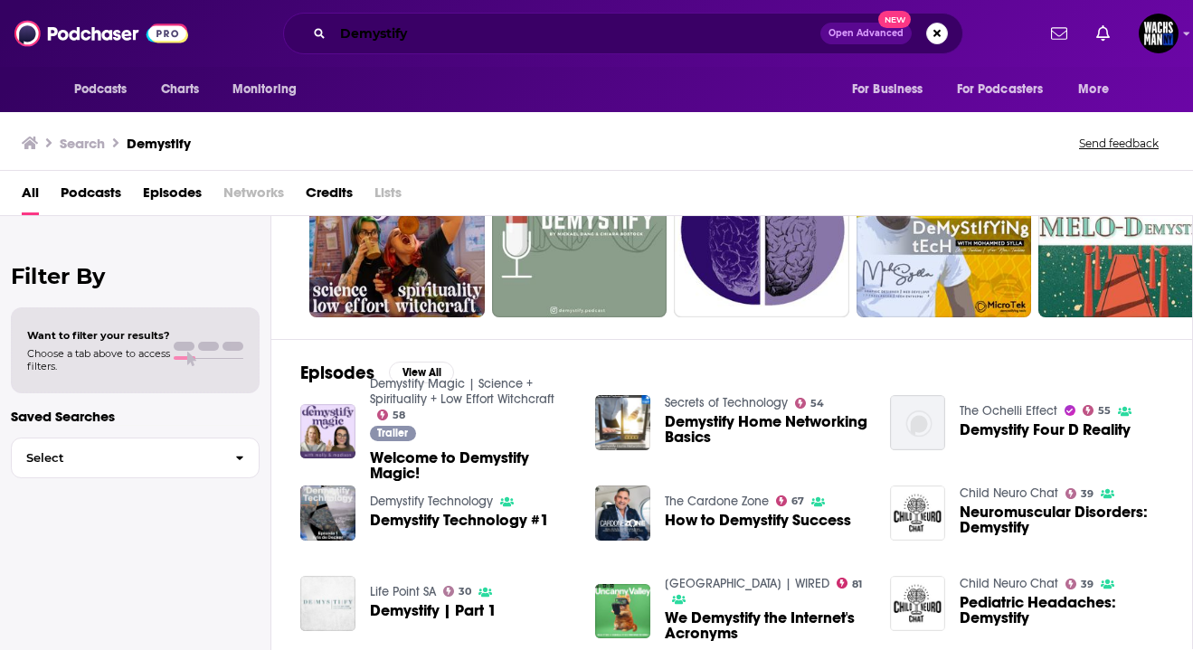
click at [392, 29] on input "Demystify" at bounding box center [577, 33] width 488 height 29
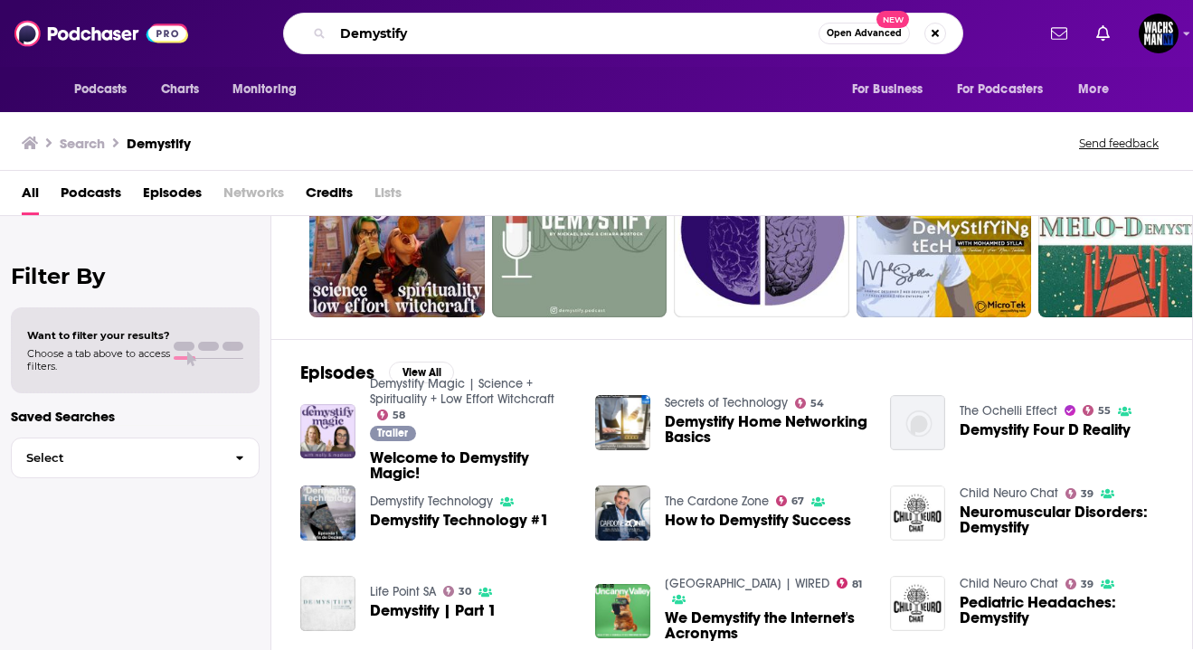
paste input "Thoughtful Mone"
type input "Thoughtful Money"
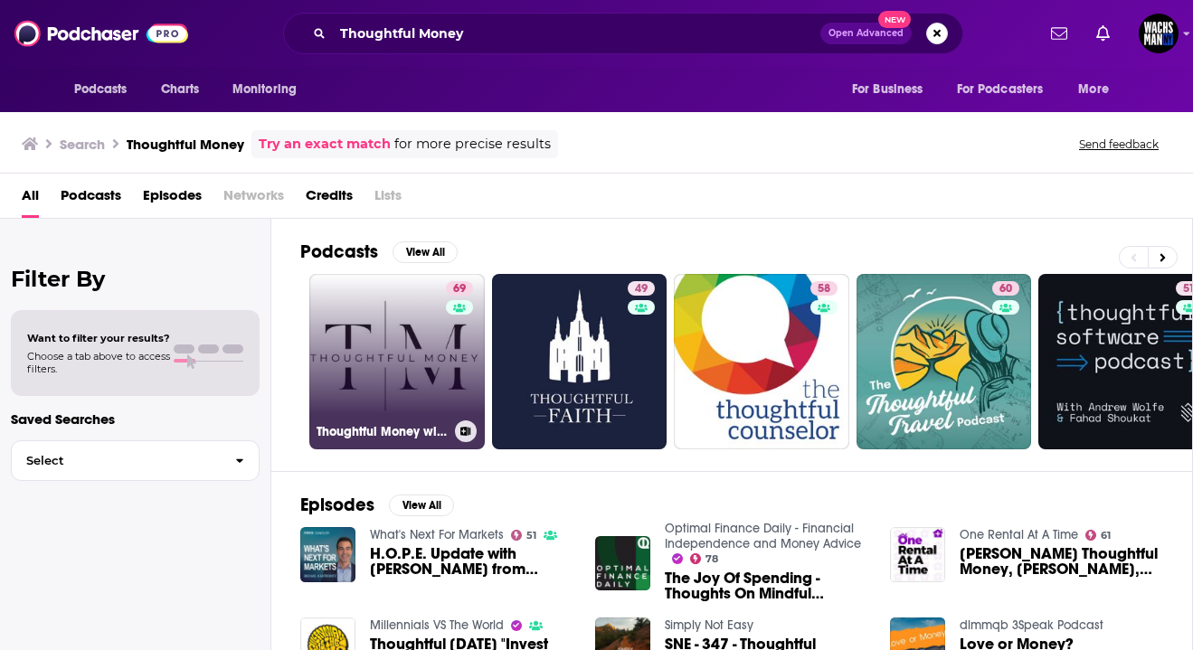
click at [345, 381] on link "69 Thoughtful Money with [PERSON_NAME]" at bounding box center [396, 361] width 175 height 175
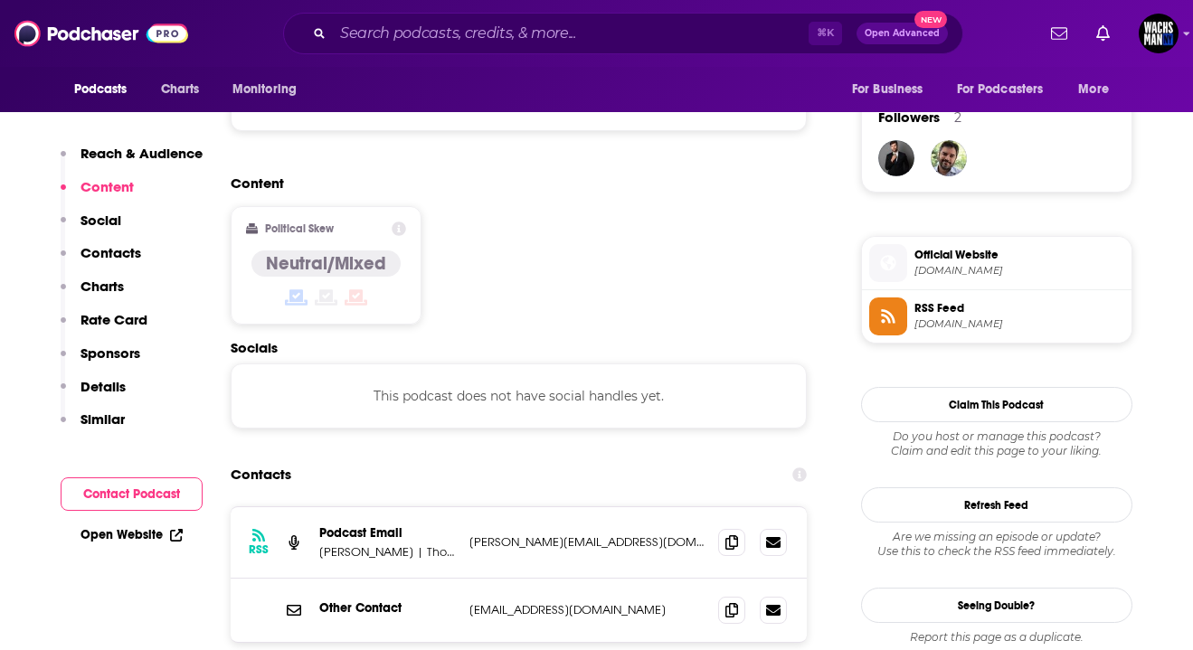
scroll to position [1437, 0]
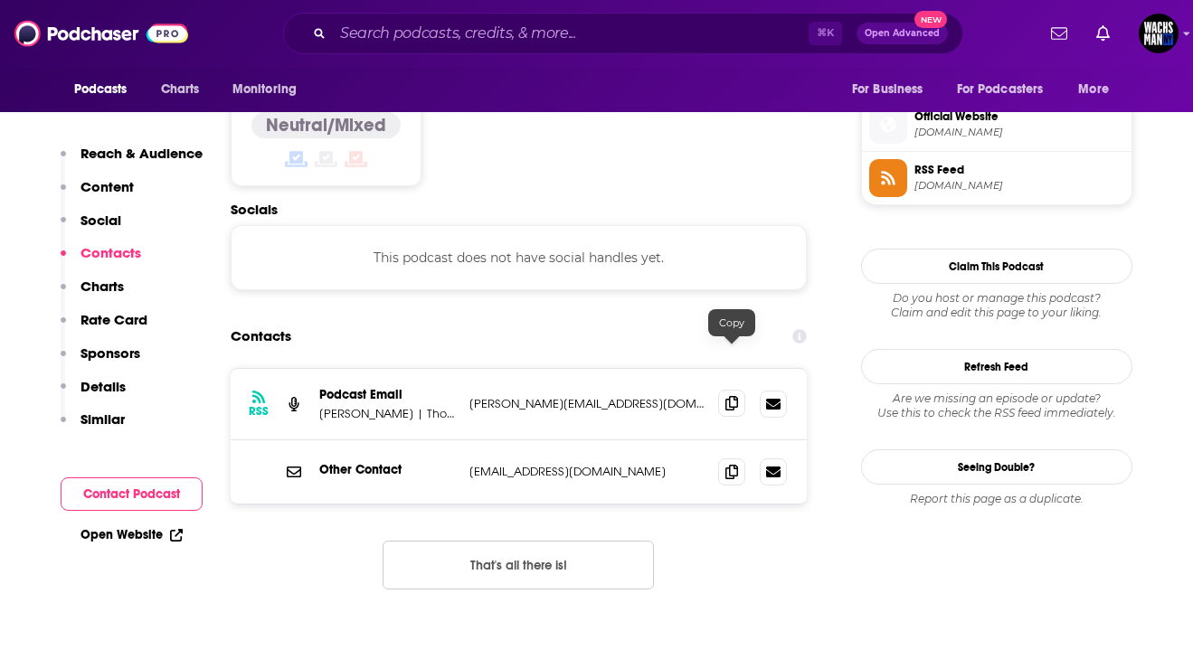
click at [722, 390] on span at bounding box center [731, 403] width 27 height 27
click at [375, 34] on input "Search podcasts, credits, & more..." at bounding box center [571, 33] width 476 height 29
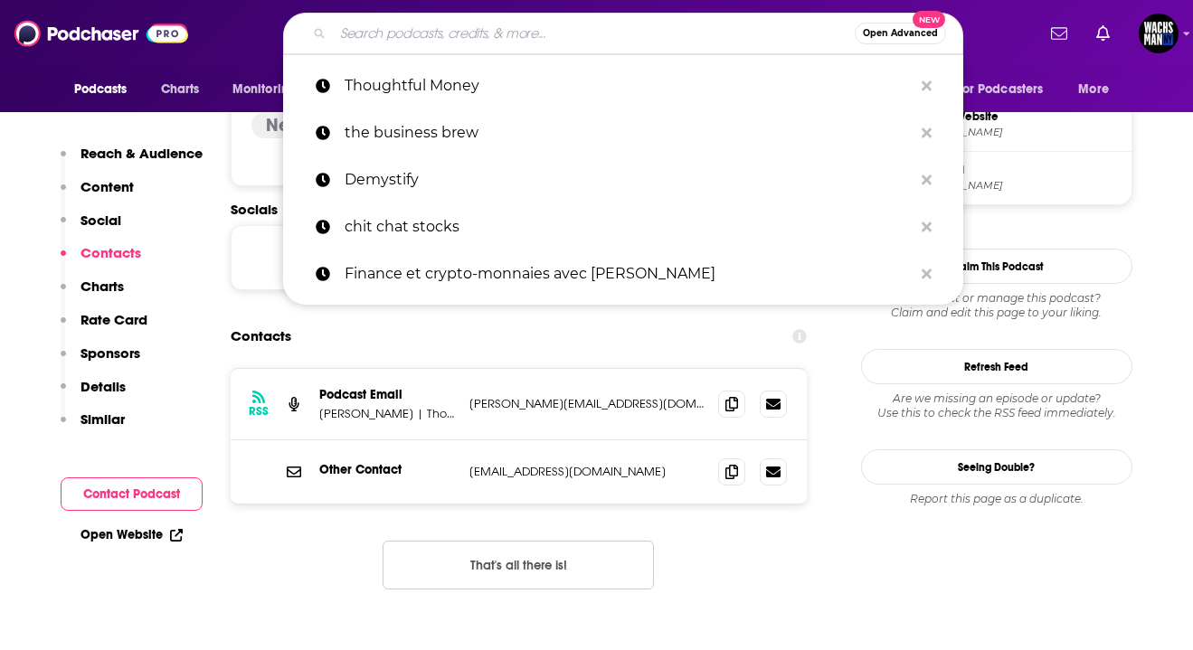
paste input "Value Hive Podcast"
type input "Value Hive Podcast"
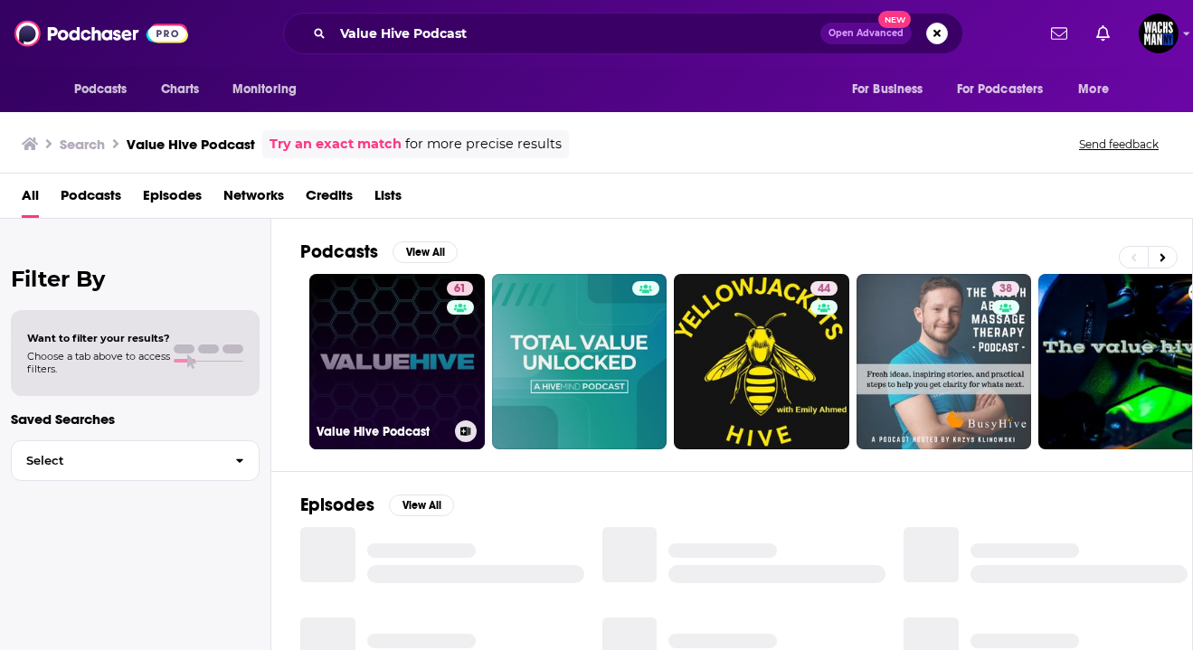
click at [342, 383] on link "61 Value Hive Podcast" at bounding box center [396, 361] width 175 height 175
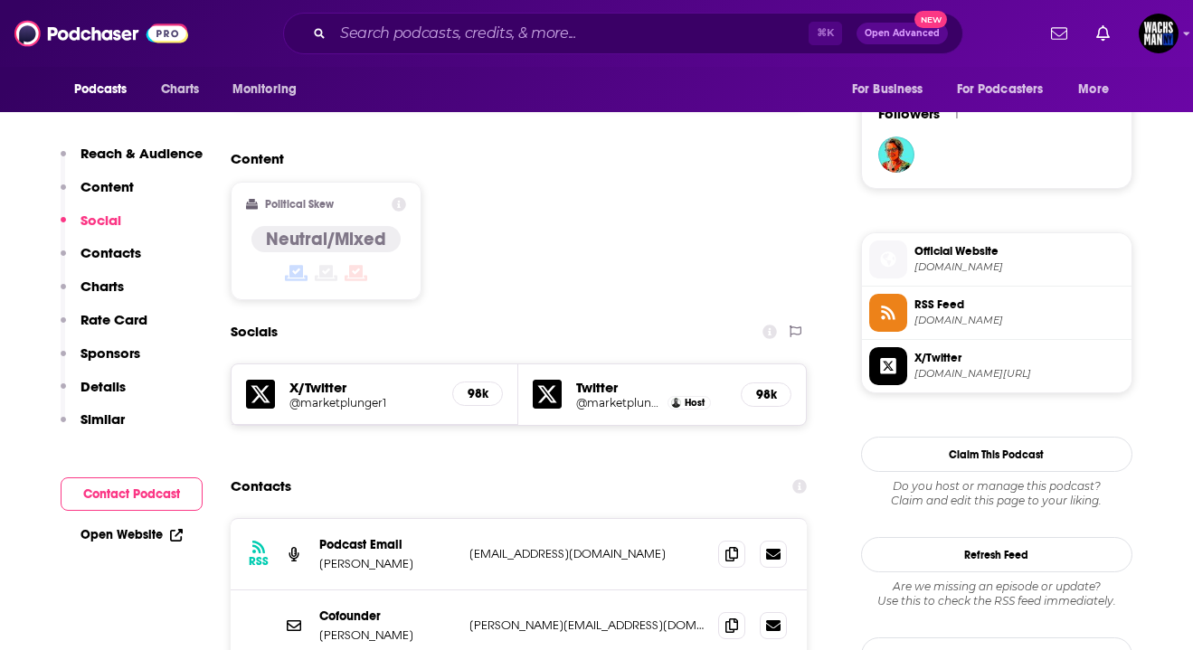
scroll to position [1302, 0]
click at [734, 547] on icon at bounding box center [731, 554] width 13 height 14
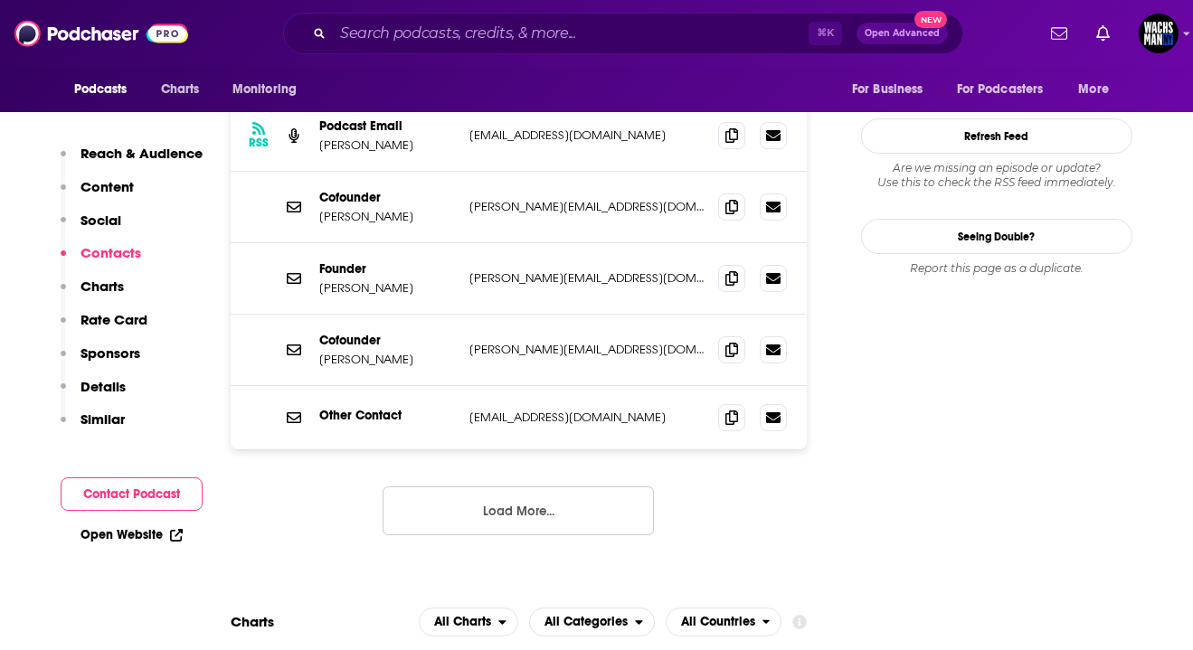
scroll to position [1326, 0]
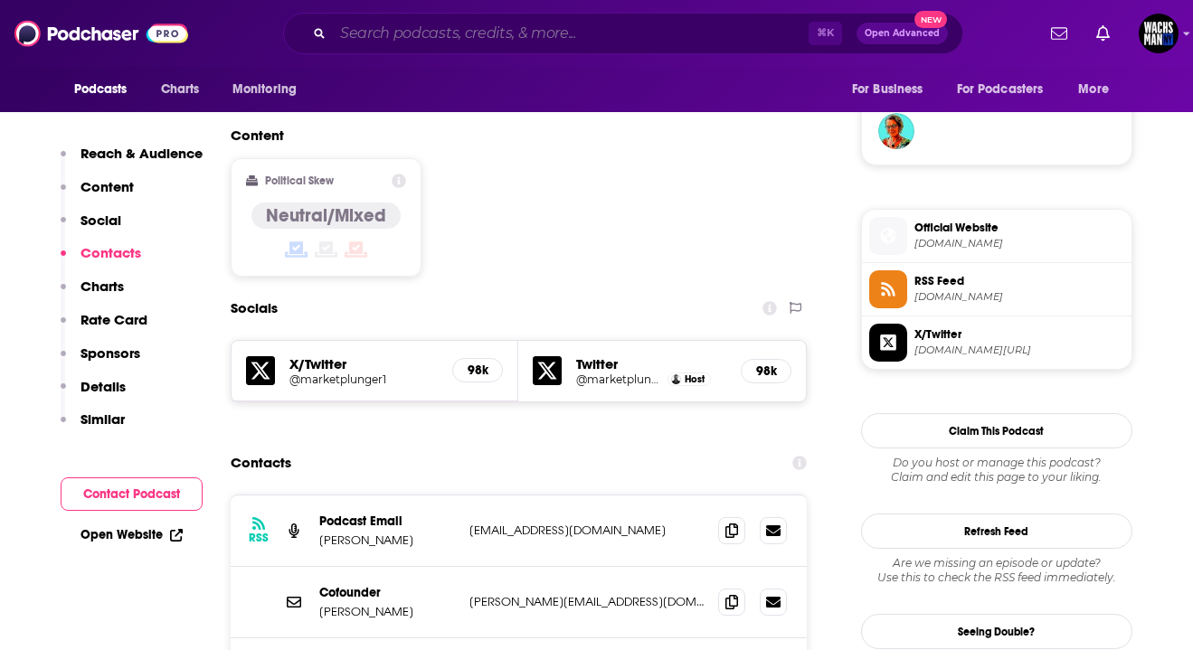
click at [420, 40] on input "Search podcasts, credits, & more..." at bounding box center [571, 33] width 476 height 29
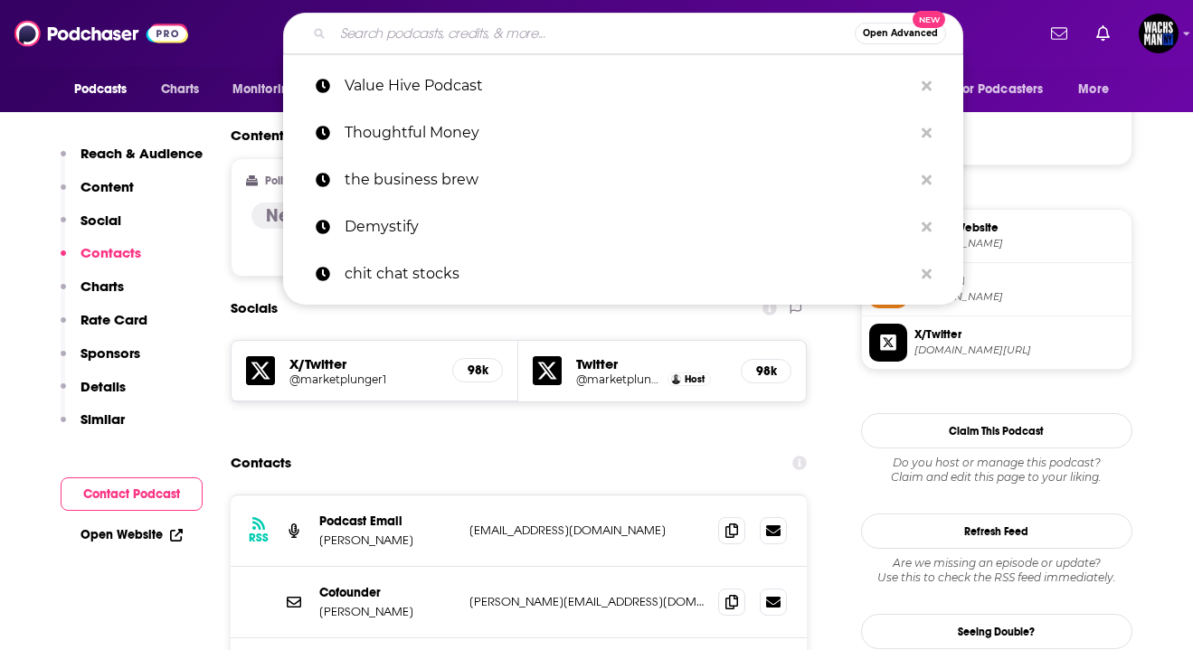
paste input "The Compound and Friends"
type input "The Compound and Friends"
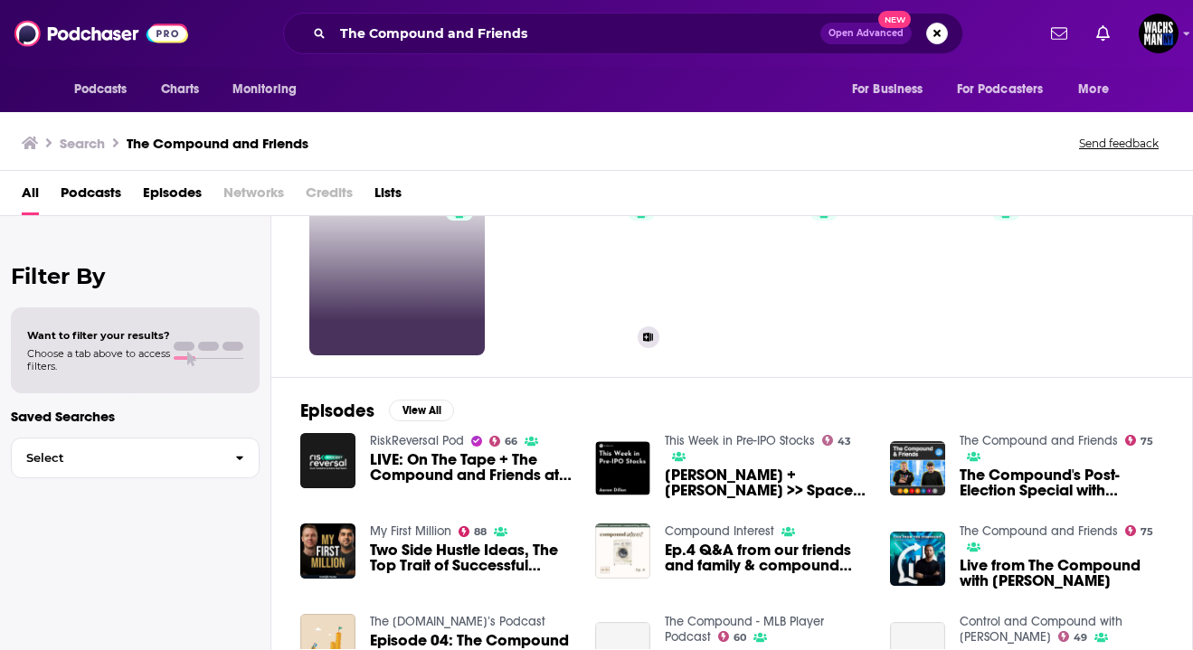
scroll to position [92, 0]
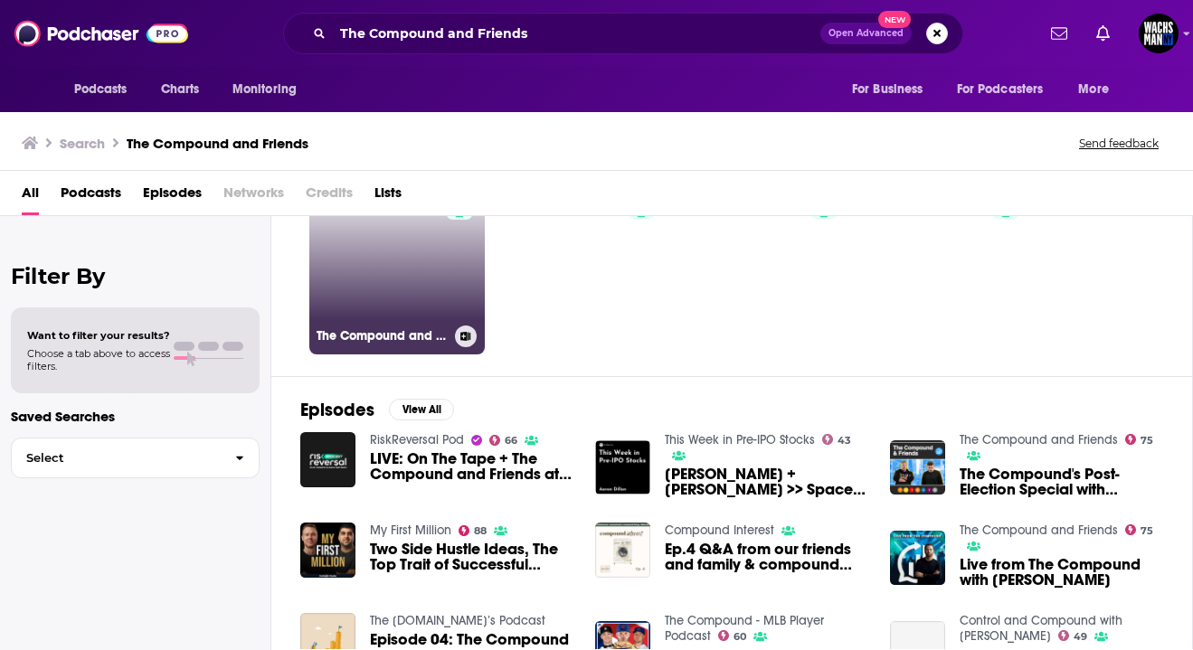
click at [393, 256] on link "75 The Compound and Friends" at bounding box center [396, 266] width 175 height 175
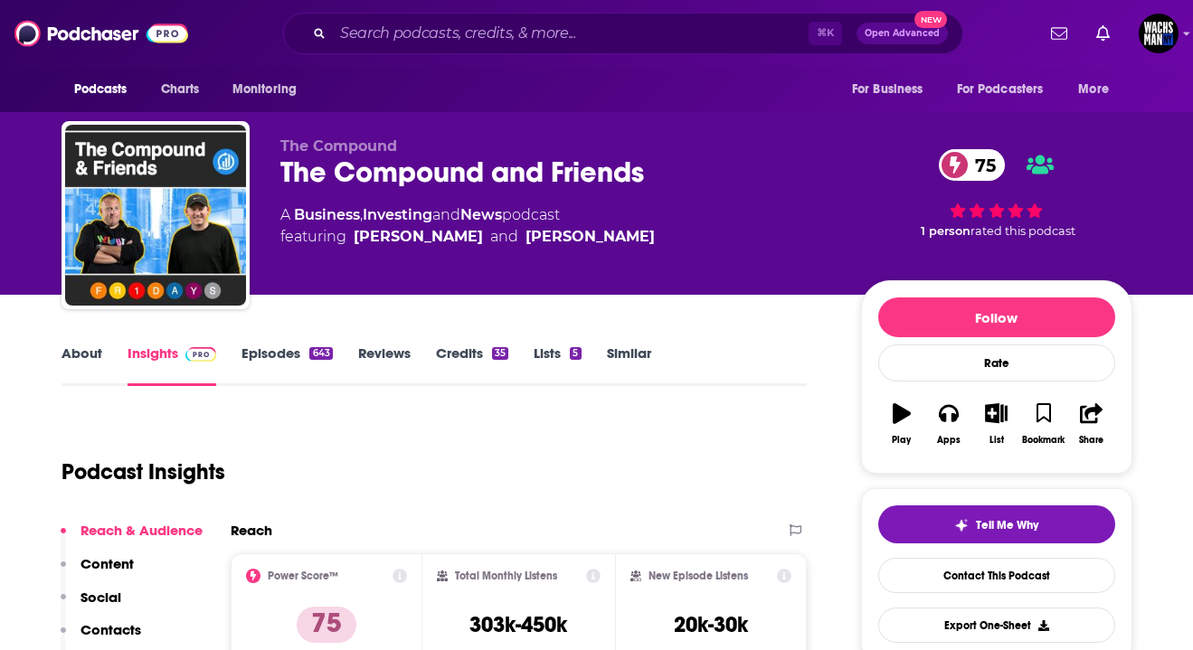
click at [430, 177] on div "The Compound and Friends 75" at bounding box center [556, 172] width 552 height 35
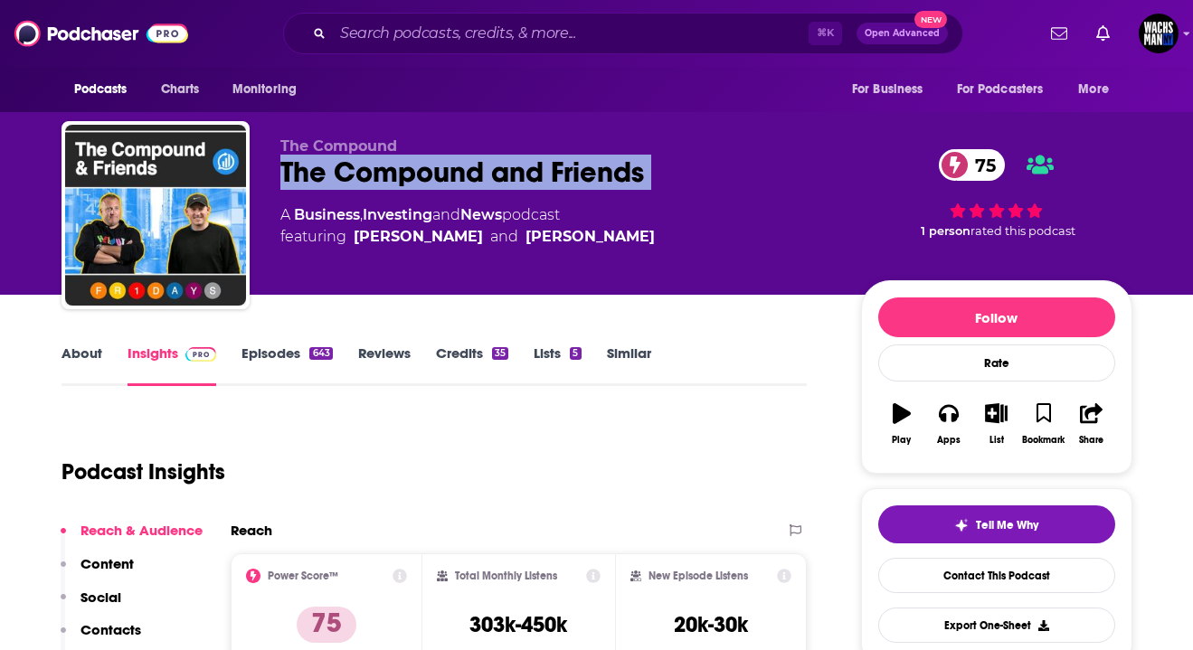
copy div "The Compound and Friends 75"
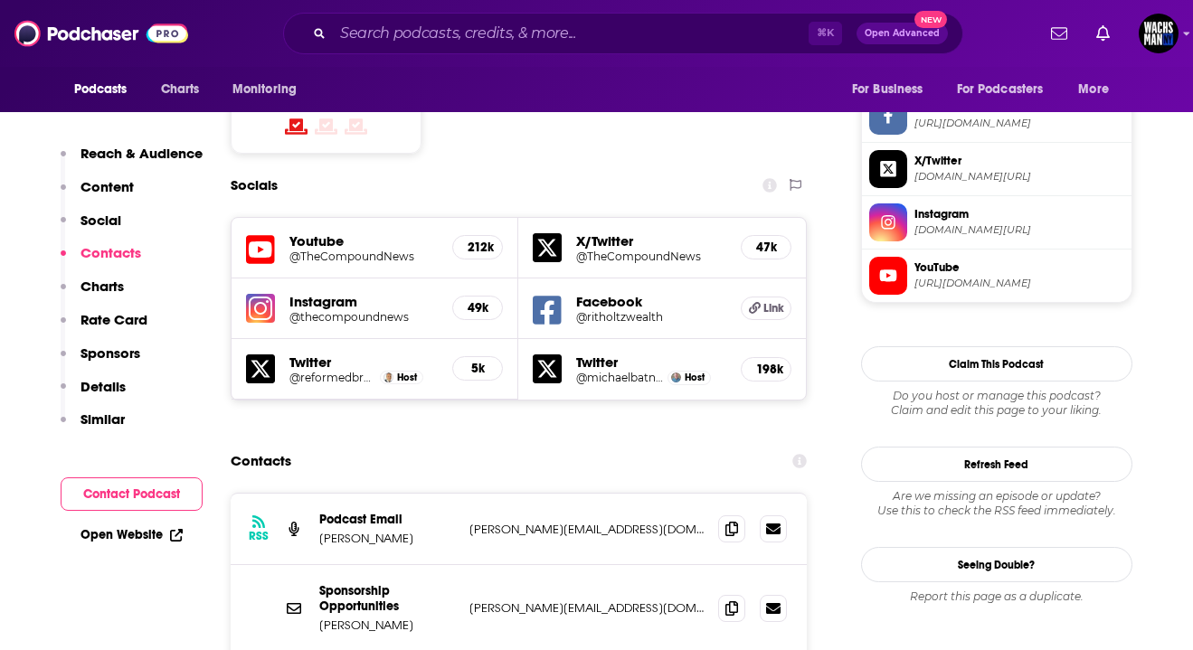
scroll to position [1574, 0]
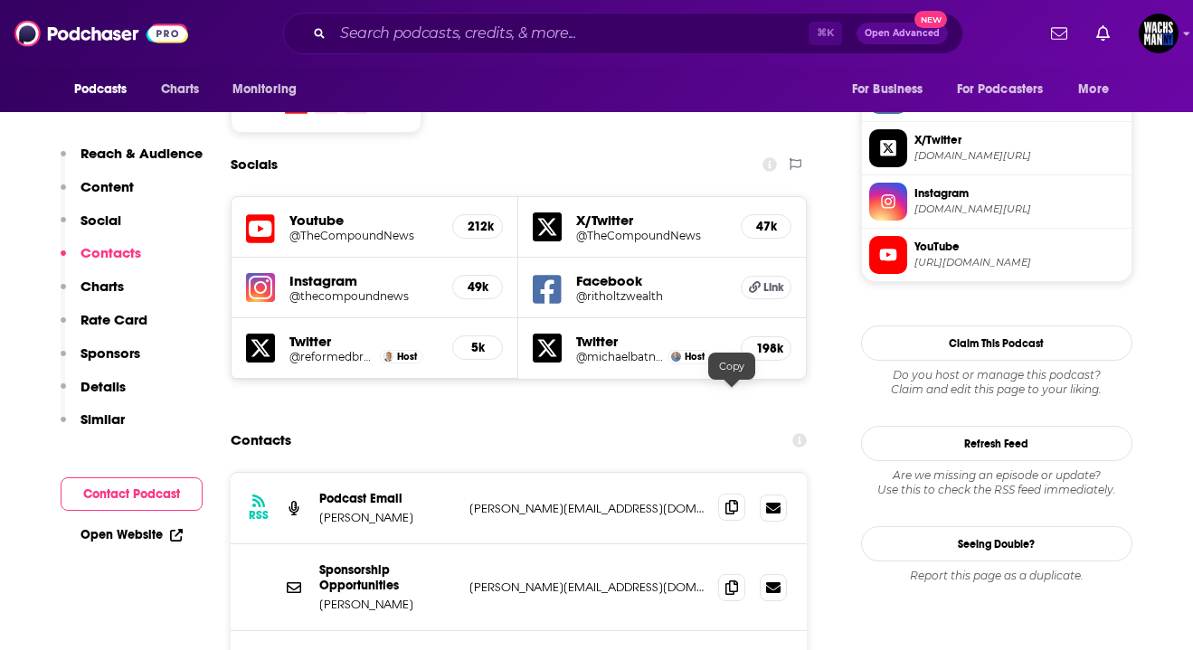
click at [727, 500] on icon at bounding box center [731, 507] width 13 height 14
click at [332, 473] on div "RSS Podcast Email [PERSON_NAME] [PERSON_NAME][EMAIL_ADDRESS][DOMAIN_NAME] [PERS…" at bounding box center [519, 508] width 577 height 71
click at [332, 510] on p "[PERSON_NAME]" at bounding box center [387, 517] width 136 height 15
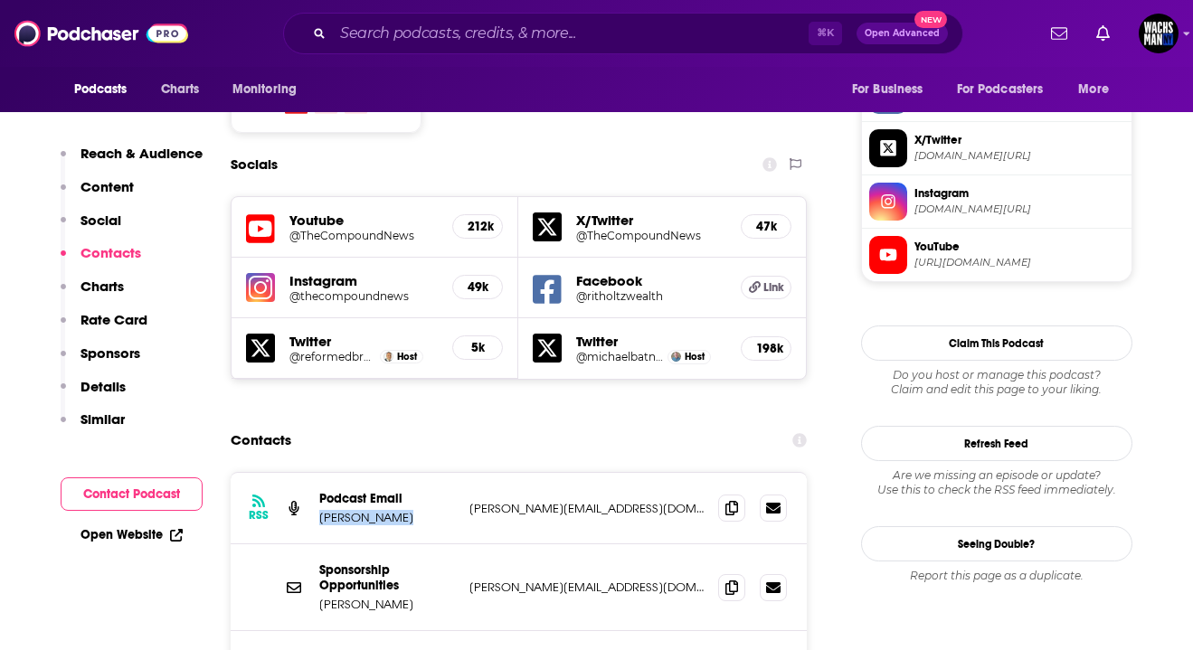
copy p "[PERSON_NAME]"
click at [554, 45] on input "Search podcasts, credits, & more..." at bounding box center [571, 33] width 476 height 29
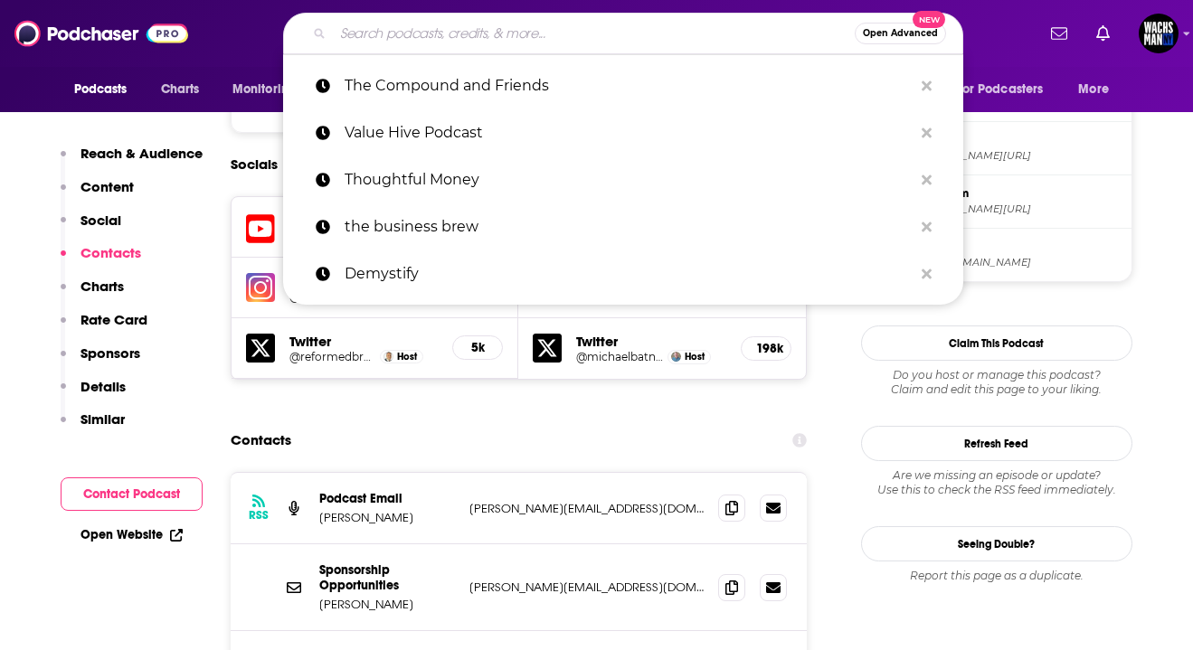
paste input "Appuie sur pause !"
type input "Appuie sur pause !"
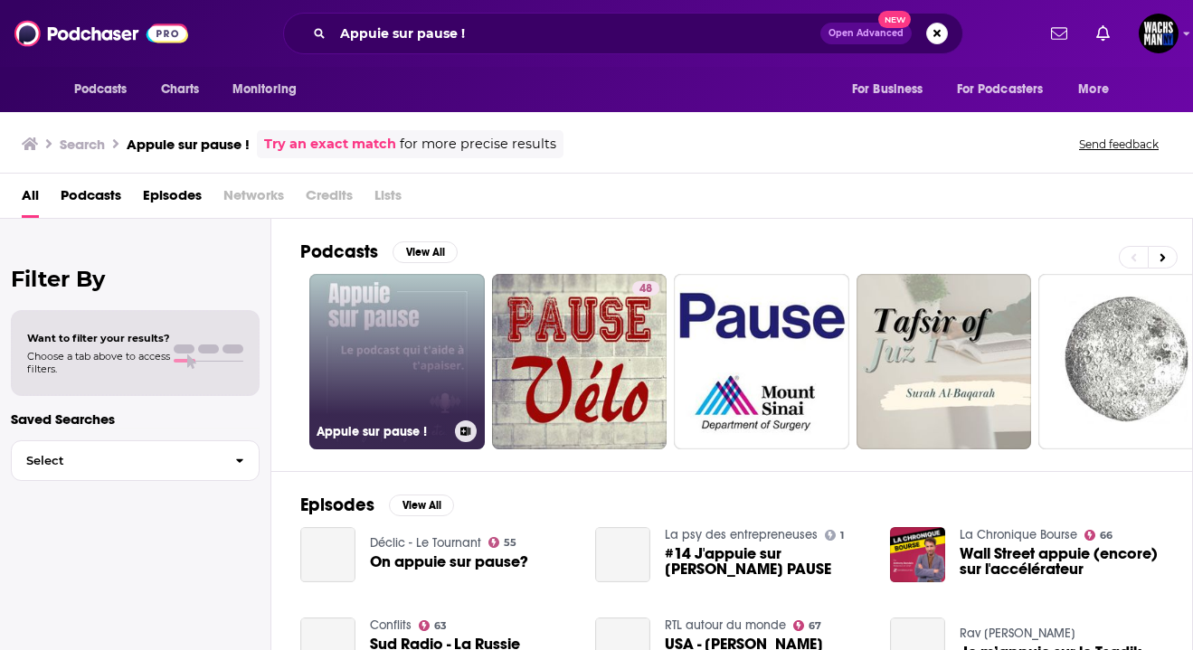
click at [412, 358] on link "Appuie sur pause !" at bounding box center [396, 361] width 175 height 175
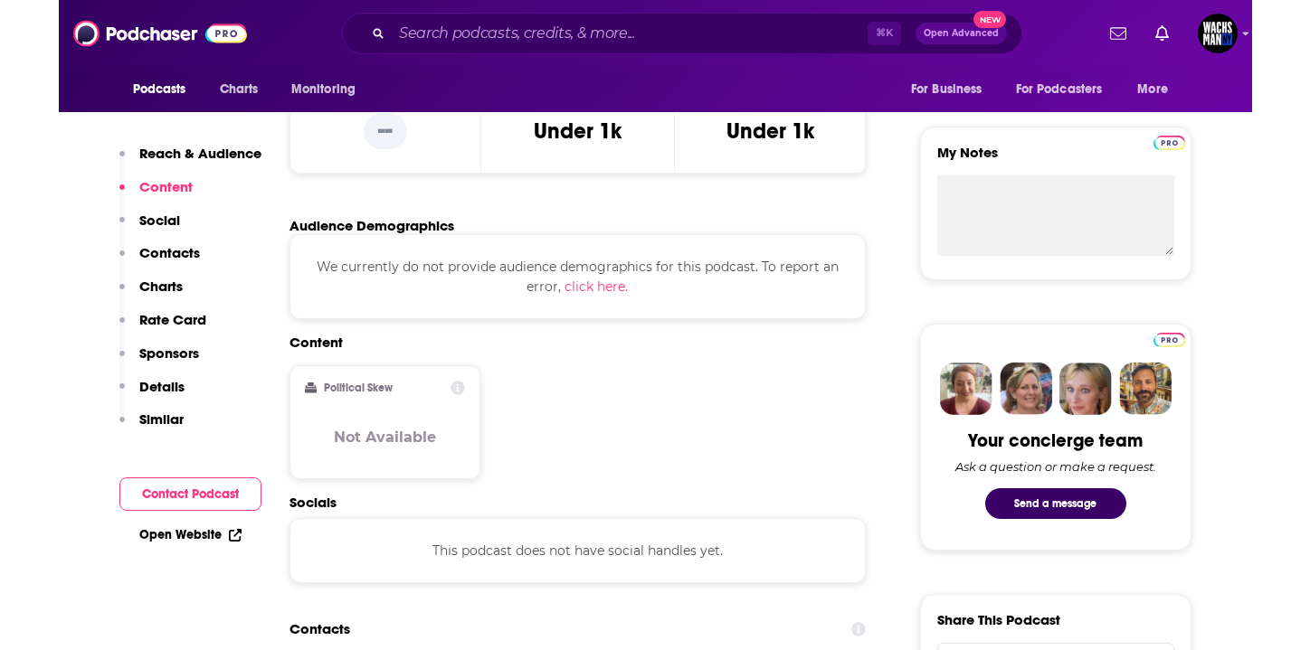
scroll to position [893, 0]
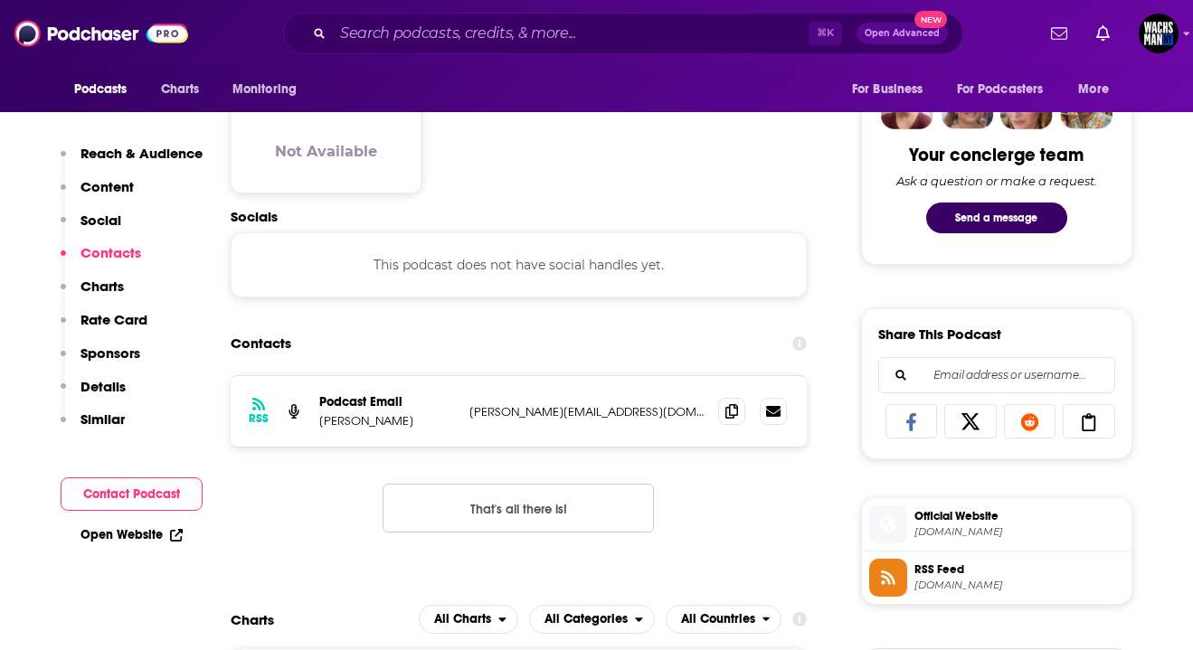
drag, startPoint x: 412, startPoint y: 422, endPoint x: 322, endPoint y: 422, distance: 89.5
click at [322, 422] on p "[PERSON_NAME]" at bounding box center [387, 420] width 136 height 15
copy p "[PERSON_NAME]"
click at [735, 414] on icon at bounding box center [731, 410] width 13 height 14
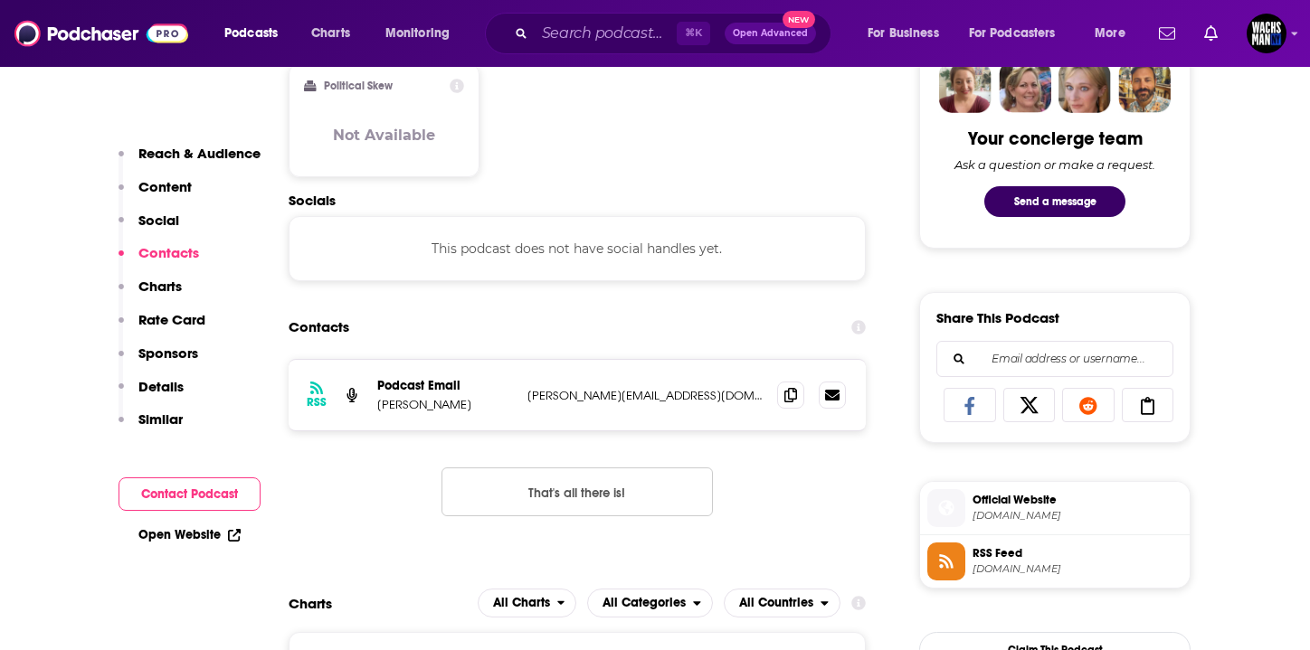
scroll to position [910, 0]
click at [556, 33] on input "Search podcasts, credits, & more..." at bounding box center [606, 33] width 142 height 29
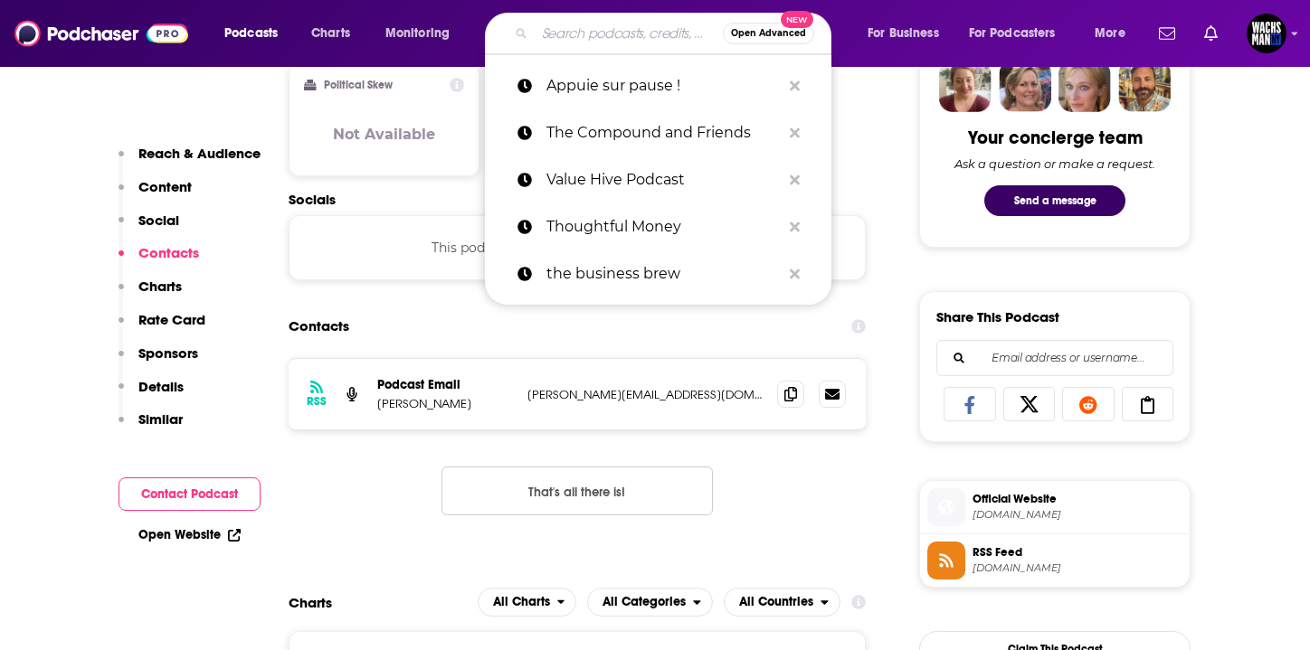
paste input "Panique pas : Le podcast pour décrypter et gérer son stress"
type input "Panique pas : Le podcast pour décrypter et gérer son stress"
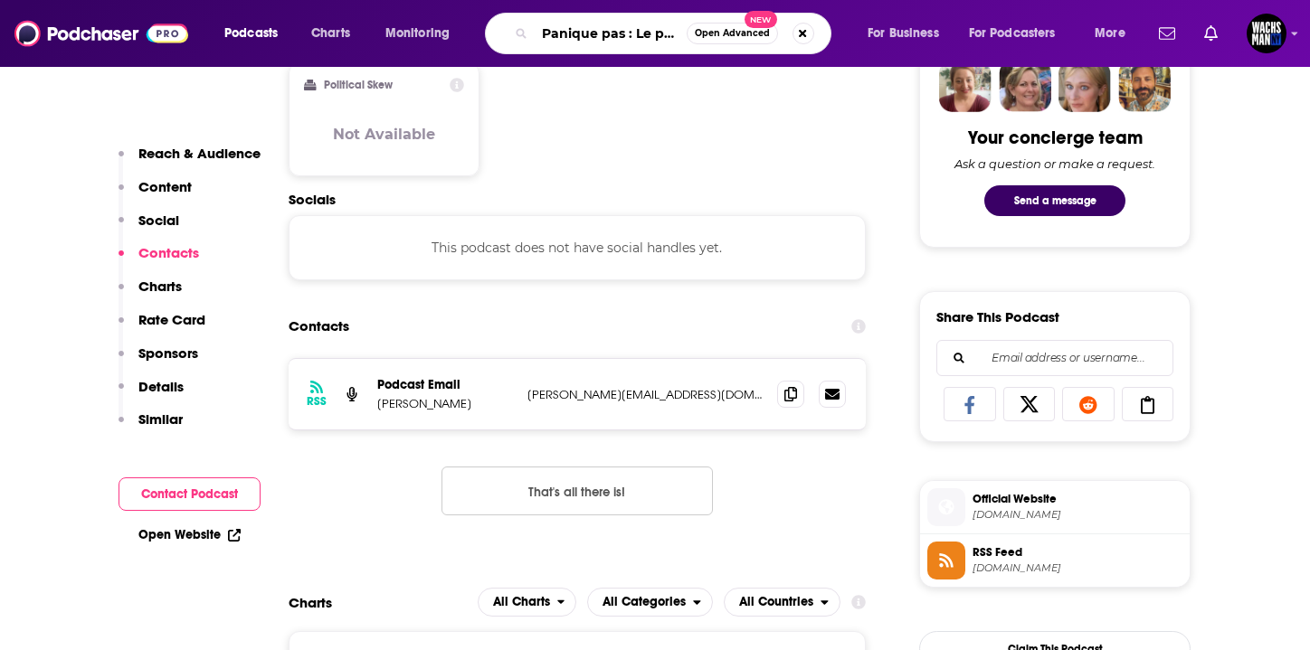
scroll to position [0, 259]
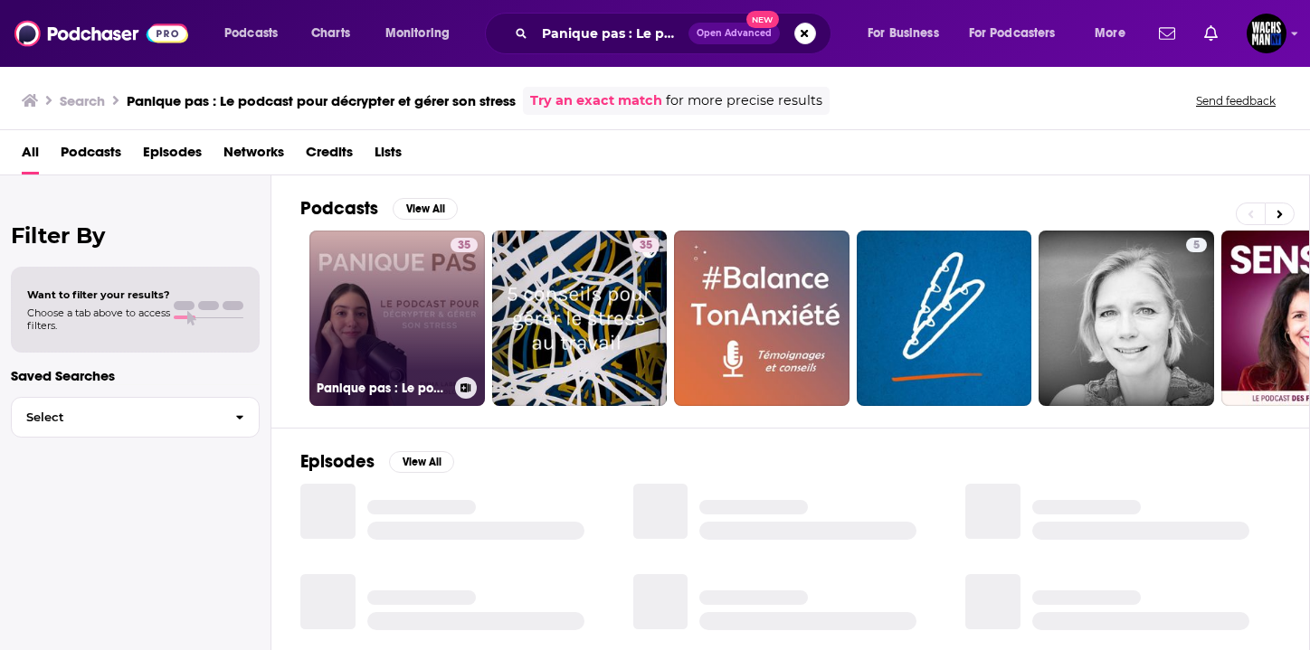
click at [383, 326] on link "35 Panique pas : Le podcast pour décrypter et gérer son stress" at bounding box center [396, 318] width 175 height 175
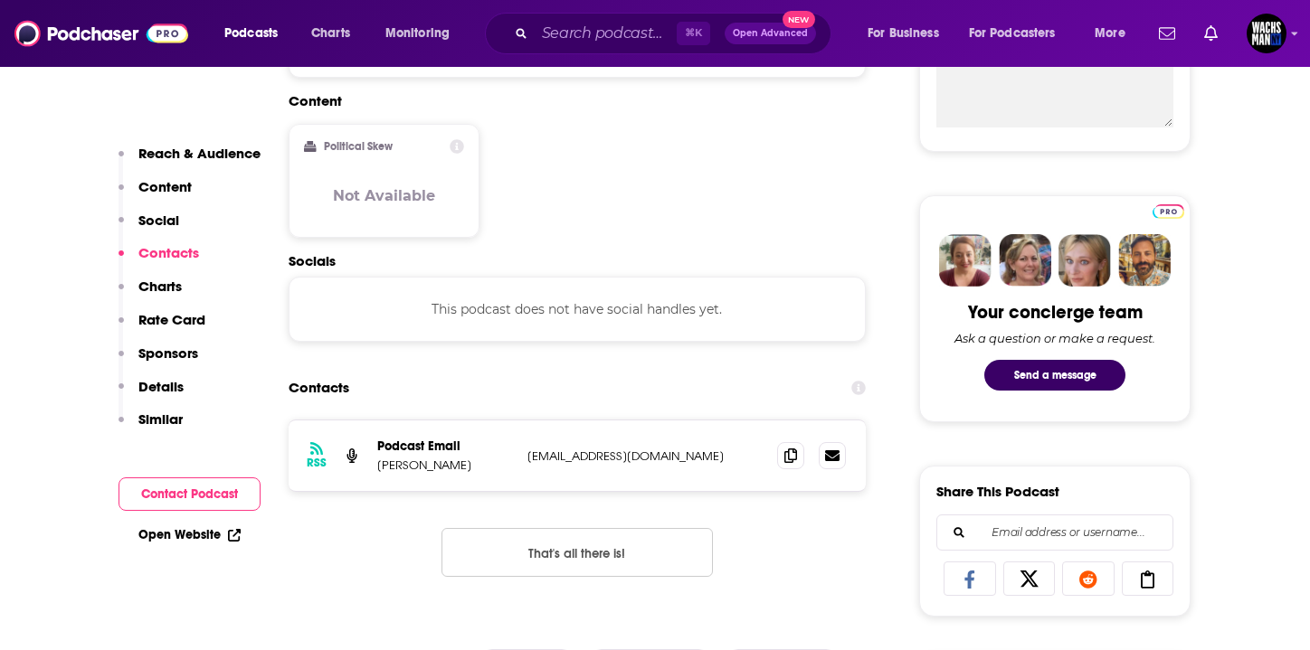
scroll to position [829, 0]
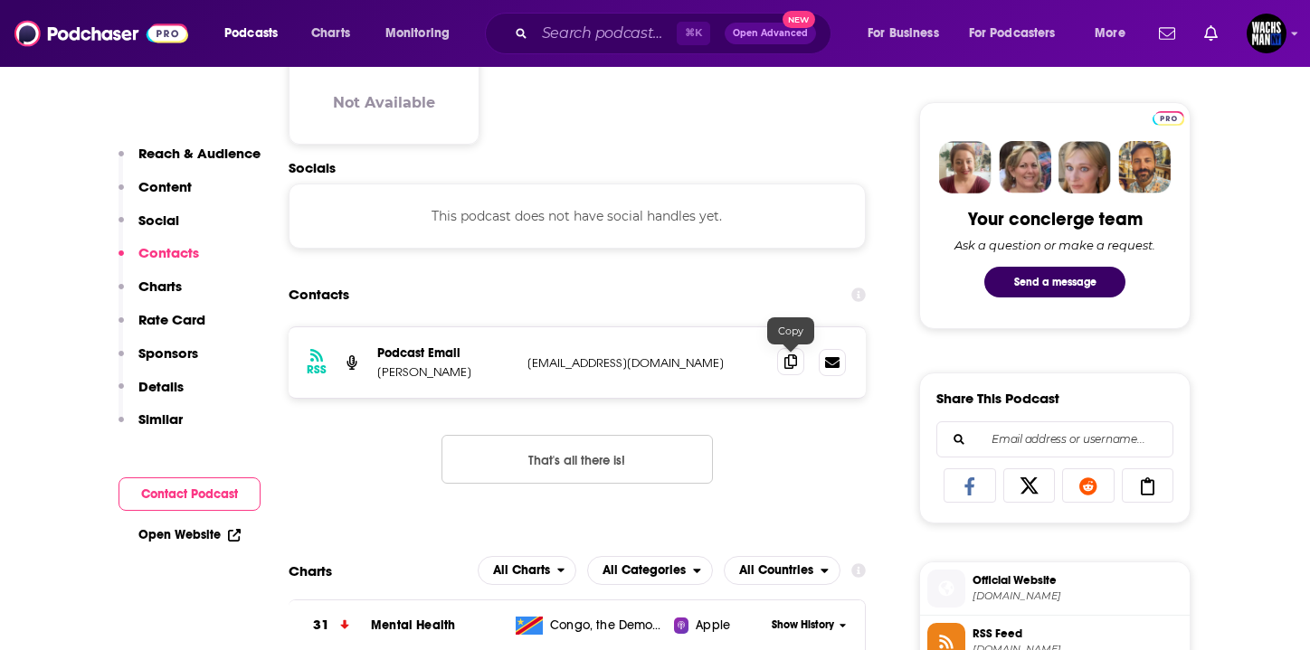
click at [789, 366] on icon at bounding box center [790, 362] width 13 height 14
drag, startPoint x: 459, startPoint y: 372, endPoint x: 375, endPoint y: 372, distance: 84.1
click at [371, 372] on div "RSS Podcast Email [PERSON_NAME] [EMAIL_ADDRESS][DOMAIN_NAME] [EMAIL_ADDRESS][DO…" at bounding box center [577, 362] width 577 height 71
drag, startPoint x: 469, startPoint y: 372, endPoint x: 374, endPoint y: 372, distance: 95.0
click at [374, 372] on div "RSS Podcast Email [PERSON_NAME] [EMAIL_ADDRESS][DOMAIN_NAME] [EMAIL_ADDRESS][DO…" at bounding box center [577, 362] width 577 height 71
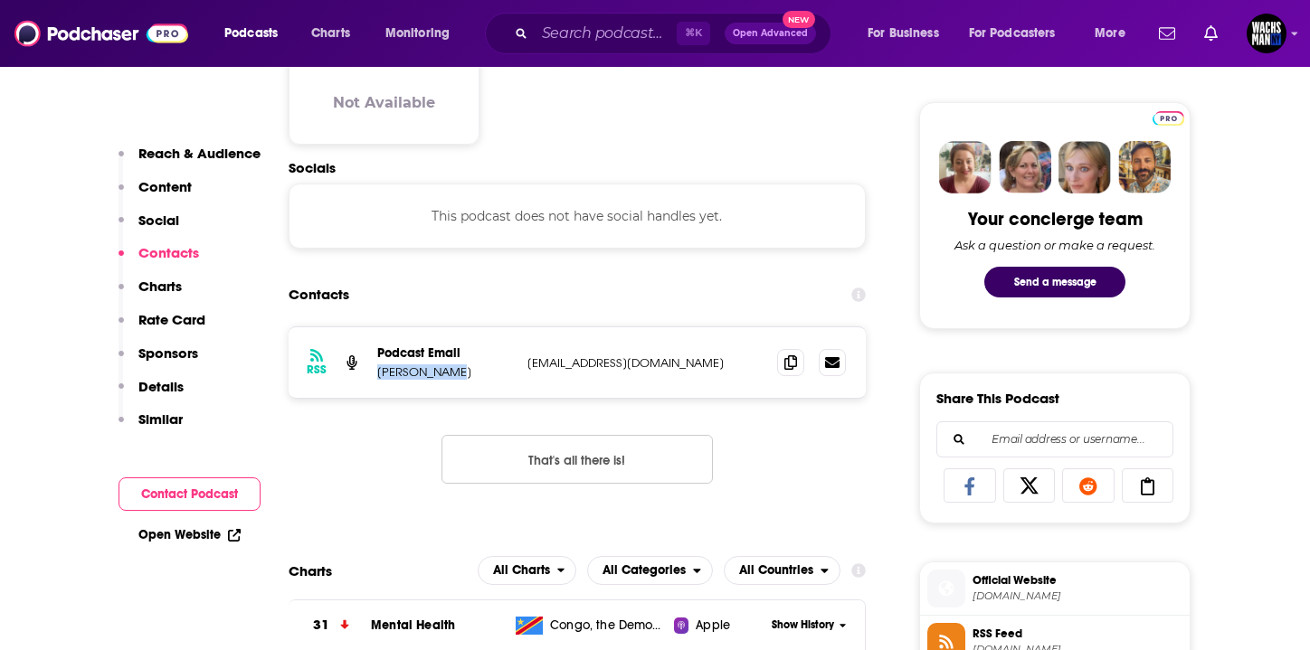
copy p "[PERSON_NAME]"
click at [564, 47] on div "⌘ K Open Advanced New" at bounding box center [658, 34] width 346 height 42
click at [573, 29] on input "Search podcasts, credits, & more..." at bounding box center [606, 33] width 142 height 29
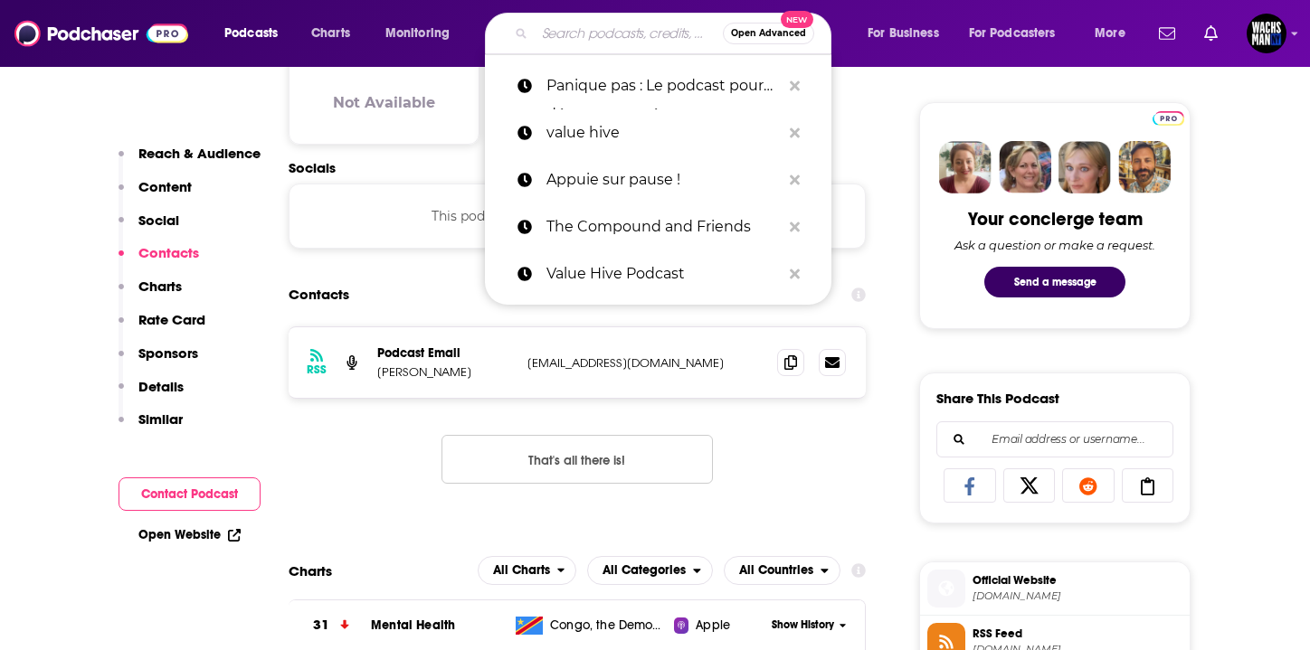
paste input "Appuie sur pause !"
type input "Appuie sur pause !"
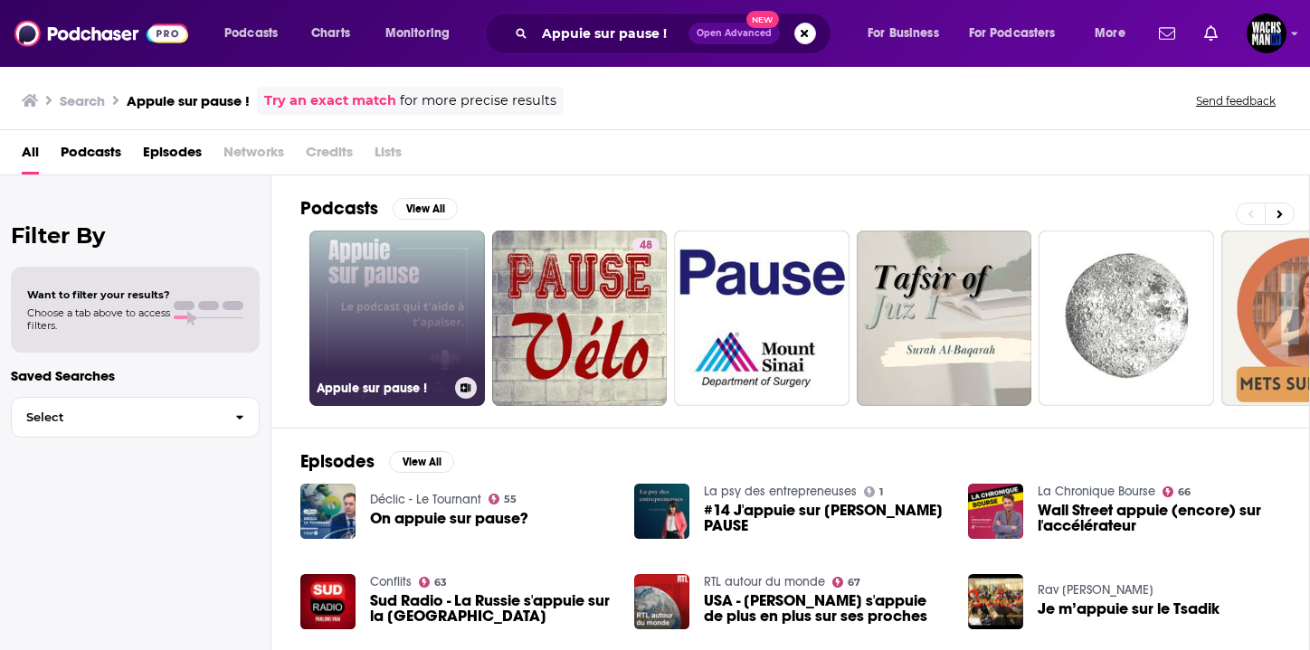
click at [363, 300] on link "Appuie sur pause !" at bounding box center [396, 318] width 175 height 175
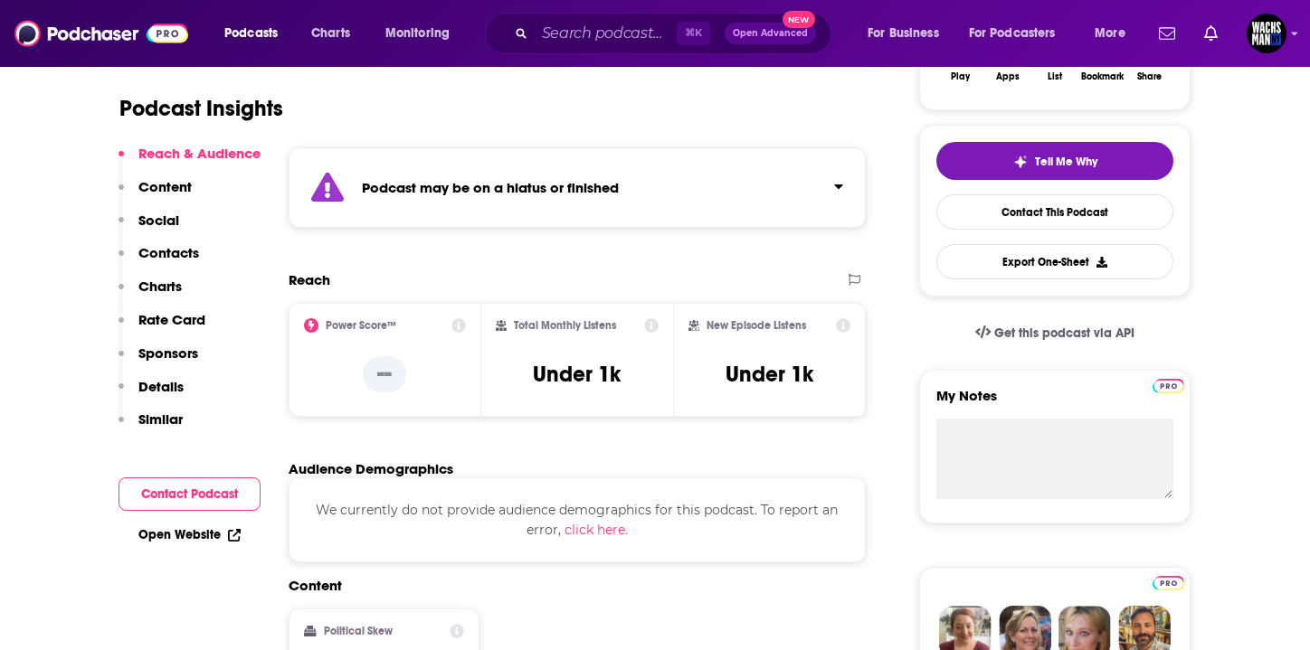
scroll to position [368, 0]
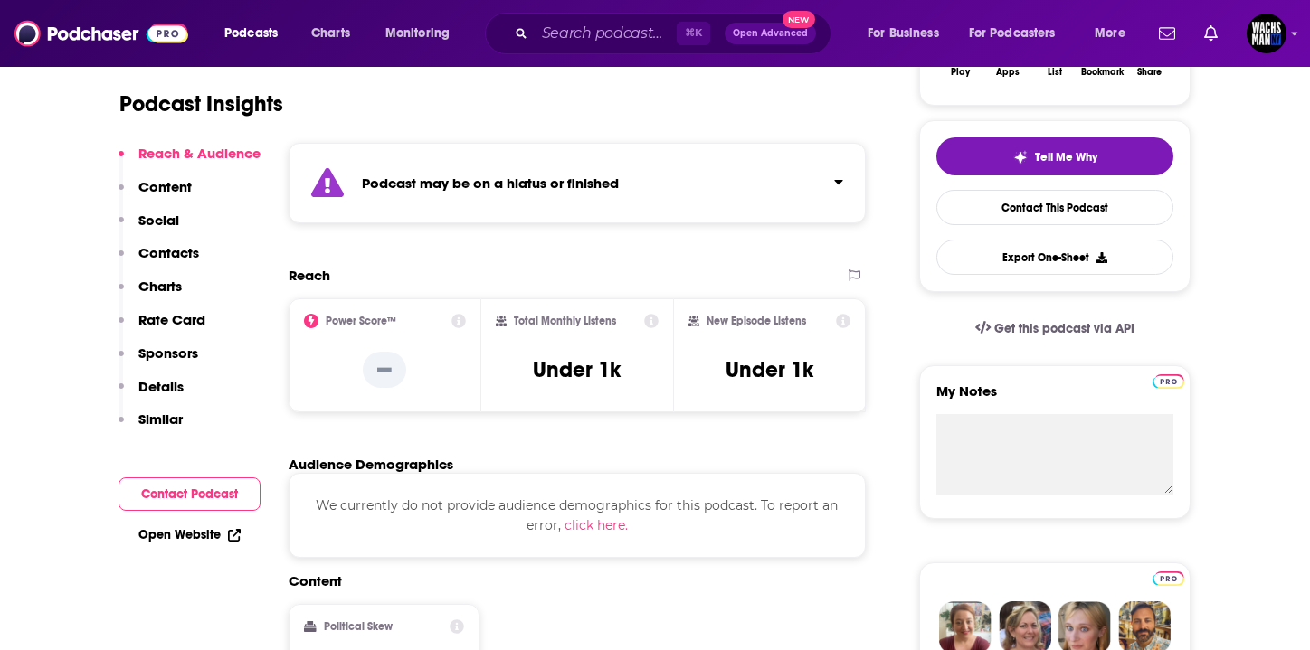
click at [528, 190] on strong "Podcast may be on a hiatus or finished" at bounding box center [490, 183] width 257 height 17
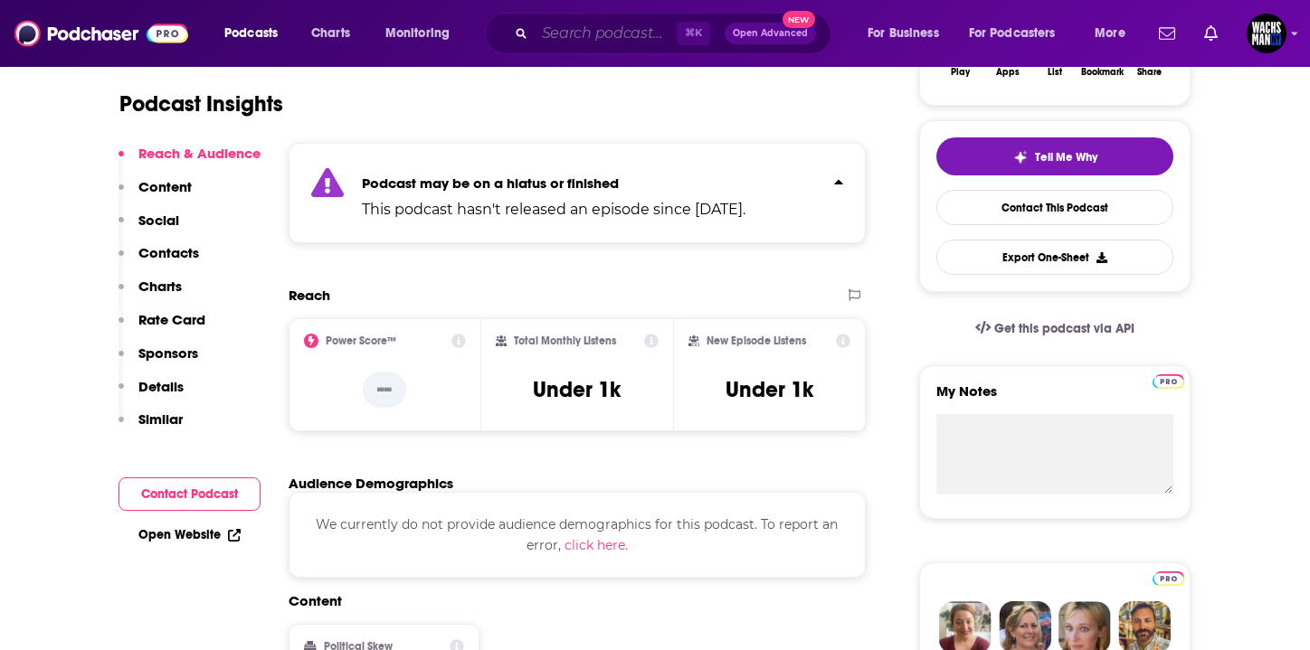
click at [631, 31] on input "Search podcasts, credits, & more..." at bounding box center [606, 33] width 142 height 29
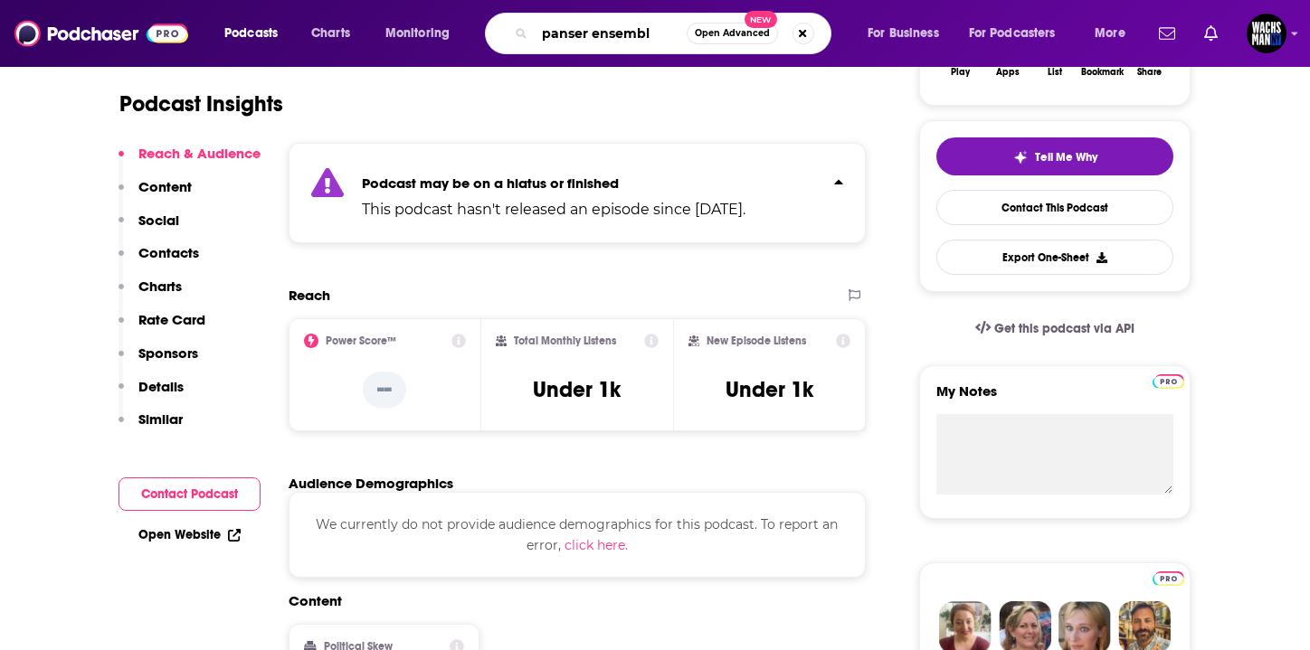
type input "panser ensemble"
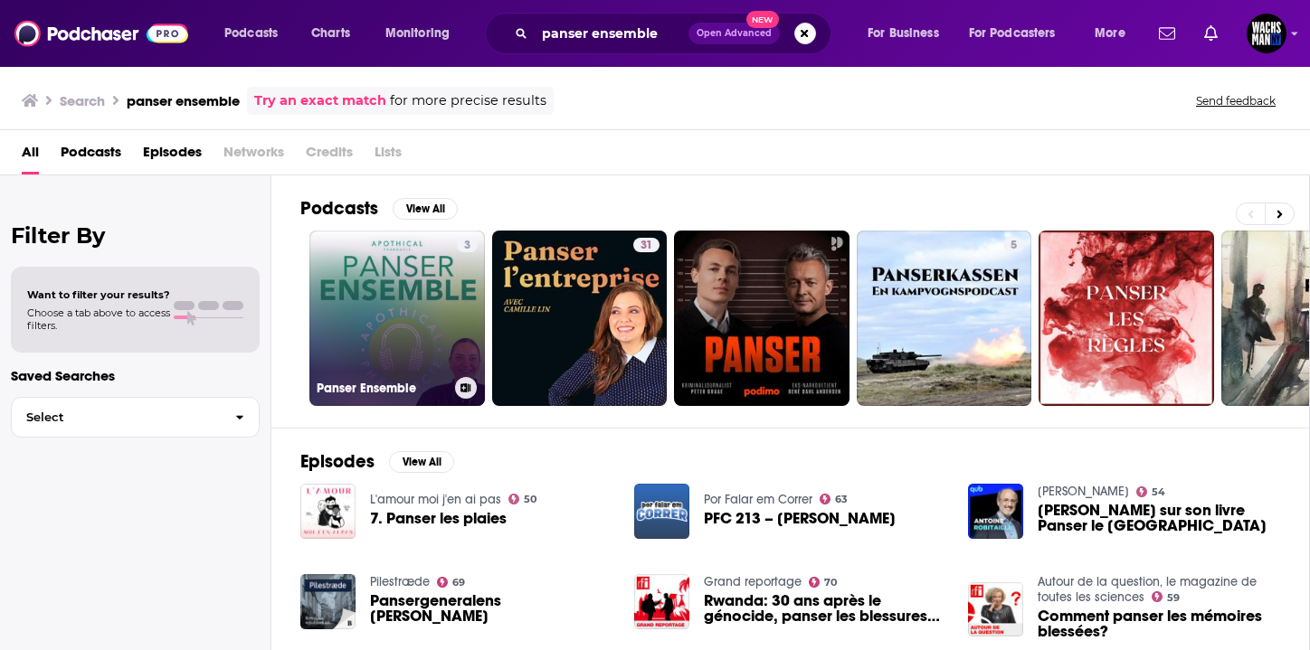
click at [398, 314] on link "3 Panser Ensemble" at bounding box center [396, 318] width 175 height 175
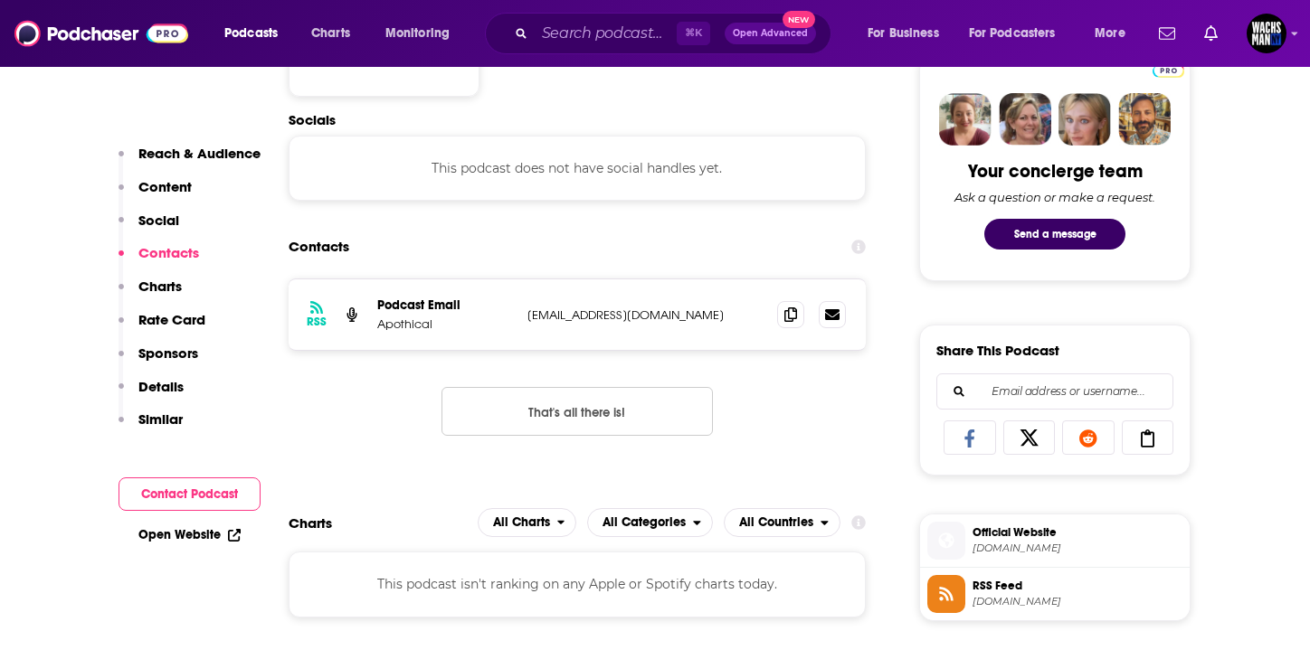
scroll to position [883, 0]
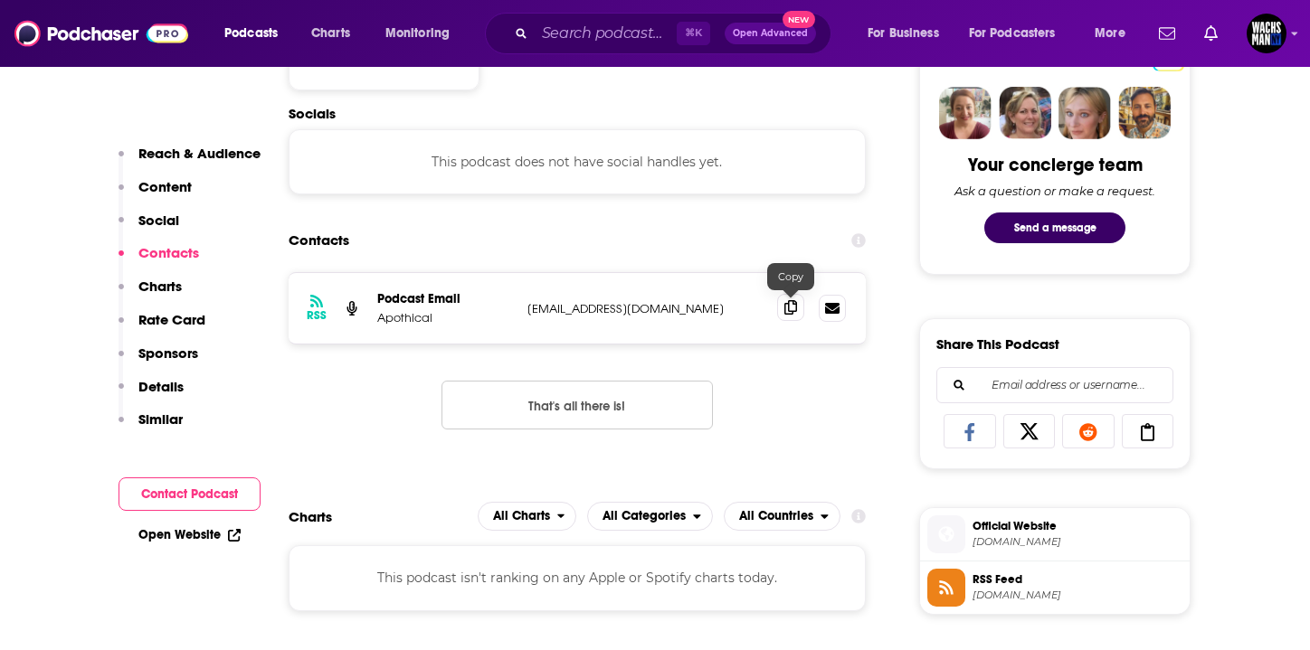
click at [785, 311] on icon at bounding box center [790, 307] width 13 height 14
click at [424, 316] on p "Apothical" at bounding box center [445, 317] width 136 height 15
click at [525, 317] on div "RSS Podcast Email Apothical [EMAIL_ADDRESS][DOMAIN_NAME] [DOMAIN_NAME][EMAIL_AD…" at bounding box center [577, 308] width 577 height 71
drag, startPoint x: 527, startPoint y: 308, endPoint x: 607, endPoint y: 311, distance: 79.6
click at [607, 311] on p "[EMAIL_ADDRESS][DOMAIN_NAME]" at bounding box center [644, 308] width 235 height 15
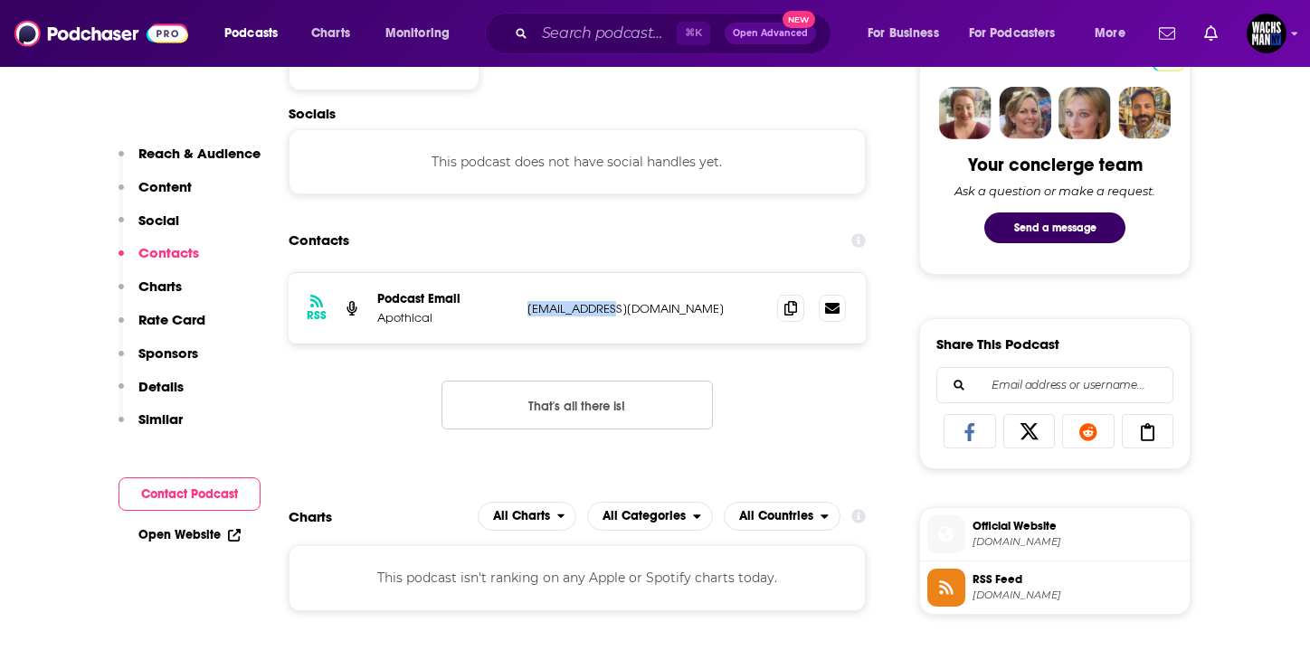
copy p "aurelie.chome"
click at [557, 31] on input "Search podcasts, credits, & more..." at bounding box center [606, 33] width 142 height 29
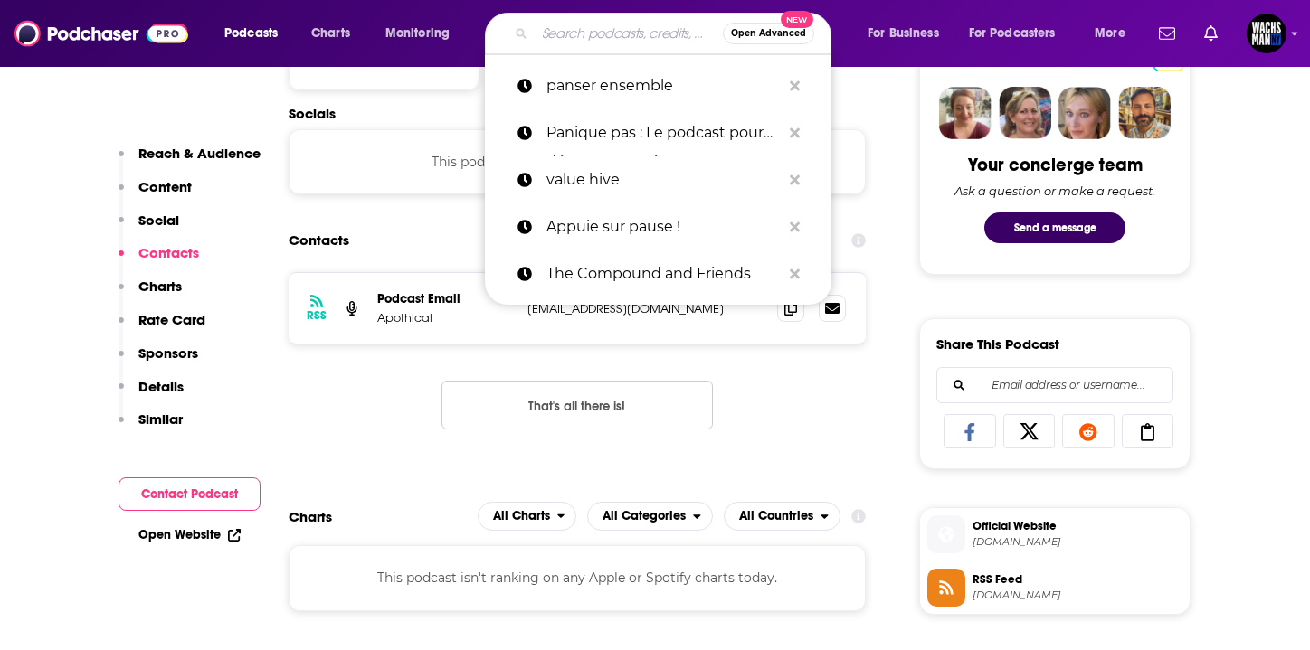
paste input "# Balance Ton Anxiété - Témoignages et conseils pour gérer stress et anxiété"
type input "# Balance Ton Anxiété - Témoignages et conseils pour gérer stress et anxiété"
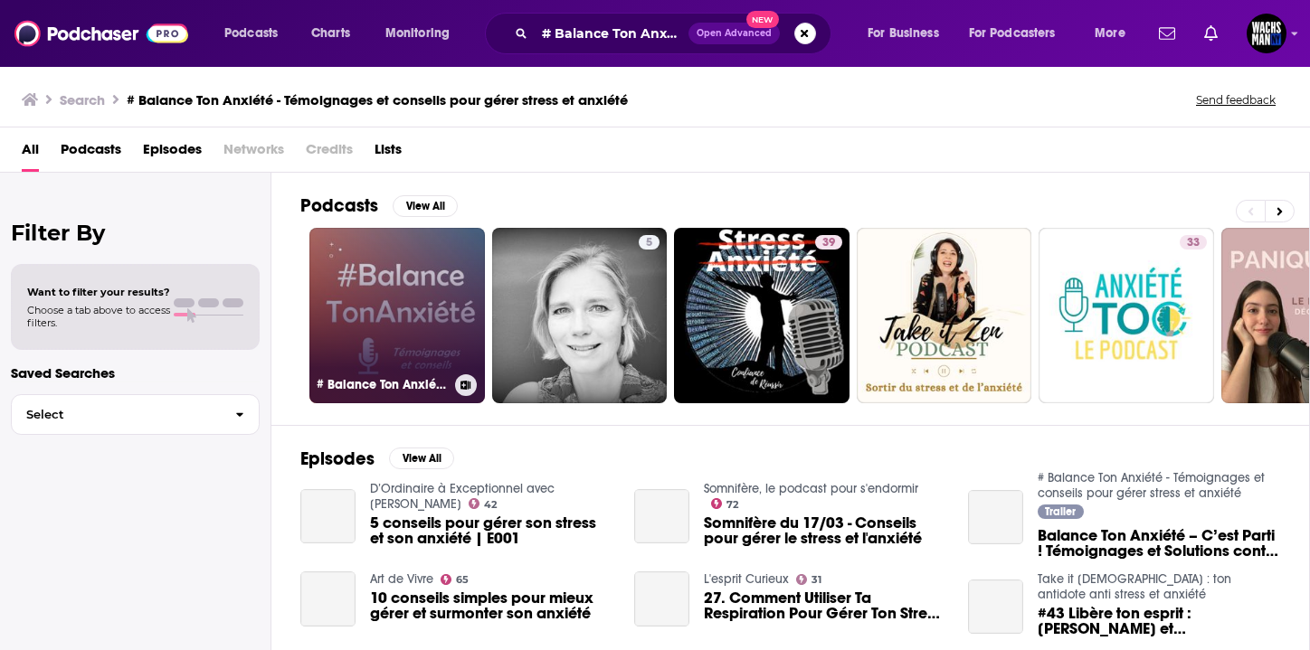
click at [412, 270] on link "# Balance Ton Anxiété - Témoignages et conseils pour gérer stress et anxiété" at bounding box center [396, 315] width 175 height 175
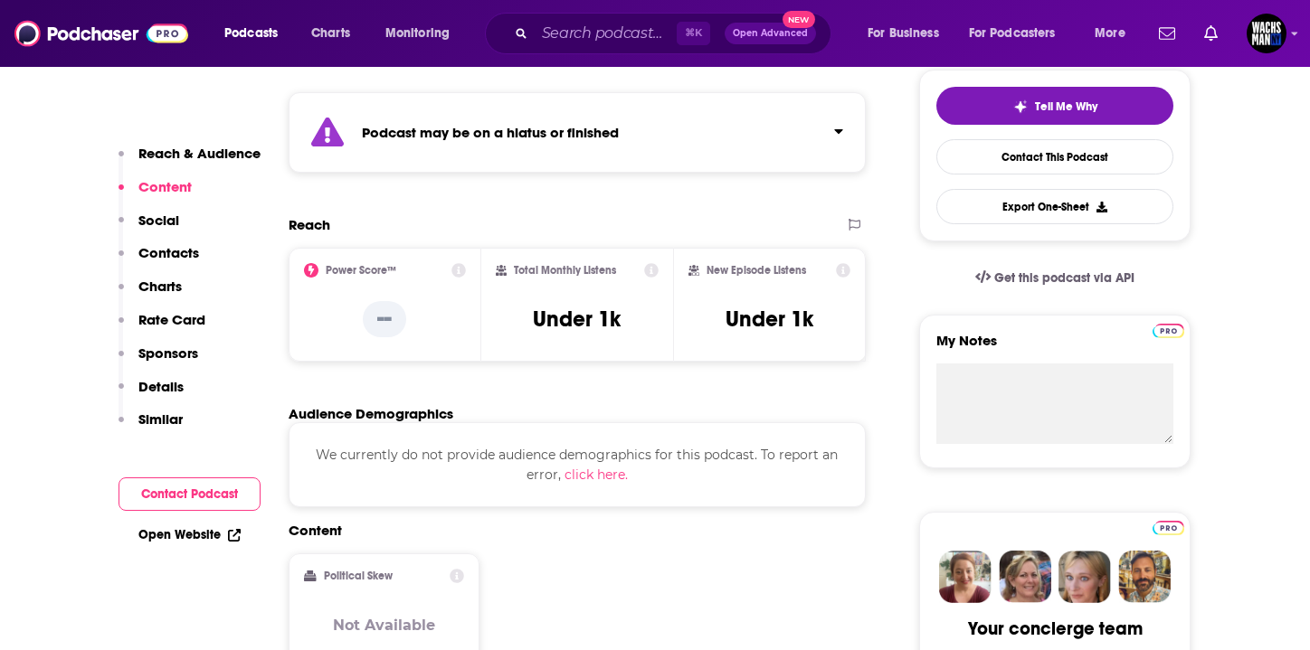
scroll to position [422, 0]
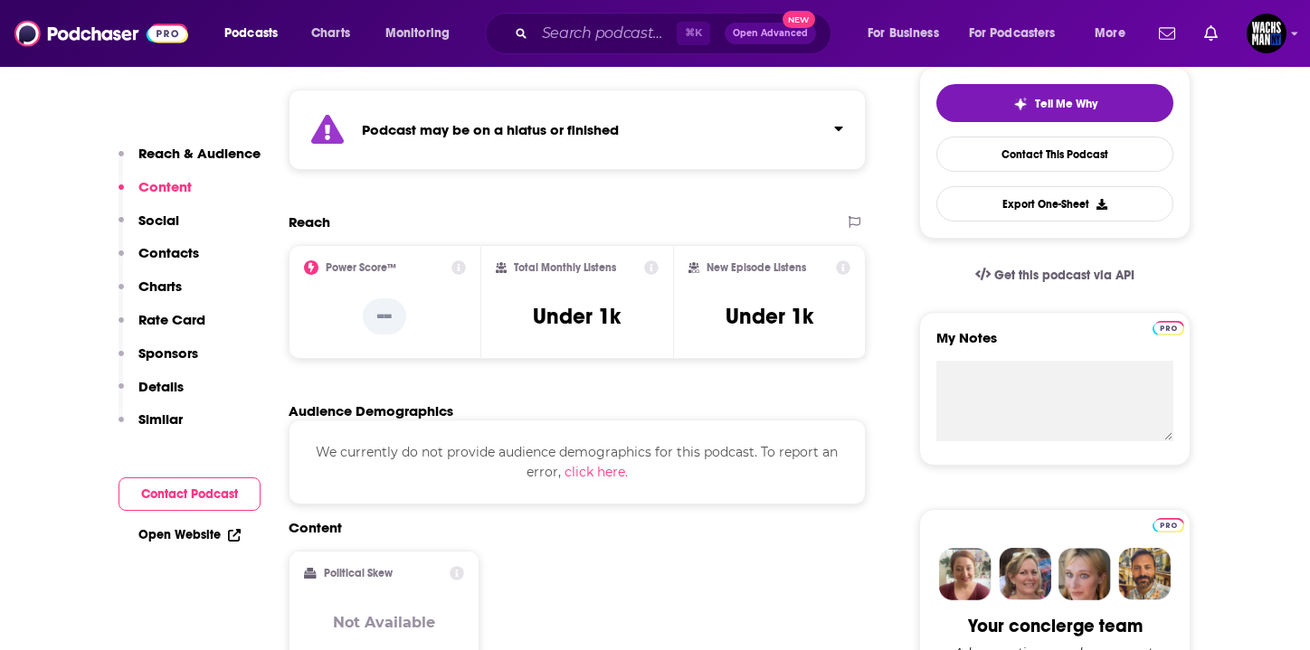
click at [409, 128] on strong "Podcast may be on a hiatus or finished" at bounding box center [490, 129] width 257 height 17
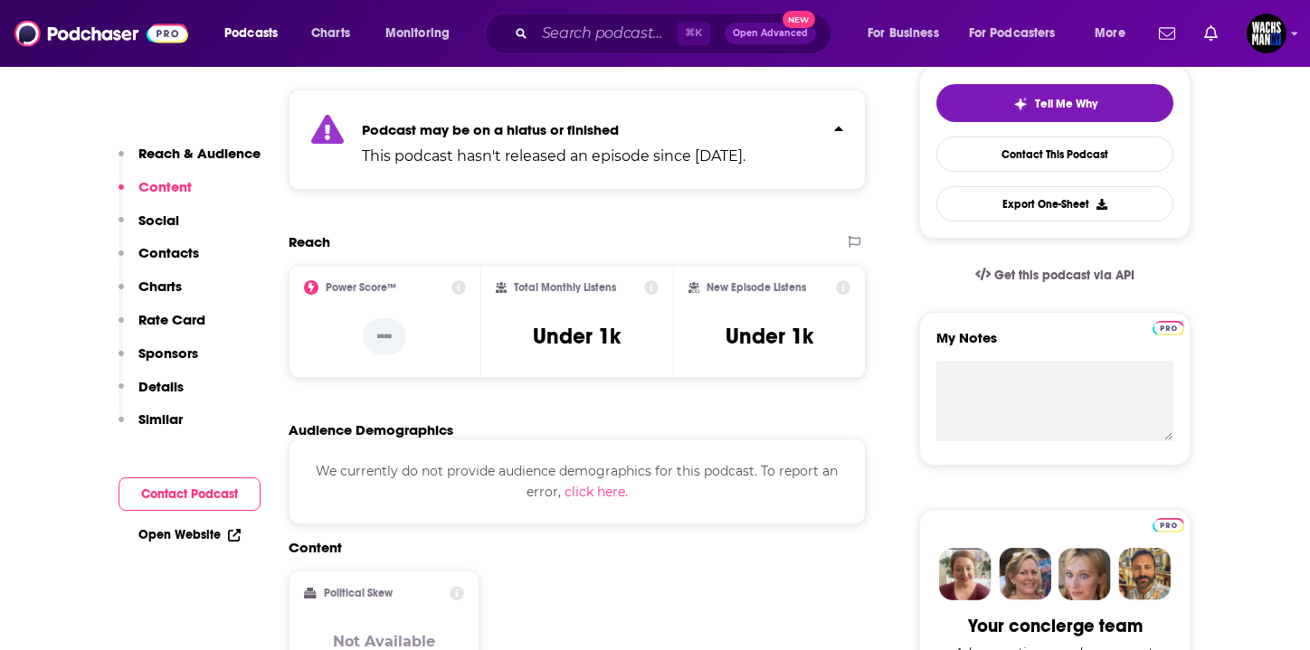
click at [409, 128] on strong "Podcast may be on a hiatus or finished" at bounding box center [490, 129] width 257 height 17
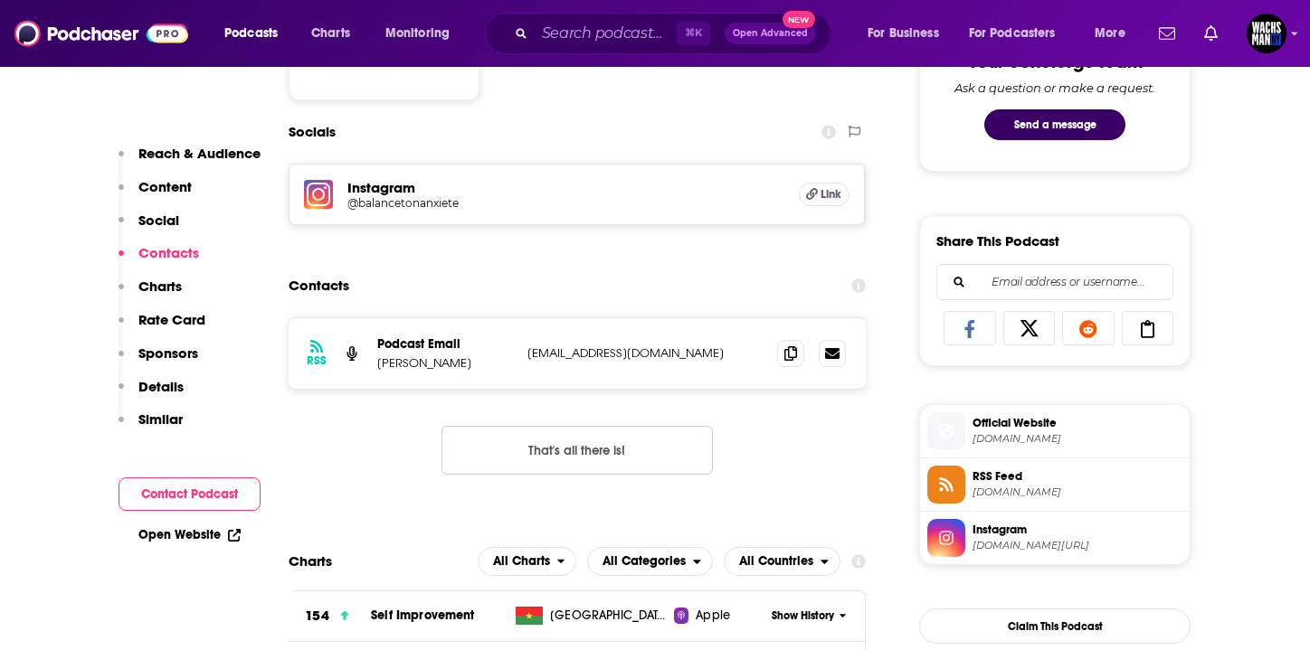
scroll to position [985, 0]
click at [782, 356] on span at bounding box center [790, 353] width 27 height 27
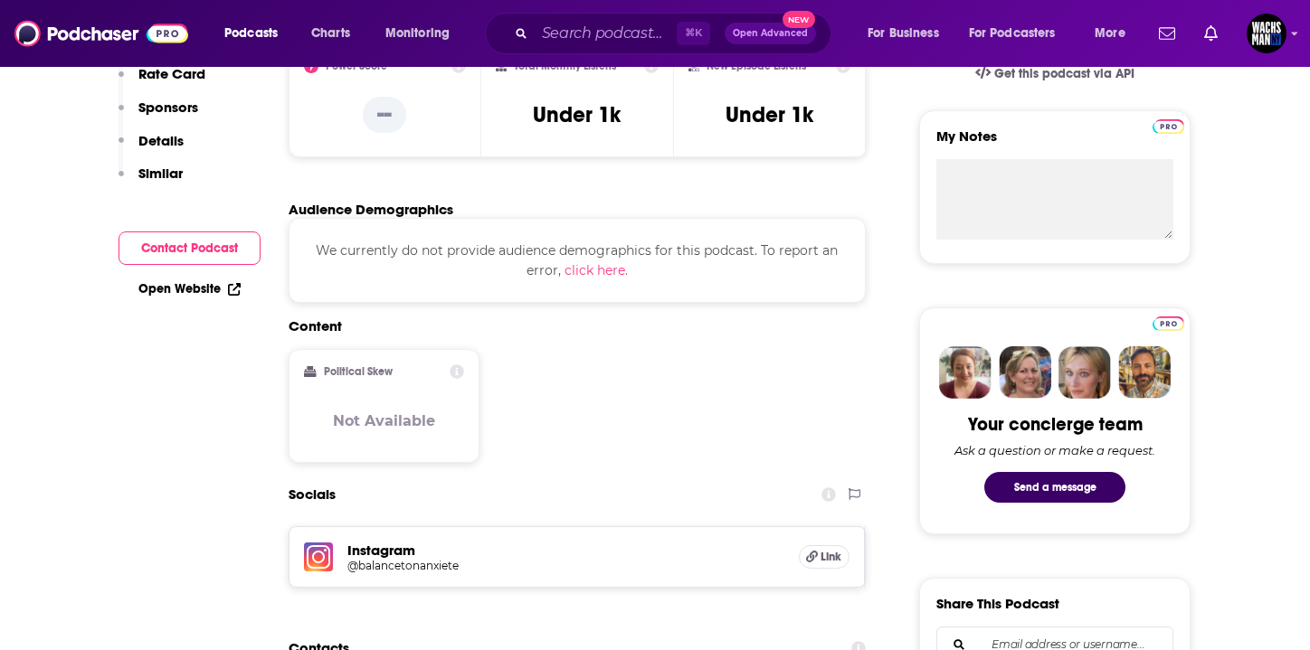
scroll to position [0, 0]
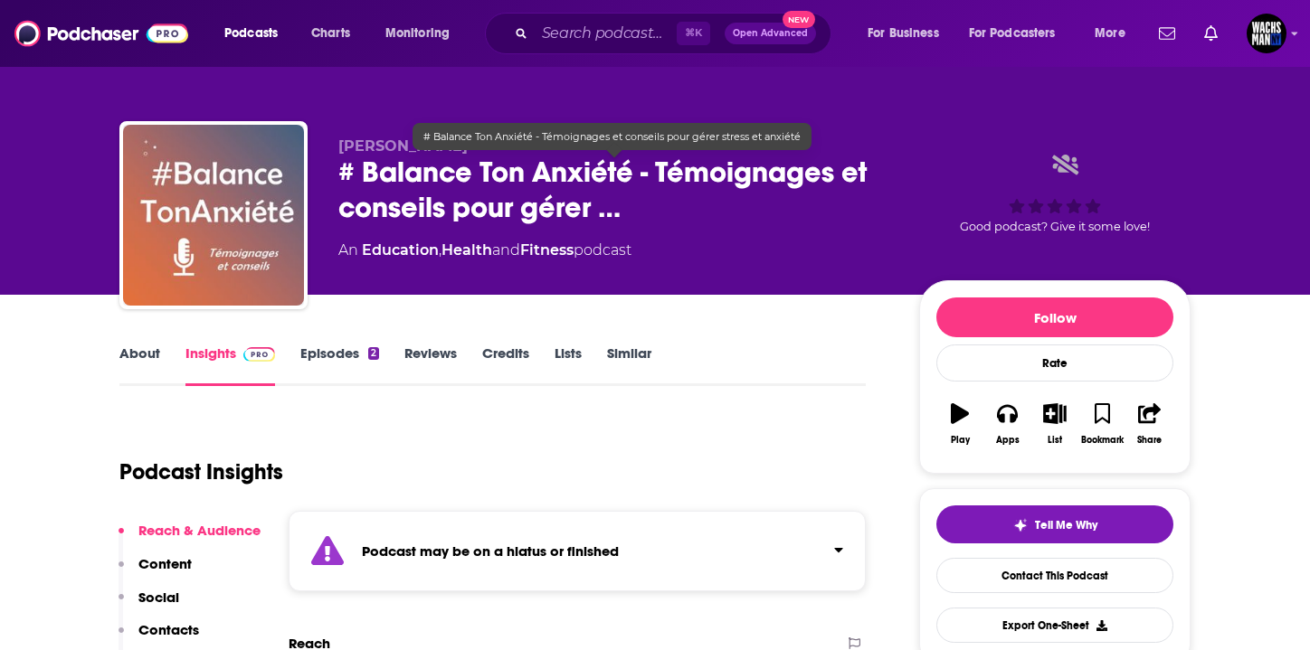
click at [366, 176] on span "# Balance Ton Anxiété - Témoignages et conseils pour gérer …" at bounding box center [614, 190] width 552 height 71
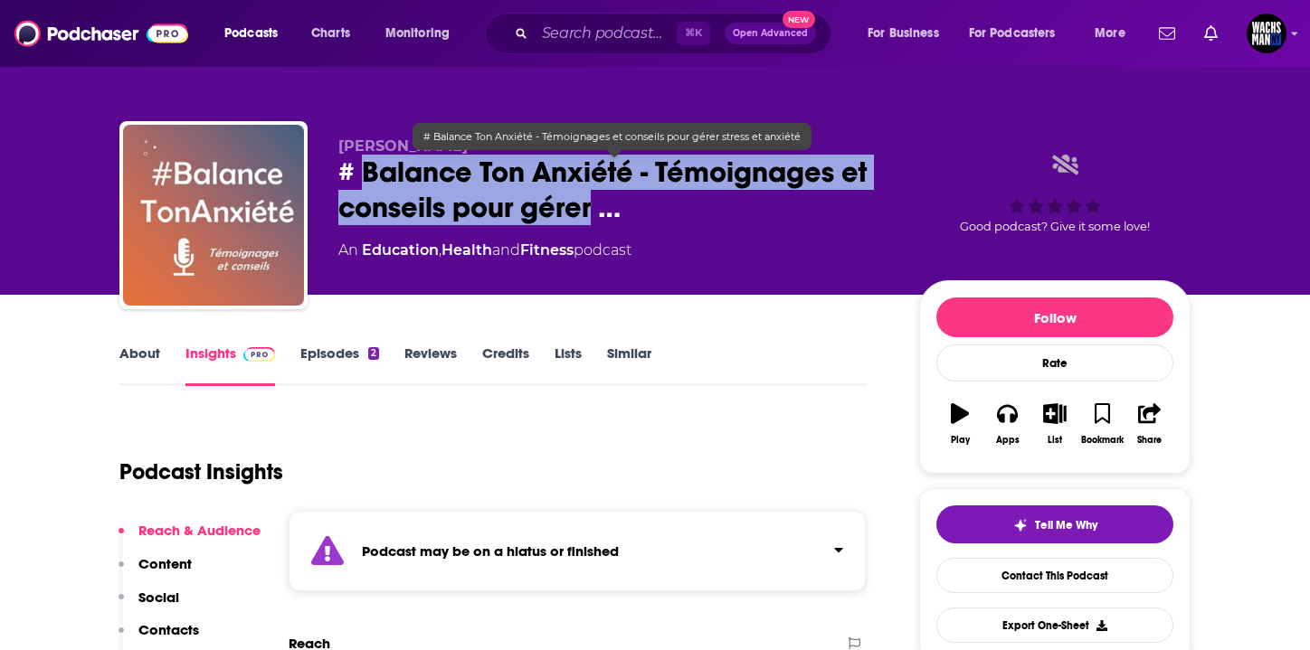
drag, startPoint x: 360, startPoint y: 176, endPoint x: 591, endPoint y: 215, distance: 233.9
click at [591, 215] on span "# Balance Ton Anxiété - Témoignages et conseils pour gérer …" at bounding box center [614, 190] width 552 height 71
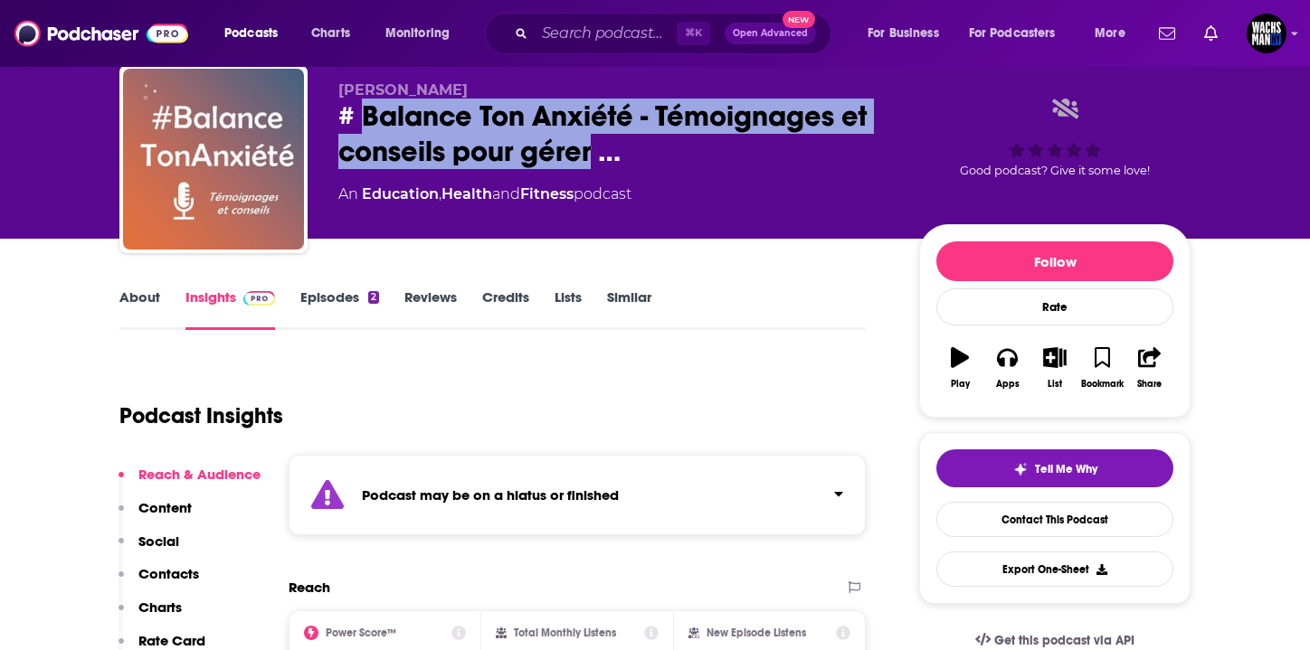
scroll to position [11, 0]
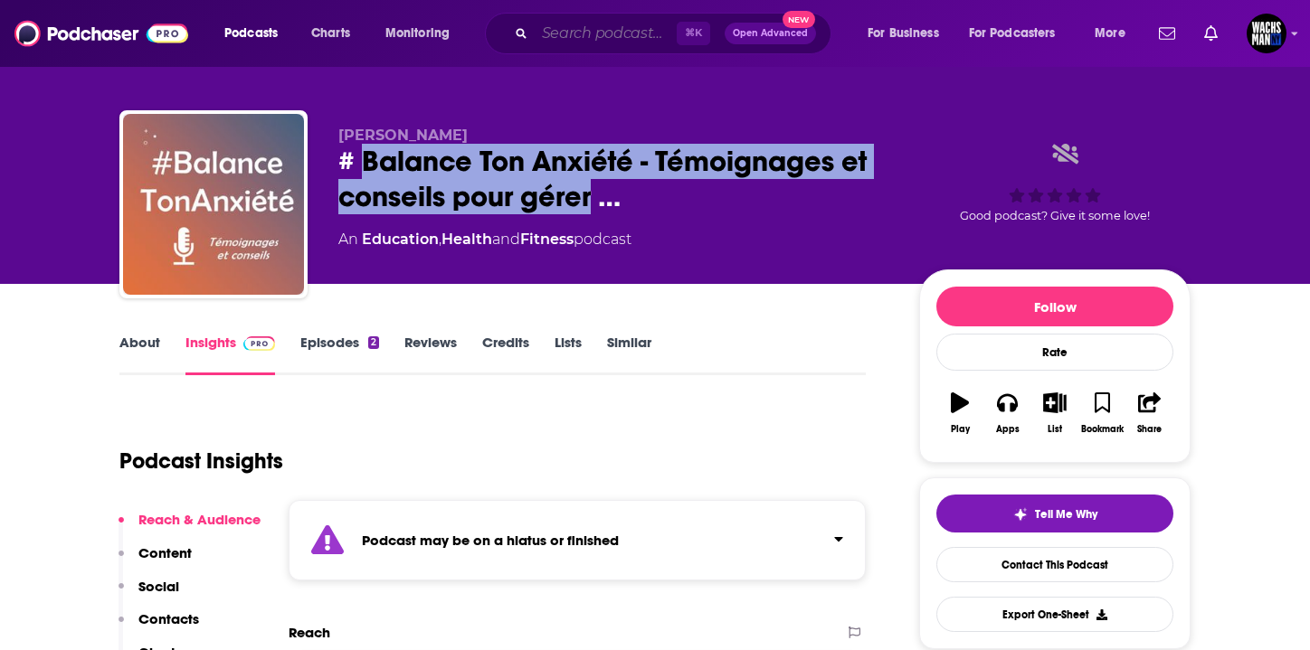
click at [563, 31] on input "Search podcasts, credits, & more..." at bounding box center [606, 33] width 142 height 29
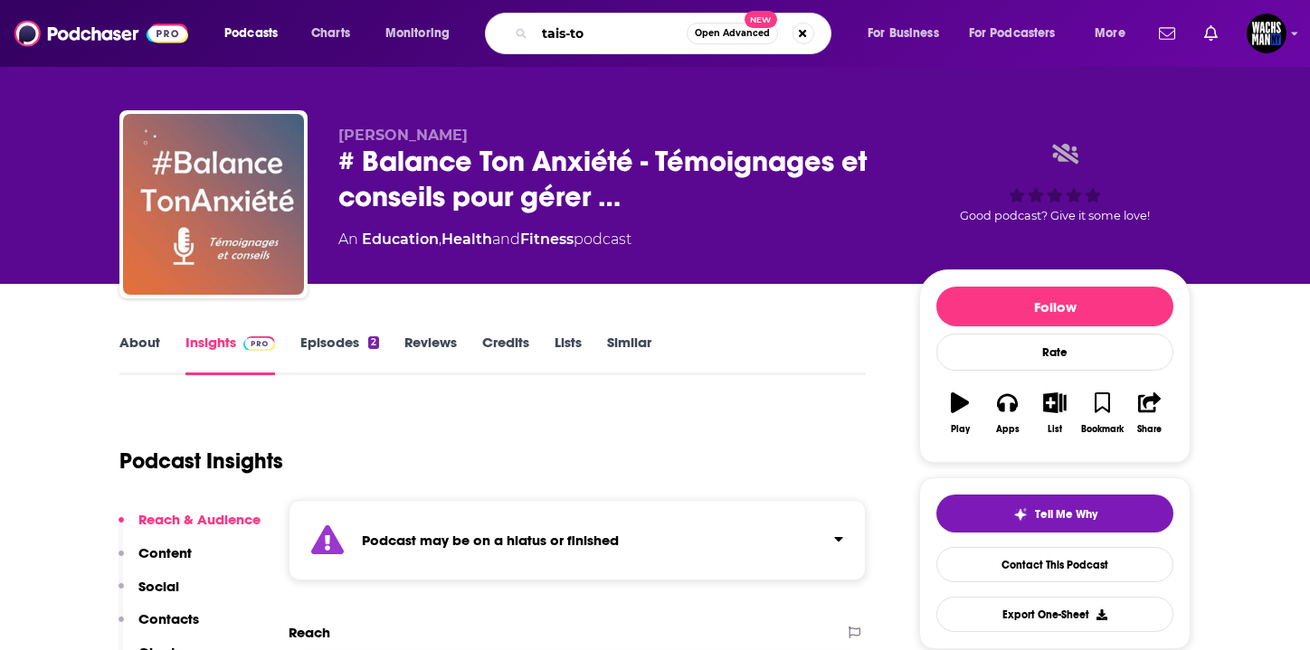
type input "tais-toi"
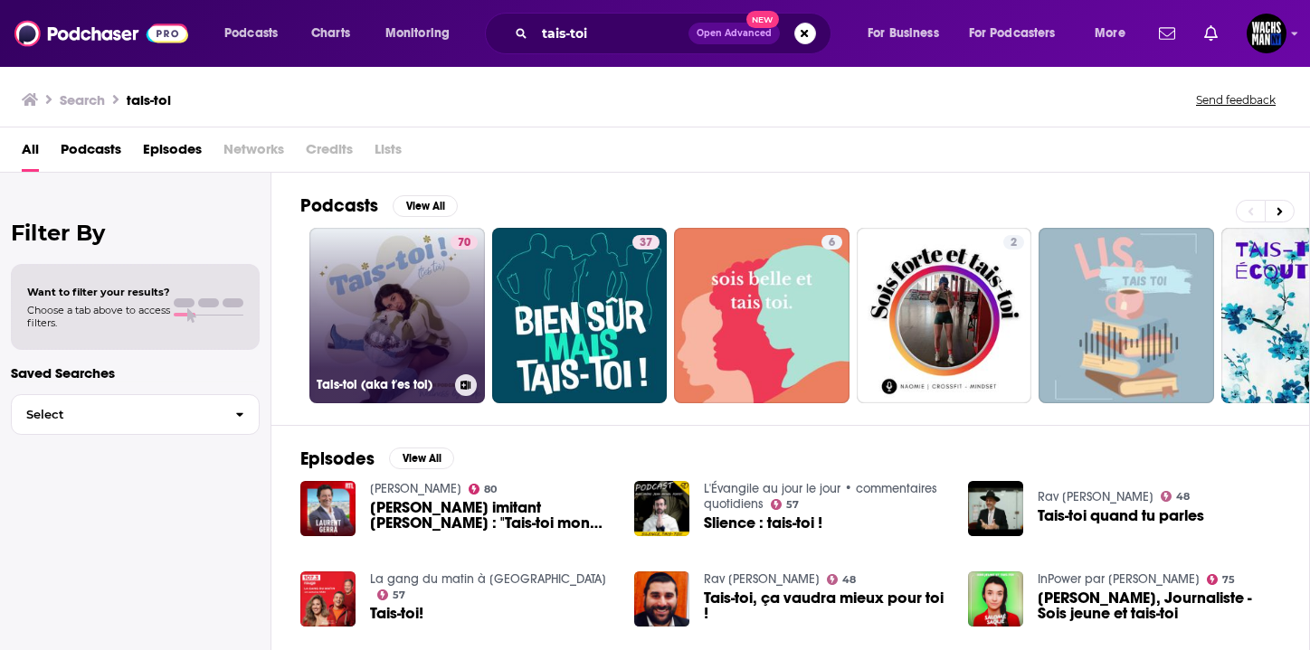
click at [324, 271] on link "70 Tais-toi (aka t'es toi)" at bounding box center [396, 315] width 175 height 175
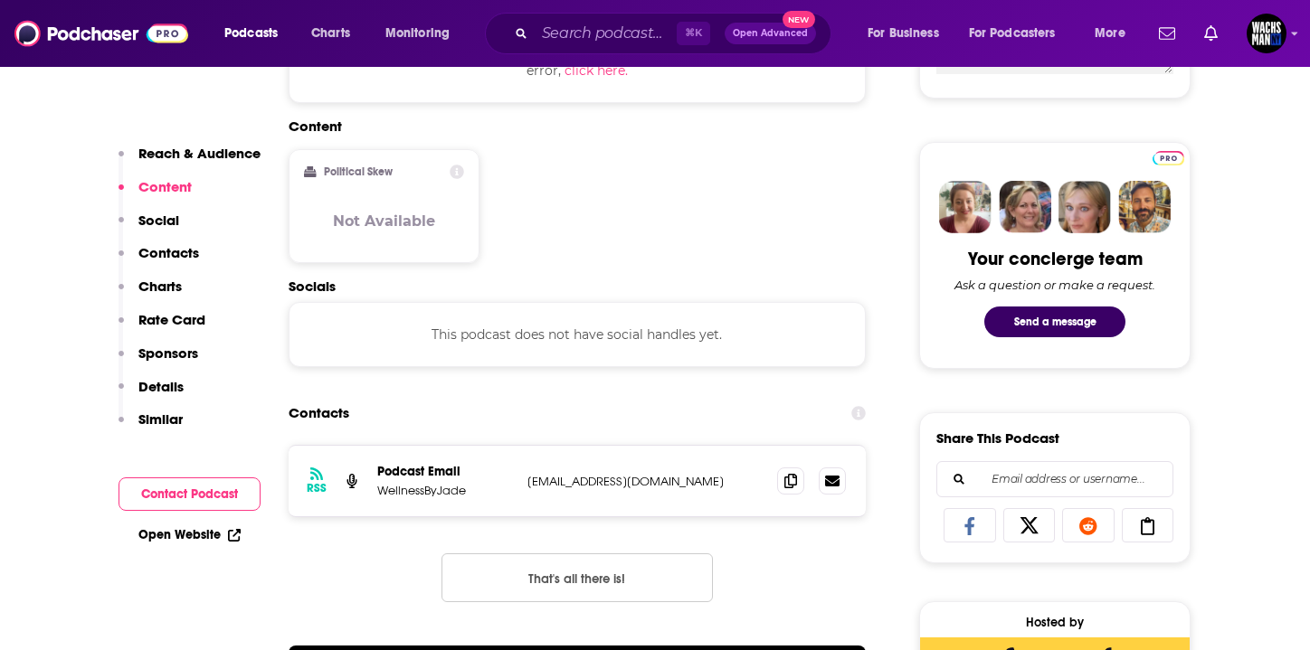
scroll to position [835, 0]
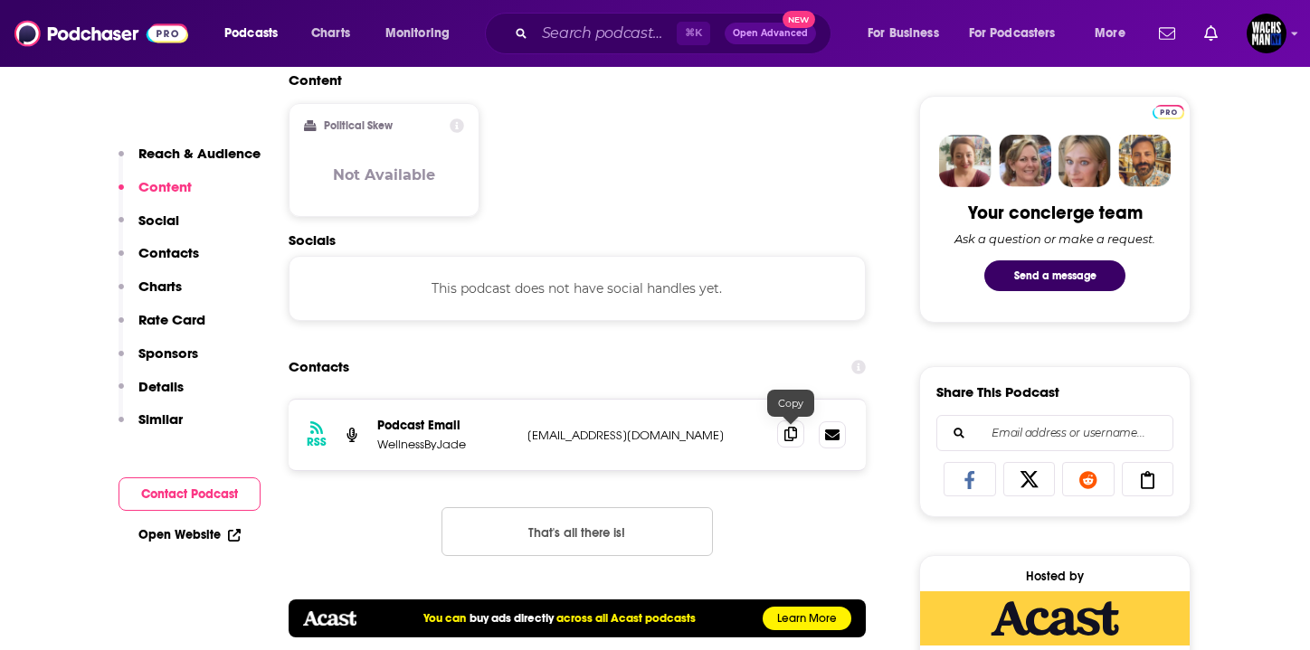
click at [791, 436] on icon at bounding box center [790, 434] width 13 height 14
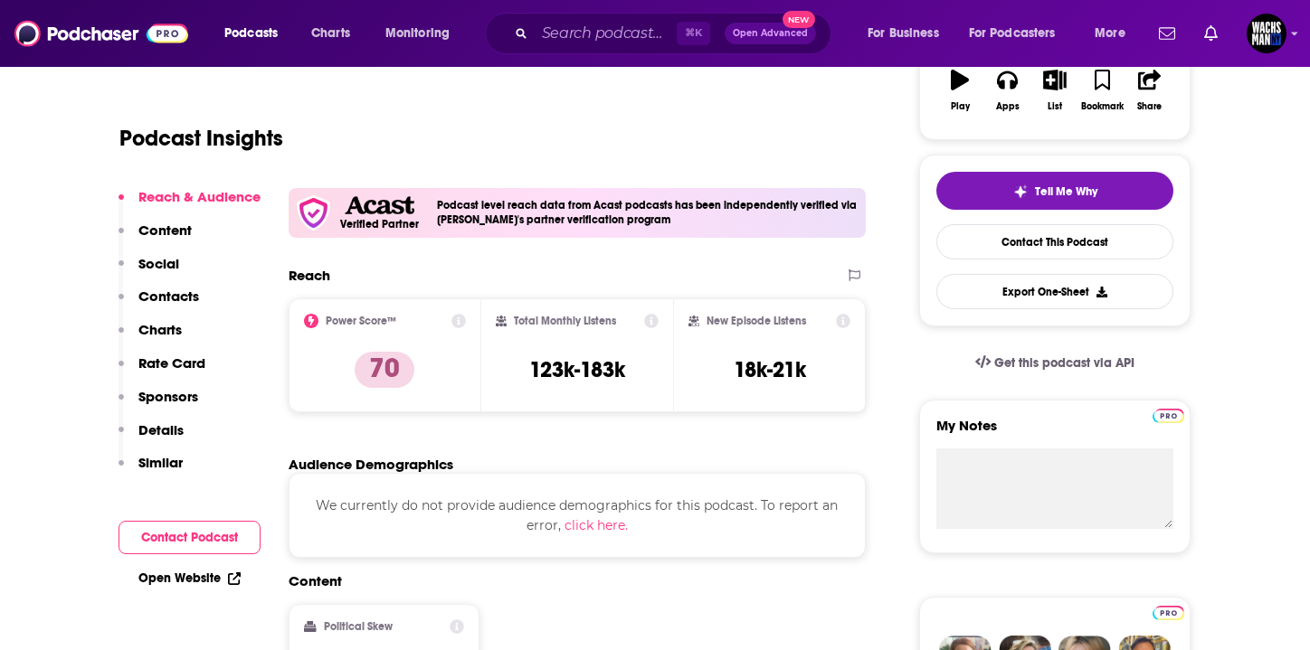
scroll to position [0, 0]
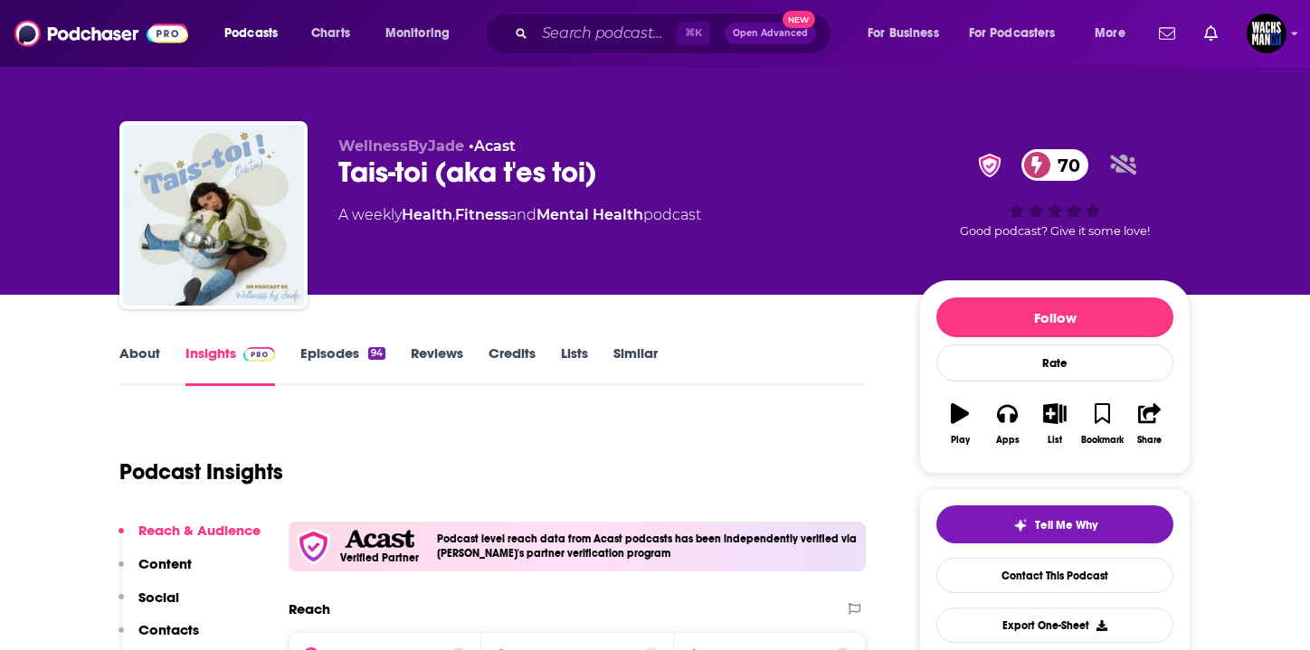
click at [379, 165] on div "Tais-toi (aka t'es toi) 70" at bounding box center [614, 172] width 552 height 35
click at [374, 175] on div "Tais-toi (aka t'es toi) 70" at bounding box center [614, 172] width 552 height 35
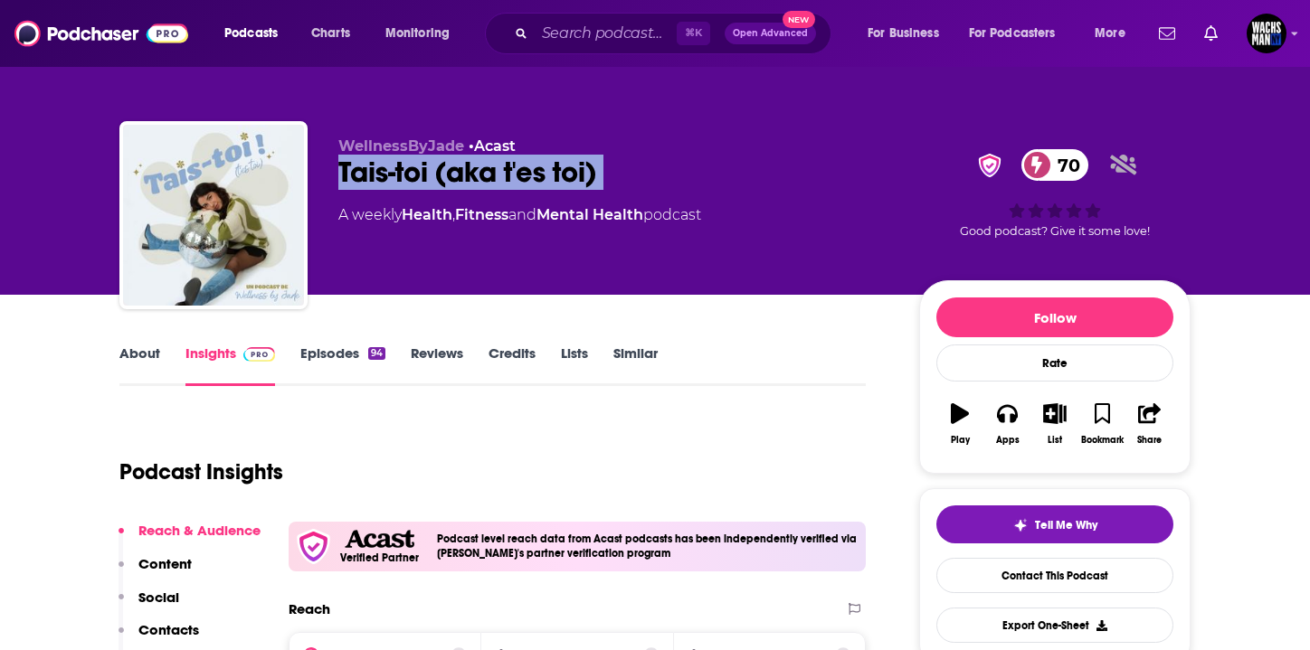
copy div "Tais-toi (aka t'es toi) 70"
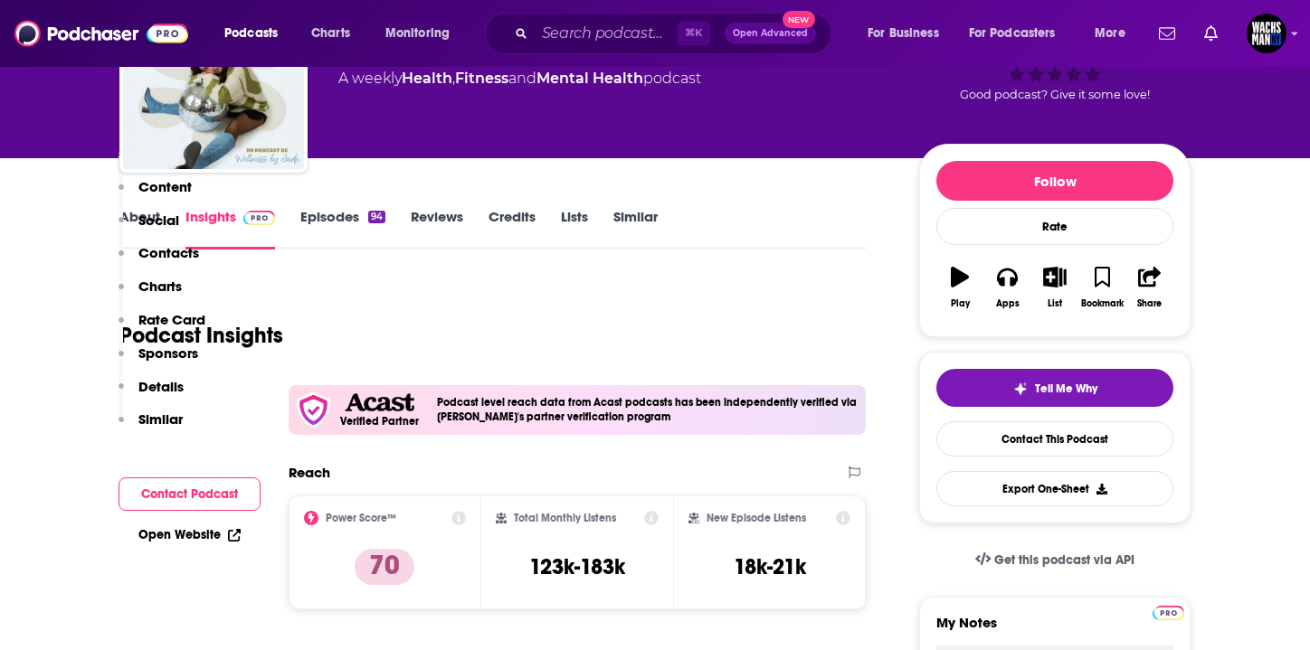
scroll to position [336, 0]
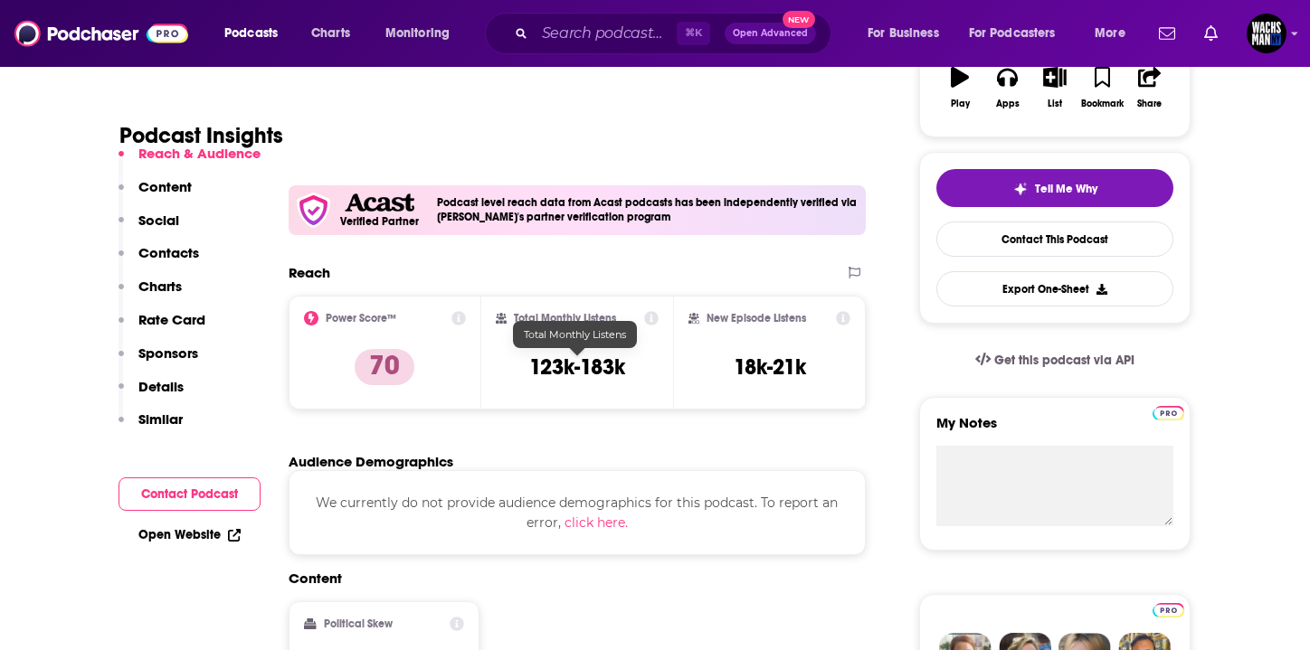
click at [568, 369] on h3 "123k-183k" at bounding box center [577, 367] width 96 height 27
copy div "123k-183k"
click at [598, 33] on input "Search podcasts, credits, & more..." at bounding box center [606, 33] width 142 height 29
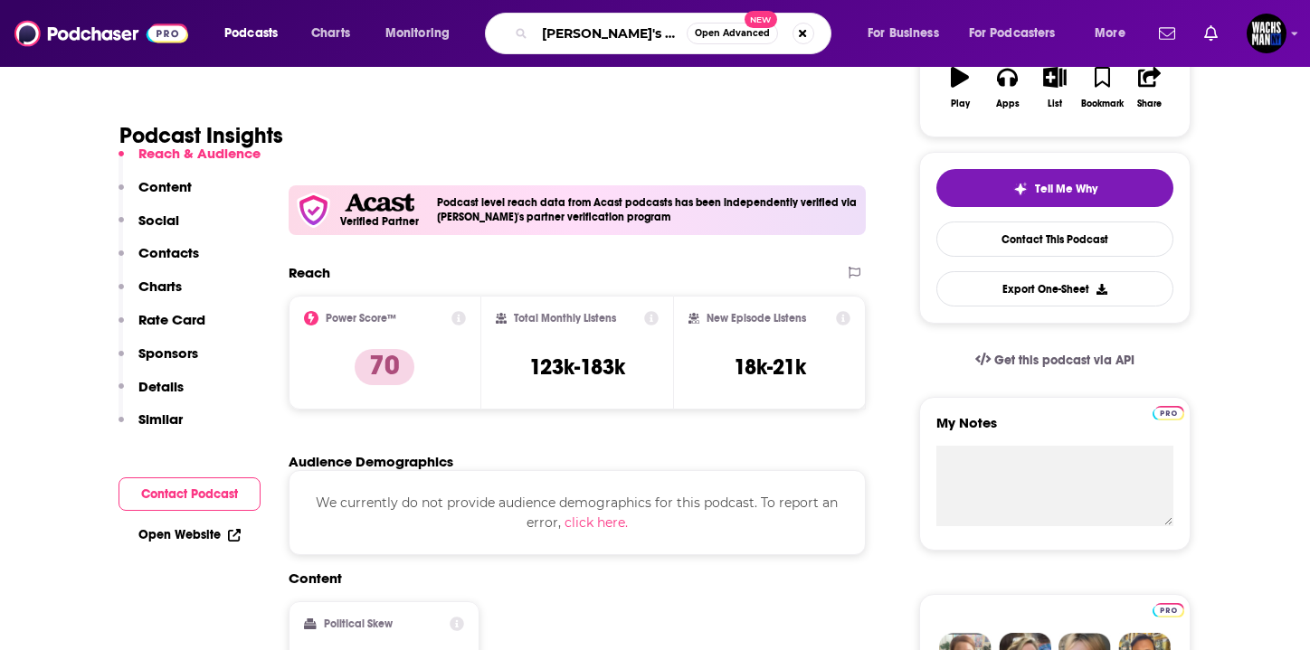
type input "[PERSON_NAME]'s hotline"
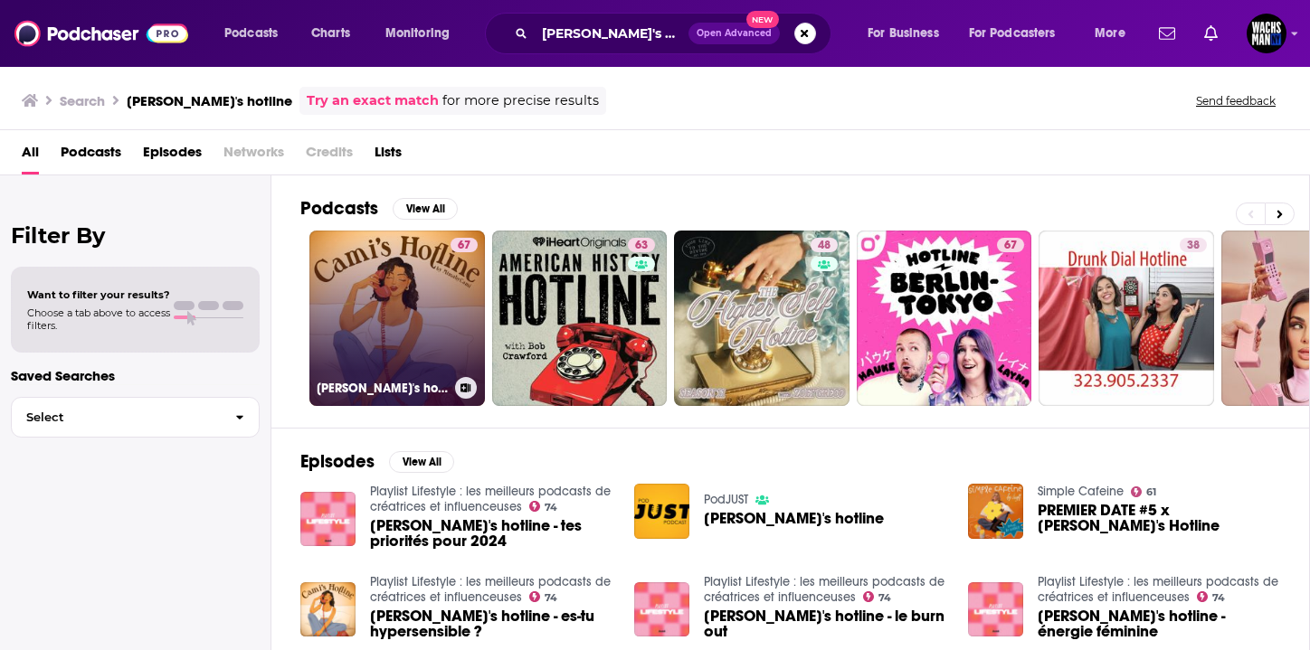
click at [383, 316] on link "67 [PERSON_NAME]'s hotline" at bounding box center [396, 318] width 175 height 175
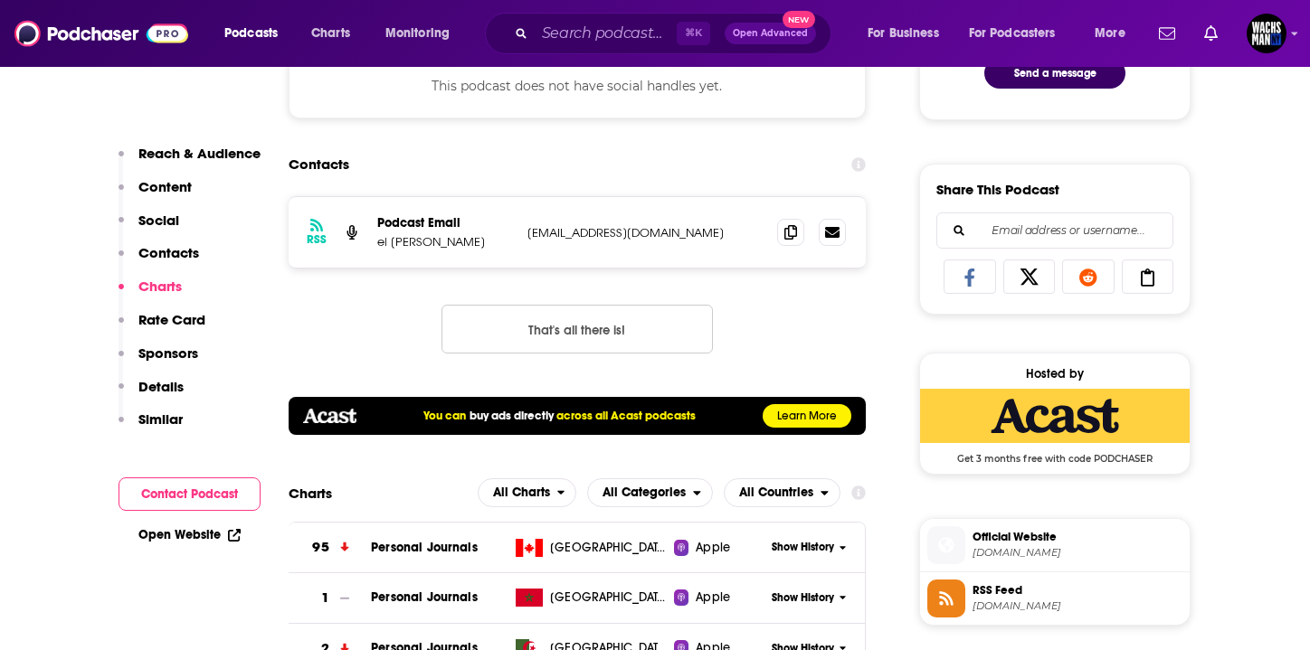
scroll to position [1034, 0]
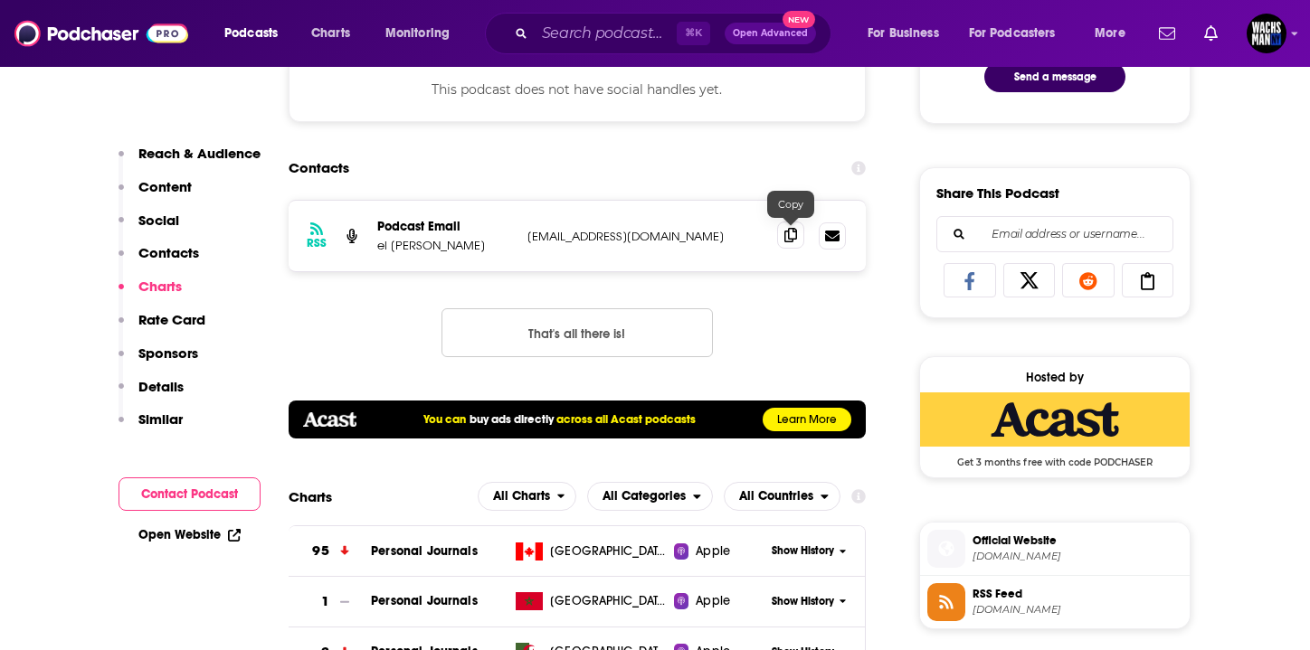
click at [786, 234] on icon at bounding box center [790, 235] width 13 height 14
drag, startPoint x: 481, startPoint y: 243, endPoint x: 456, endPoint y: 243, distance: 25.3
click at [456, 243] on p "el [PERSON_NAME]" at bounding box center [445, 245] width 136 height 15
click at [413, 251] on p "el [PERSON_NAME]" at bounding box center [445, 245] width 136 height 15
drag, startPoint x: 479, startPoint y: 246, endPoint x: 379, endPoint y: 253, distance: 100.7
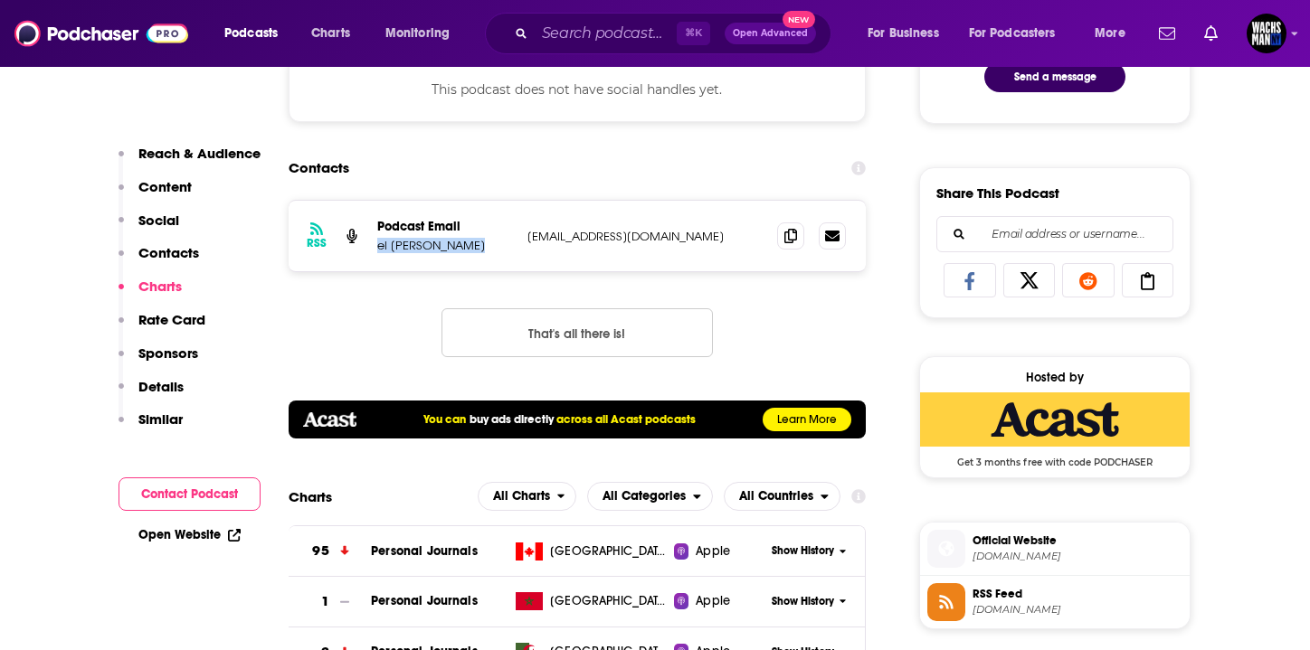
click at [379, 253] on p "el [PERSON_NAME]" at bounding box center [445, 245] width 136 height 15
copy p "el [PERSON_NAME]"
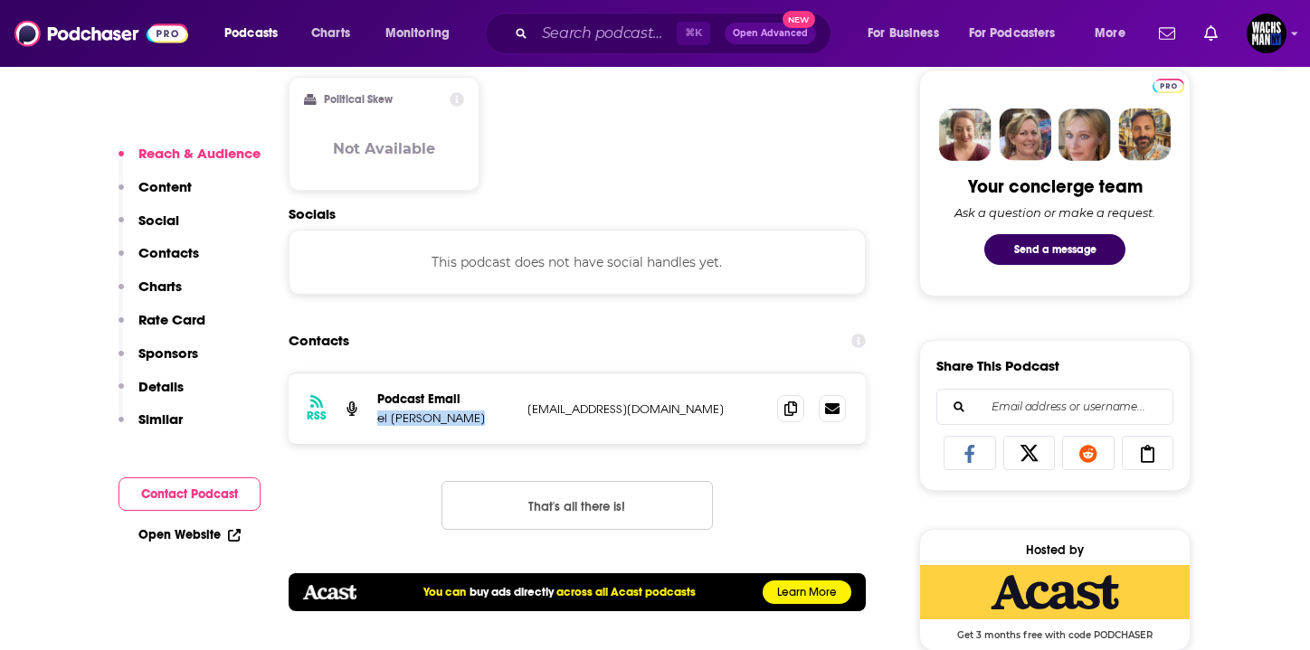
scroll to position [346, 0]
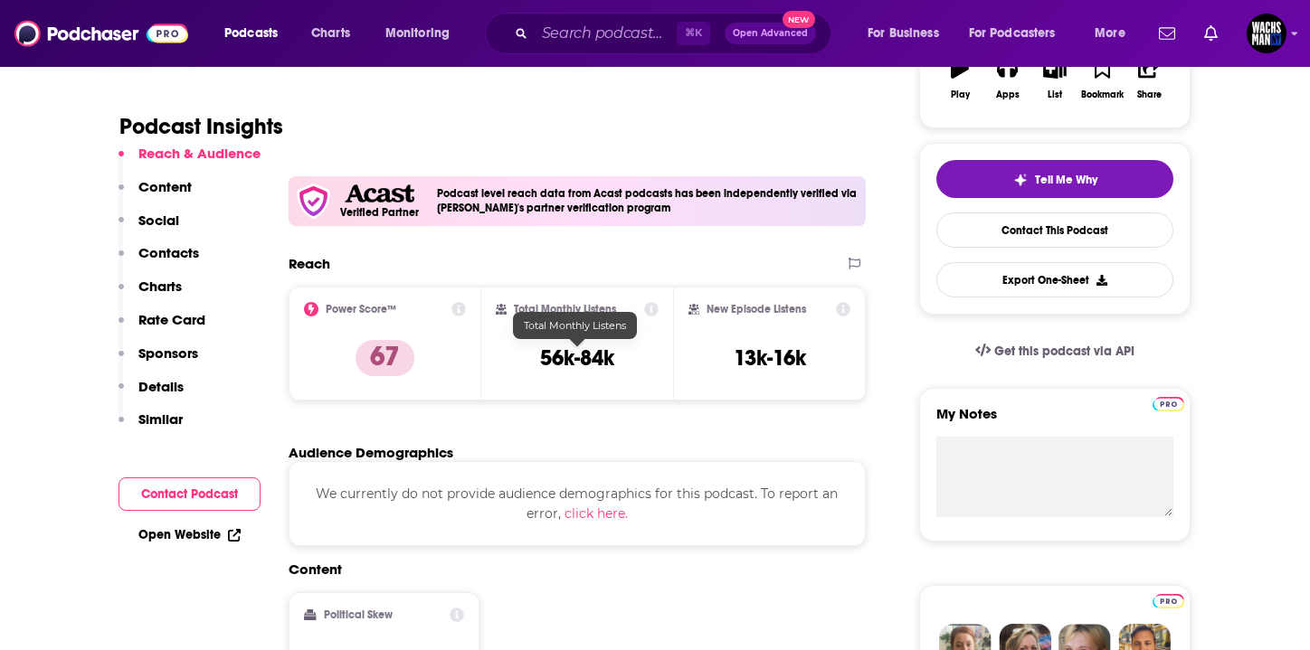
click at [583, 349] on h3 "56k-84k" at bounding box center [577, 358] width 74 height 27
copy div "56k-84k"
click at [588, 13] on div "⌘ K Open Advanced New" at bounding box center [658, 34] width 346 height 42
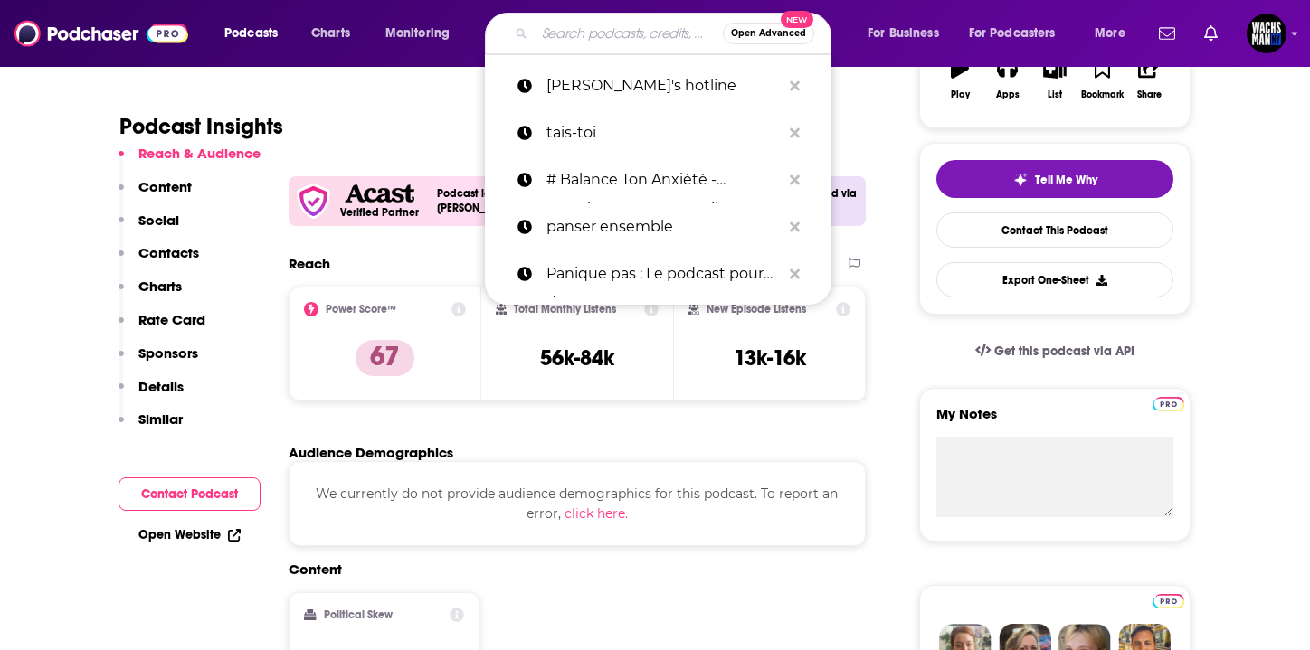
click at [587, 34] on input "Search podcasts, credits, & more..." at bounding box center [629, 33] width 188 height 29
paste input "Émotions"
type input "Émotions"
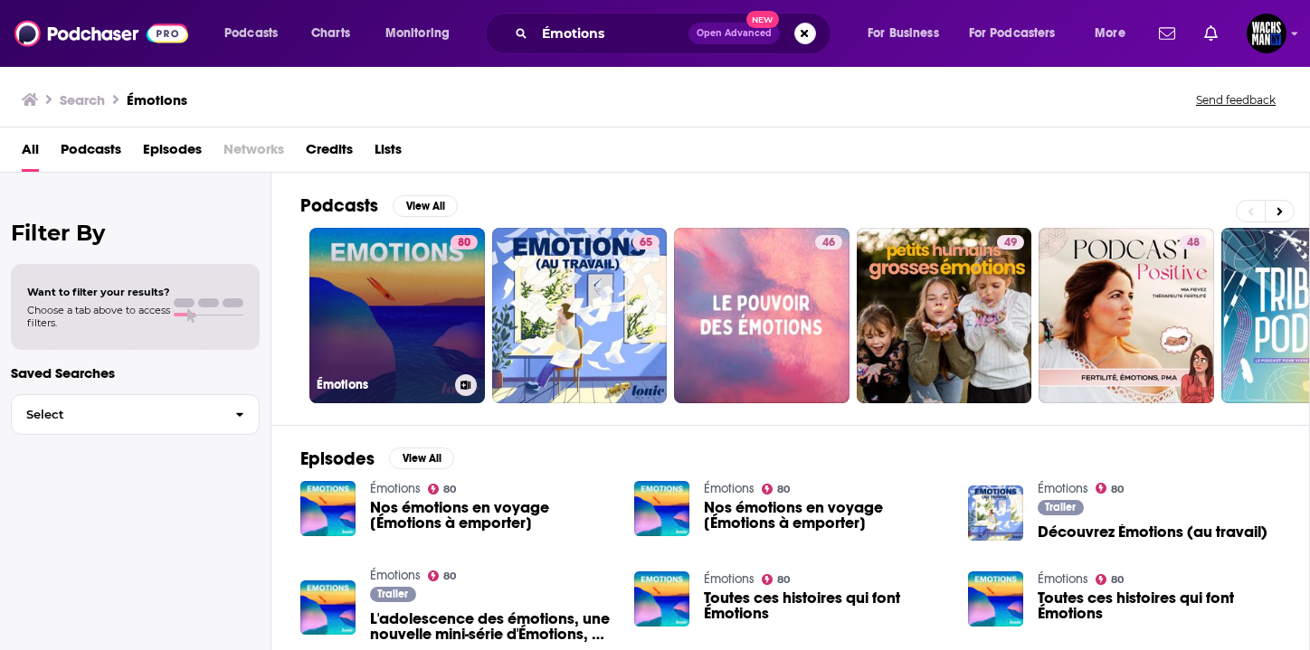
click at [351, 320] on link "80 Émotions" at bounding box center [396, 315] width 175 height 175
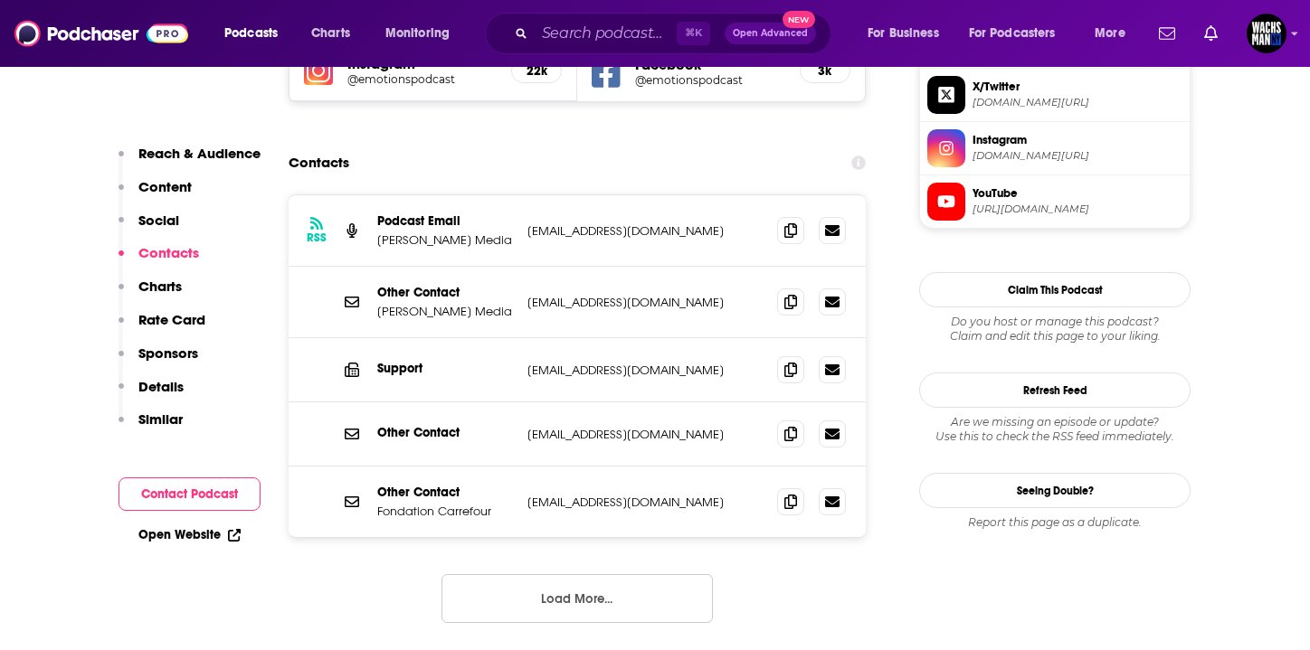
scroll to position [1801, 0]
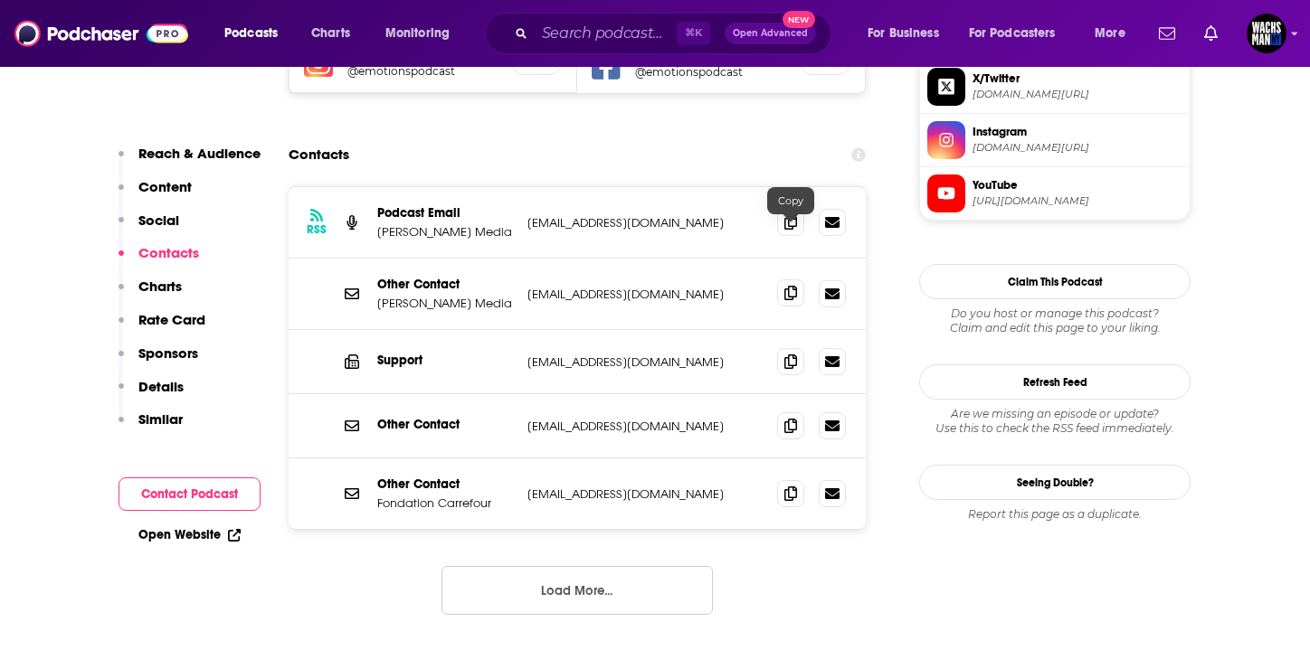
click at [797, 279] on span at bounding box center [790, 292] width 27 height 27
click at [593, 39] on input "Search podcasts, credits, & more..." at bounding box center [606, 33] width 142 height 29
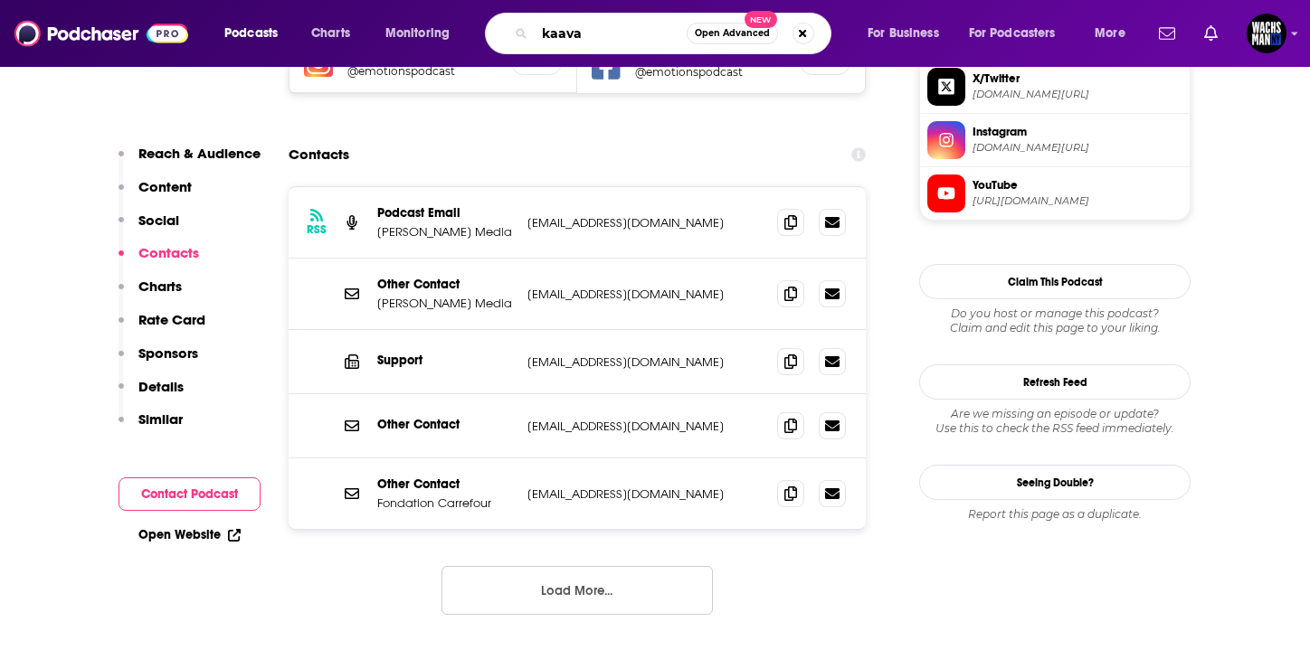
type input "kaavan"
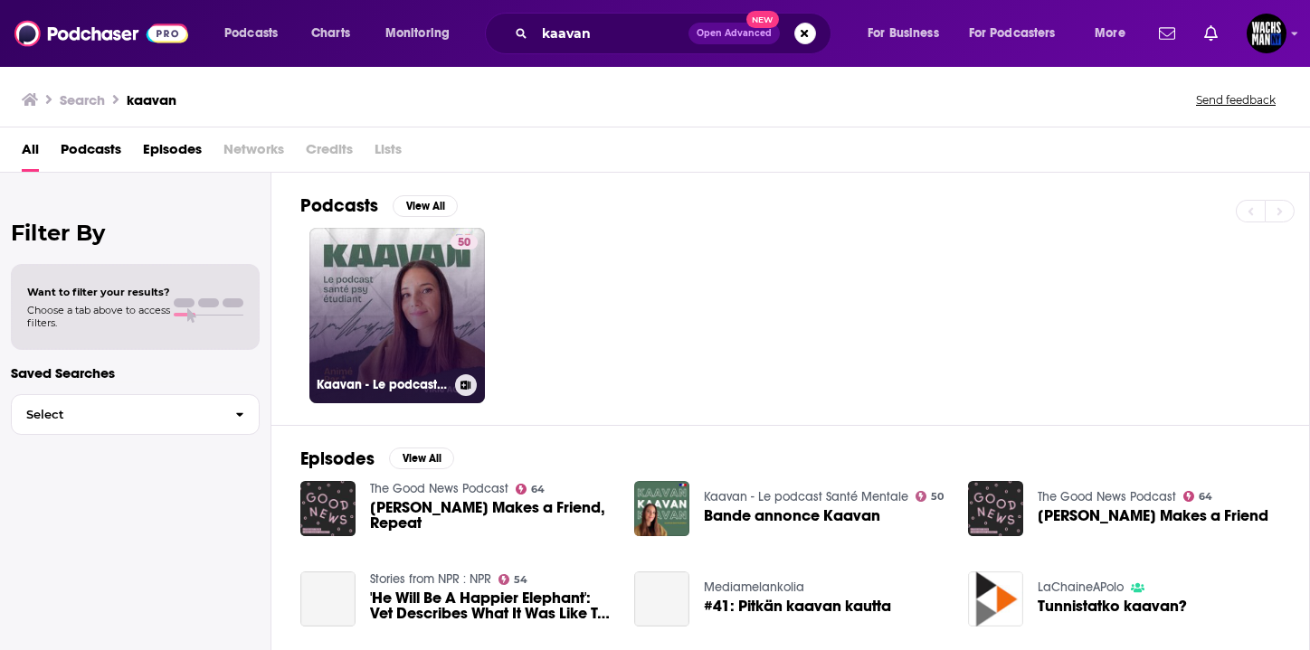
click at [403, 288] on link "50 Kaavan - Le podcast Santé Mentale" at bounding box center [396, 315] width 175 height 175
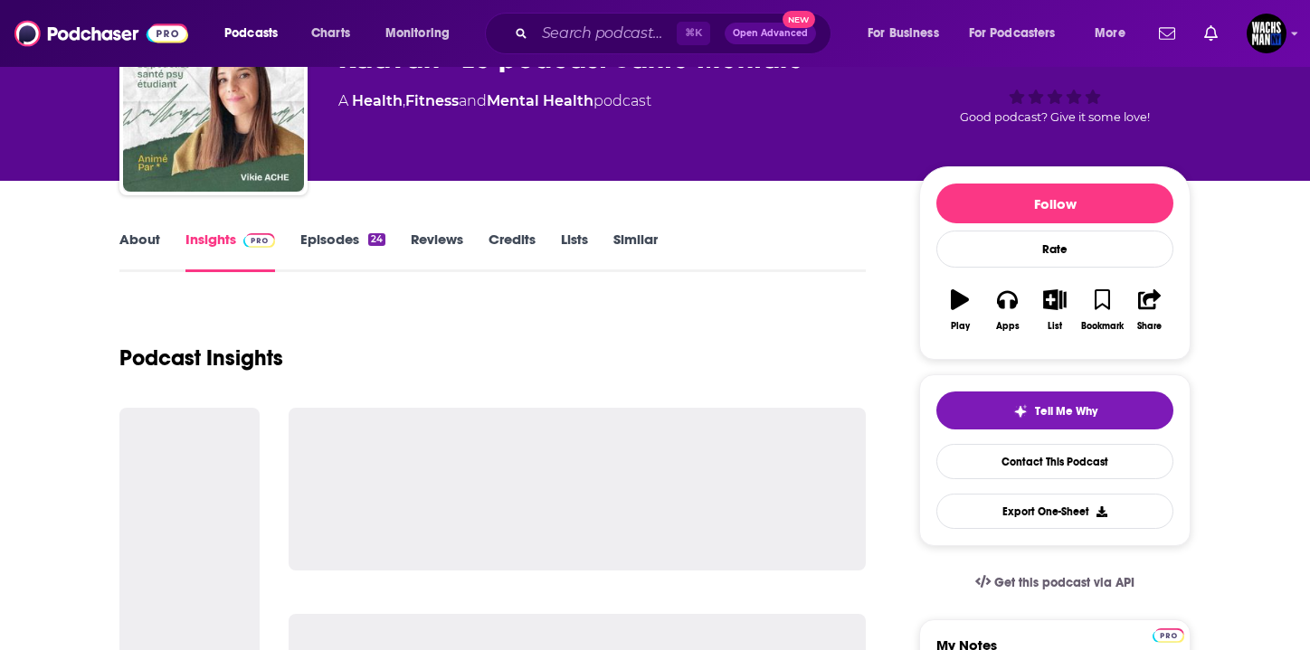
scroll to position [69, 0]
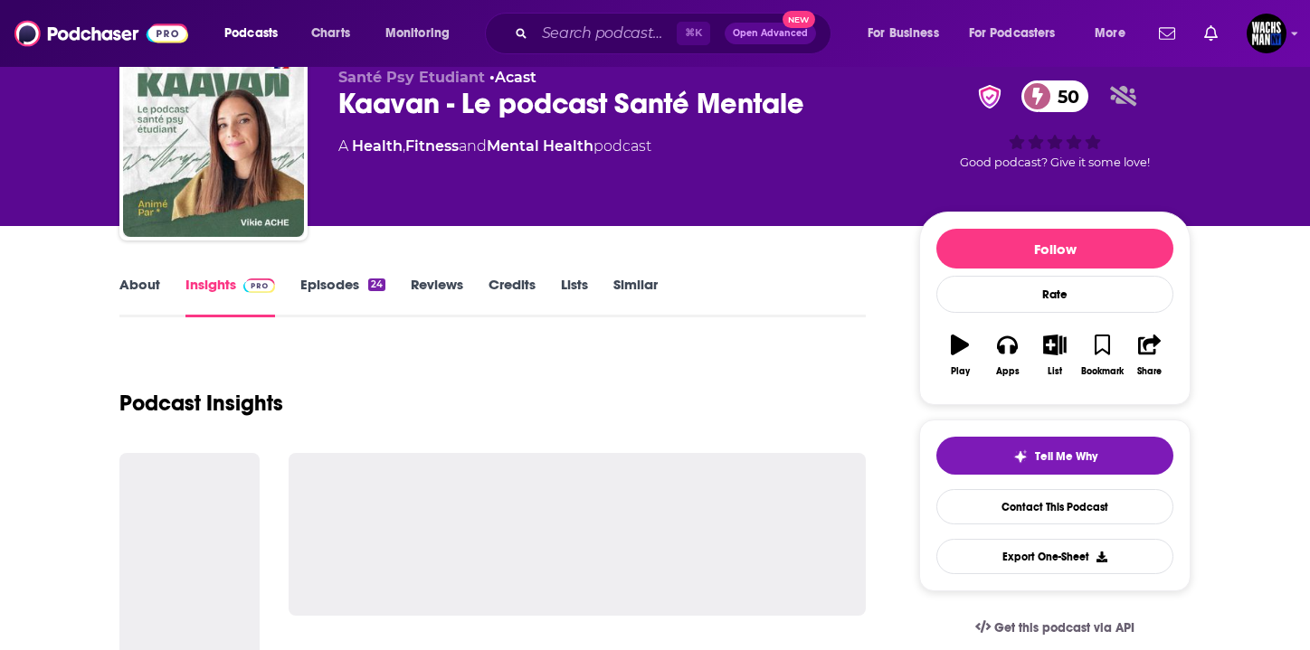
click at [409, 108] on div "Kaavan - Le podcast Santé Mentale 50" at bounding box center [614, 103] width 552 height 35
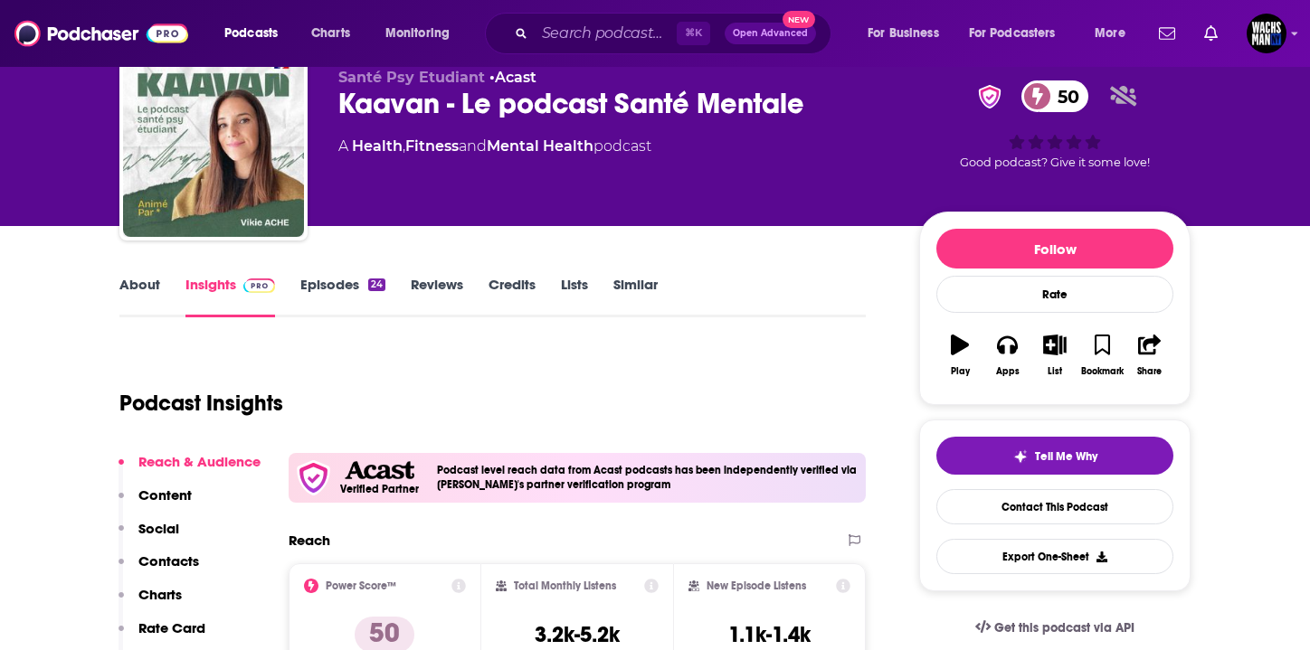
click at [409, 108] on div "Kaavan - Le podcast Santé Mentale 50" at bounding box center [614, 103] width 552 height 35
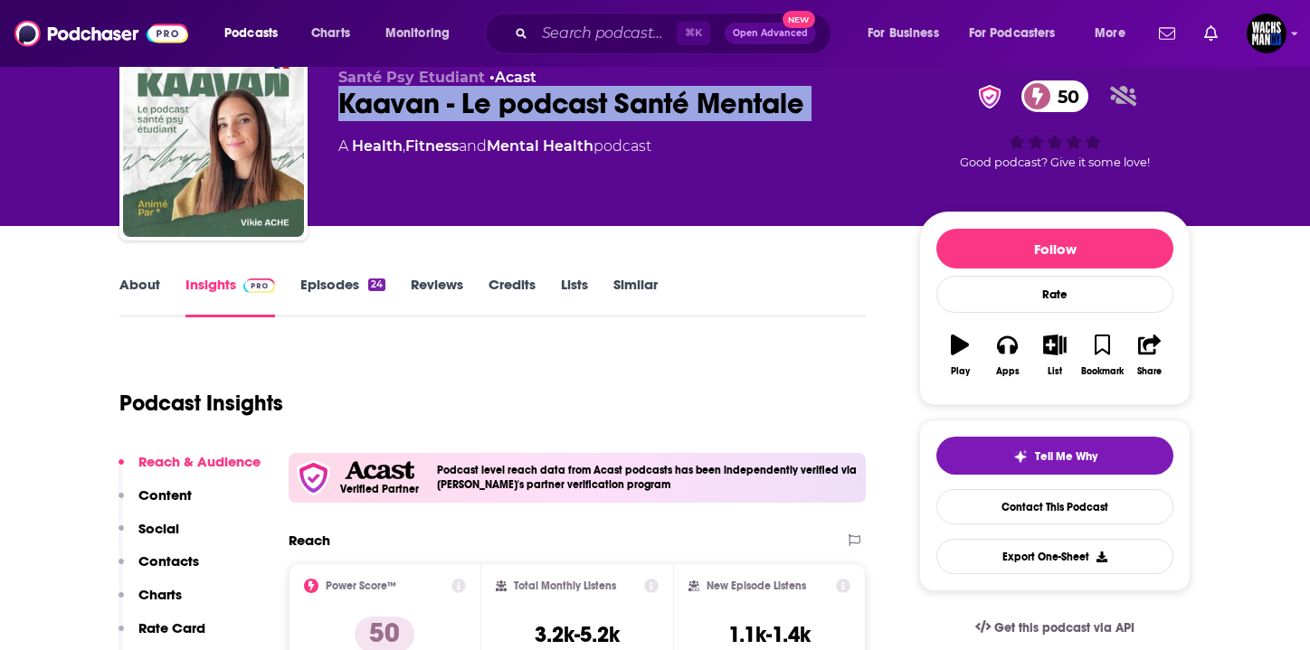
copy div "Kaavan - Le podcast Santé Mentale 50"
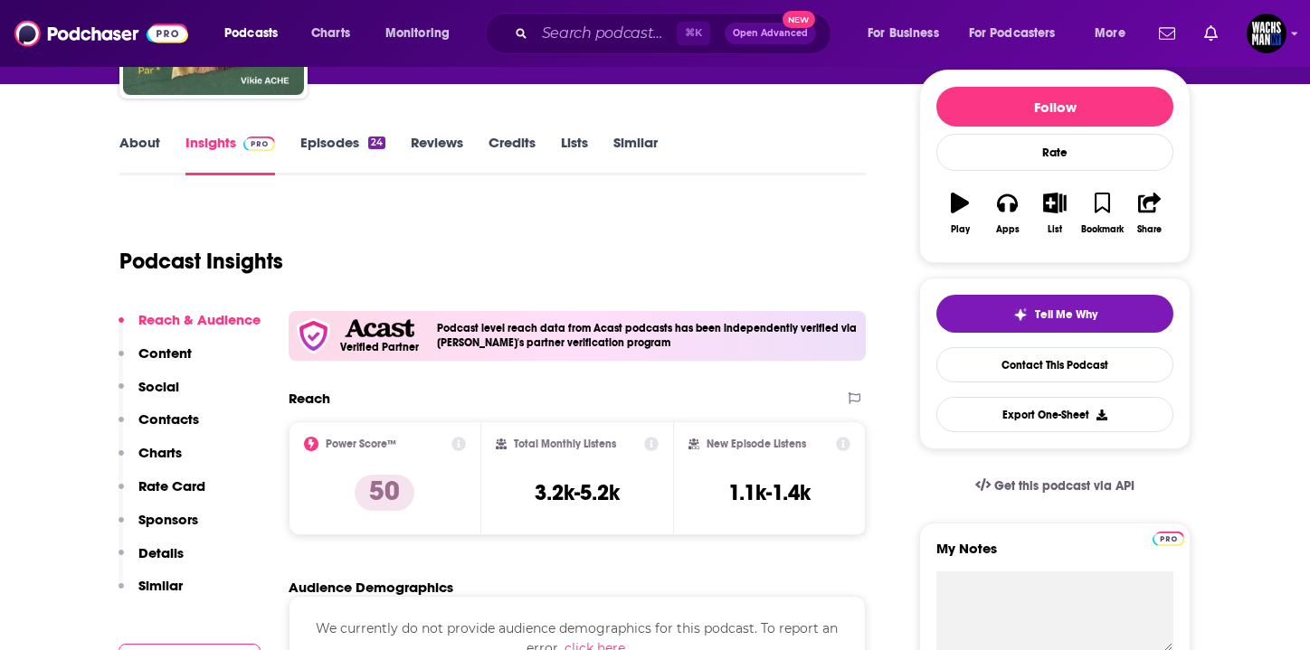
click at [555, 499] on h3 "3.2k-5.2k" at bounding box center [577, 492] width 85 height 27
click at [554, 491] on h3 "3.2k-5.2k" at bounding box center [577, 492] width 85 height 27
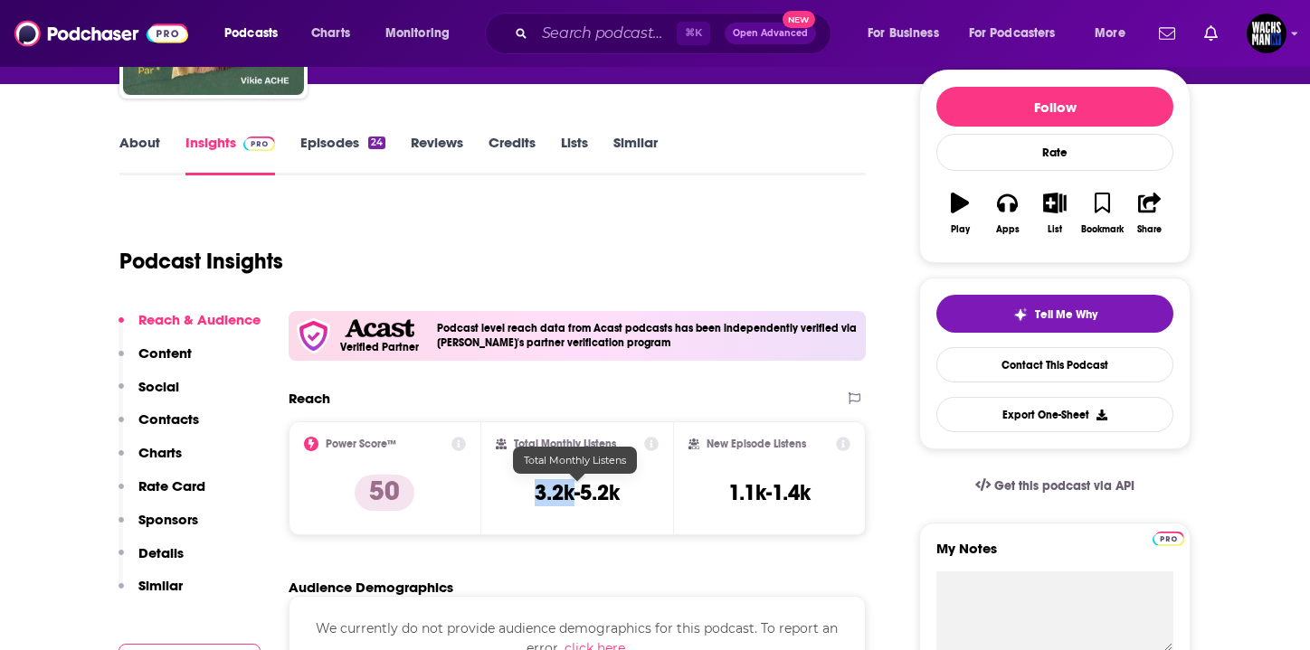
click at [554, 491] on h3 "3.2k-5.2k" at bounding box center [577, 492] width 85 height 27
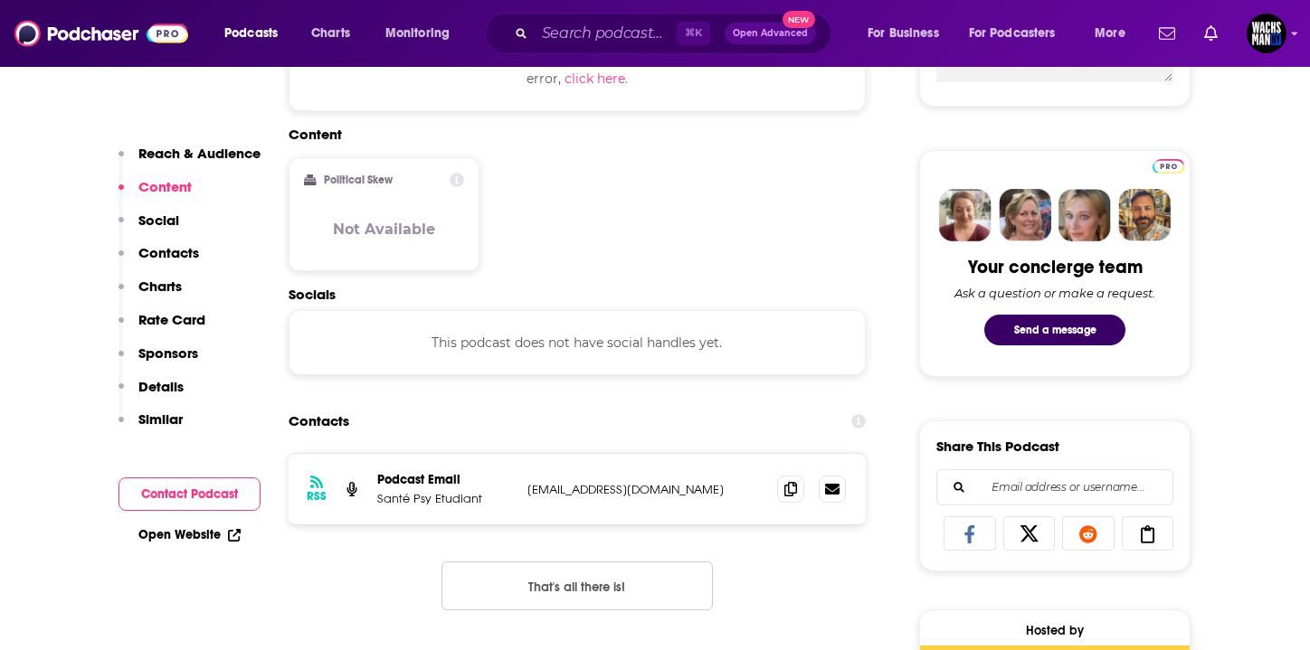
scroll to position [1056, 0]
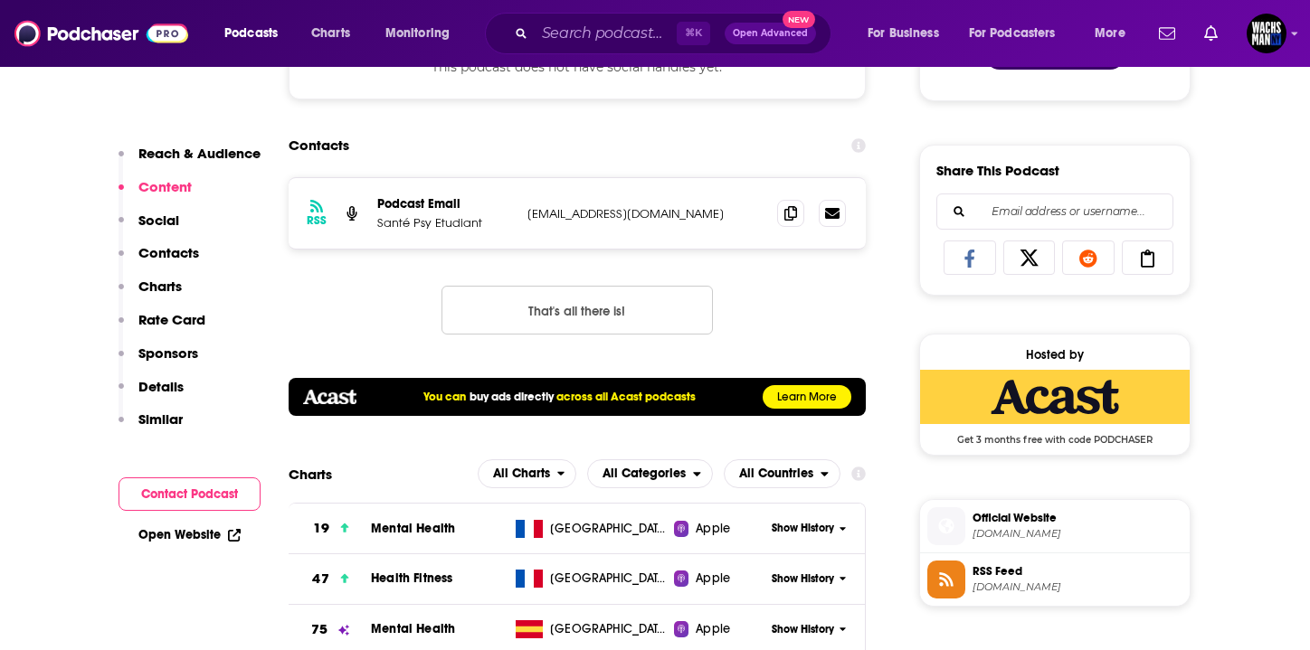
click at [673, 235] on div "RSS Podcast Email Santé Psy Etudiant [EMAIL_ADDRESS][DOMAIN_NAME] [EMAIL_ADDRES…" at bounding box center [577, 213] width 577 height 71
click at [716, 228] on div "RSS Podcast Email Santé Psy Etudiant [EMAIL_ADDRESS][DOMAIN_NAME] [EMAIL_ADDRES…" at bounding box center [577, 213] width 577 height 71
click at [788, 217] on icon at bounding box center [790, 212] width 13 height 14
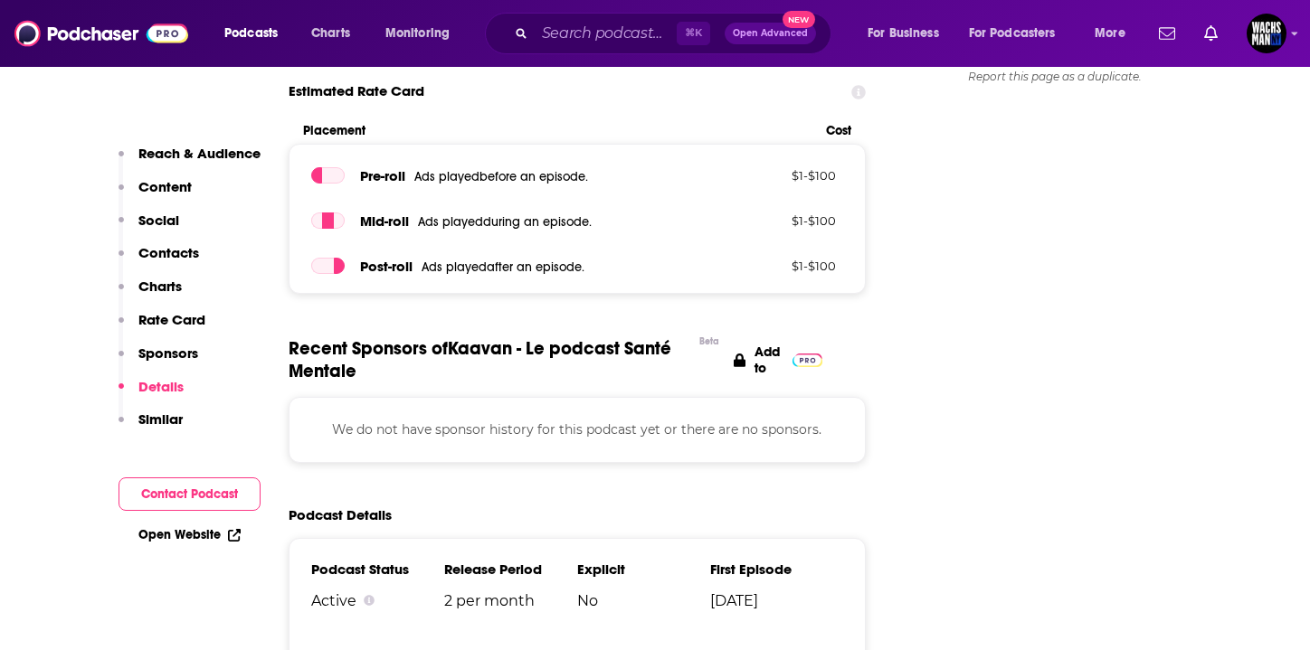
scroll to position [1816, 0]
